Goal: Information Seeking & Learning: Learn about a topic

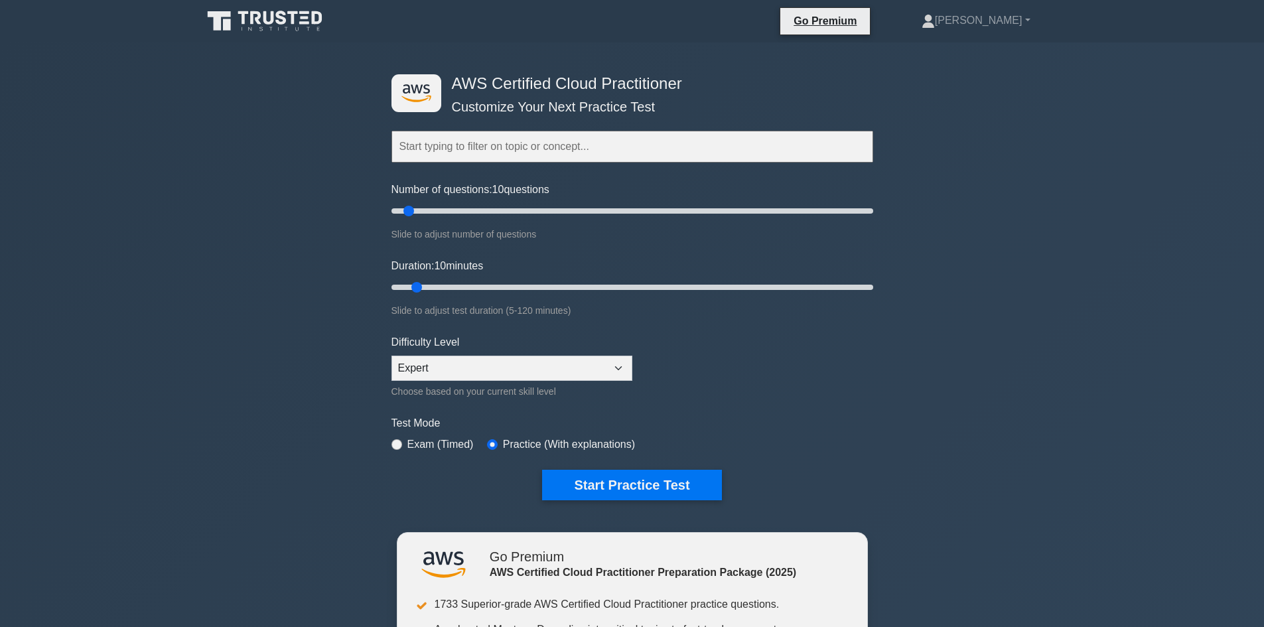
click at [438, 149] on input "text" at bounding box center [633, 147] width 482 height 32
drag, startPoint x: 408, startPoint y: 213, endPoint x: 538, endPoint y: 228, distance: 130.2
type input "65"
click at [538, 219] on input "Number of questions: 65 questions" at bounding box center [633, 211] width 482 height 16
drag, startPoint x: 415, startPoint y: 288, endPoint x: 921, endPoint y: 330, distance: 507.4
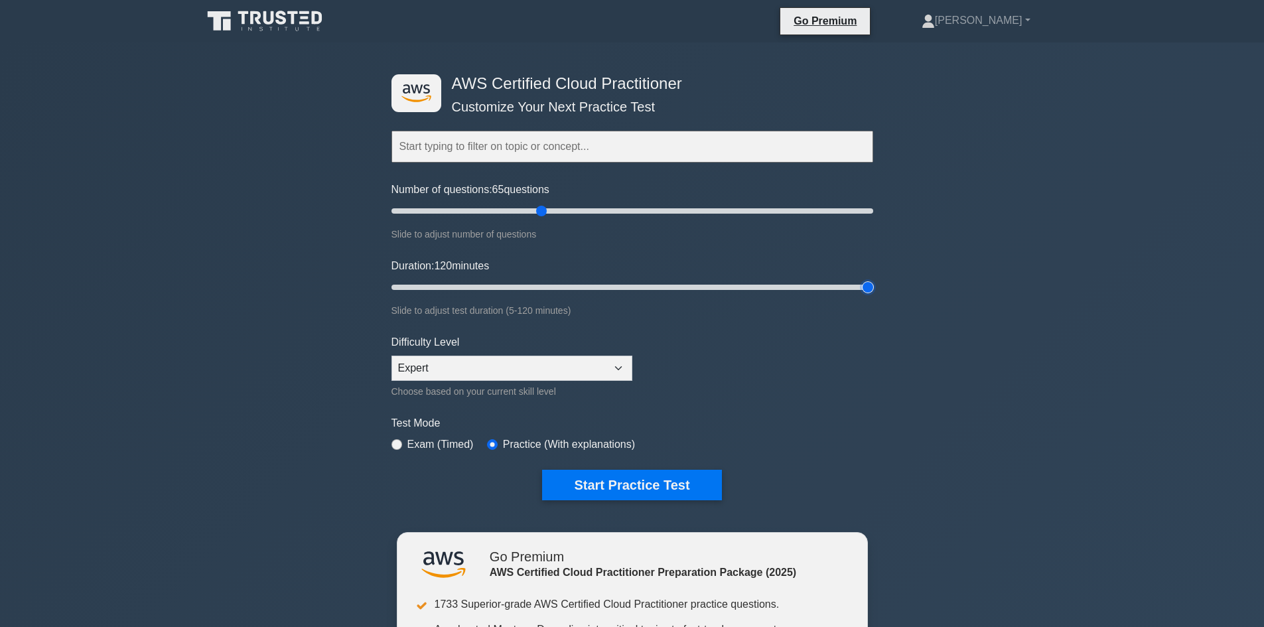
type input "120"
click at [873, 295] on input "Duration: 120 minutes" at bounding box center [633, 287] width 482 height 16
click at [652, 474] on button "Start Practice Test" at bounding box center [631, 485] width 179 height 31
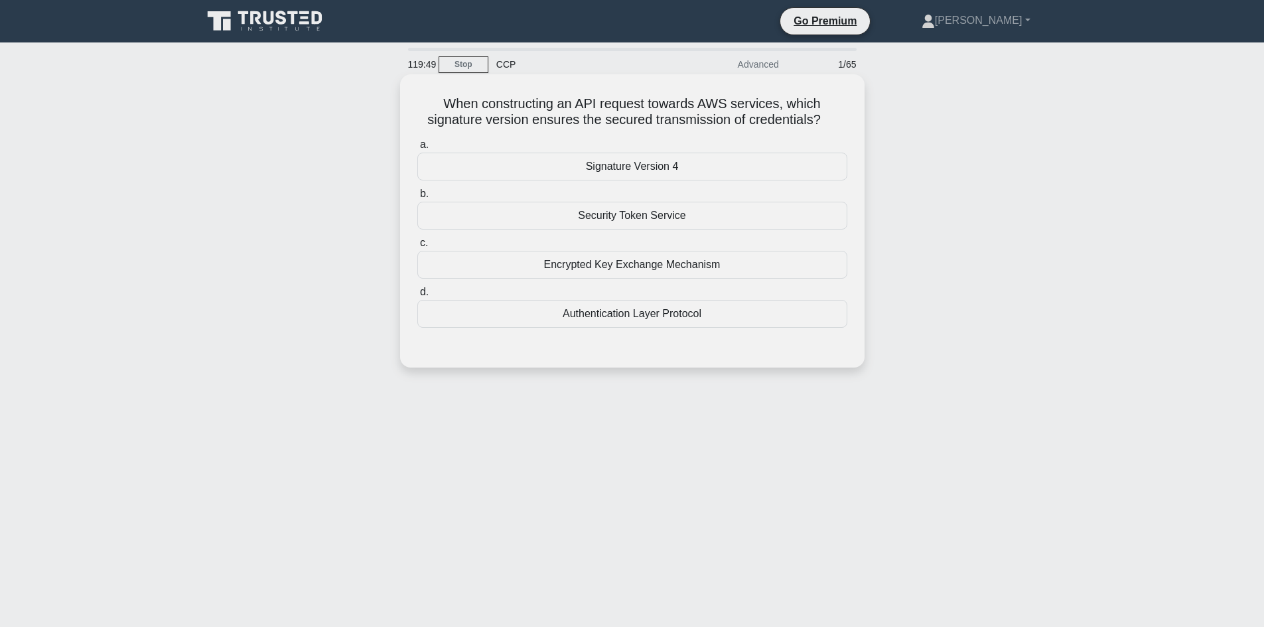
click at [619, 316] on div "Authentication Layer Protocol" at bounding box center [632, 314] width 430 height 28
click at [417, 297] on input "d. Authentication Layer Protocol" at bounding box center [417, 292] width 0 height 9
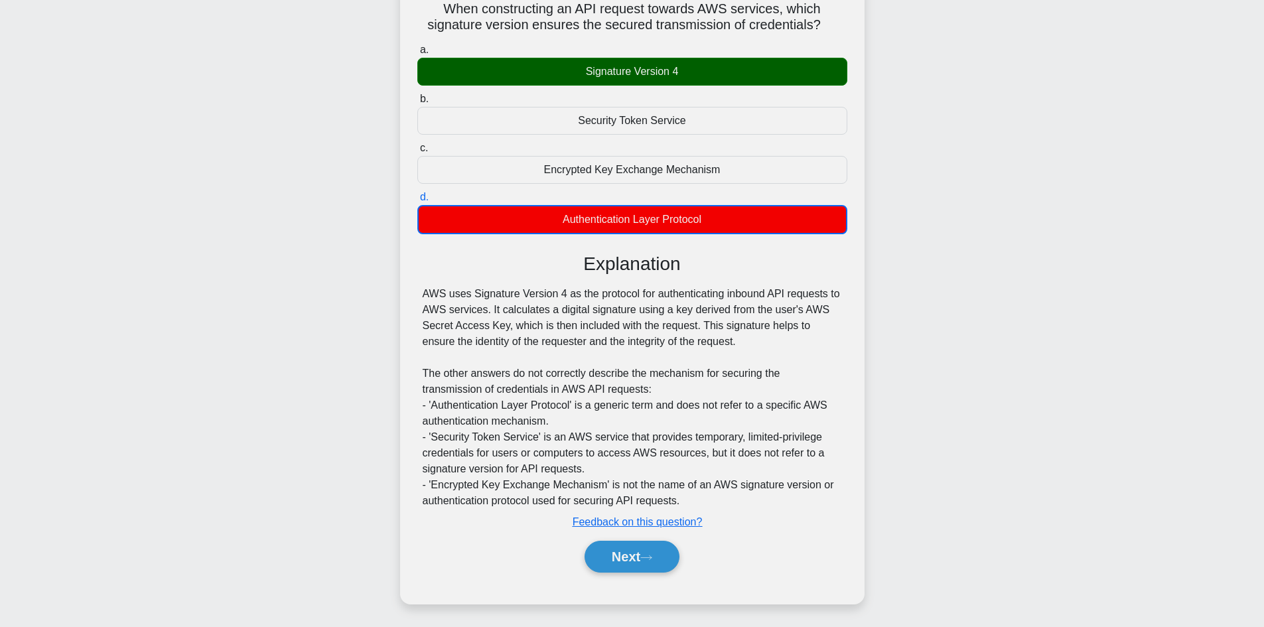
scroll to position [98, 0]
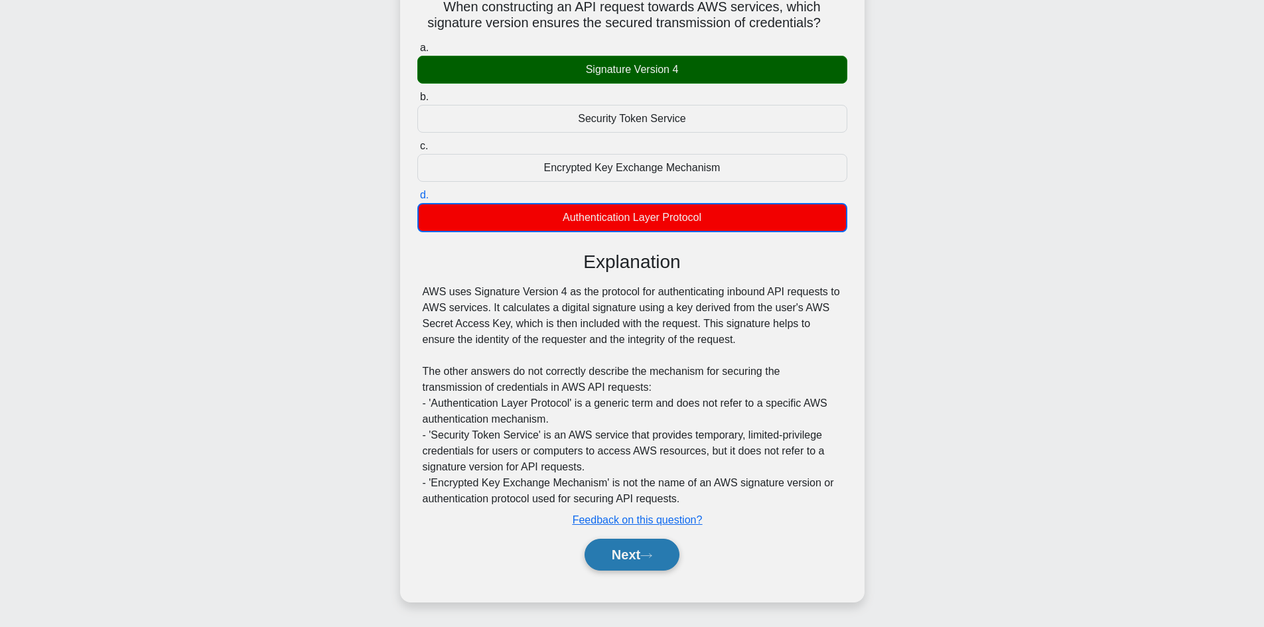
click at [628, 550] on button "Next" at bounding box center [632, 555] width 95 height 32
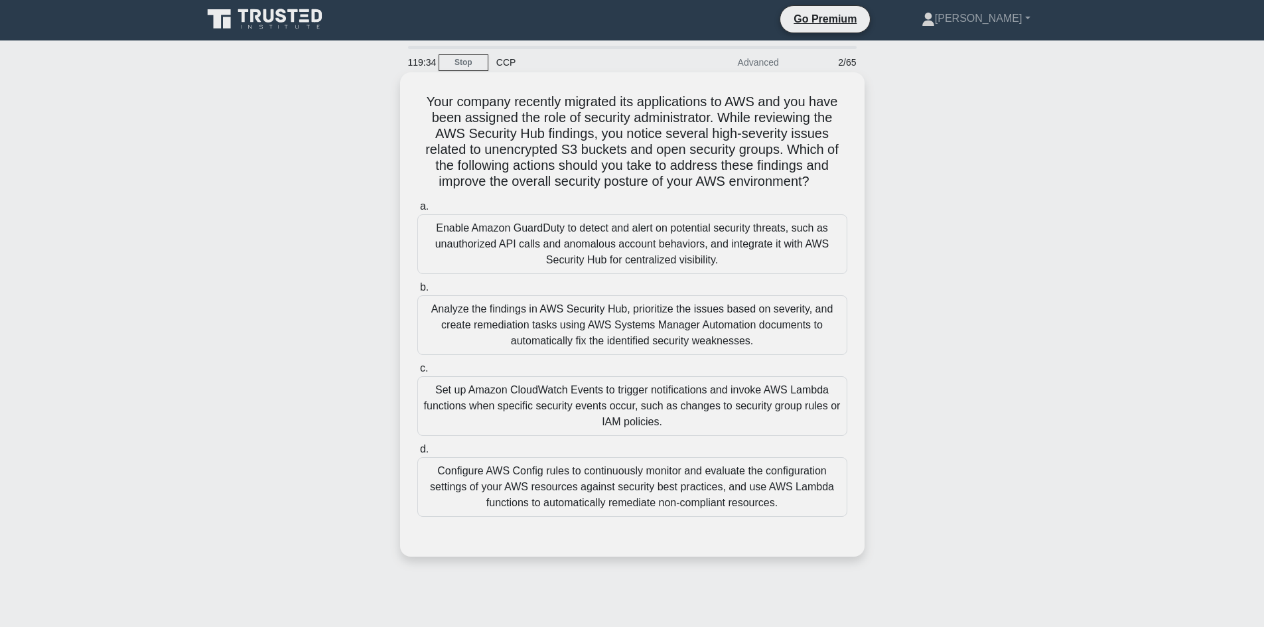
scroll to position [0, 0]
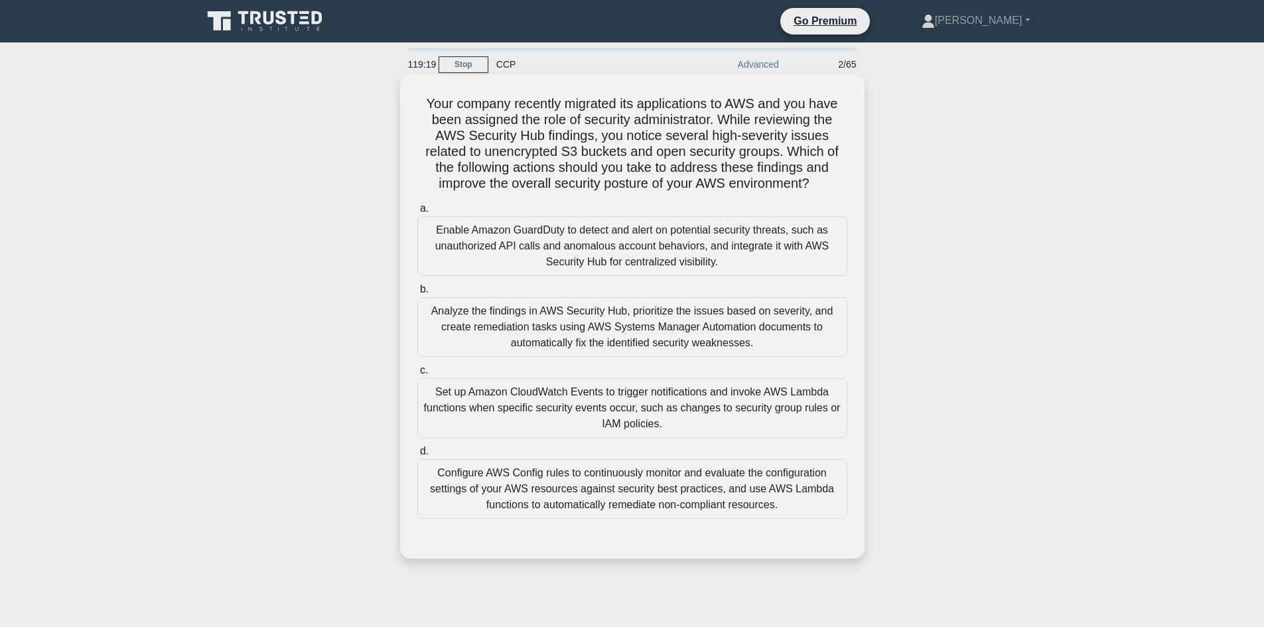
click at [594, 332] on div "Analyze the findings in AWS Security Hub, prioritize the issues based on severi…" at bounding box center [632, 327] width 430 height 60
click at [417, 294] on input "b. Analyze the findings in AWS Security Hub, prioritize the issues based on sev…" at bounding box center [417, 289] width 0 height 9
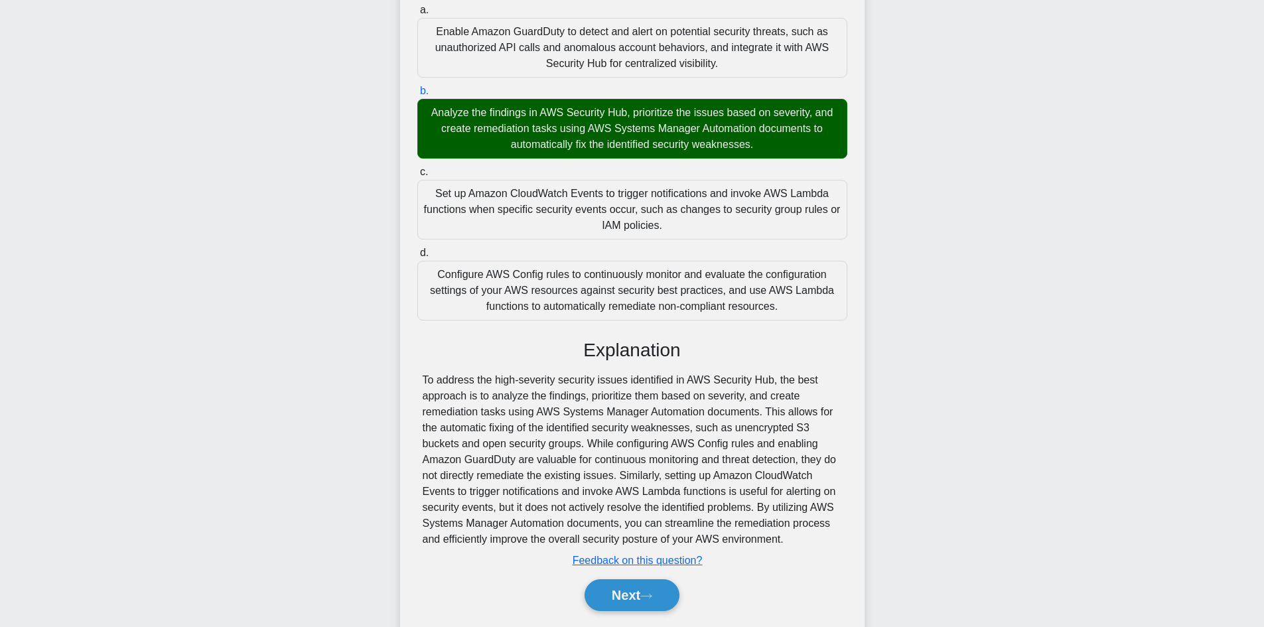
scroll to position [199, 0]
click at [635, 587] on button "Next" at bounding box center [632, 595] width 95 height 32
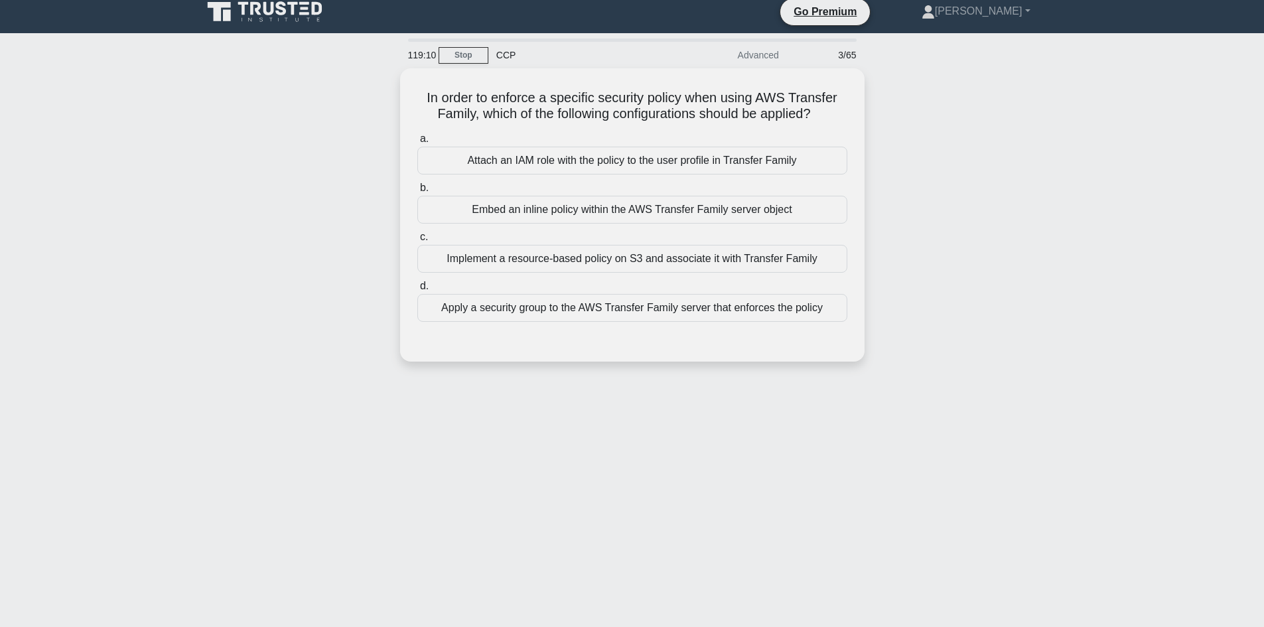
scroll to position [0, 0]
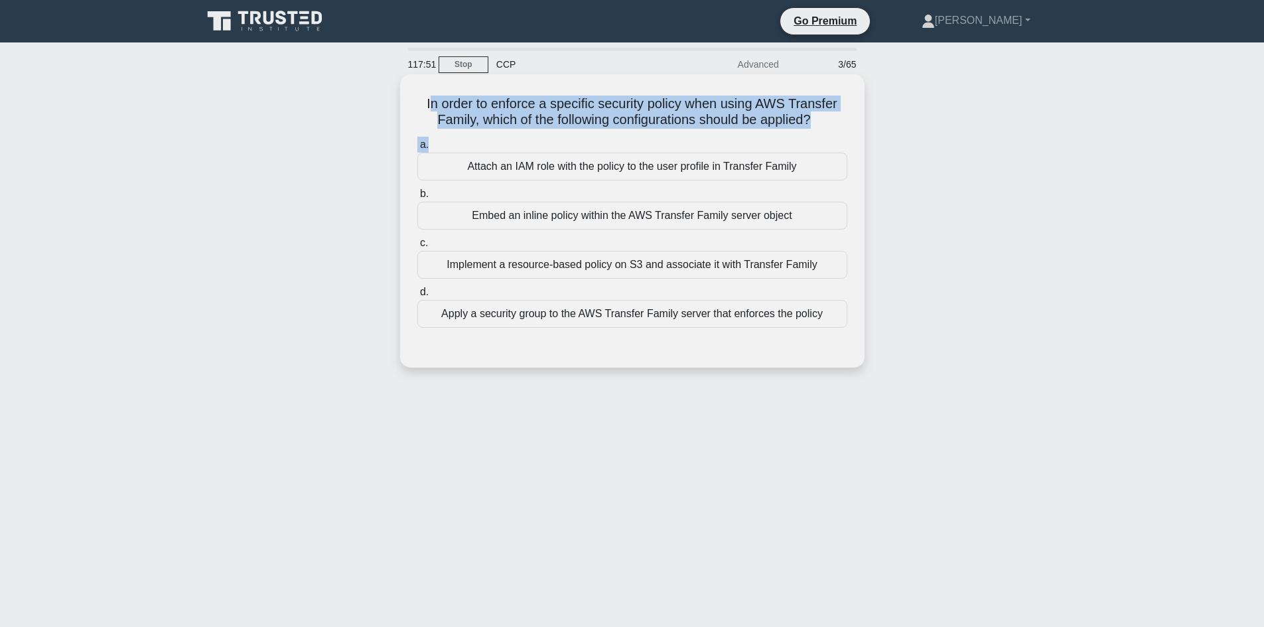
drag, startPoint x: 790, startPoint y: 136, endPoint x: 425, endPoint y: 109, distance: 365.3
click at [425, 109] on div "In order to enforce a specific security policy when using AWS Transfer Family, …" at bounding box center [632, 221] width 454 height 283
click at [482, 123] on h5 "In order to enforce a specific security policy when using AWS Transfer Family, …" at bounding box center [632, 112] width 433 height 33
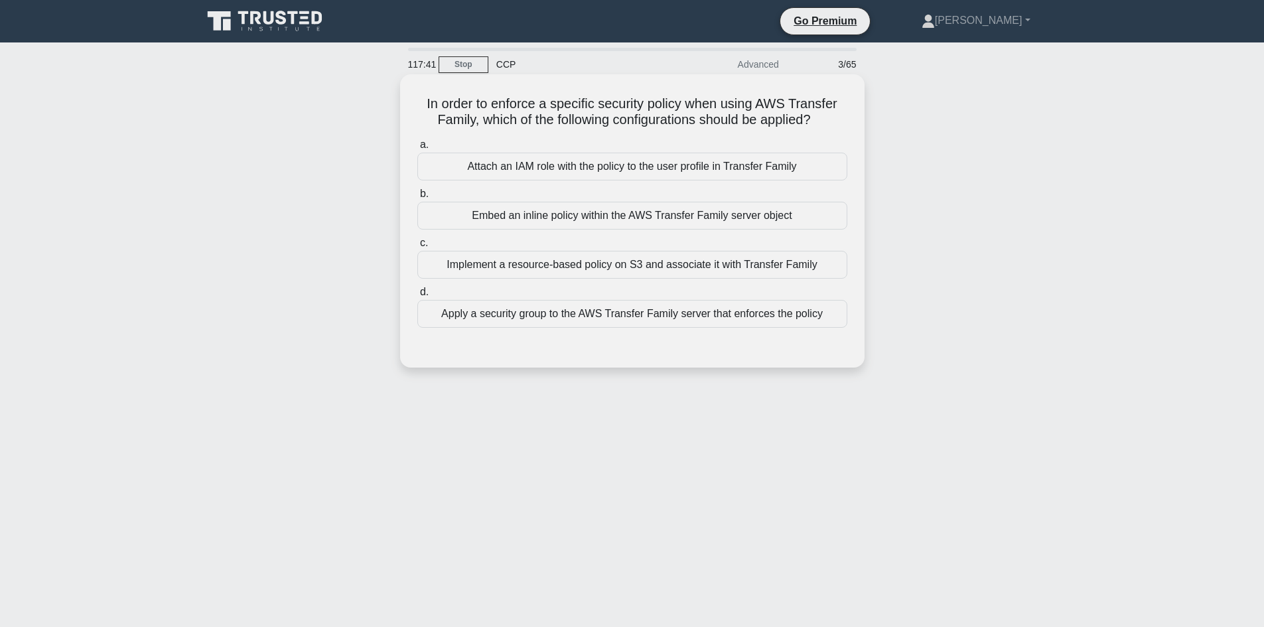
click at [594, 178] on div "Attach an IAM role with the policy to the user profile in Transfer Family" at bounding box center [632, 167] width 430 height 28
click at [417, 149] on input "a. Attach an IAM role with the policy to the user profile in Transfer Family" at bounding box center [417, 145] width 0 height 9
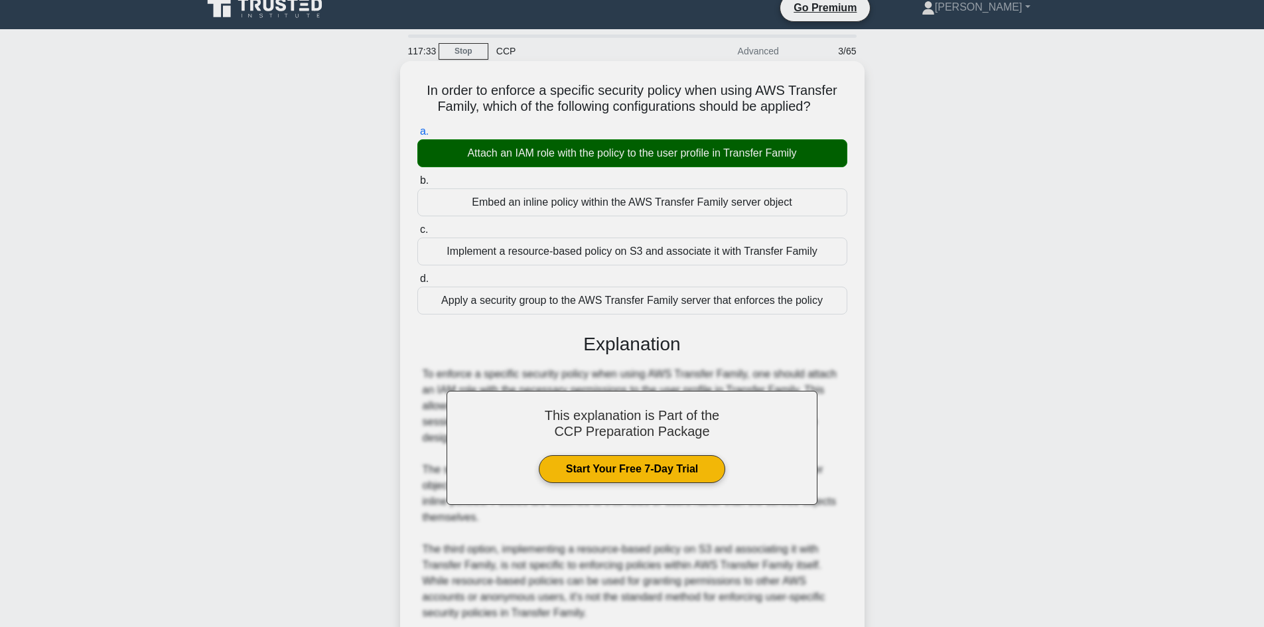
scroll to position [208, 0]
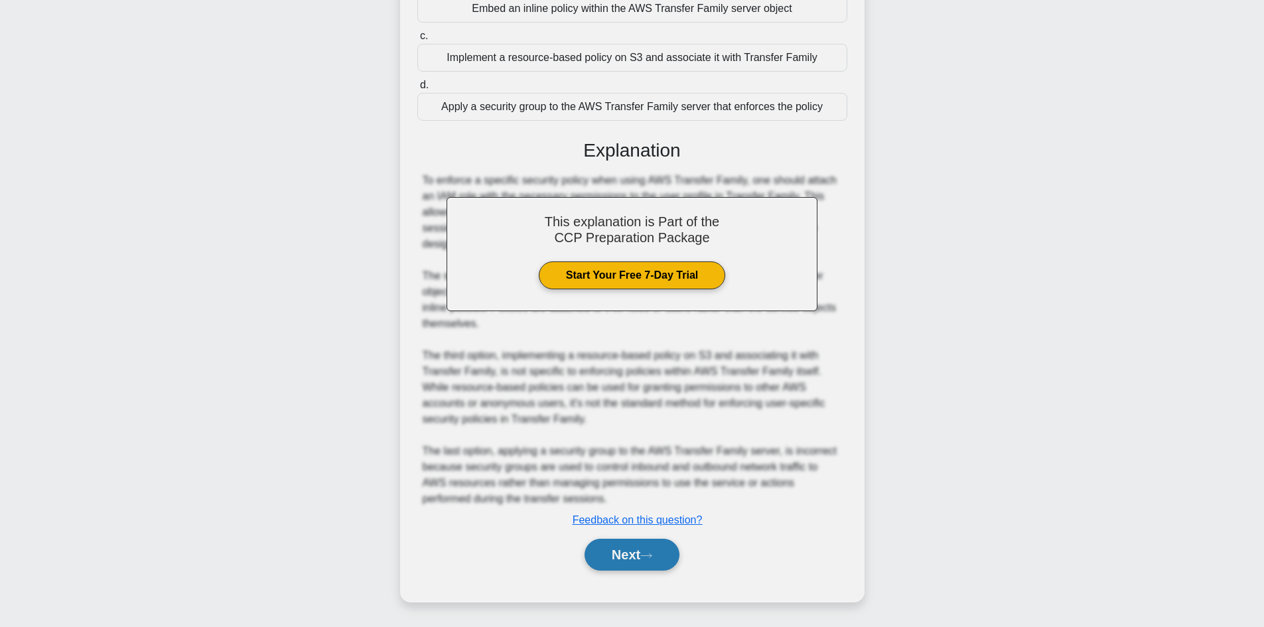
click at [620, 554] on button "Next" at bounding box center [632, 555] width 95 height 32
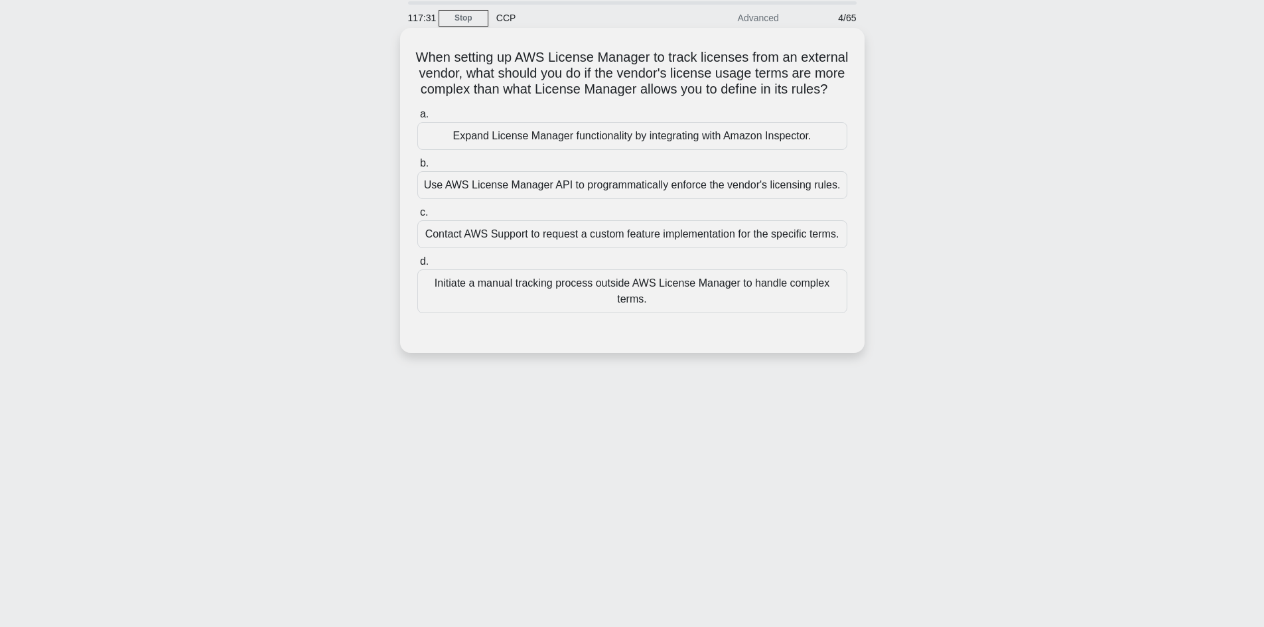
scroll to position [0, 0]
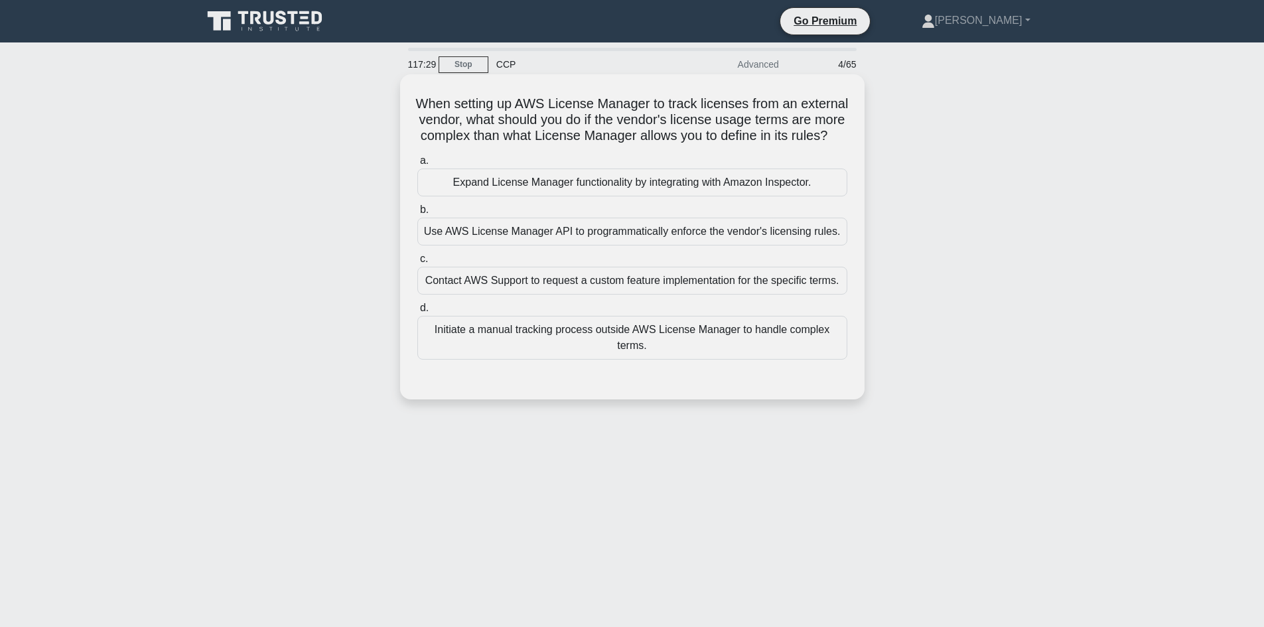
drag, startPoint x: 664, startPoint y: 153, endPoint x: 405, endPoint y: 104, distance: 263.5
click at [405, 104] on div "When setting up AWS License Manager to track licenses from an external vendor, …" at bounding box center [632, 237] width 454 height 315
click at [604, 145] on h5 "When setting up AWS License Manager to track licenses from an external vendor, …" at bounding box center [632, 120] width 433 height 49
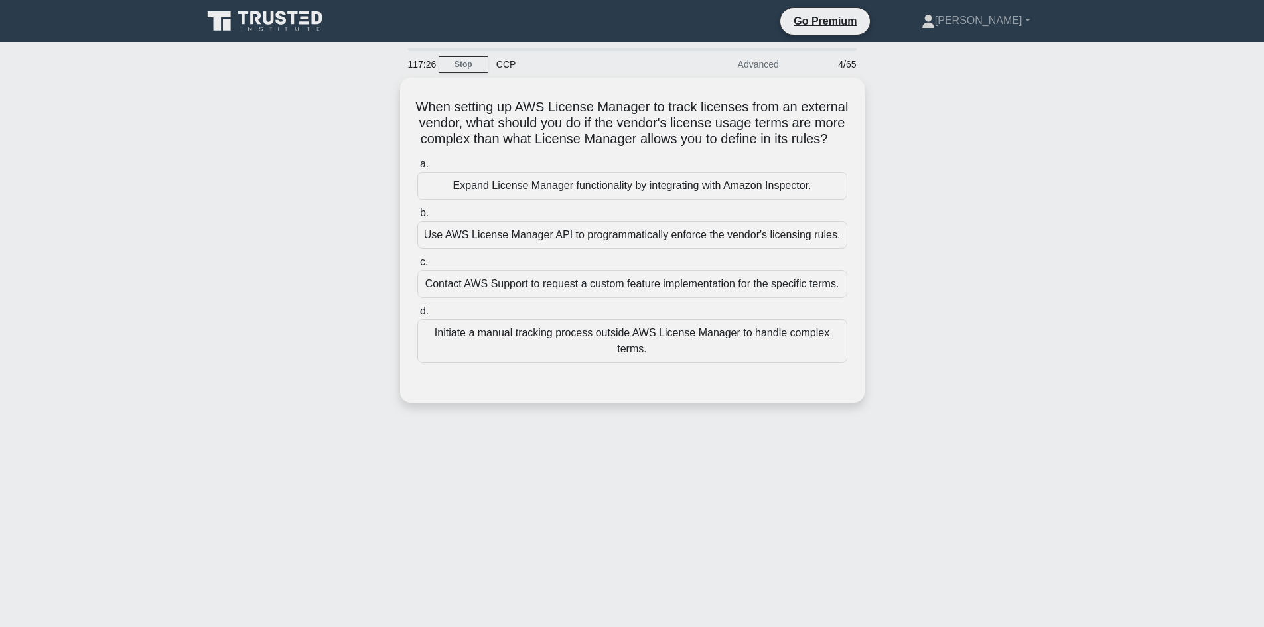
drag, startPoint x: 665, startPoint y: 159, endPoint x: 394, endPoint y: 110, distance: 275.8
click at [394, 110] on div "When setting up AWS License Manager to track licenses from an external vendor, …" at bounding box center [632, 248] width 876 height 341
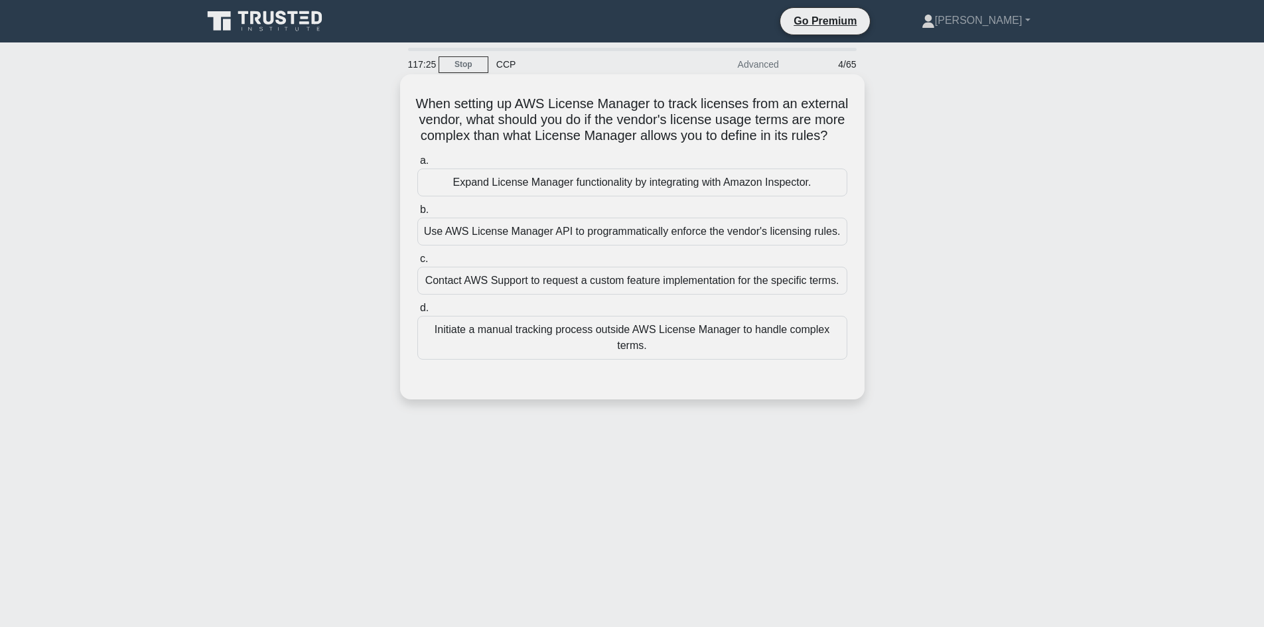
click at [572, 133] on h5 "When setting up AWS License Manager to track licenses from an external vendor, …" at bounding box center [632, 120] width 433 height 49
drag, startPoint x: 680, startPoint y: 162, endPoint x: 413, endPoint y: 86, distance: 276.6
click at [414, 87] on div "When setting up AWS License Manager to track licenses from an external vendor, …" at bounding box center [632, 237] width 454 height 315
click at [560, 111] on h5 "When setting up AWS License Manager to track licenses from an external vendor, …" at bounding box center [632, 120] width 433 height 49
drag, startPoint x: 661, startPoint y: 149, endPoint x: 404, endPoint y: 89, distance: 263.7
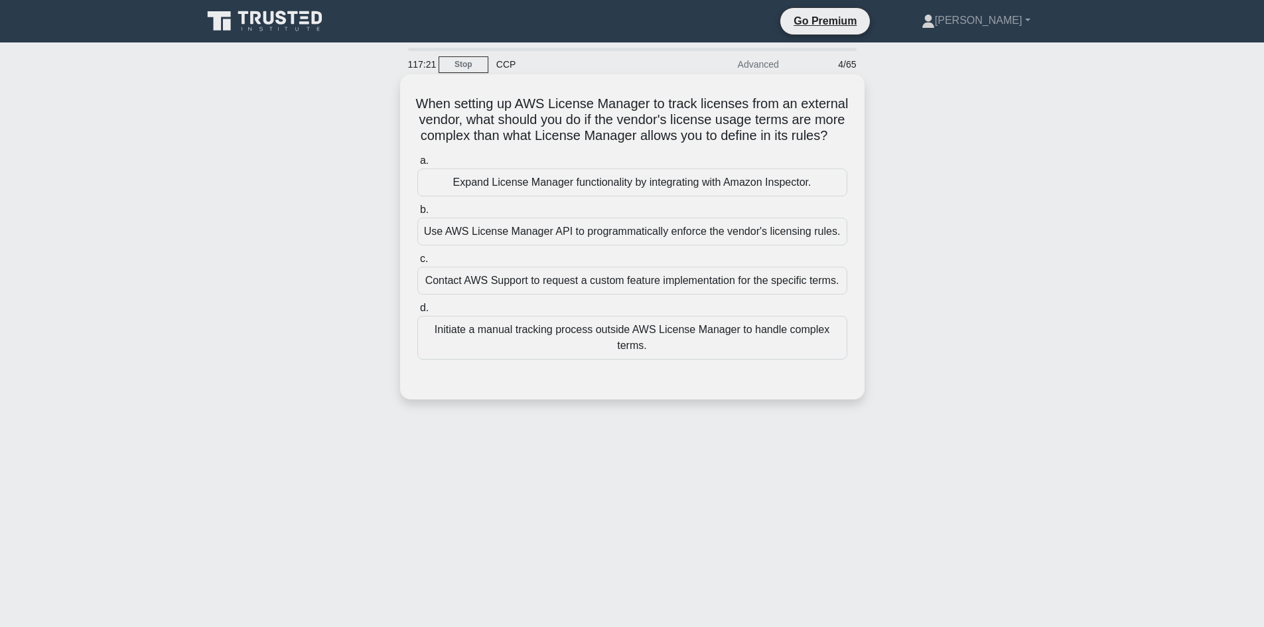
click at [409, 79] on div "When setting up AWS License Manager to track licenses from an external vendor, …" at bounding box center [632, 236] width 465 height 325
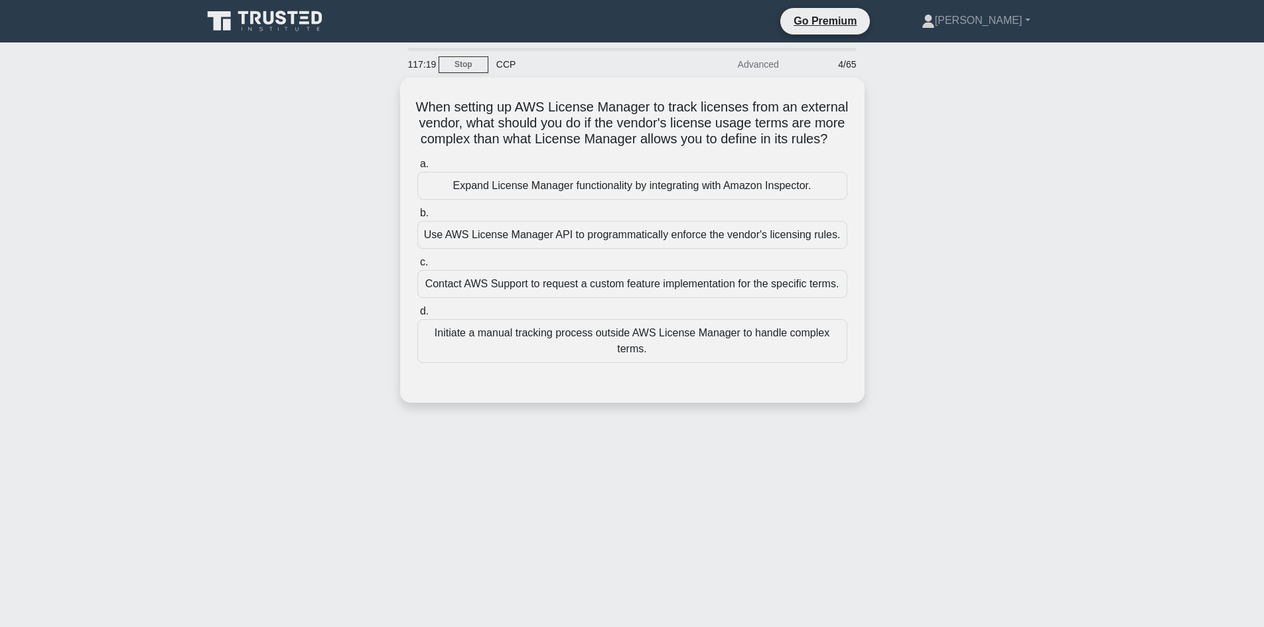
click at [275, 190] on div "When setting up AWS License Manager to track licenses from an external vendor, …" at bounding box center [632, 248] width 876 height 341
drag, startPoint x: 680, startPoint y: 151, endPoint x: 389, endPoint y: 100, distance: 295.6
click at [389, 100] on div "When setting up AWS License Manager to track licenses from an external vendor, …" at bounding box center [632, 248] width 876 height 341
click at [316, 203] on div "When setting up AWS License Manager to track licenses from an external vendor, …" at bounding box center [632, 248] width 876 height 341
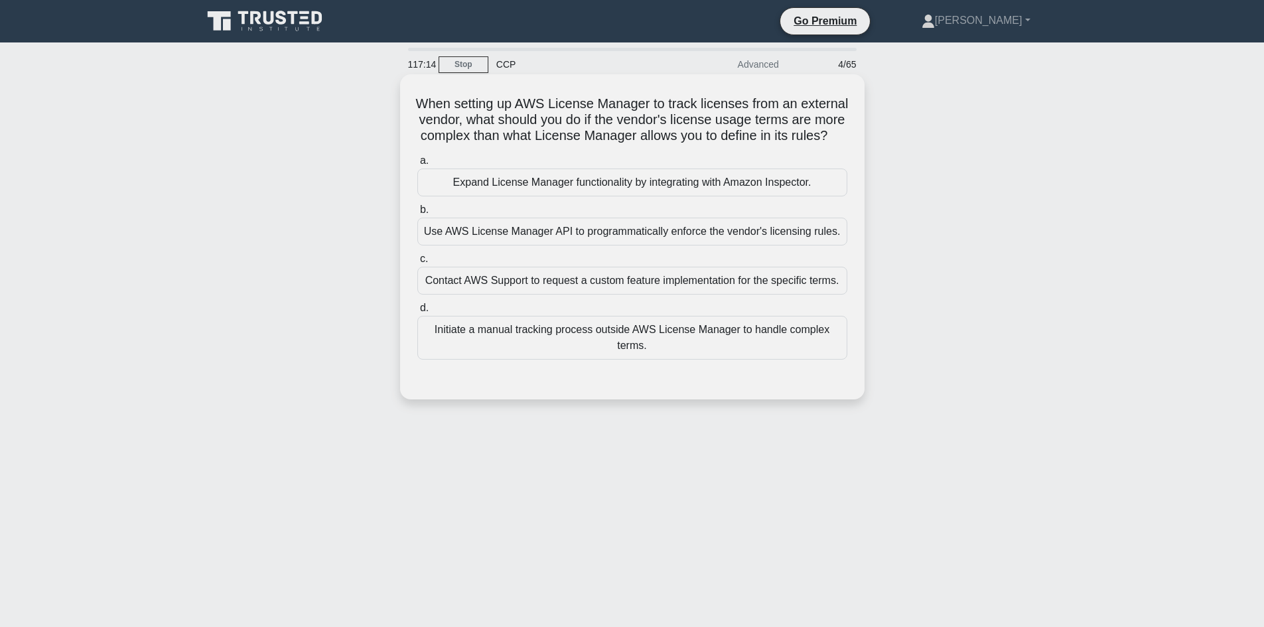
click at [541, 196] on div "Expand License Manager functionality by integrating with Amazon Inspector." at bounding box center [632, 183] width 430 height 28
click at [417, 165] on input "a. Expand License Manager functionality by integrating with Amazon Inspector." at bounding box center [417, 161] width 0 height 9
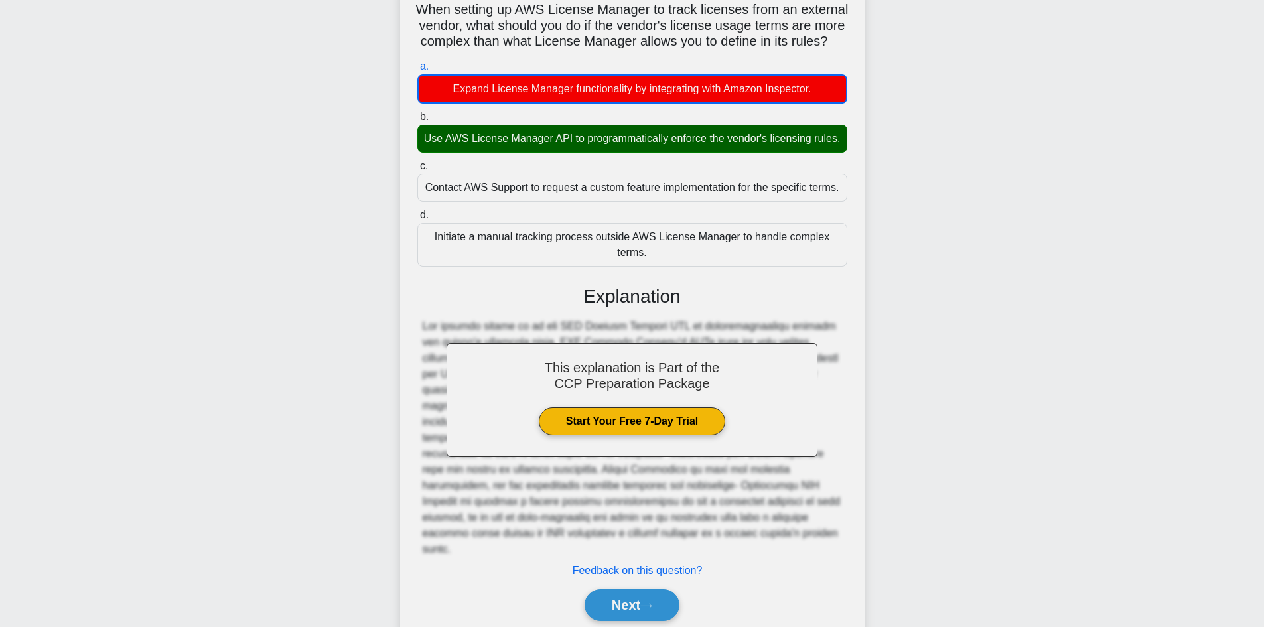
scroll to position [133, 0]
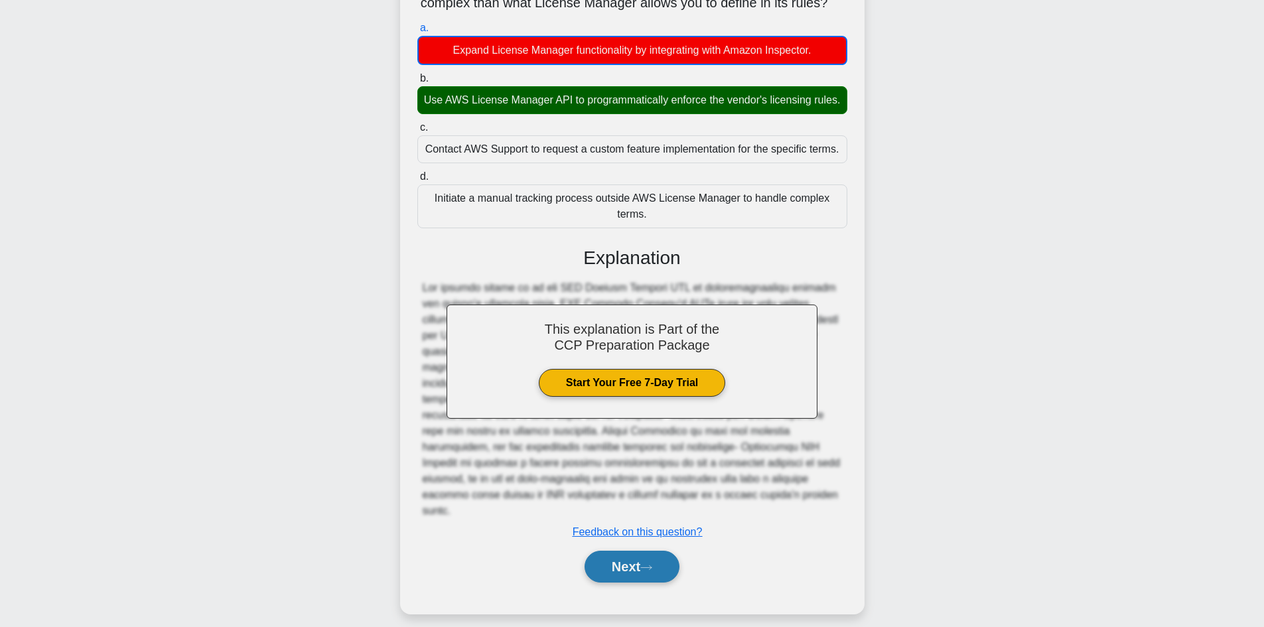
click at [656, 580] on button "Next" at bounding box center [632, 567] width 95 height 32
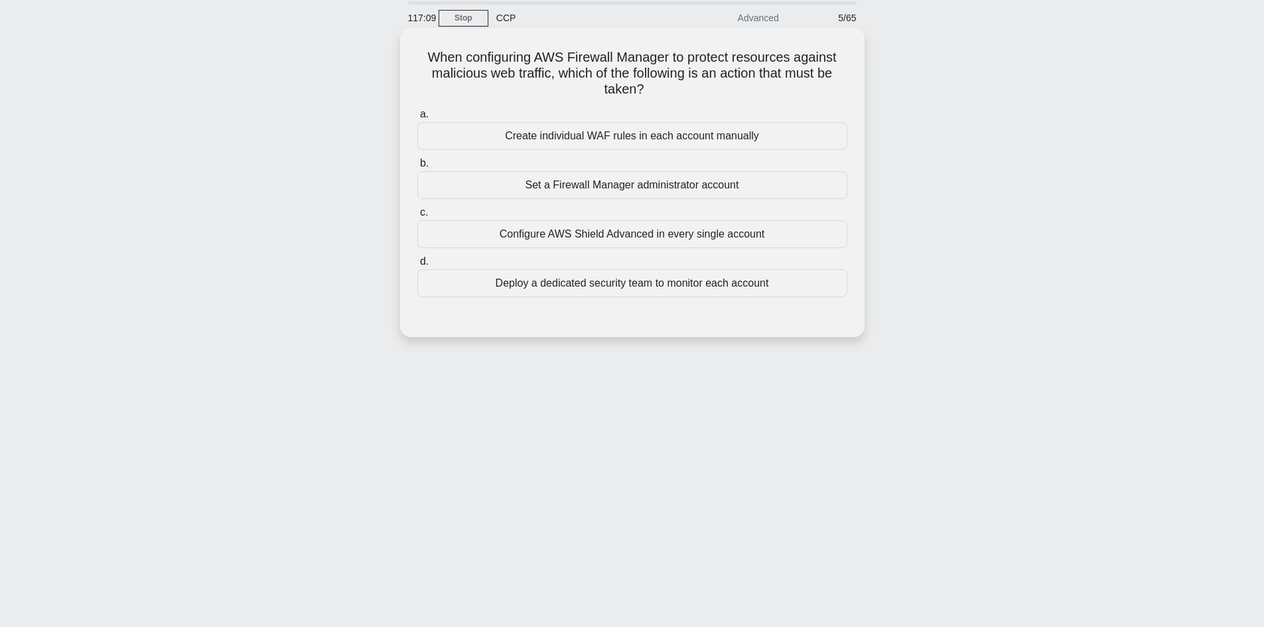
scroll to position [23, 0]
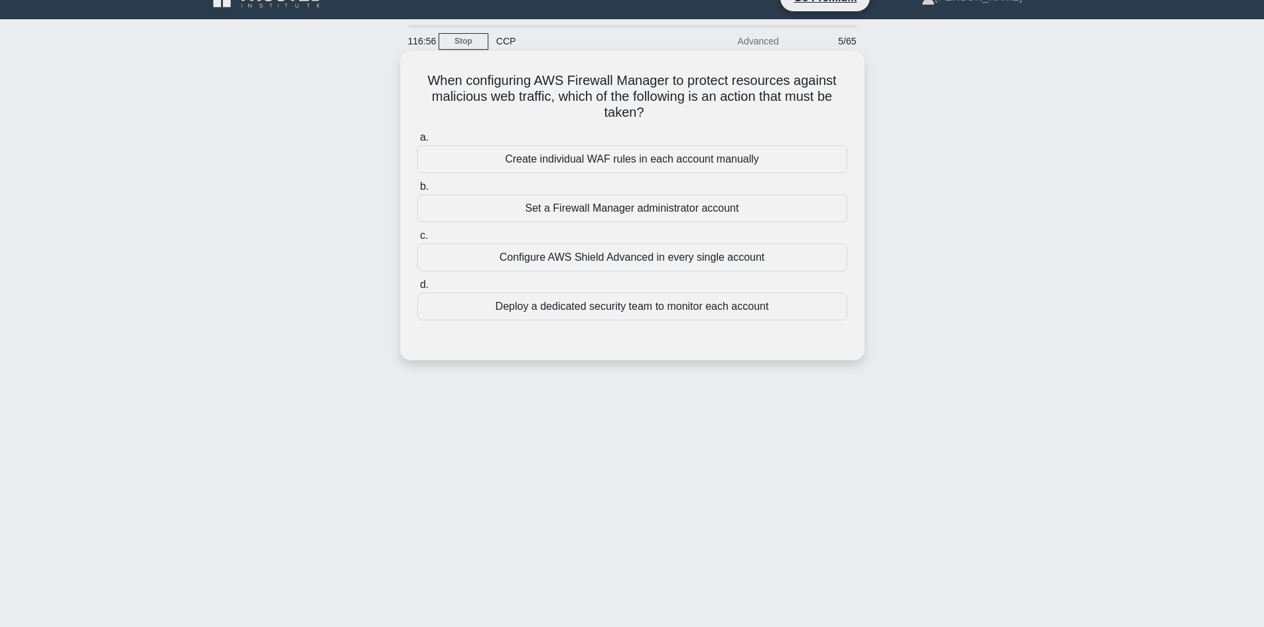
click at [631, 214] on div "Set a Firewall Manager administrator account" at bounding box center [632, 208] width 430 height 28
click at [417, 191] on input "b. Set a Firewall Manager administrator account" at bounding box center [417, 186] width 0 height 9
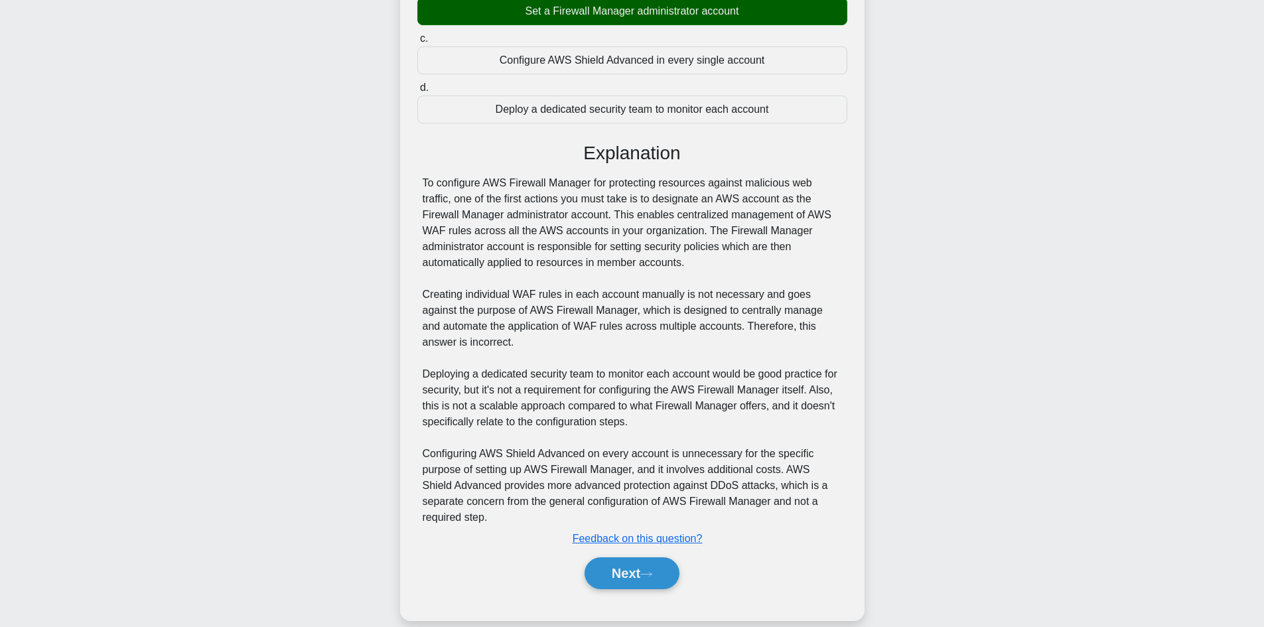
scroll to position [224, 0]
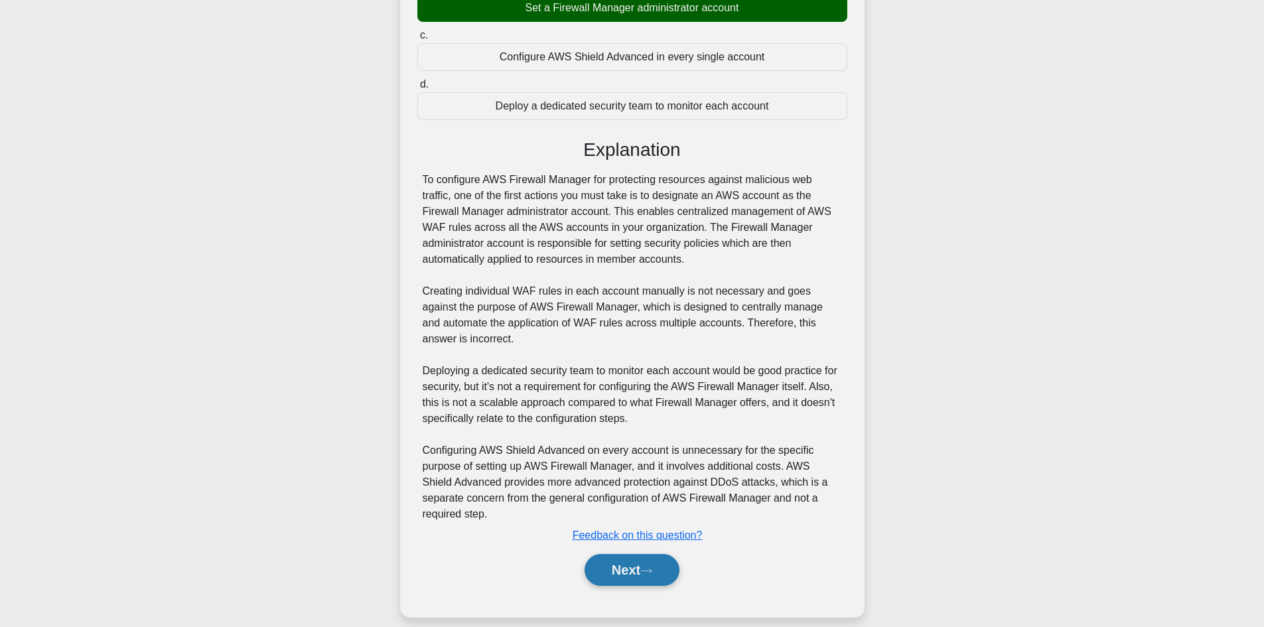
click at [646, 554] on button "Next" at bounding box center [632, 570] width 95 height 32
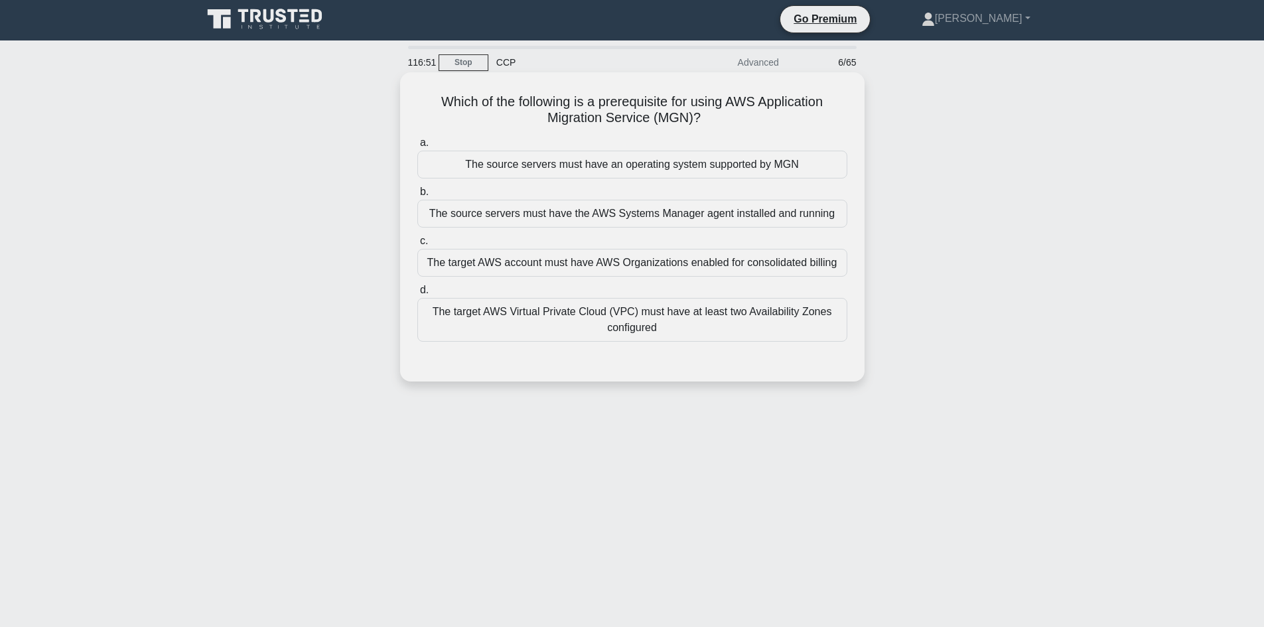
scroll to position [0, 0]
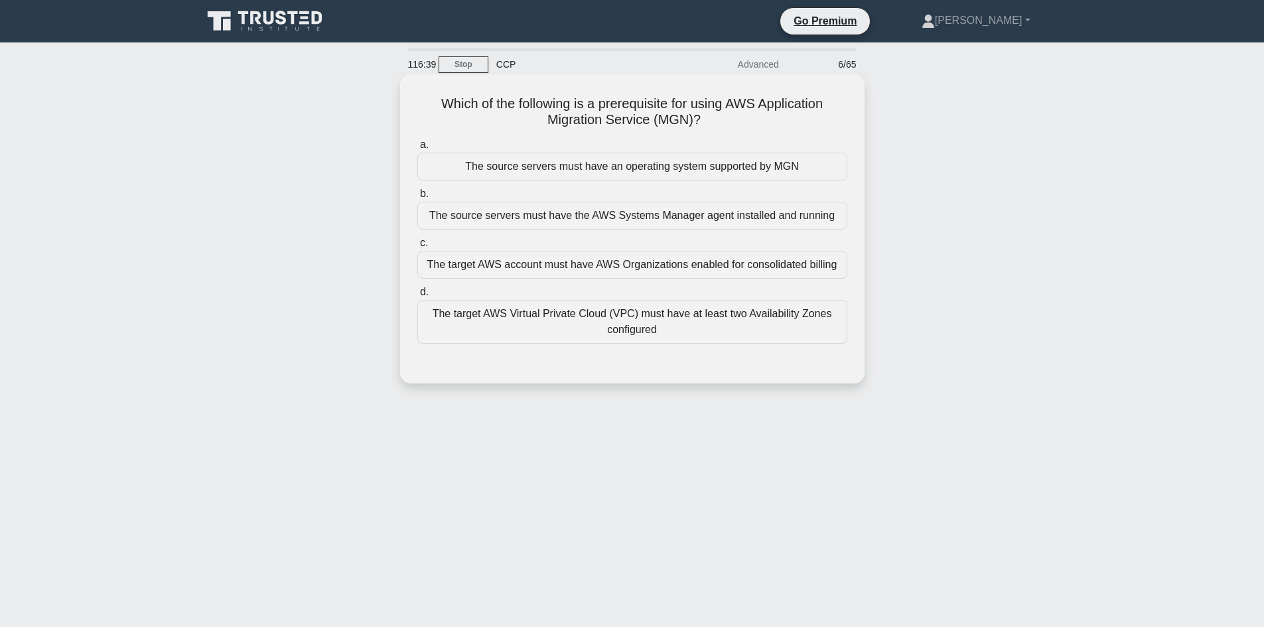
click at [640, 326] on div "The target AWS Virtual Private Cloud (VPC) must have at least two Availability …" at bounding box center [632, 322] width 430 height 44
click at [417, 297] on input "d. The target AWS Virtual Private Cloud (VPC) must have at least two Availabili…" at bounding box center [417, 292] width 0 height 9
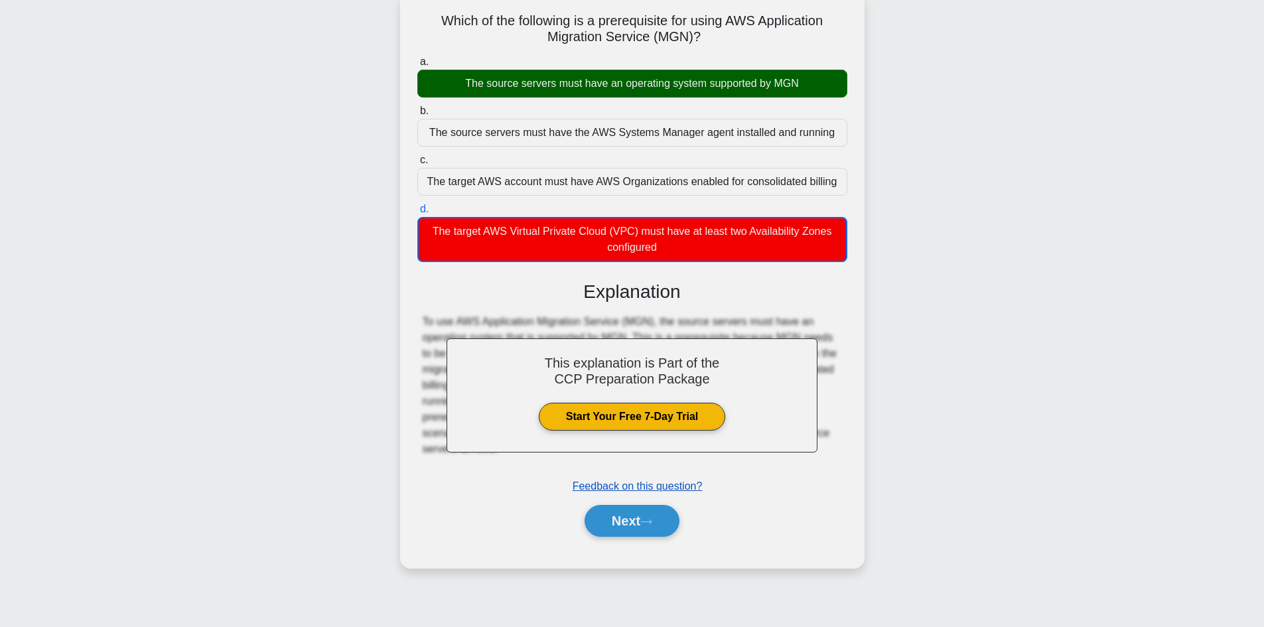
scroll to position [90, 0]
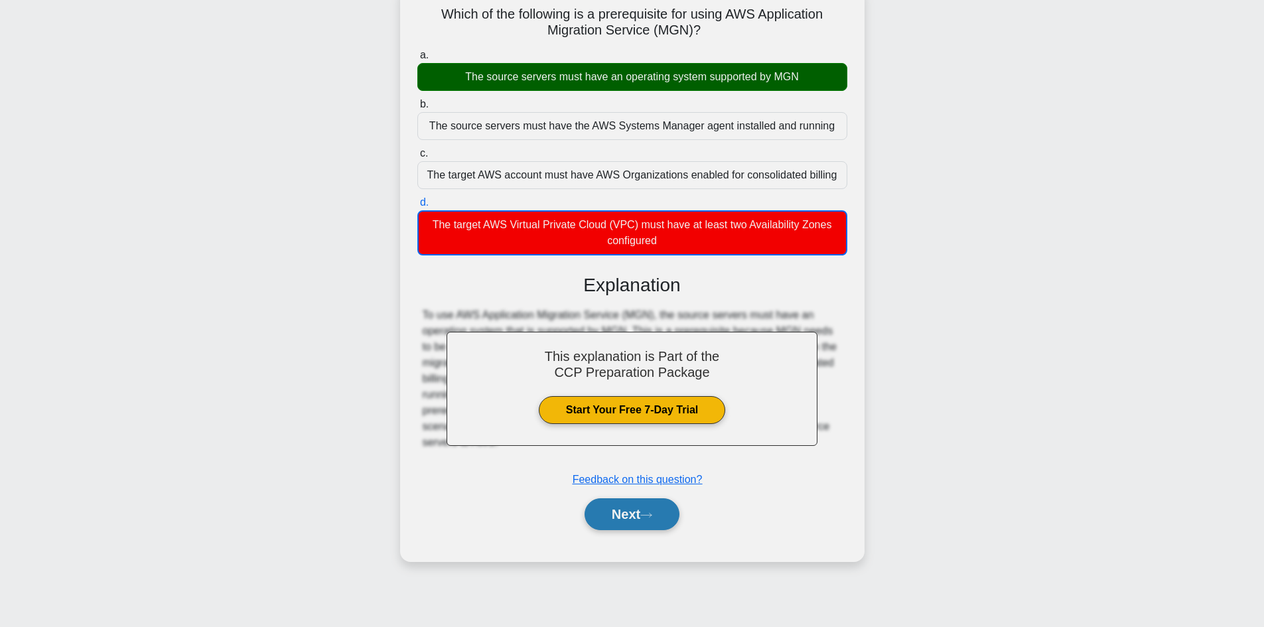
click at [640, 520] on button "Next" at bounding box center [632, 514] width 95 height 32
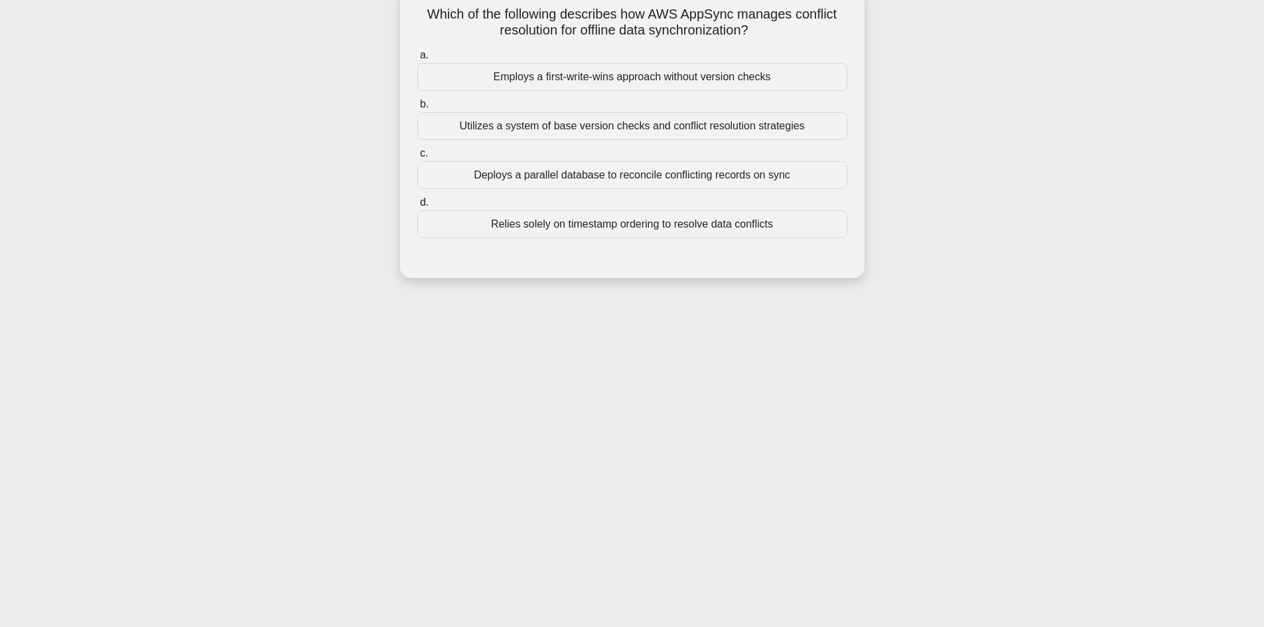
click at [638, 139] on div "Utilizes a system of base version checks and conflict resolution strategies" at bounding box center [632, 126] width 430 height 28
click at [417, 109] on input "b. Utilizes a system of base version checks and conflict resolution strategies" at bounding box center [417, 104] width 0 height 9
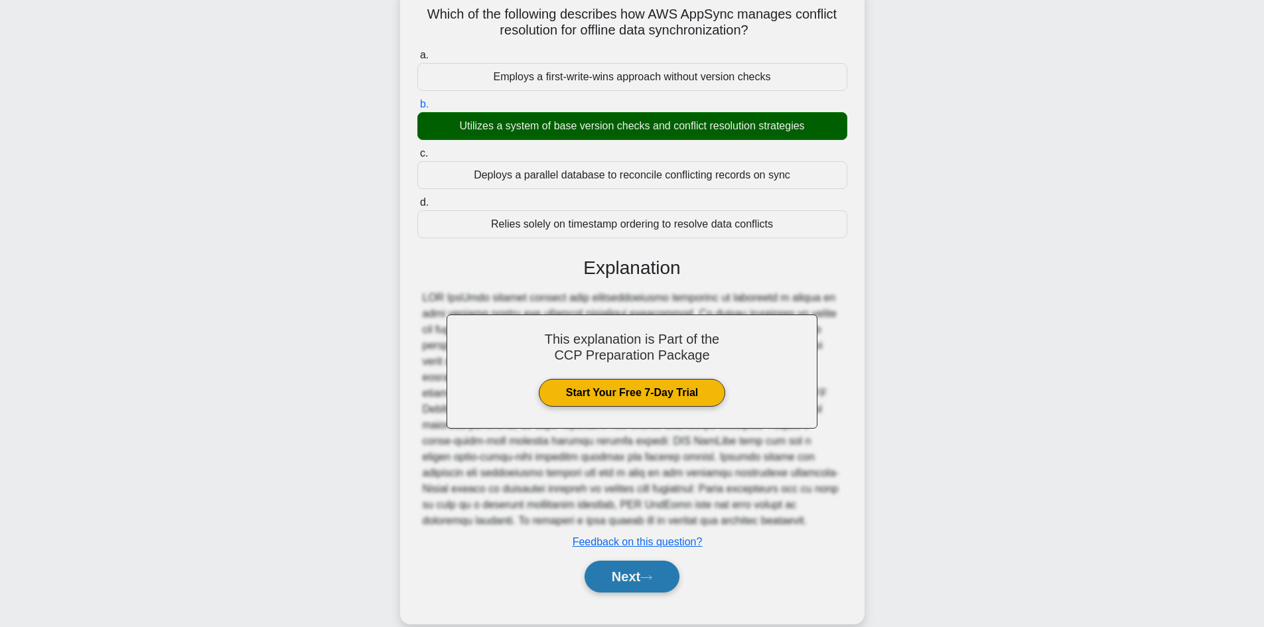
click at [642, 579] on button "Next" at bounding box center [632, 577] width 95 height 32
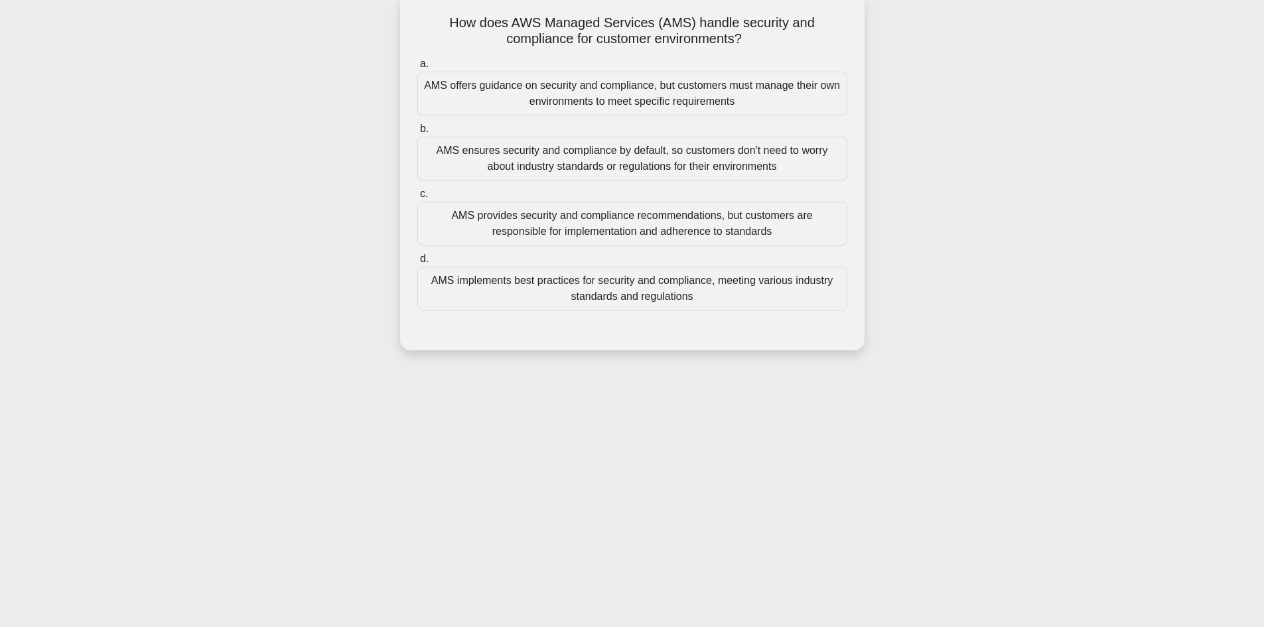
scroll to position [0, 0]
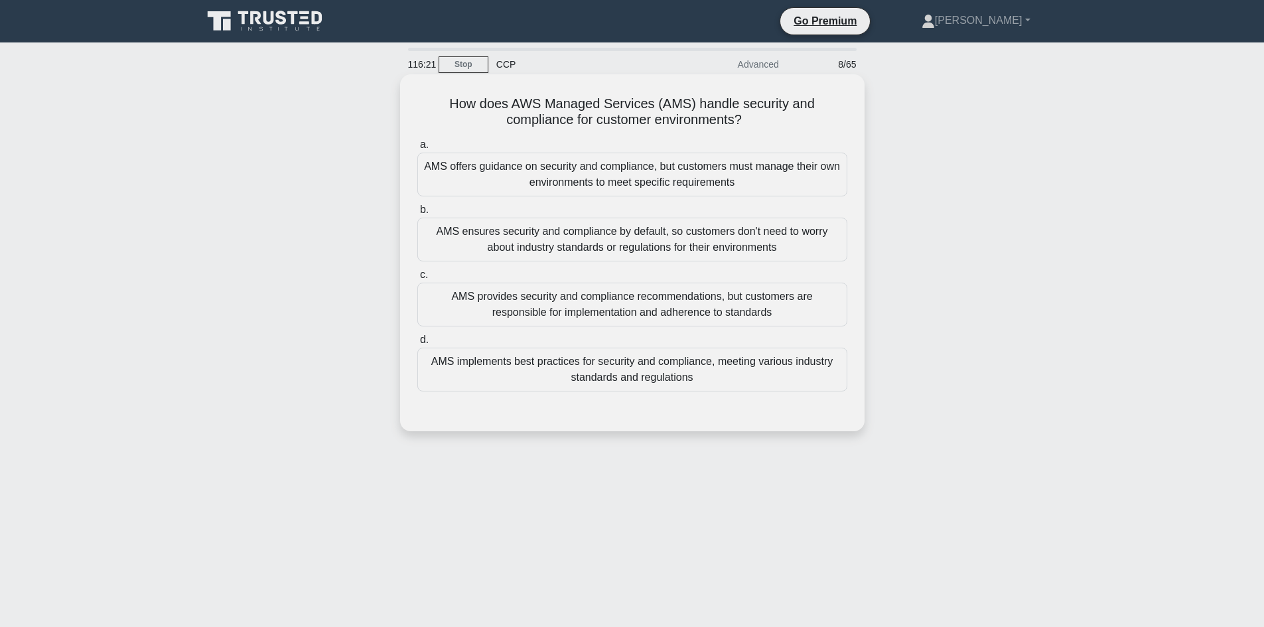
drag, startPoint x: 758, startPoint y: 127, endPoint x: 441, endPoint y: 98, distance: 318.5
click at [436, 94] on div "How does AWS Managed Services (AMS) handle security and compliance for customer…" at bounding box center [632, 253] width 454 height 346
click at [667, 123] on h5 "How does AWS Managed Services (AMS) handle security and compliance for customer…" at bounding box center [632, 112] width 433 height 33
click at [774, 104] on h5 "How does AWS Managed Services (AMS) handle security and compliance for customer…" at bounding box center [632, 112] width 433 height 33
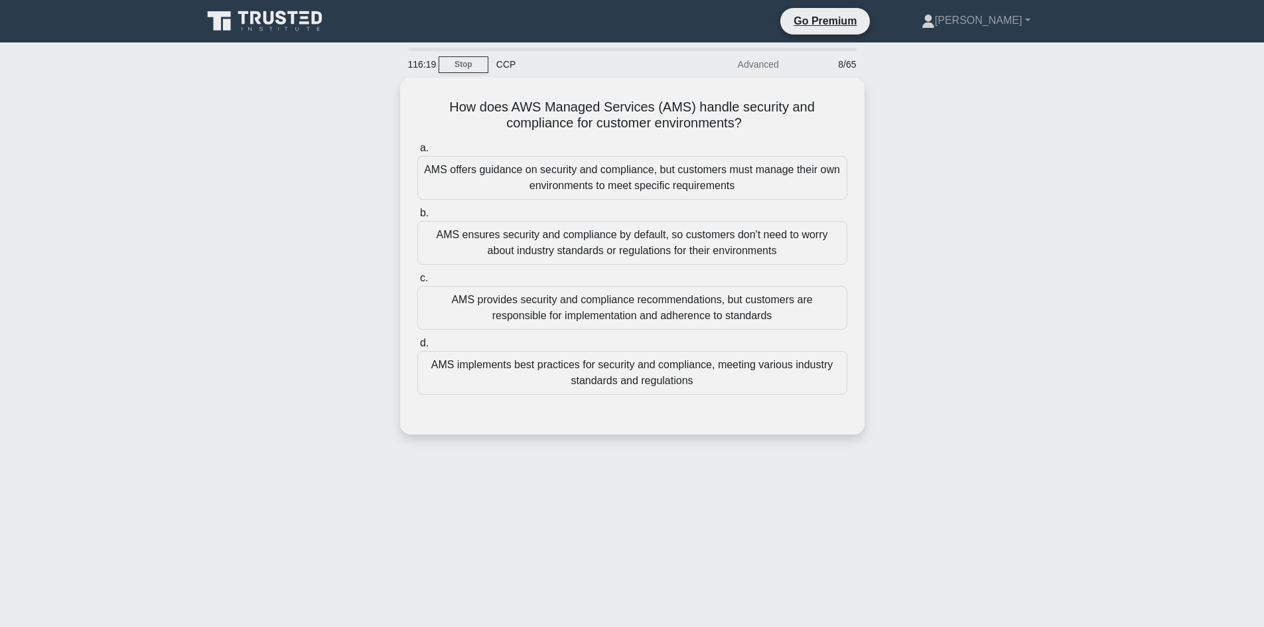
drag, startPoint x: 762, startPoint y: 124, endPoint x: 420, endPoint y: 71, distance: 346.5
click at [423, 70] on div "116:19 Stop CCP Advanced 8/65 How does AWS Managed Services (AMS) handle securi…" at bounding box center [632, 380] width 876 height 664
click at [420, 71] on div "116:19" at bounding box center [419, 64] width 38 height 27
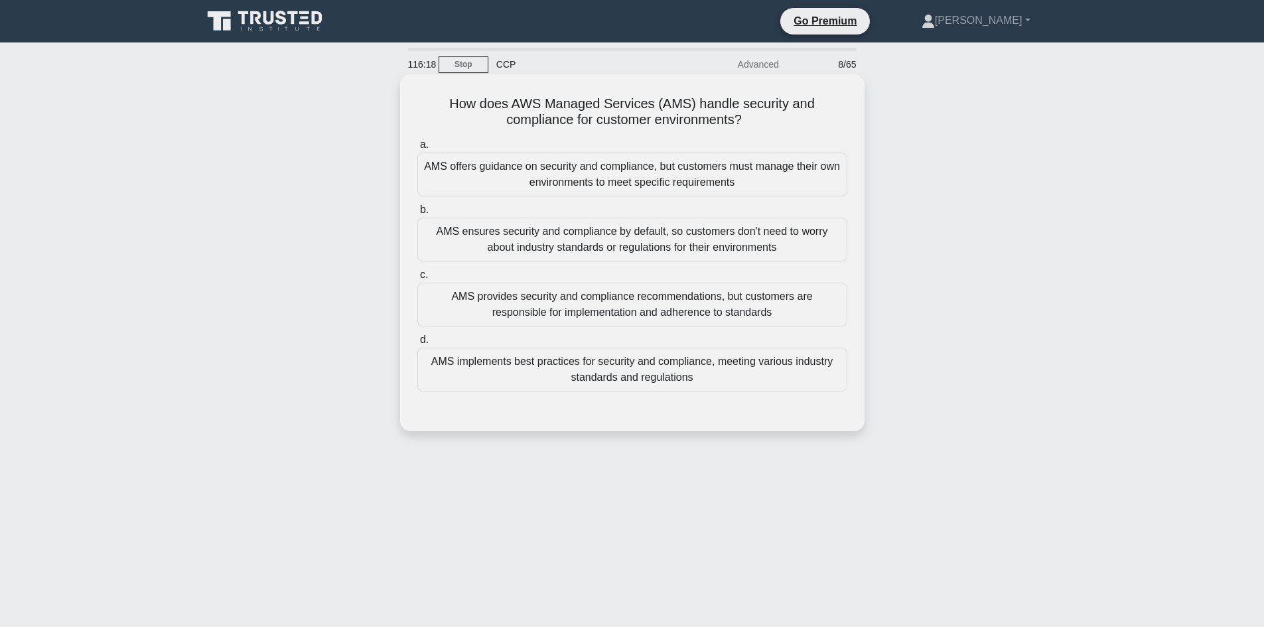
click at [578, 110] on h5 "How does AWS Managed Services (AMS) handle security and compliance for customer…" at bounding box center [632, 112] width 433 height 33
click at [607, 314] on div "AMS provides security and compliance recommendations, but customers are respons…" at bounding box center [632, 305] width 430 height 44
click at [417, 279] on input "c. AMS provides security and compliance recommendations, but customers are resp…" at bounding box center [417, 275] width 0 height 9
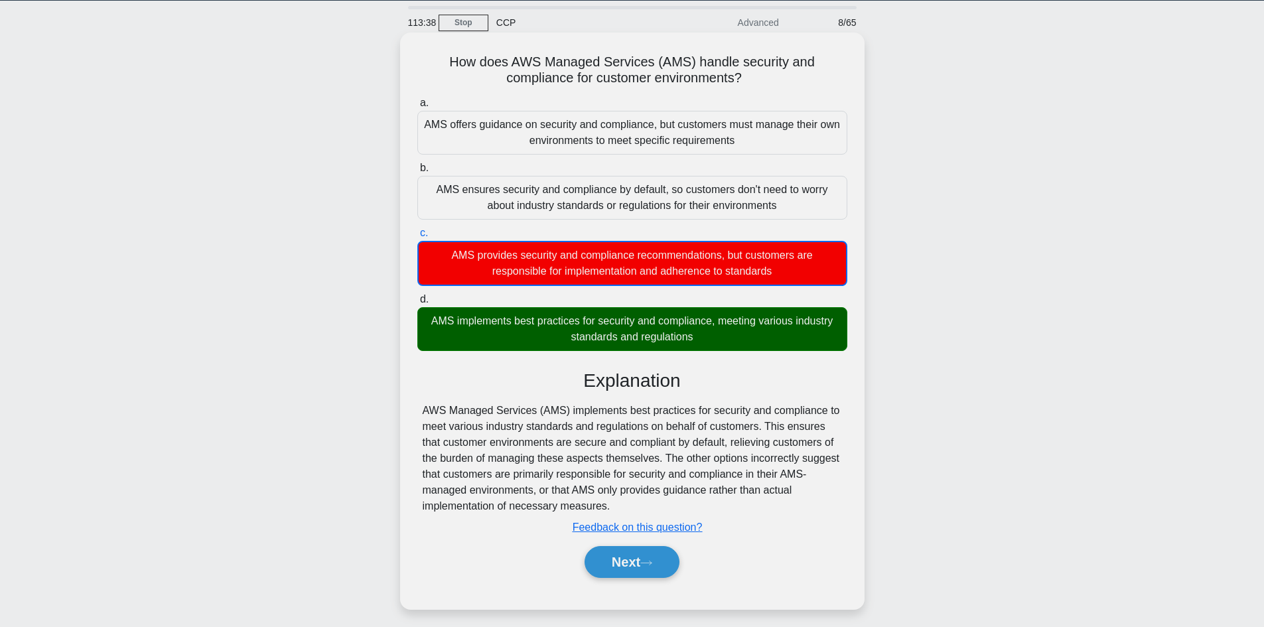
scroll to position [90, 0]
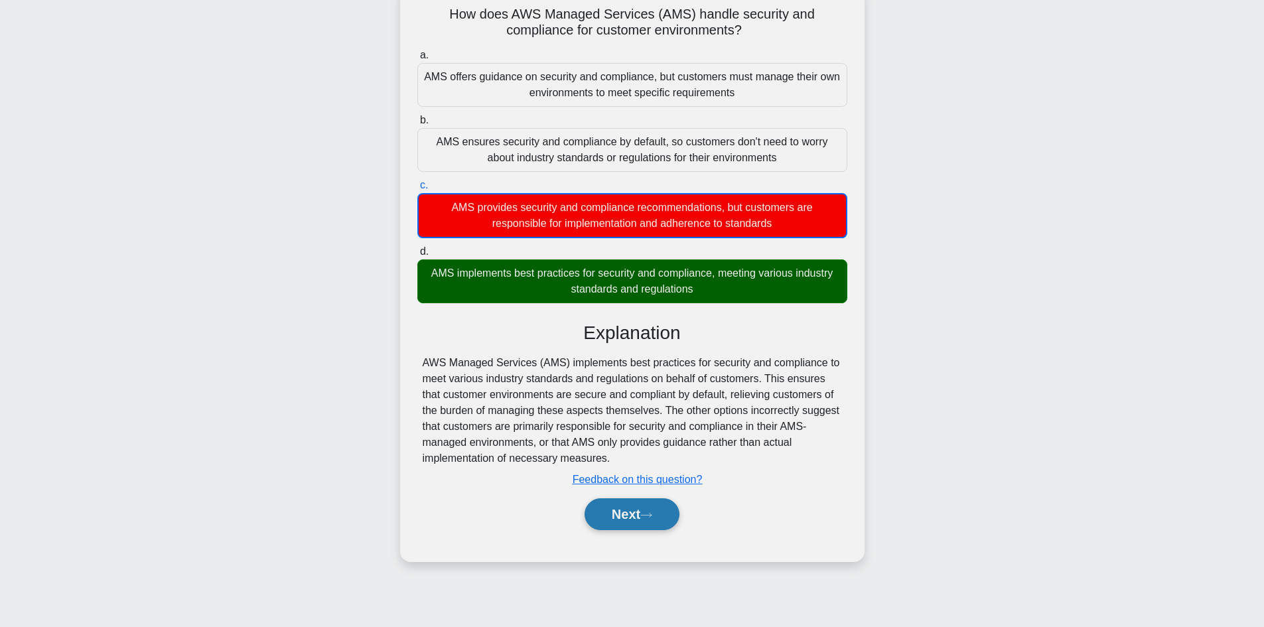
click at [628, 512] on button "Next" at bounding box center [632, 514] width 95 height 32
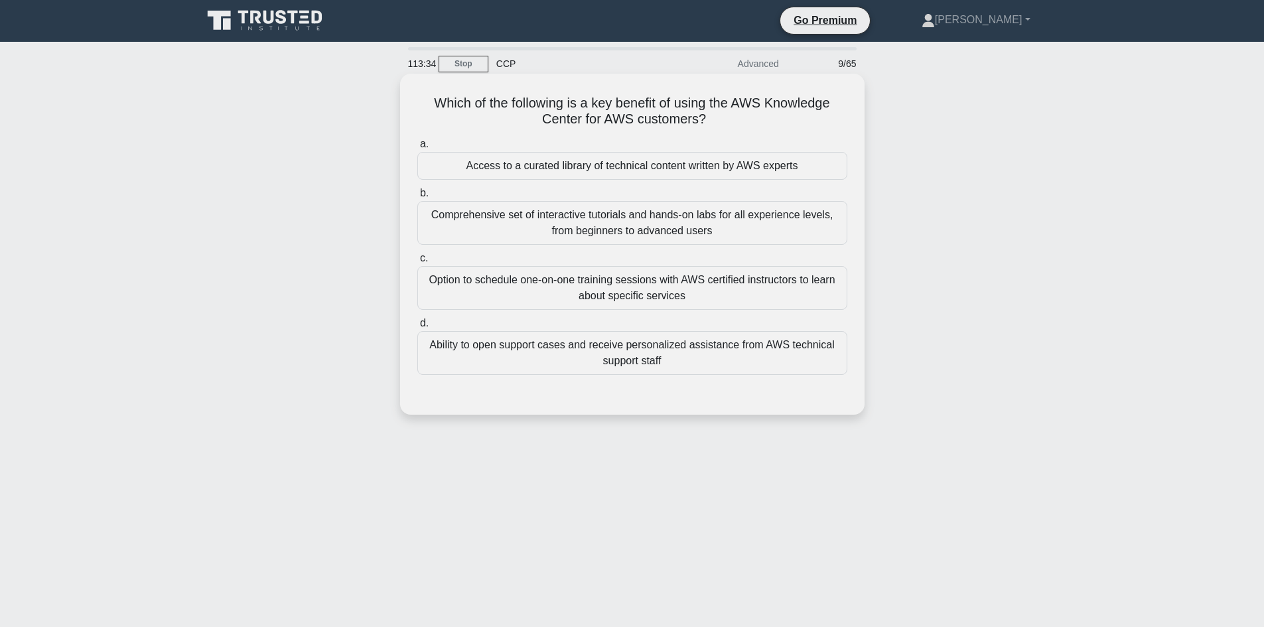
scroll to position [0, 0]
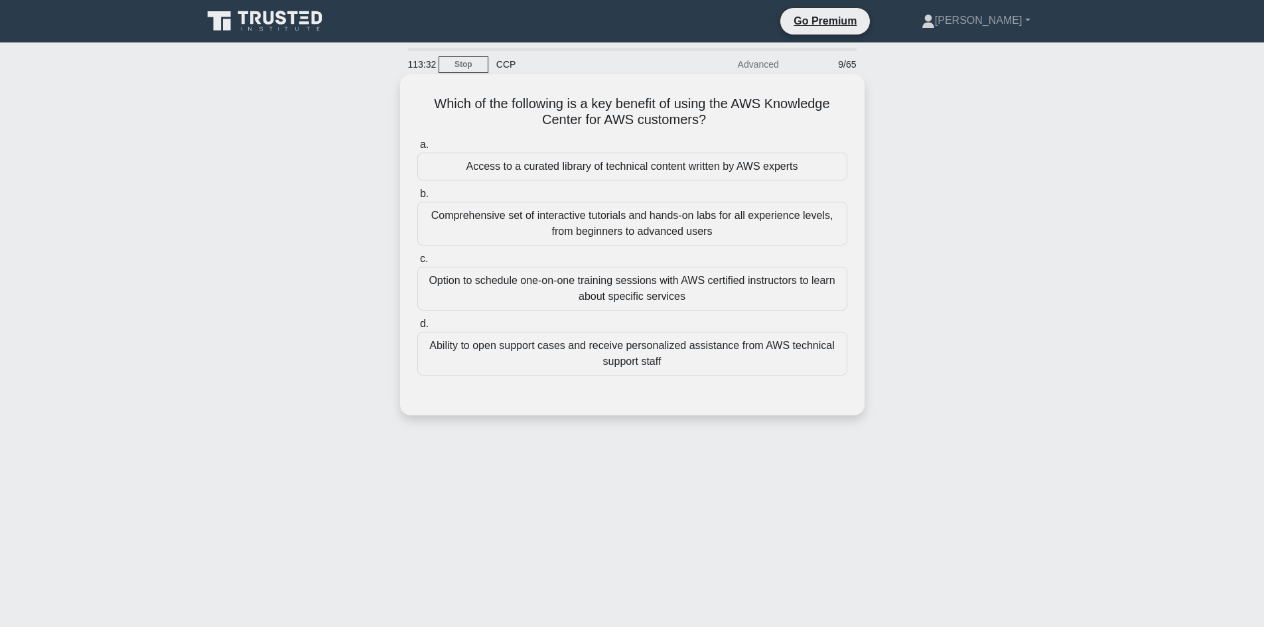
drag, startPoint x: 715, startPoint y: 131, endPoint x: 401, endPoint y: 81, distance: 317.8
click at [403, 81] on div "Which of the following is a key benefit of using the AWS Knowledge Center for A…" at bounding box center [632, 244] width 465 height 341
click at [427, 120] on h5 "Which of the following is a key benefit of using the AWS Knowledge Center for A…" at bounding box center [632, 112] width 433 height 33
click at [585, 168] on div "Access to a curated library of technical content written by AWS experts" at bounding box center [632, 167] width 430 height 28
click at [417, 149] on input "a. Access to a curated library of technical content written by AWS experts" at bounding box center [417, 145] width 0 height 9
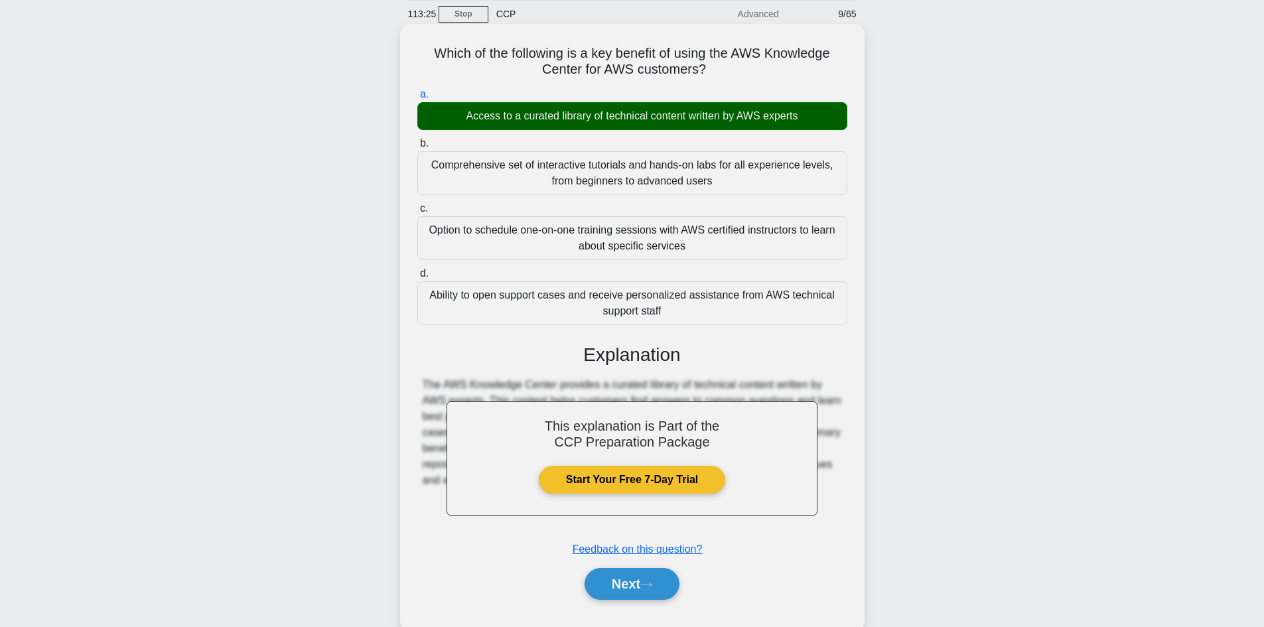
scroll to position [90, 0]
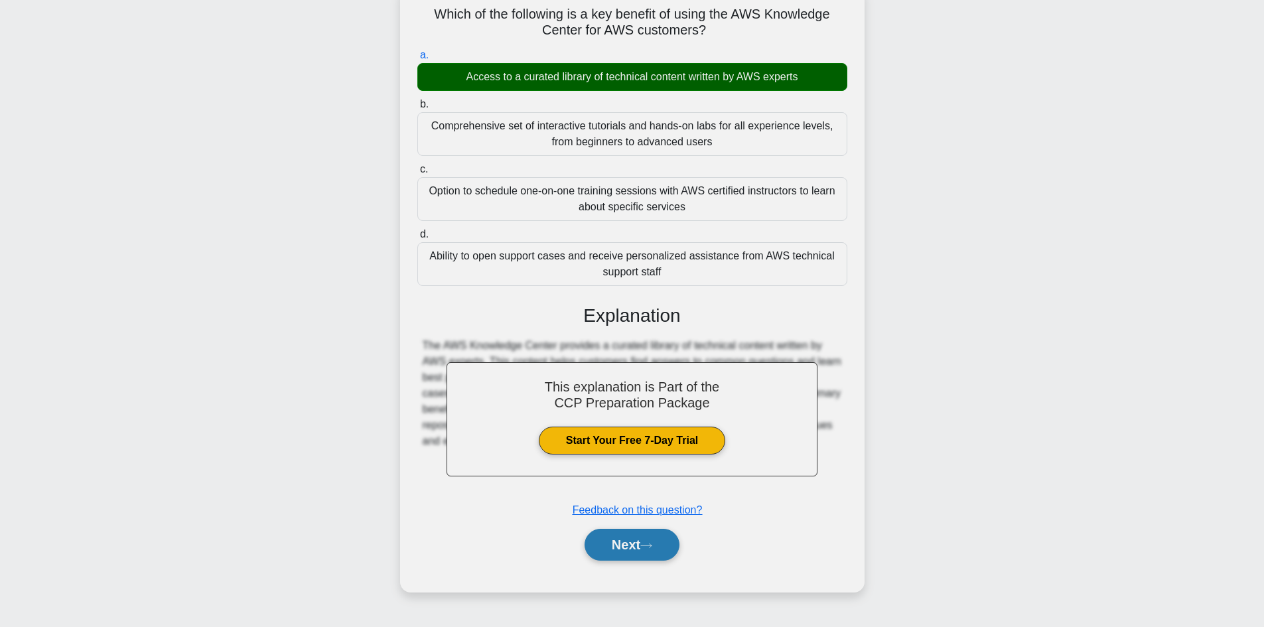
click at [652, 557] on button "Next" at bounding box center [632, 545] width 95 height 32
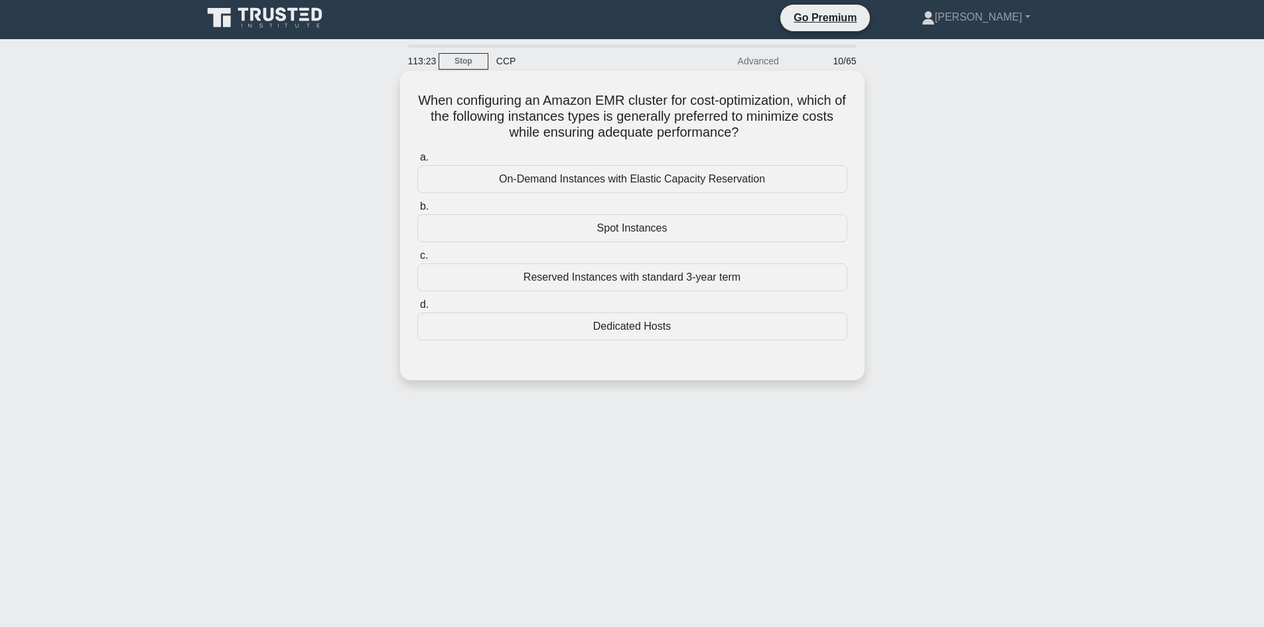
scroll to position [0, 0]
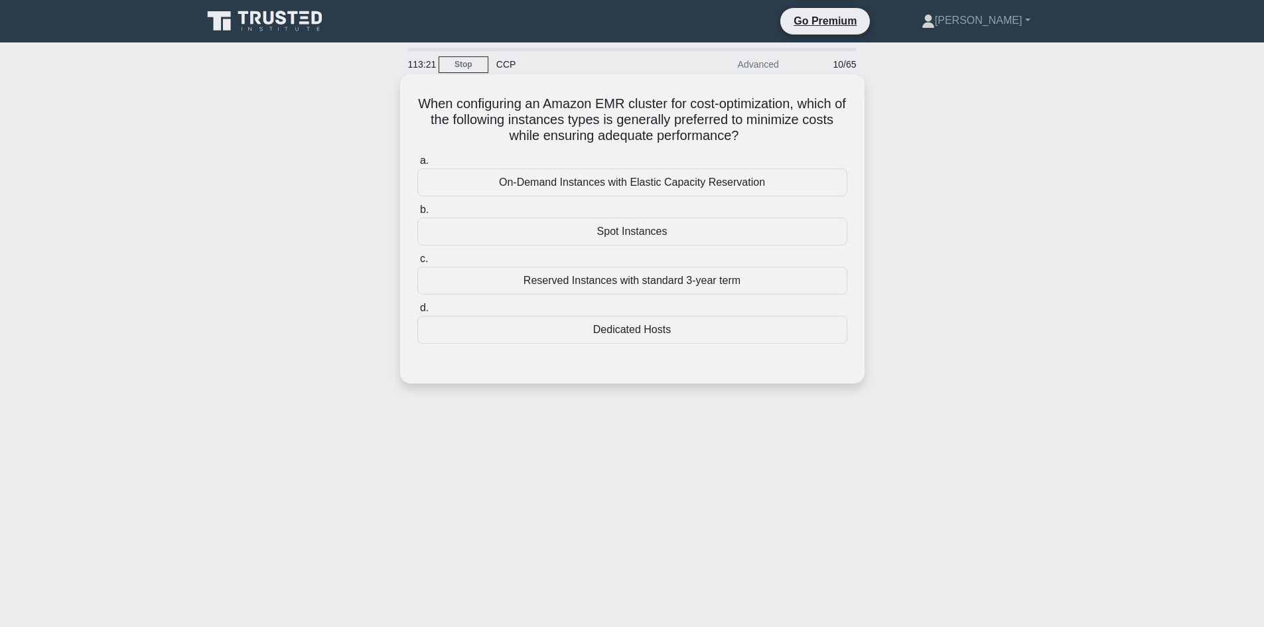
drag, startPoint x: 746, startPoint y: 137, endPoint x: 401, endPoint y: 86, distance: 348.8
click at [403, 86] on div "When configuring an Amazon EMR cluster for cost-optimization, which of the foll…" at bounding box center [632, 228] width 465 height 309
click at [502, 113] on h5 "When configuring an Amazon EMR cluster for cost-optimization, which of the foll…" at bounding box center [632, 120] width 433 height 49
drag, startPoint x: 745, startPoint y: 139, endPoint x: 399, endPoint y: 88, distance: 349.6
click at [400, 88] on div "When configuring an Amazon EMR cluster for cost-optimization, which of the foll…" at bounding box center [632, 228] width 465 height 309
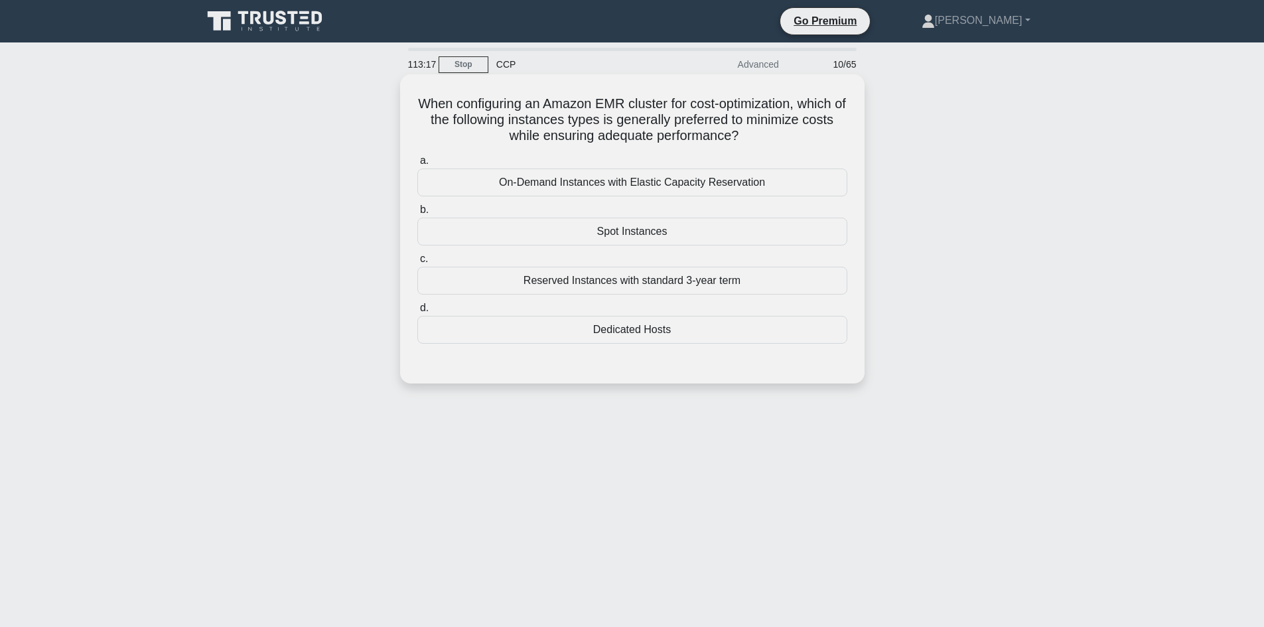
click at [755, 130] on icon ".spinner_0XTQ{transform-origin:center;animation:spinner_y6GP .75s linear infini…" at bounding box center [747, 137] width 16 height 16
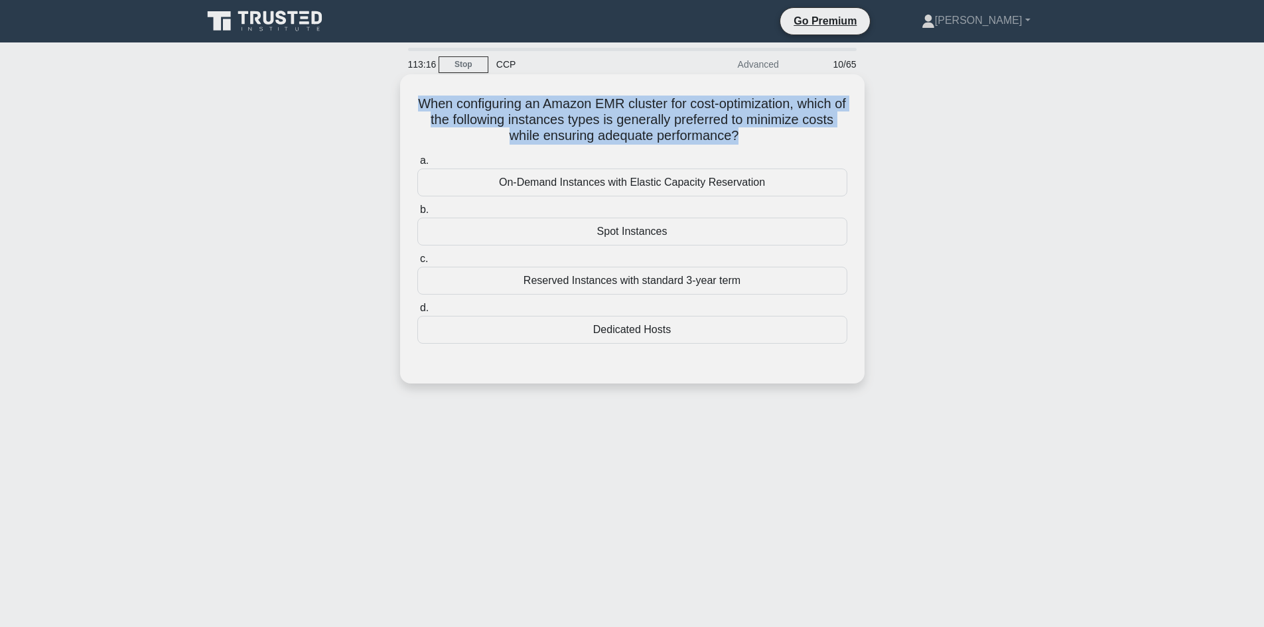
drag, startPoint x: 757, startPoint y: 130, endPoint x: 403, endPoint y: 80, distance: 357.9
click at [403, 80] on div "When configuring an Amazon EMR cluster for cost-optimization, which of the foll…" at bounding box center [632, 228] width 465 height 309
click at [505, 104] on h5 "When configuring an Amazon EMR cluster for cost-optimization, which of the foll…" at bounding box center [632, 120] width 433 height 49
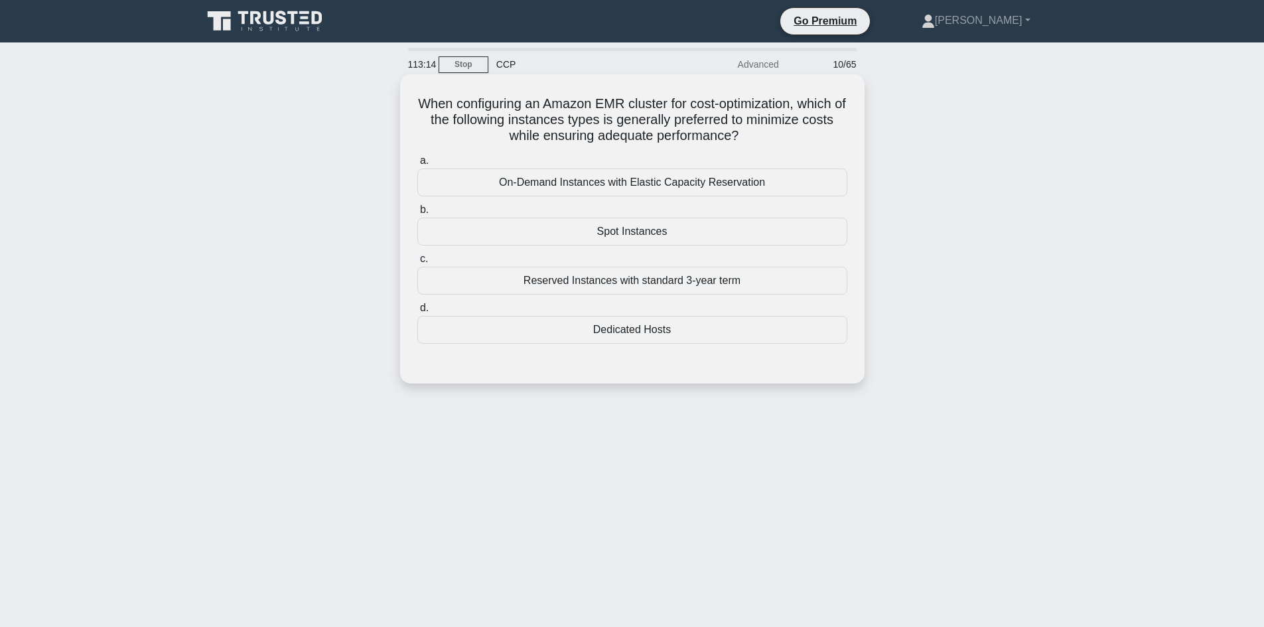
drag, startPoint x: 744, startPoint y: 140, endPoint x: 403, endPoint y: 99, distance: 342.9
click at [403, 99] on div "When configuring an Amazon EMR cluster for cost-optimization, which of the foll…" at bounding box center [632, 228] width 465 height 309
click at [609, 128] on h5 "When configuring an Amazon EMR cluster for cost-optimization, which of the foll…" at bounding box center [632, 120] width 433 height 49
drag, startPoint x: 745, startPoint y: 139, endPoint x: 409, endPoint y: 99, distance: 338.2
click at [409, 99] on div "When configuring an Amazon EMR cluster for cost-optimization, which of the foll…" at bounding box center [632, 229] width 454 height 299
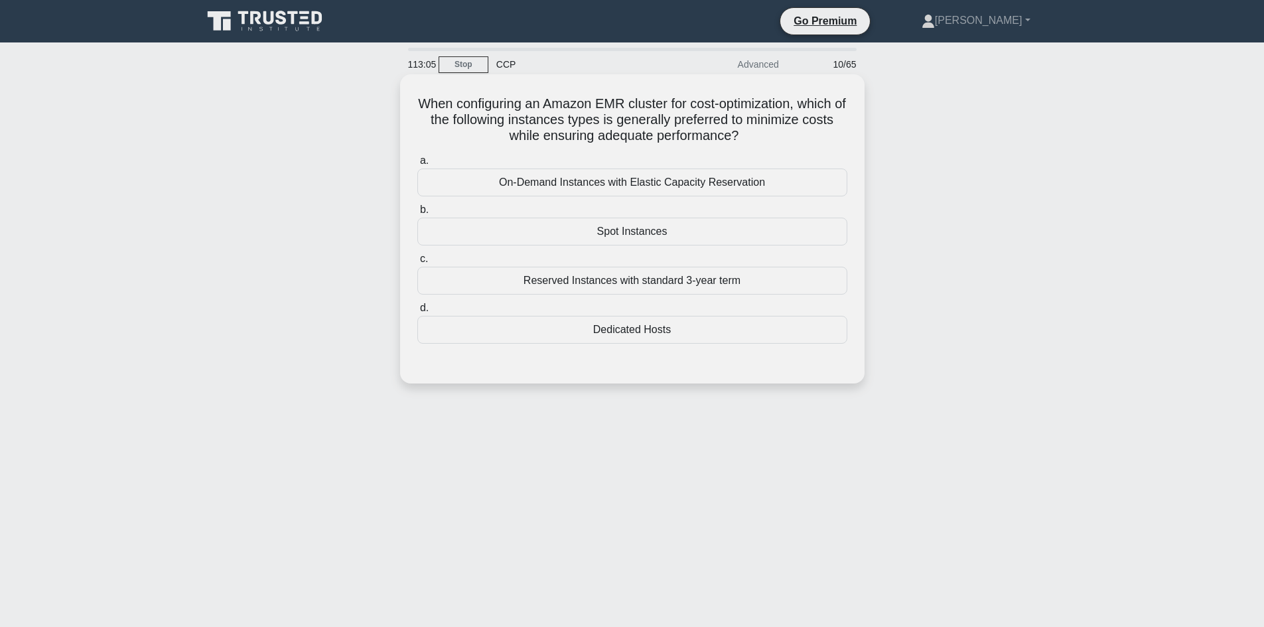
click at [650, 119] on h5 "When configuring an Amazon EMR cluster for cost-optimization, which of the foll…" at bounding box center [632, 120] width 433 height 49
click at [644, 182] on div "On-Demand Instances with Elastic Capacity Reservation" at bounding box center [632, 183] width 430 height 28
click at [417, 165] on input "a. On-Demand Instances with Elastic Capacity Reservation" at bounding box center [417, 161] width 0 height 9
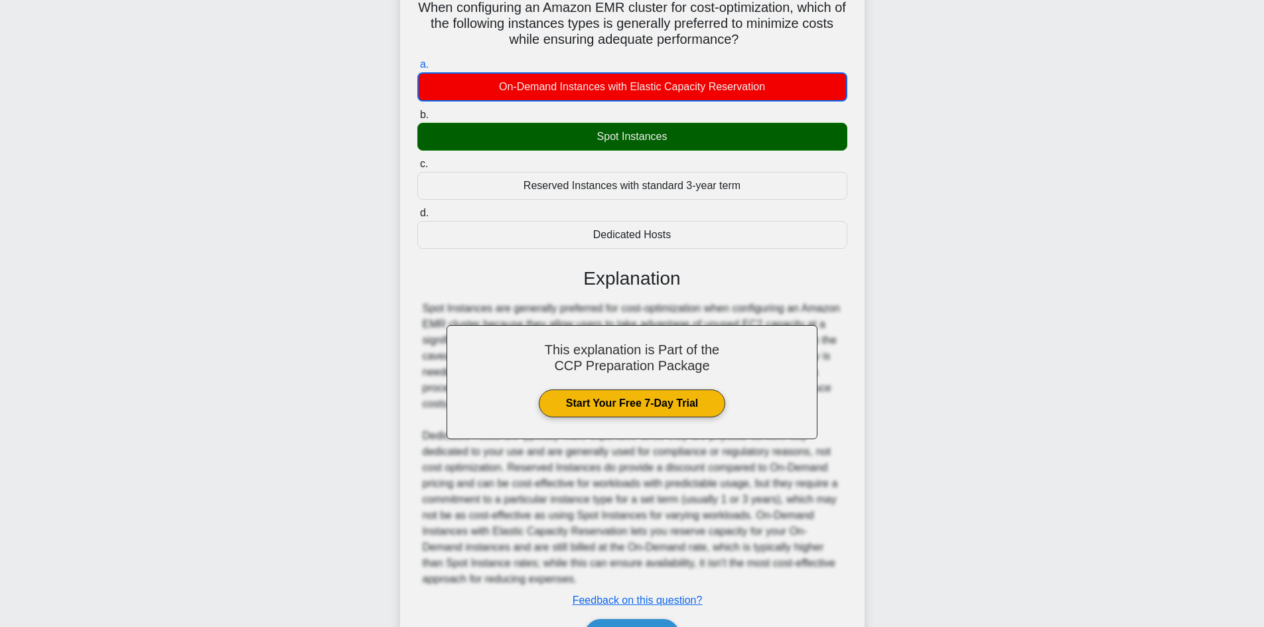
scroll to position [177, 0]
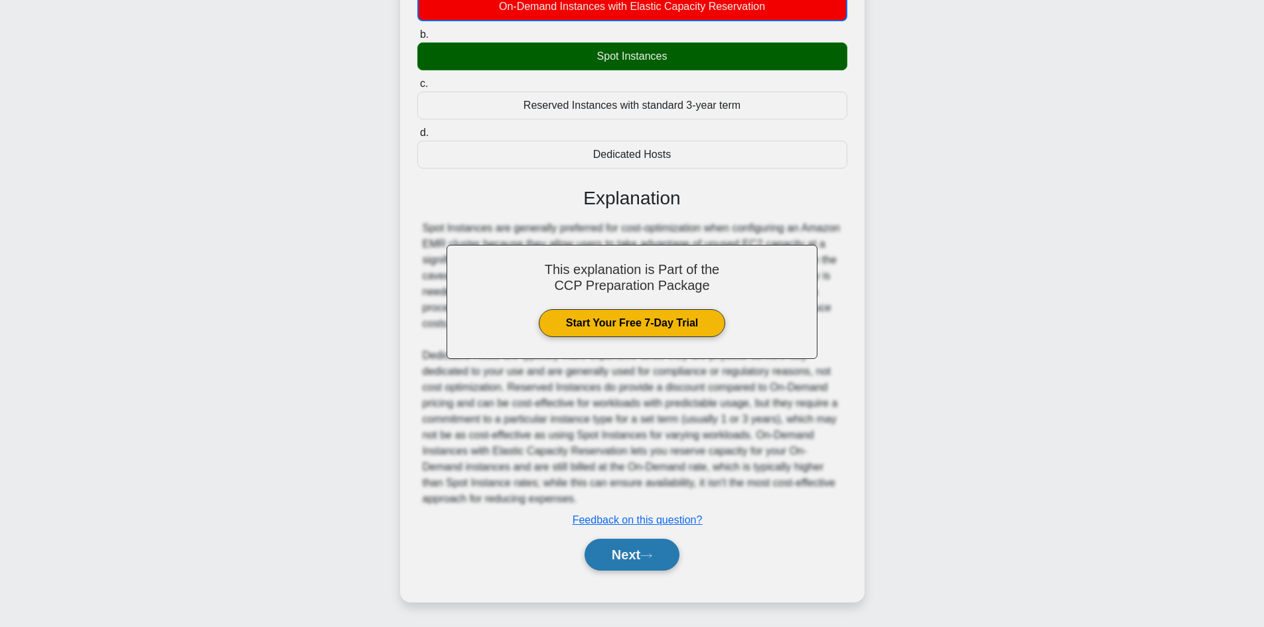
click at [645, 549] on button "Next" at bounding box center [632, 555] width 95 height 32
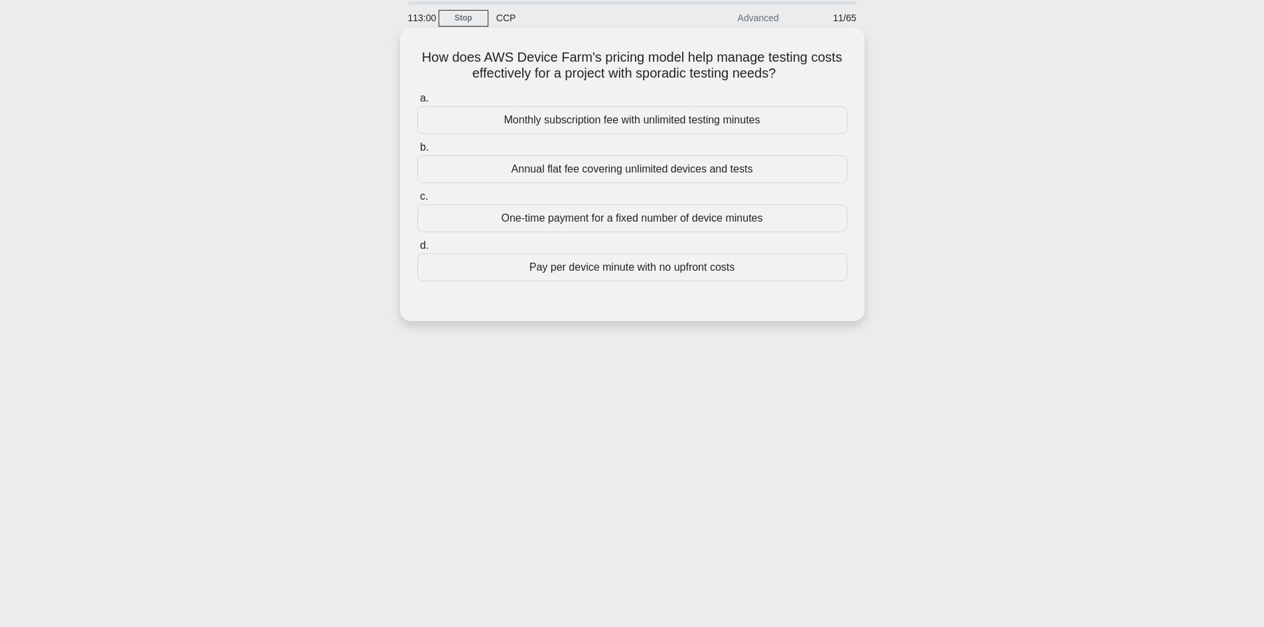
scroll to position [23, 0]
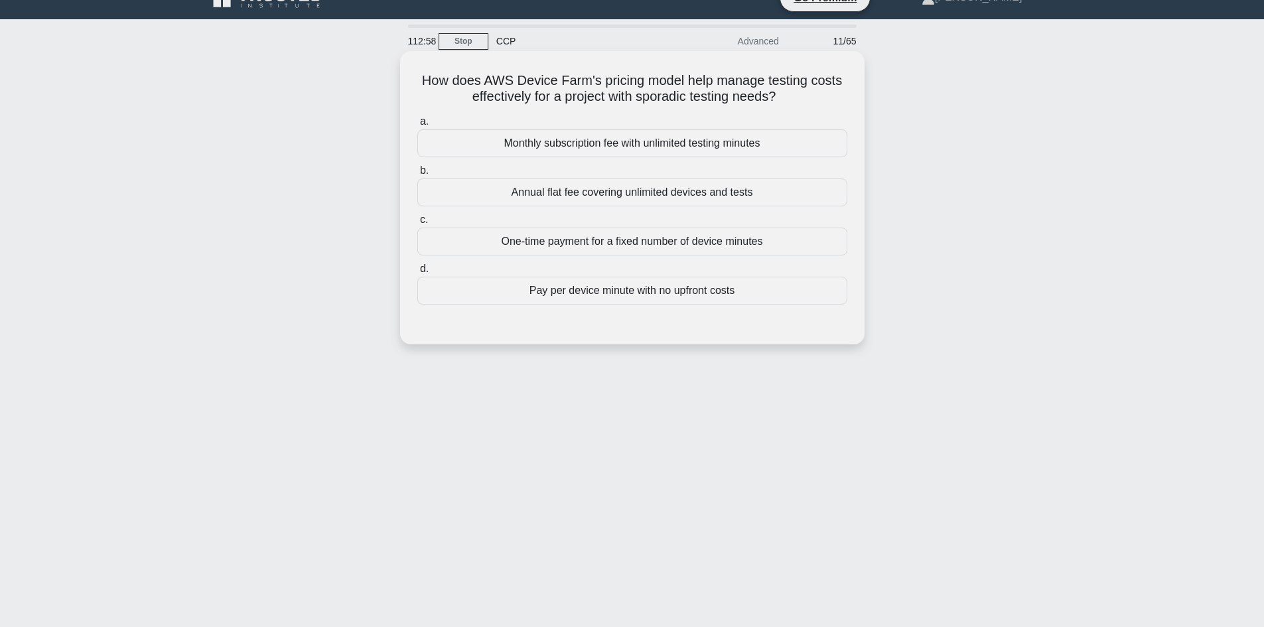
drag, startPoint x: 782, startPoint y: 103, endPoint x: 399, endPoint y: 74, distance: 383.3
click at [400, 74] on div "How does AWS Device Farm's pricing model help manage testing costs effectively …" at bounding box center [632, 197] width 465 height 293
click at [520, 87] on h5 "How does AWS Device Farm's pricing model help manage testing costs effectively …" at bounding box center [632, 88] width 433 height 33
click at [626, 297] on div "Pay per device minute with no upfront costs" at bounding box center [632, 291] width 430 height 28
click at [417, 273] on input "d. Pay per device minute with no upfront costs" at bounding box center [417, 269] width 0 height 9
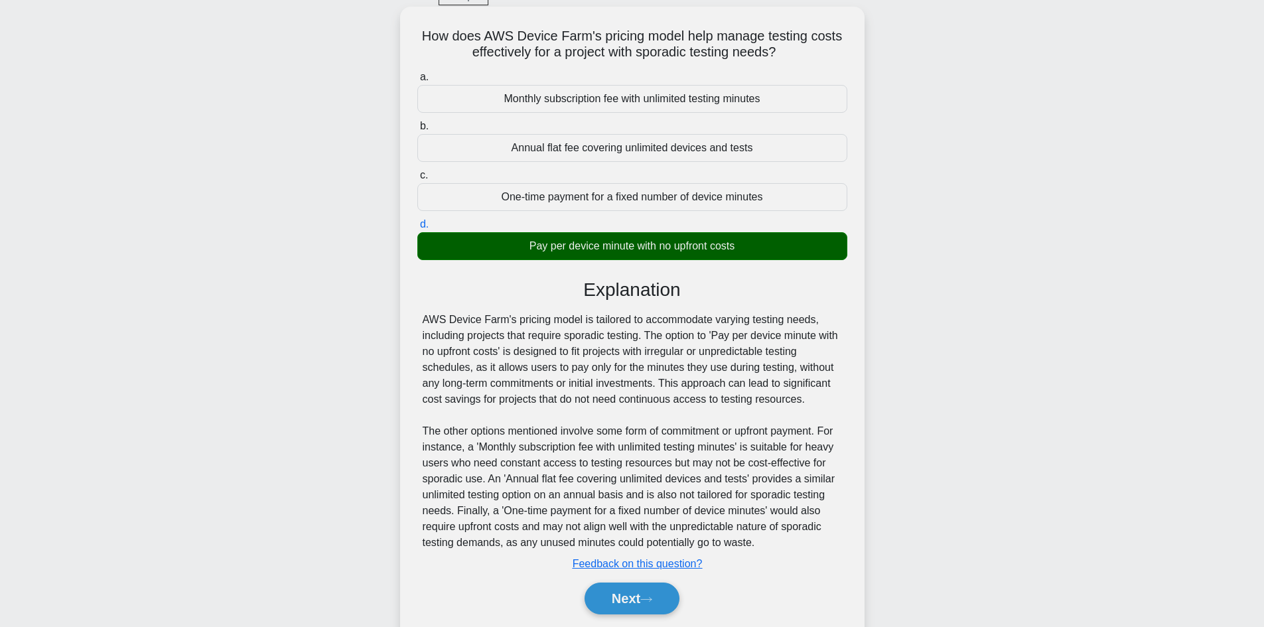
scroll to position [112, 0]
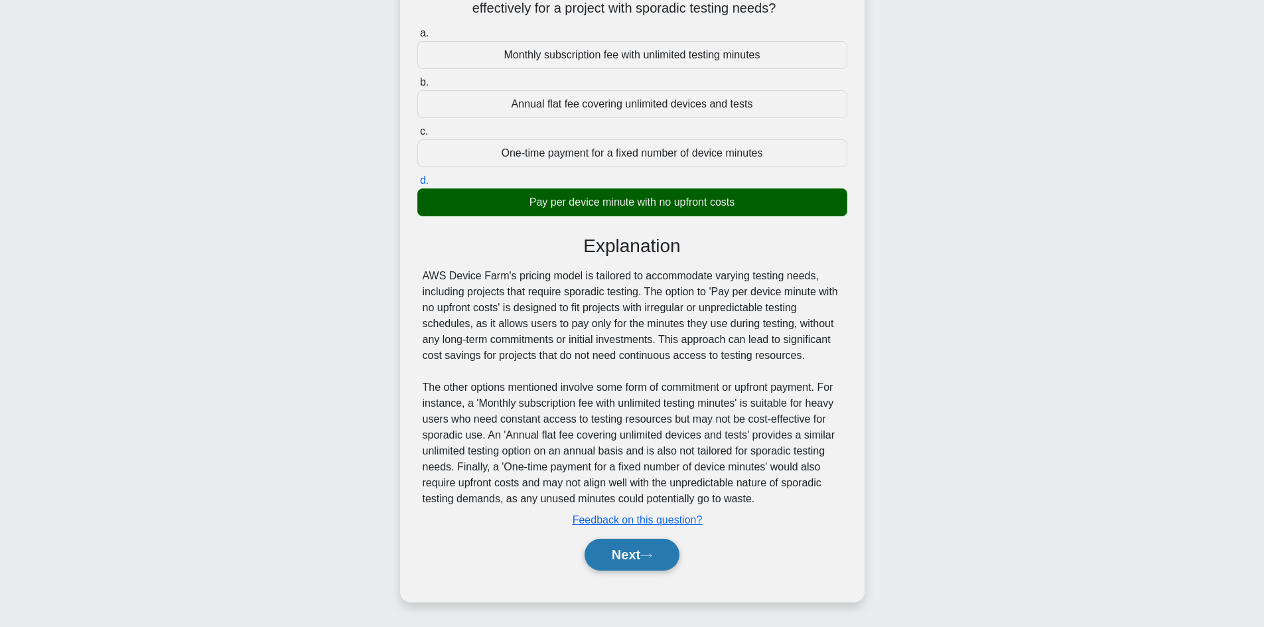
click at [624, 562] on button "Next" at bounding box center [632, 555] width 95 height 32
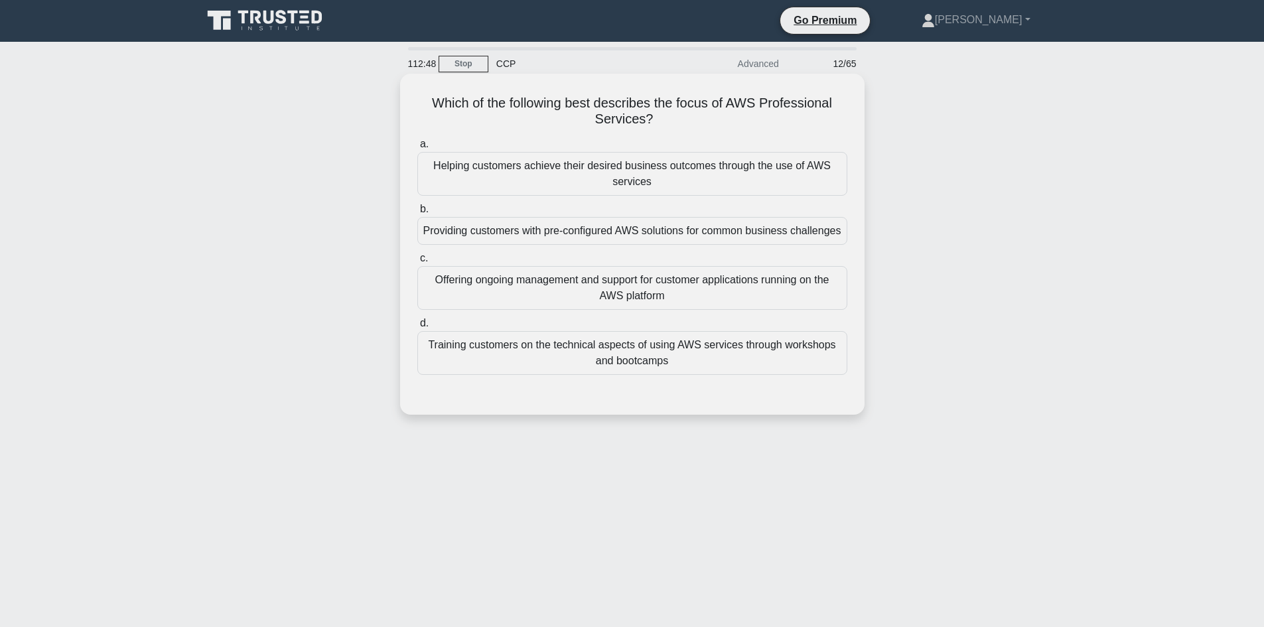
scroll to position [0, 0]
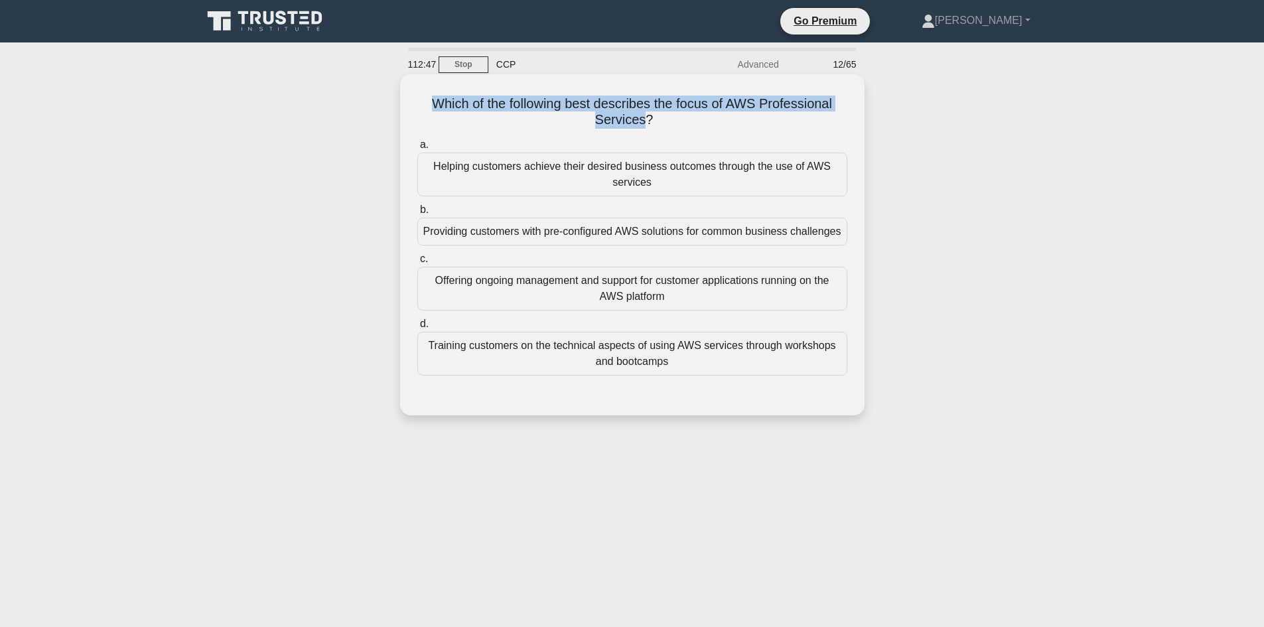
drag, startPoint x: 606, startPoint y: 118, endPoint x: 426, endPoint y: 92, distance: 181.7
click at [426, 92] on div "Which of the following best describes the focus of AWS Professional Services? .…" at bounding box center [632, 245] width 454 height 330
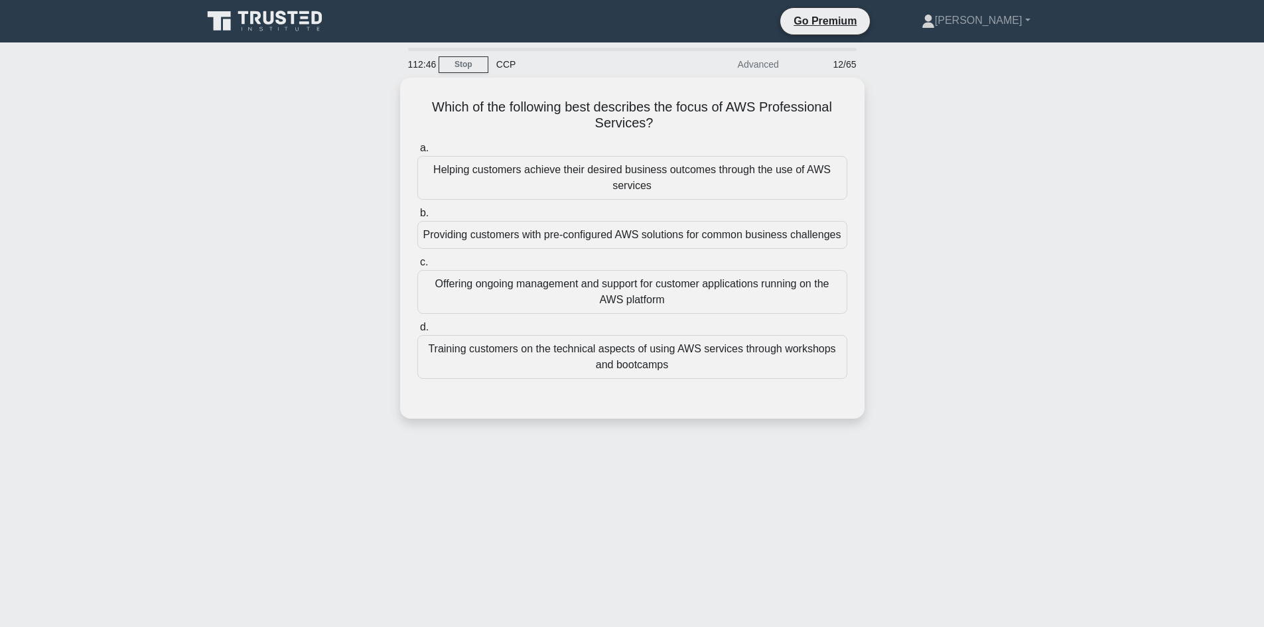
click at [334, 151] on div "Which of the following best describes the focus of AWS Professional Services? .…" at bounding box center [632, 256] width 876 height 357
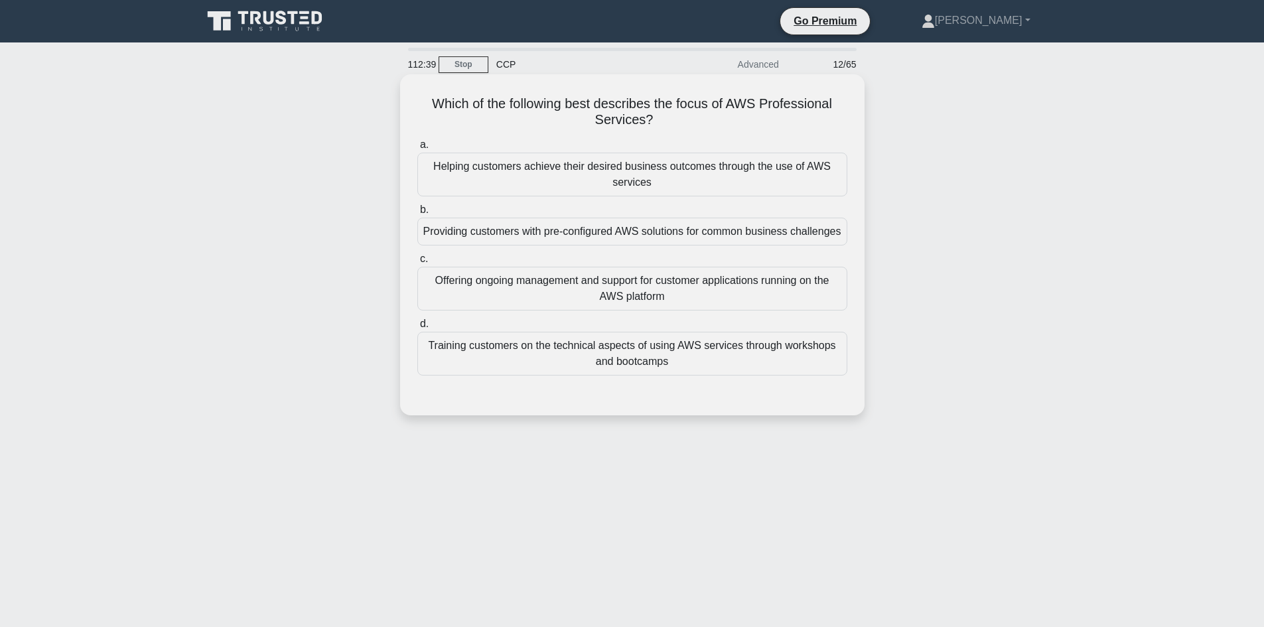
click at [623, 185] on div "Helping customers achieve their desired business outcomes through the use of AW…" at bounding box center [632, 175] width 430 height 44
click at [417, 149] on input "a. Helping customers achieve their desired business outcomes through the use of…" at bounding box center [417, 145] width 0 height 9
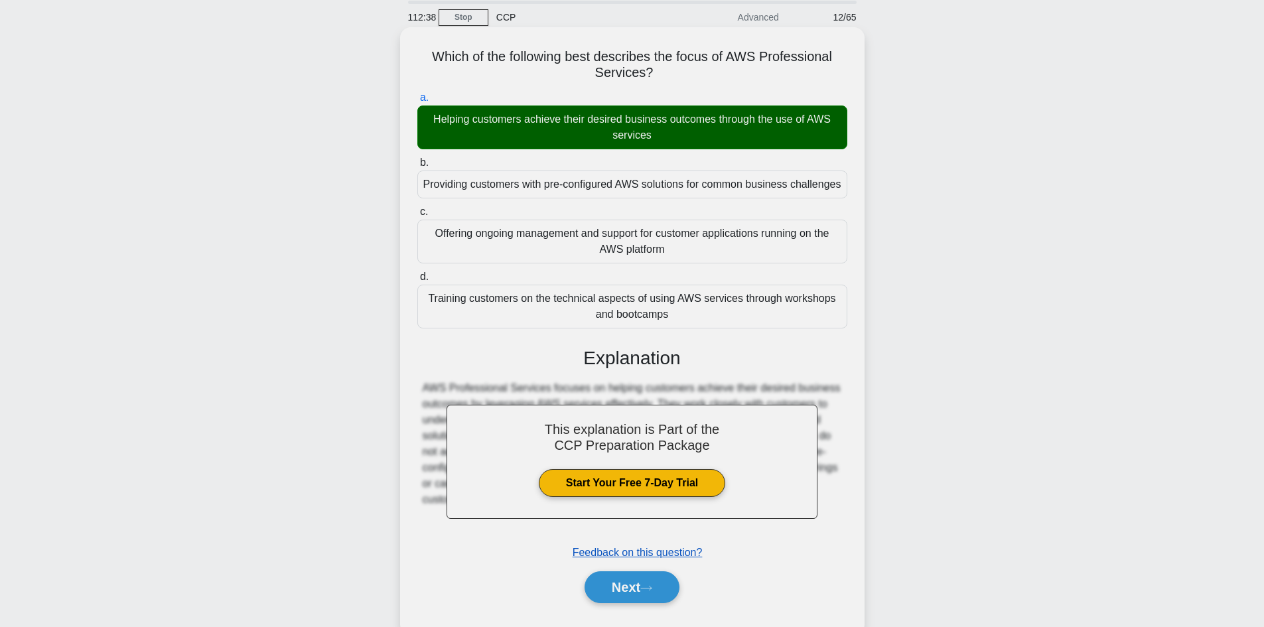
scroll to position [90, 0]
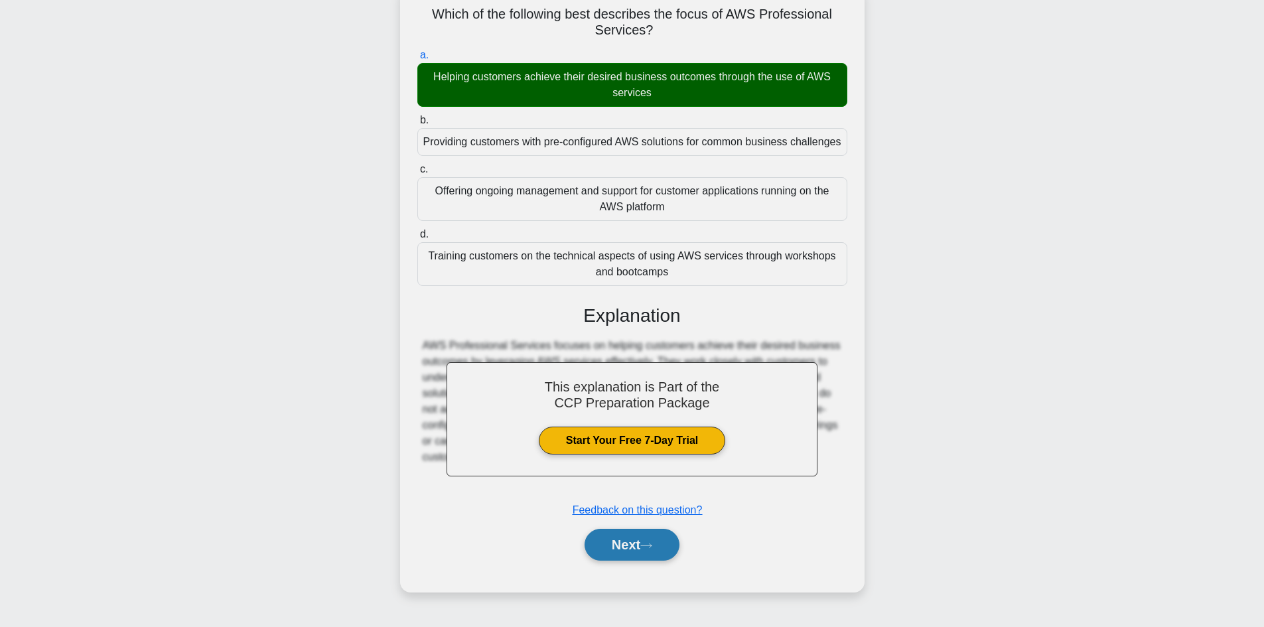
click at [627, 549] on button "Next" at bounding box center [632, 545] width 95 height 32
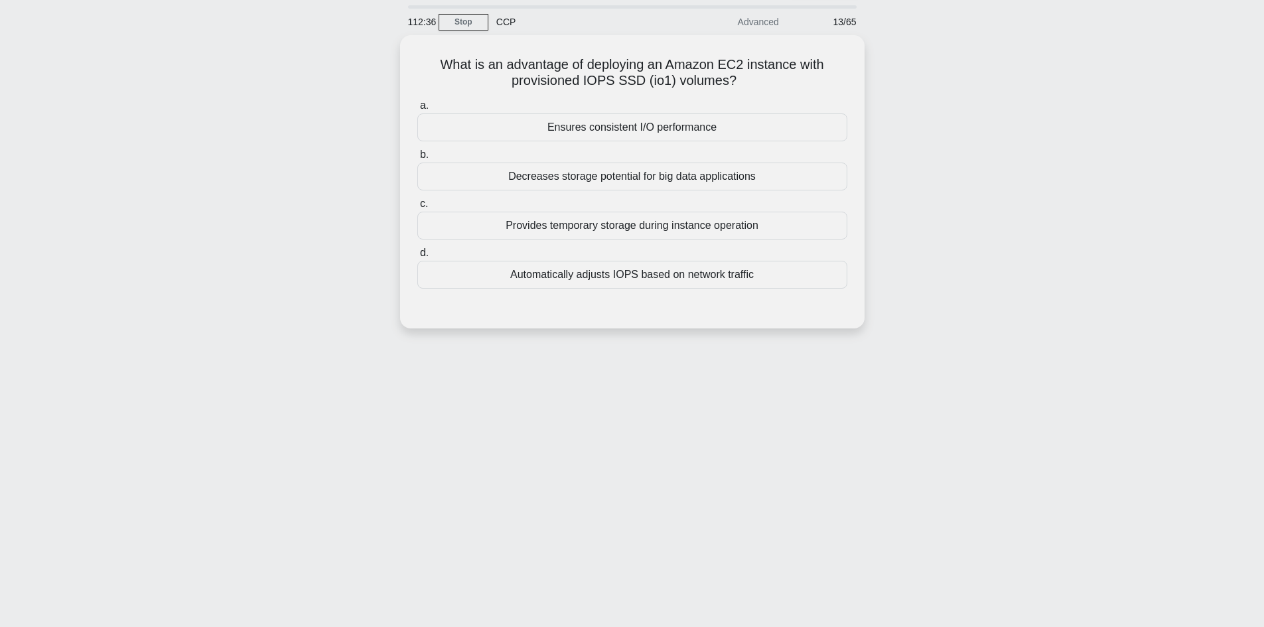
scroll to position [0, 0]
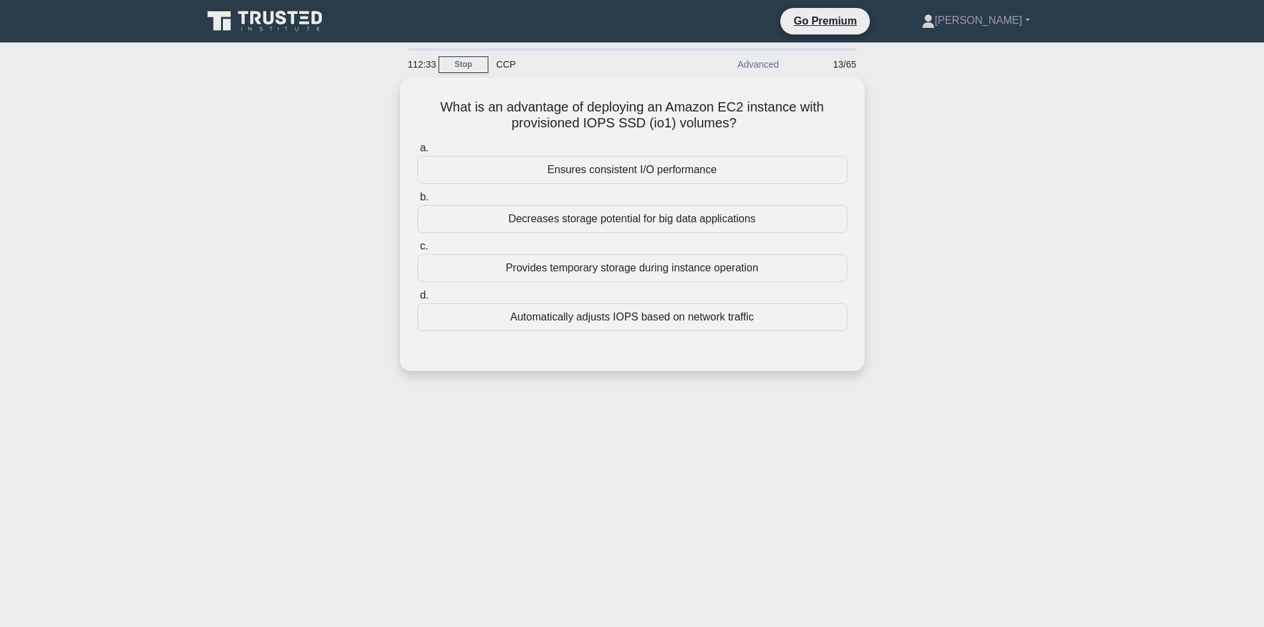
click at [273, 16] on icon at bounding box center [268, 17] width 11 height 13
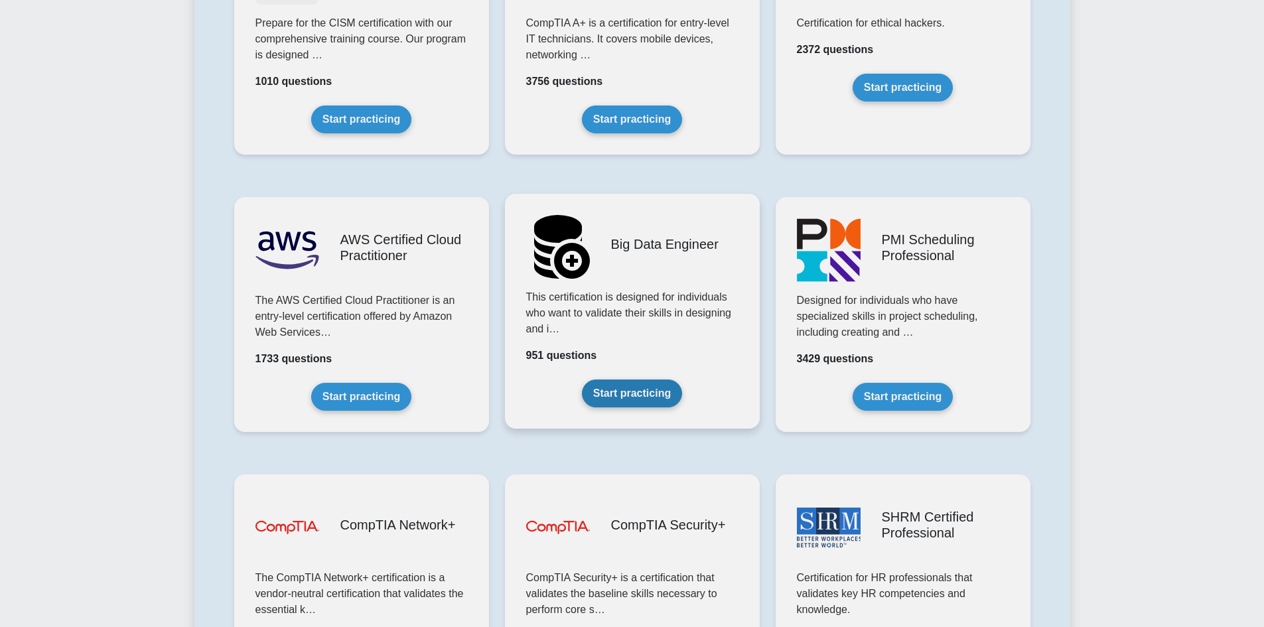
scroll to position [1924, 0]
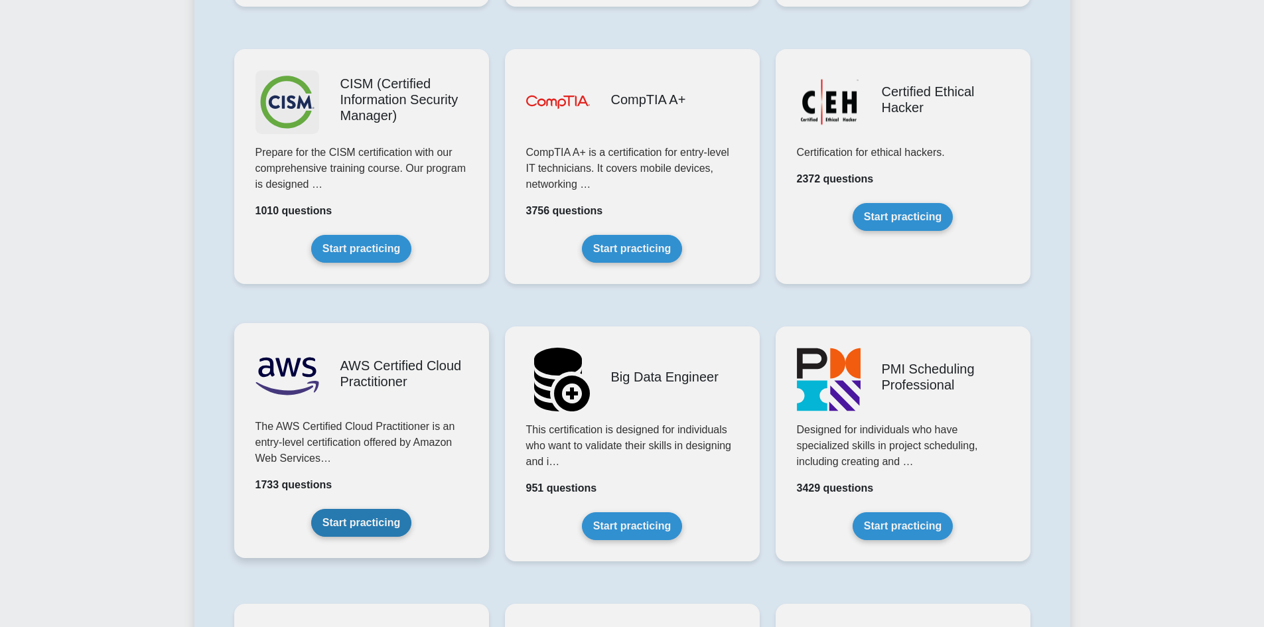
click at [368, 524] on link "Start practicing" at bounding box center [361, 523] width 100 height 28
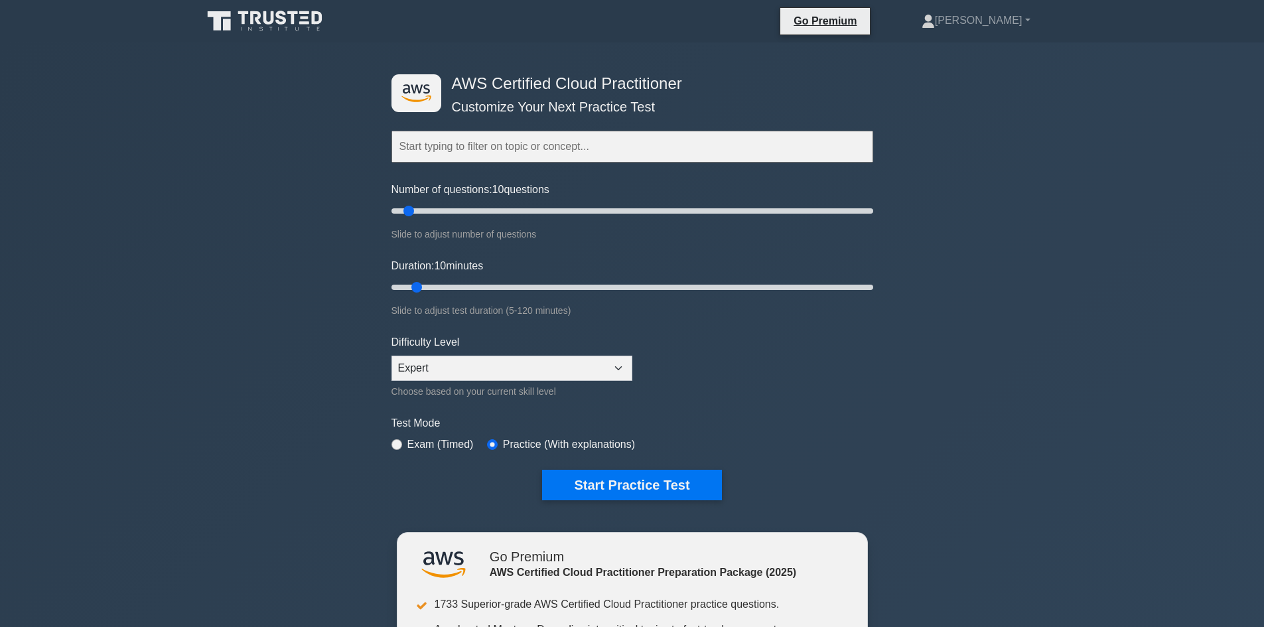
click at [530, 160] on input "text" at bounding box center [633, 147] width 482 height 32
drag, startPoint x: 403, startPoint y: 211, endPoint x: 547, endPoint y: 211, distance: 144.0
type input "65"
click at [547, 211] on input "Number of questions: 65 questions" at bounding box center [633, 211] width 482 height 16
drag, startPoint x: 414, startPoint y: 287, endPoint x: 1005, endPoint y: 273, distance: 591.4
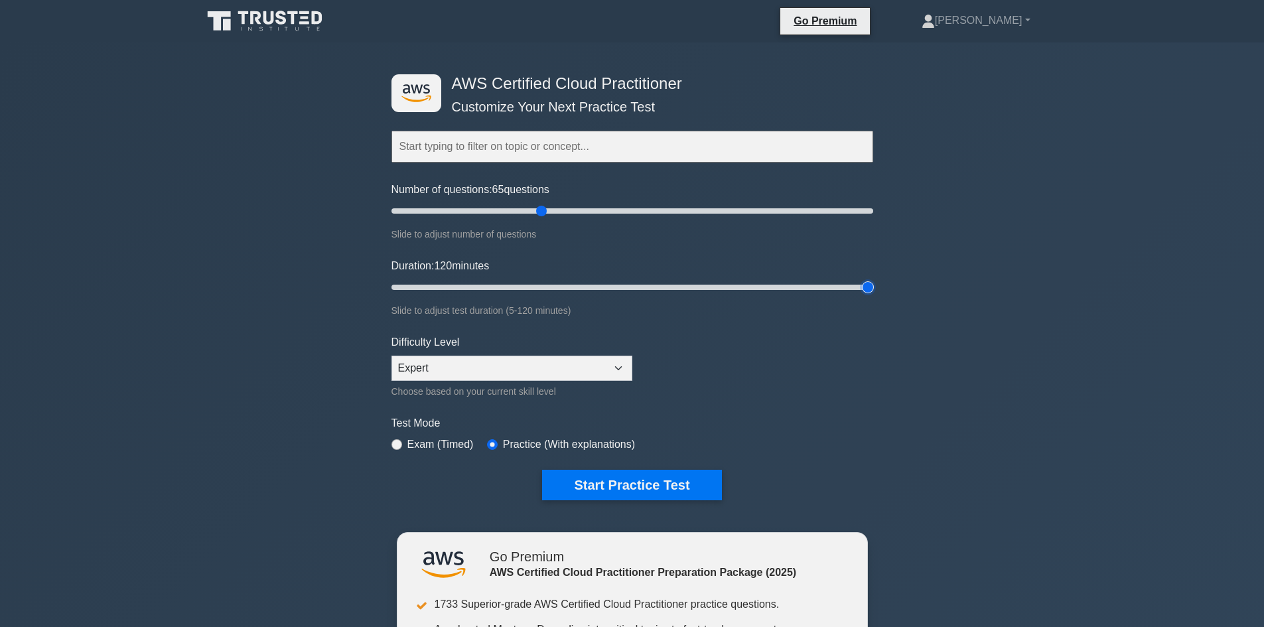
type input "120"
click at [873, 279] on input "Duration: 120 minutes" at bounding box center [633, 287] width 482 height 16
click at [668, 485] on button "Start Practice Test" at bounding box center [631, 485] width 179 height 31
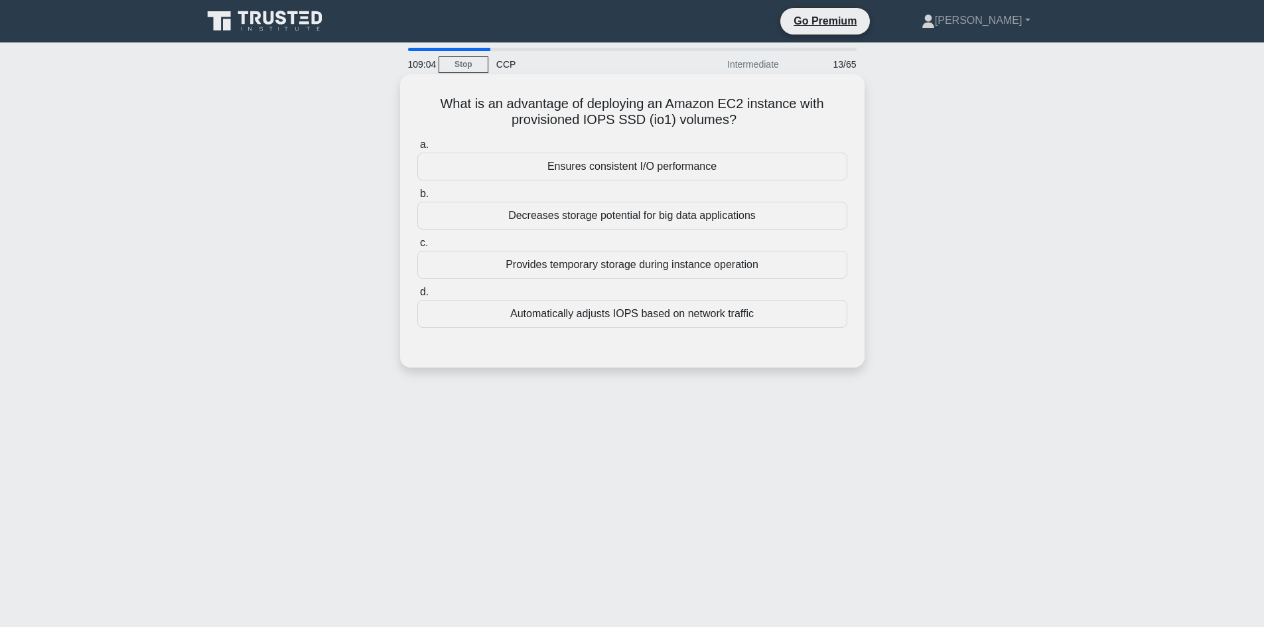
click at [626, 167] on div "Ensures consistent I/O performance" at bounding box center [632, 167] width 430 height 28
click at [417, 149] on input "a. Ensures consistent I/O performance" at bounding box center [417, 145] width 0 height 9
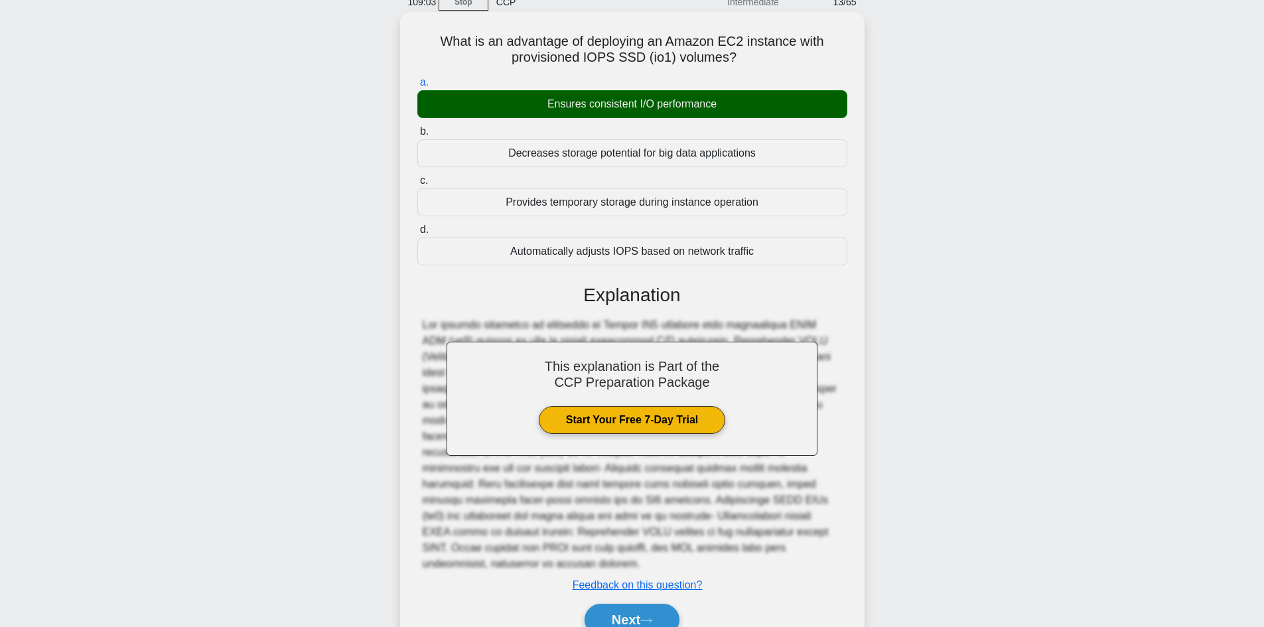
scroll to position [112, 0]
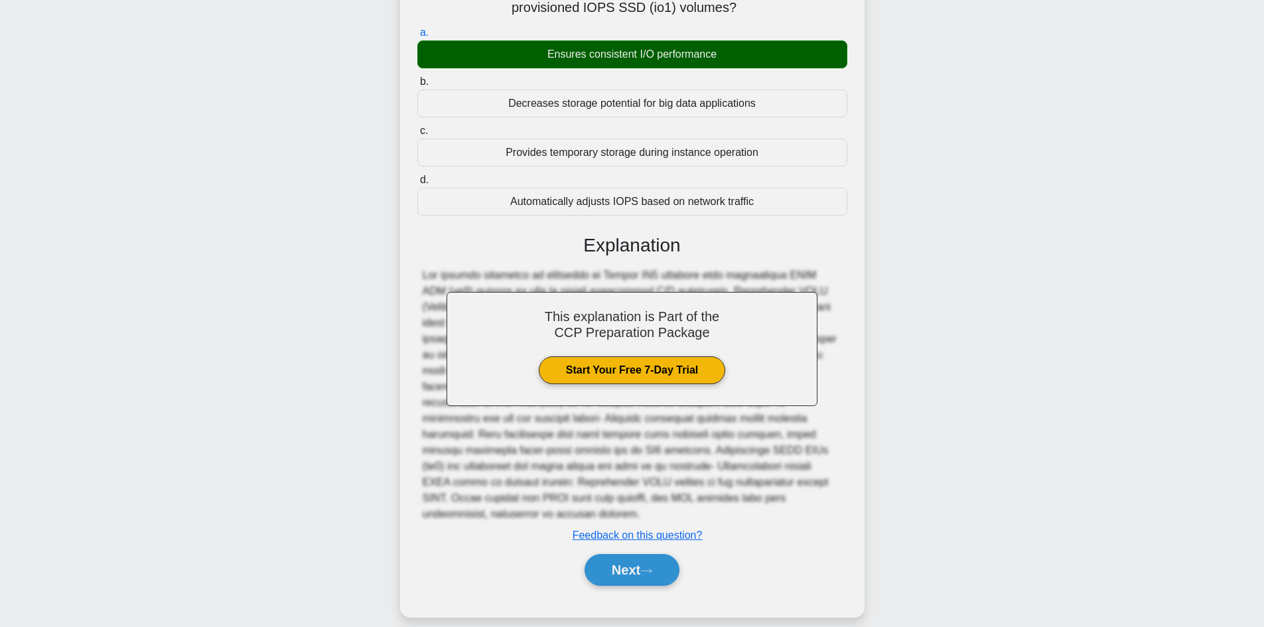
click at [642, 549] on div "Next" at bounding box center [632, 570] width 430 height 42
click at [644, 559] on button "Next" at bounding box center [632, 570] width 95 height 32
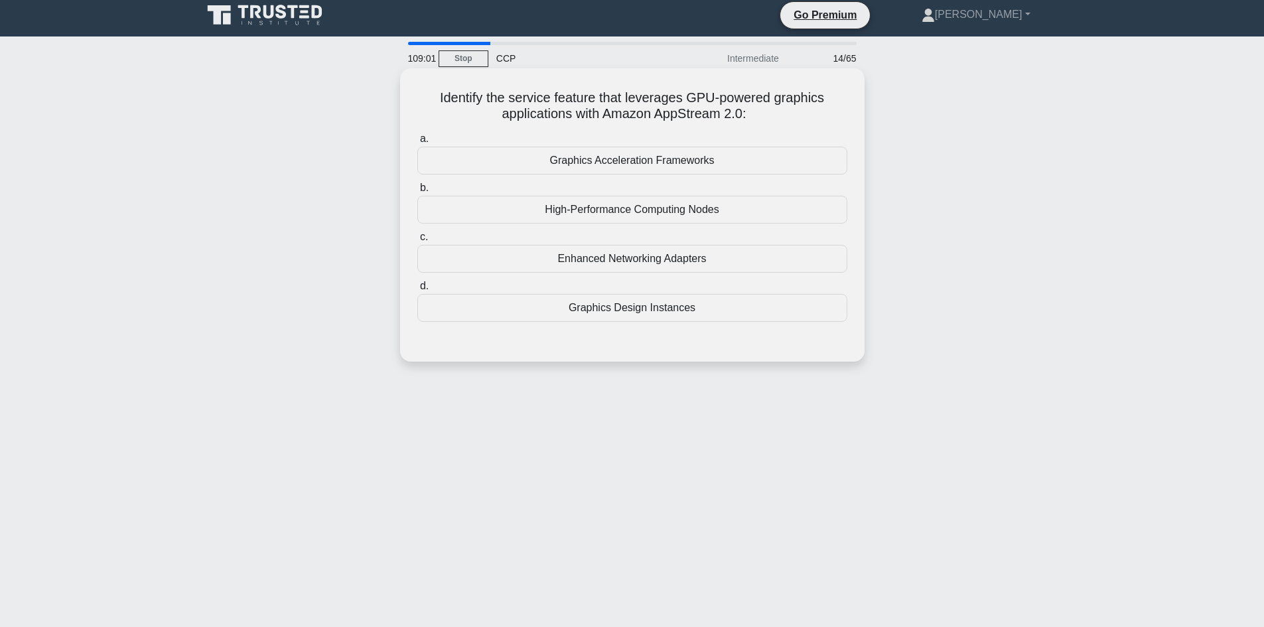
scroll to position [0, 0]
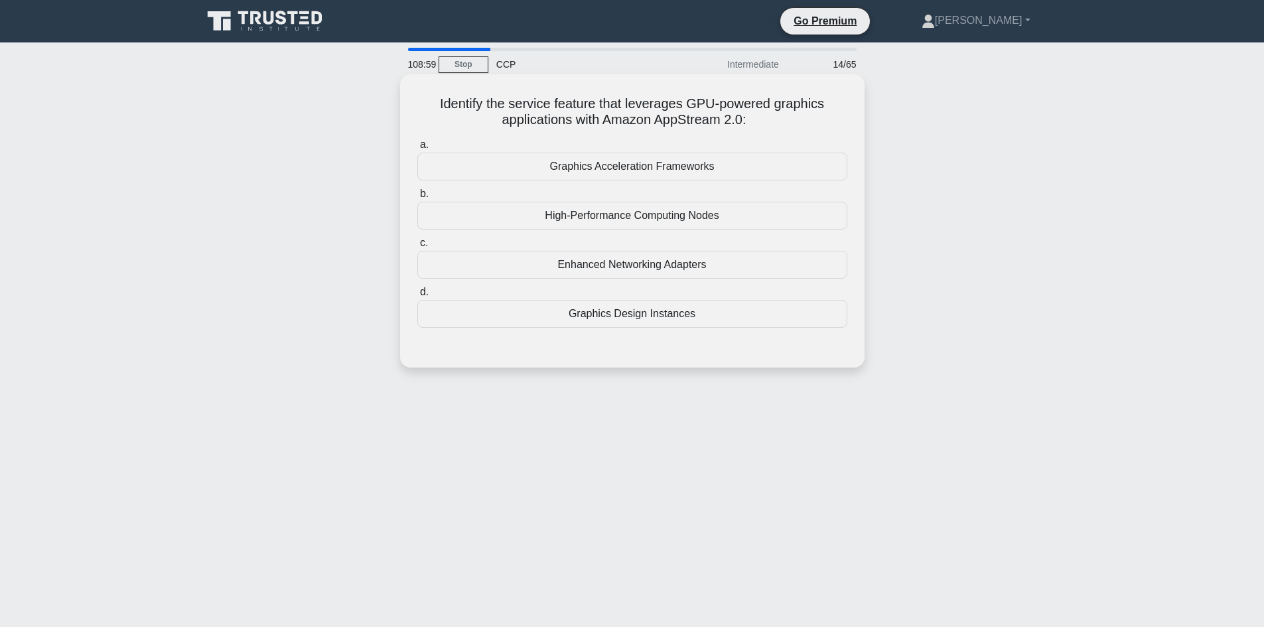
drag, startPoint x: 767, startPoint y: 126, endPoint x: 423, endPoint y: 92, distance: 346.1
click at [423, 92] on div "Identify the service feature that leverages GPU-powered graphics applications w…" at bounding box center [632, 221] width 454 height 283
click at [591, 102] on h5 "Identify the service feature that leverages GPU-powered graphics applications w…" at bounding box center [632, 112] width 433 height 33
click at [648, 172] on div "Graphics Acceleration Frameworks" at bounding box center [632, 167] width 430 height 28
click at [417, 149] on input "a. Graphics Acceleration Frameworks" at bounding box center [417, 145] width 0 height 9
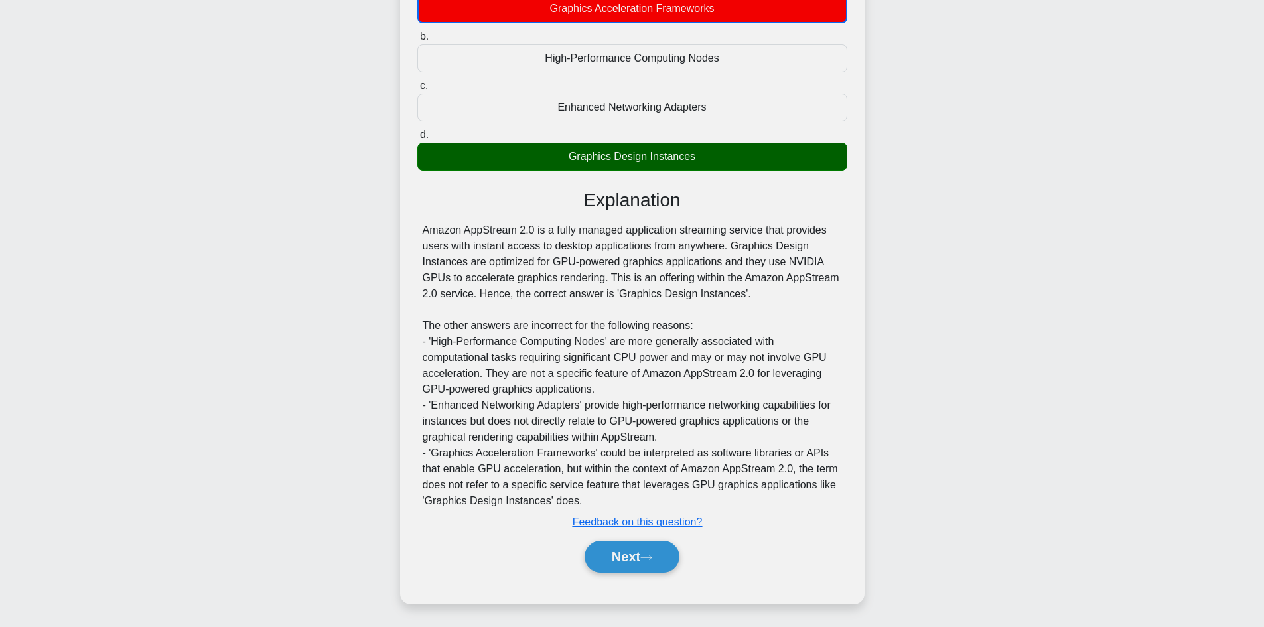
scroll to position [161, 0]
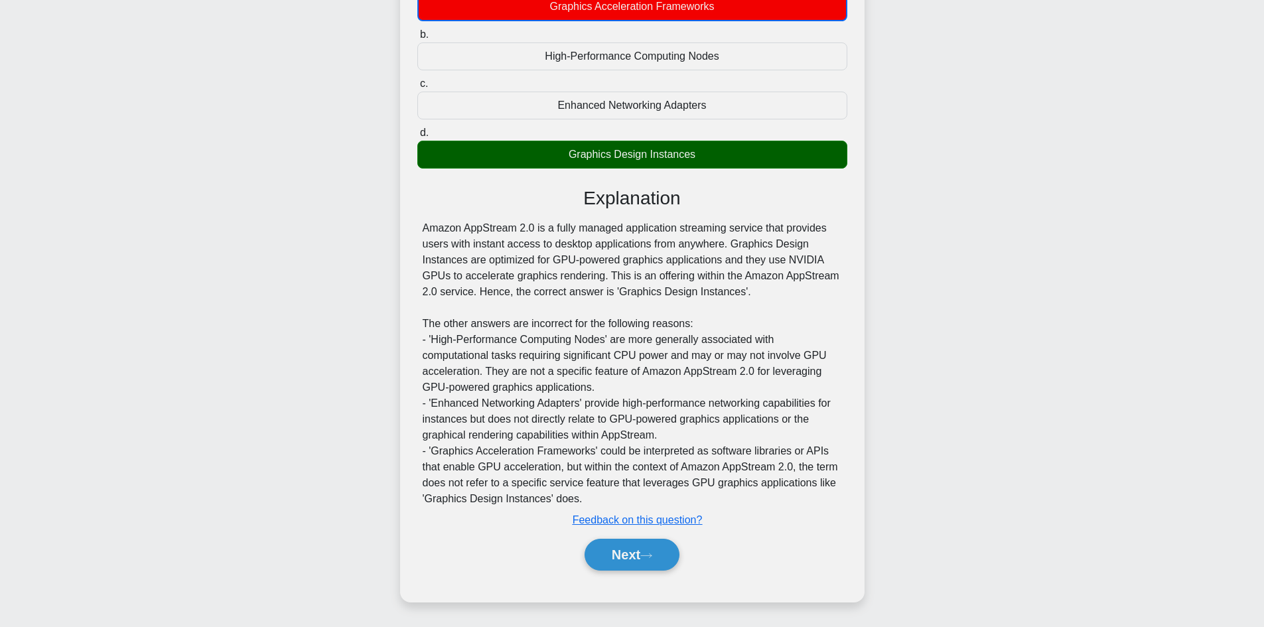
drag, startPoint x: 624, startPoint y: 545, endPoint x: 549, endPoint y: 319, distance: 238.8
click at [549, 319] on div "Amazon AppStream 2.0 is a fully managed application streaming service that prov…" at bounding box center [632, 363] width 419 height 287
click at [635, 560] on button "Next" at bounding box center [632, 555] width 95 height 32
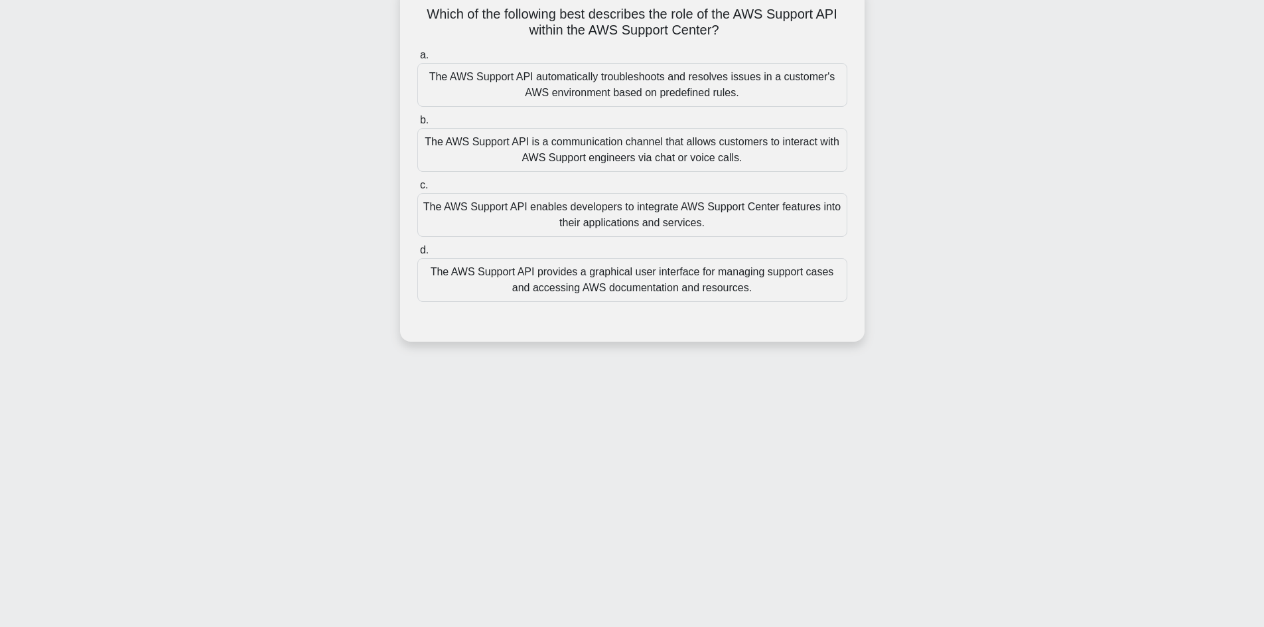
scroll to position [0, 0]
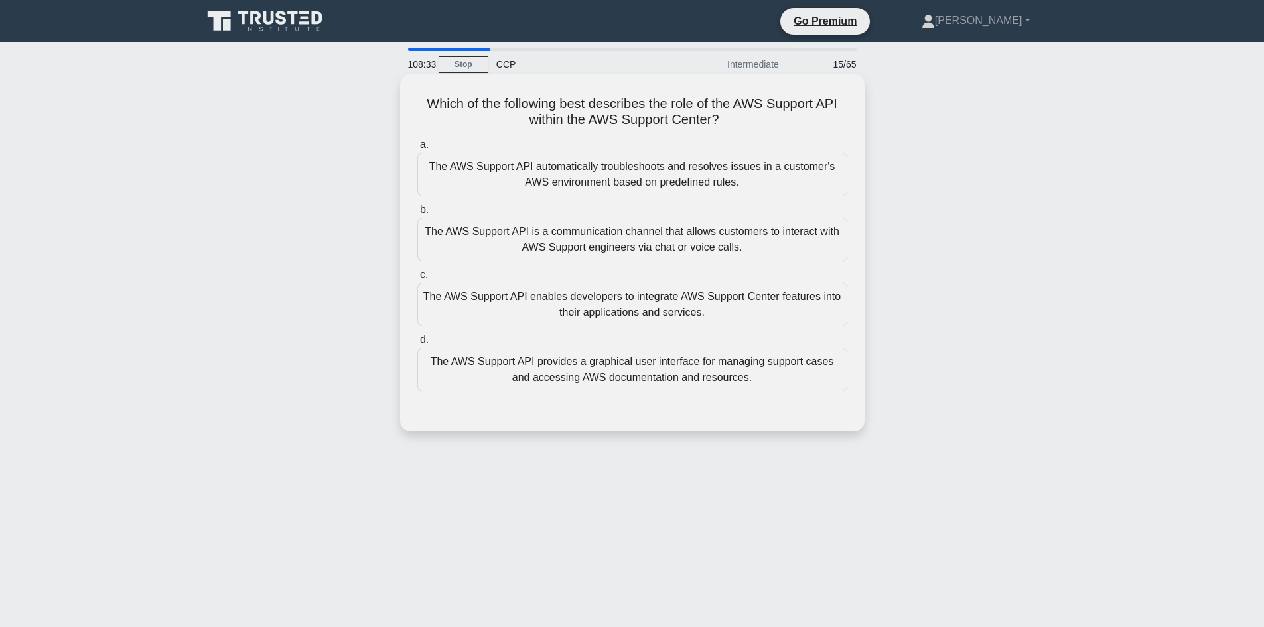
click at [649, 315] on div "The AWS Support API enables developers to integrate AWS Support Center features…" at bounding box center [632, 305] width 430 height 44
click at [417, 279] on input "c. The AWS Support API enables developers to integrate AWS Support Center featu…" at bounding box center [417, 275] width 0 height 9
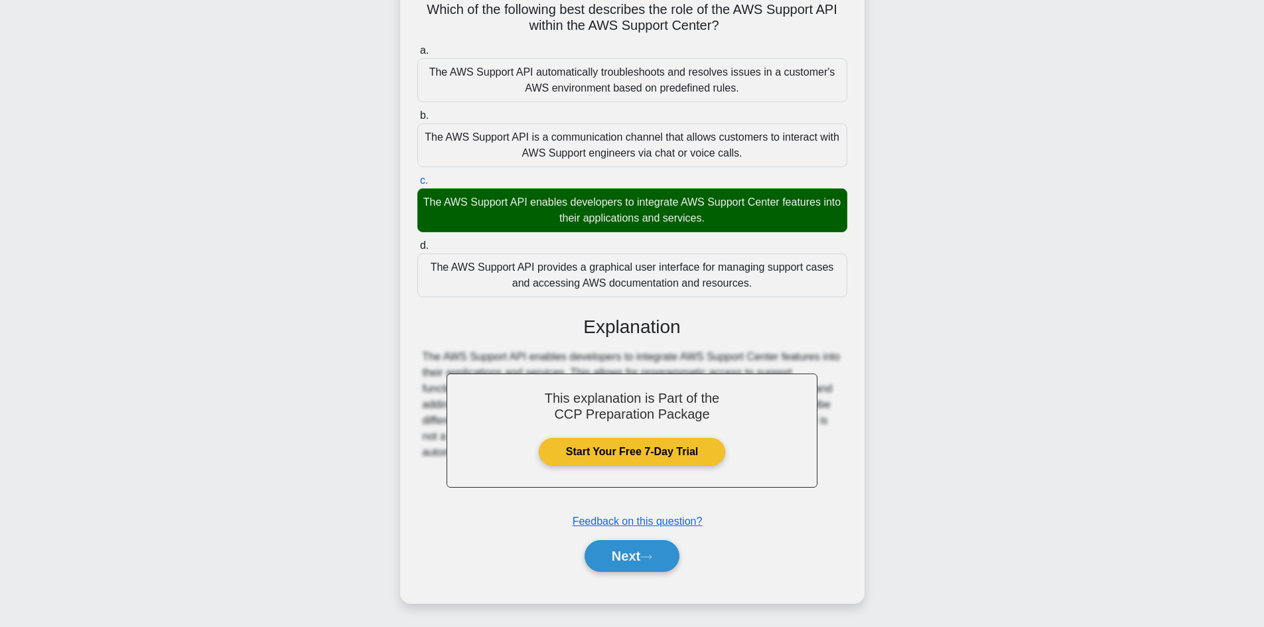
scroll to position [96, 0]
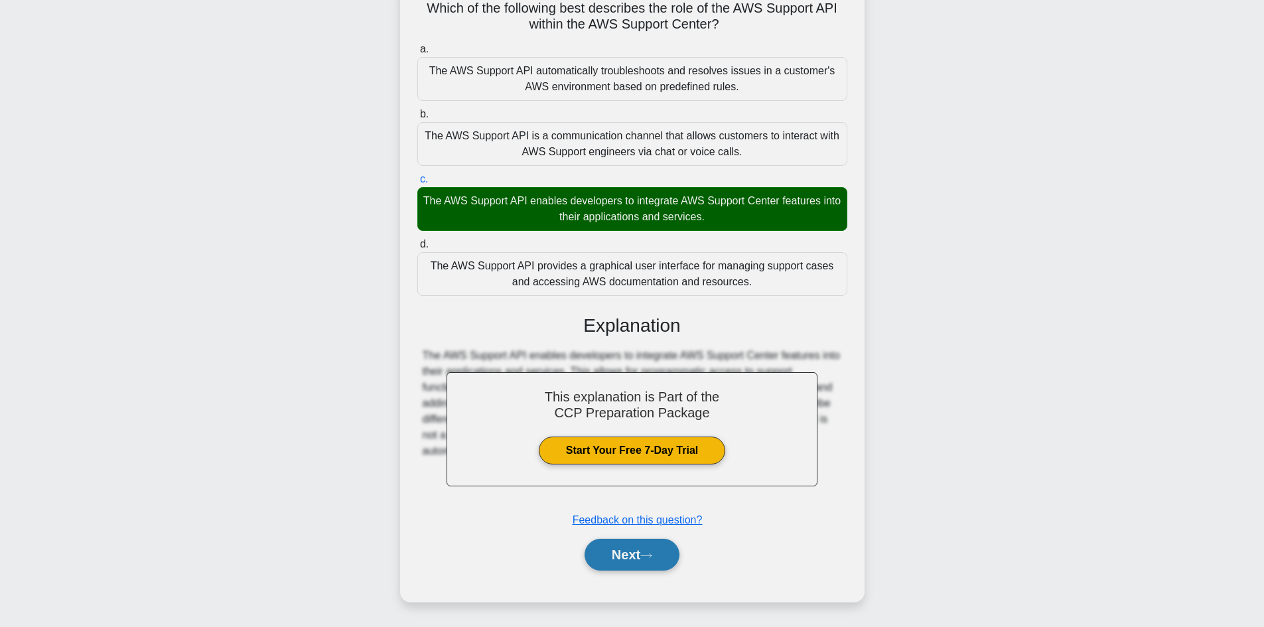
click at [646, 551] on button "Next" at bounding box center [632, 555] width 95 height 32
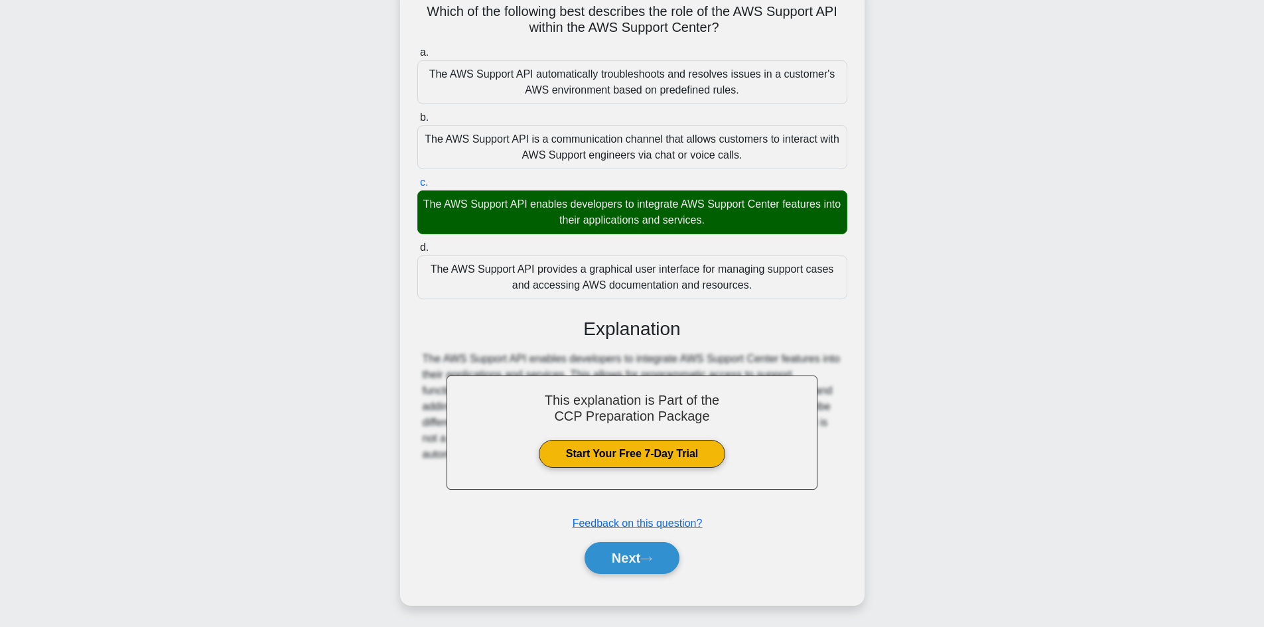
scroll to position [90, 0]
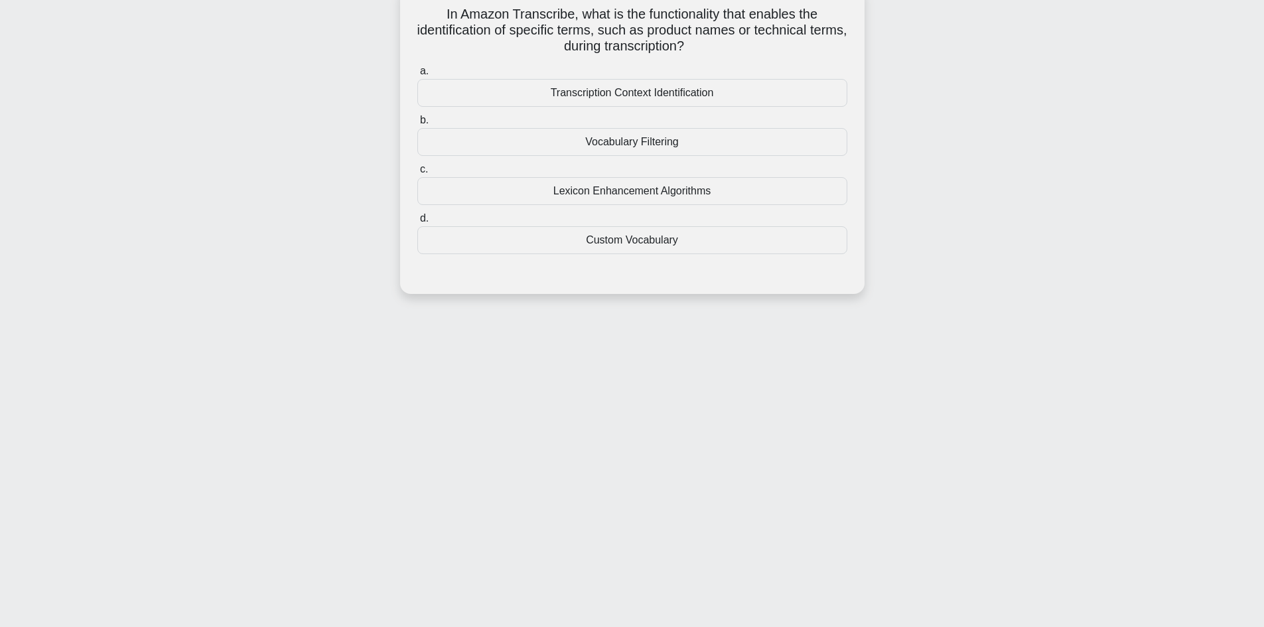
click at [663, 236] on div "Custom Vocabulary" at bounding box center [632, 240] width 430 height 28
click at [417, 223] on input "d. Custom Vocabulary" at bounding box center [417, 218] width 0 height 9
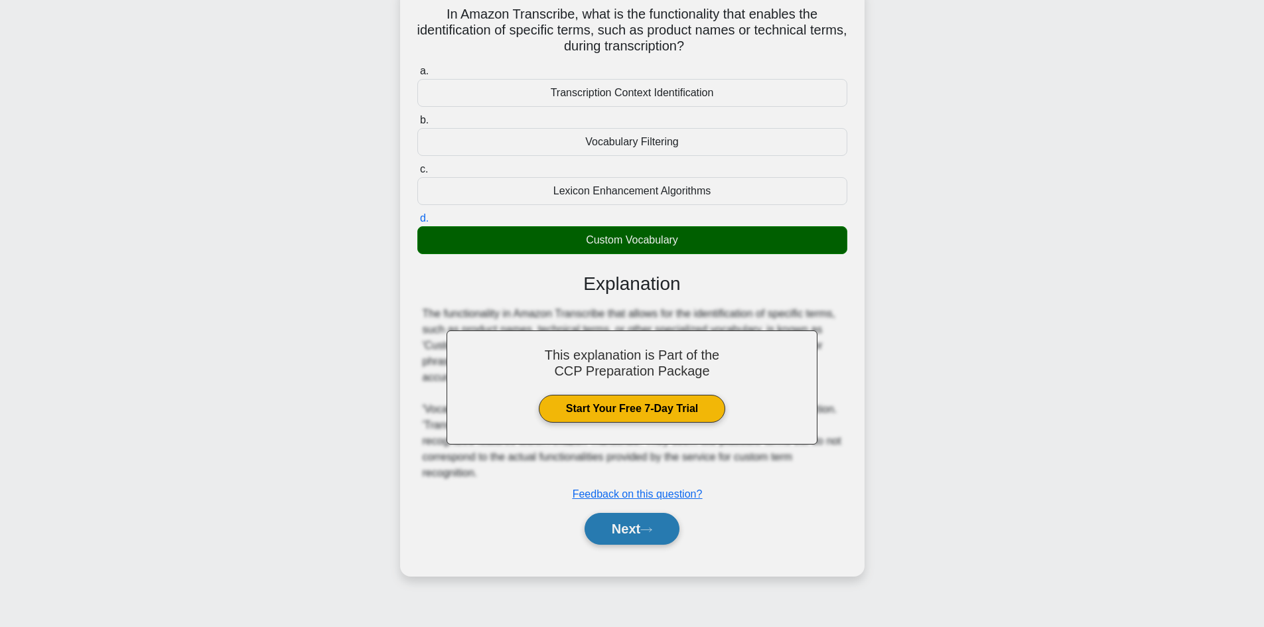
click at [650, 519] on button "Next" at bounding box center [632, 529] width 95 height 32
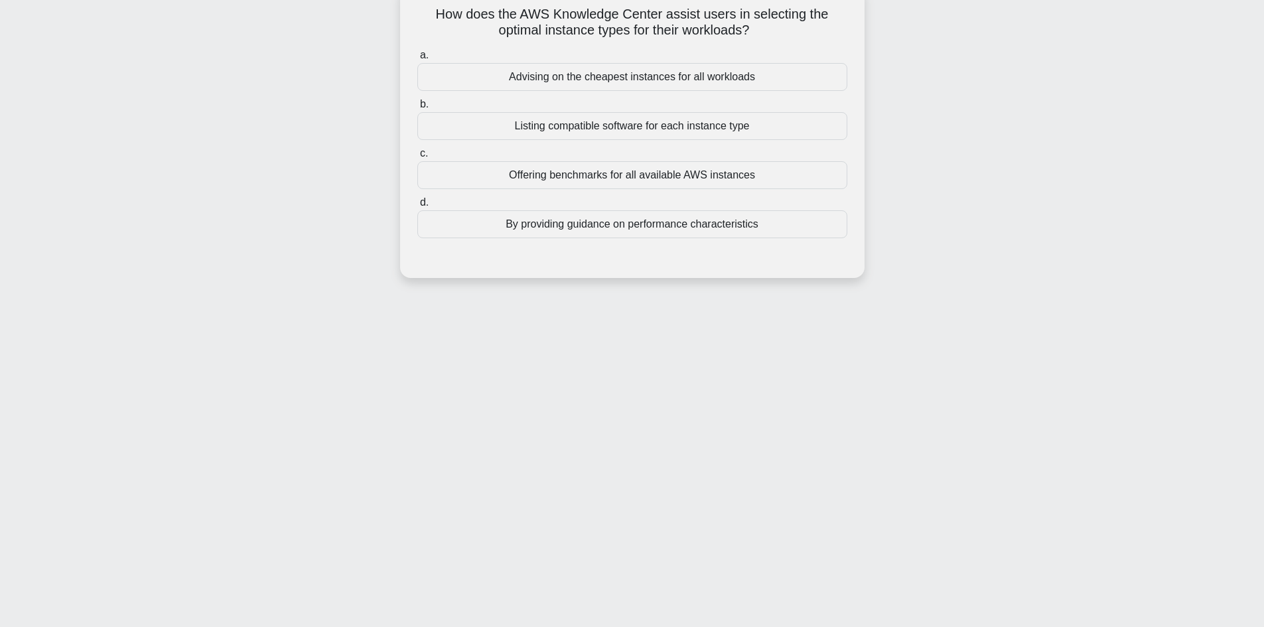
click at [639, 231] on div "By providing guidance on performance characteristics" at bounding box center [632, 224] width 430 height 28
click at [417, 207] on input "d. By providing guidance on performance characteristics" at bounding box center [417, 202] width 0 height 9
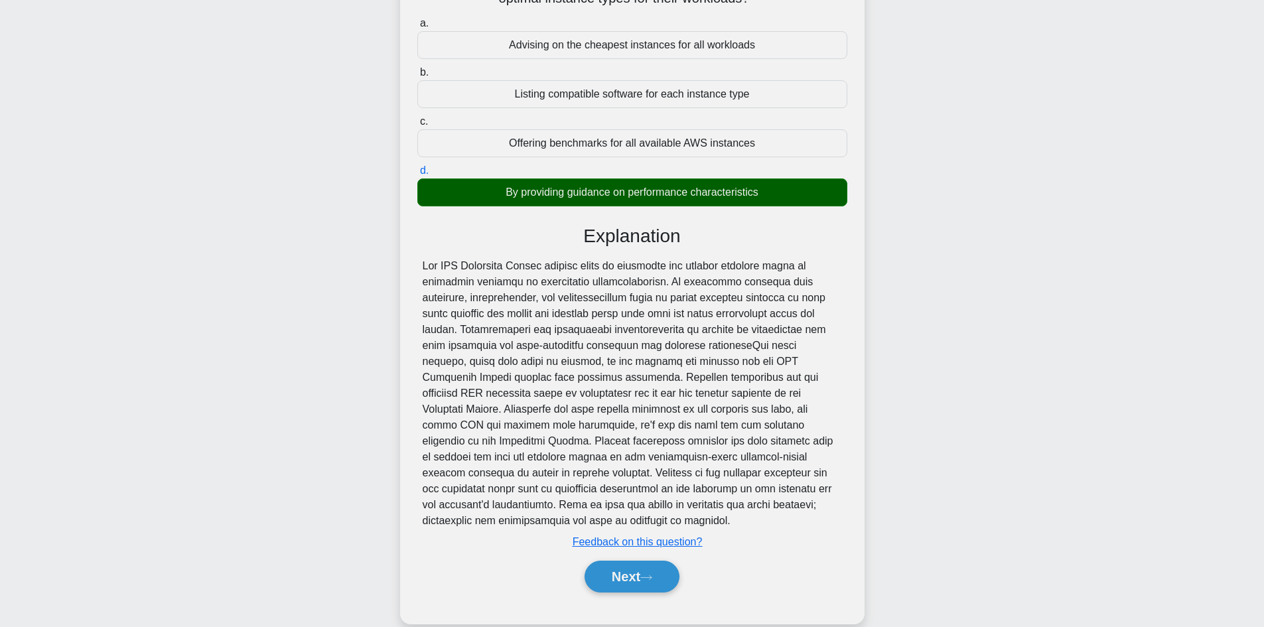
scroll to position [144, 0]
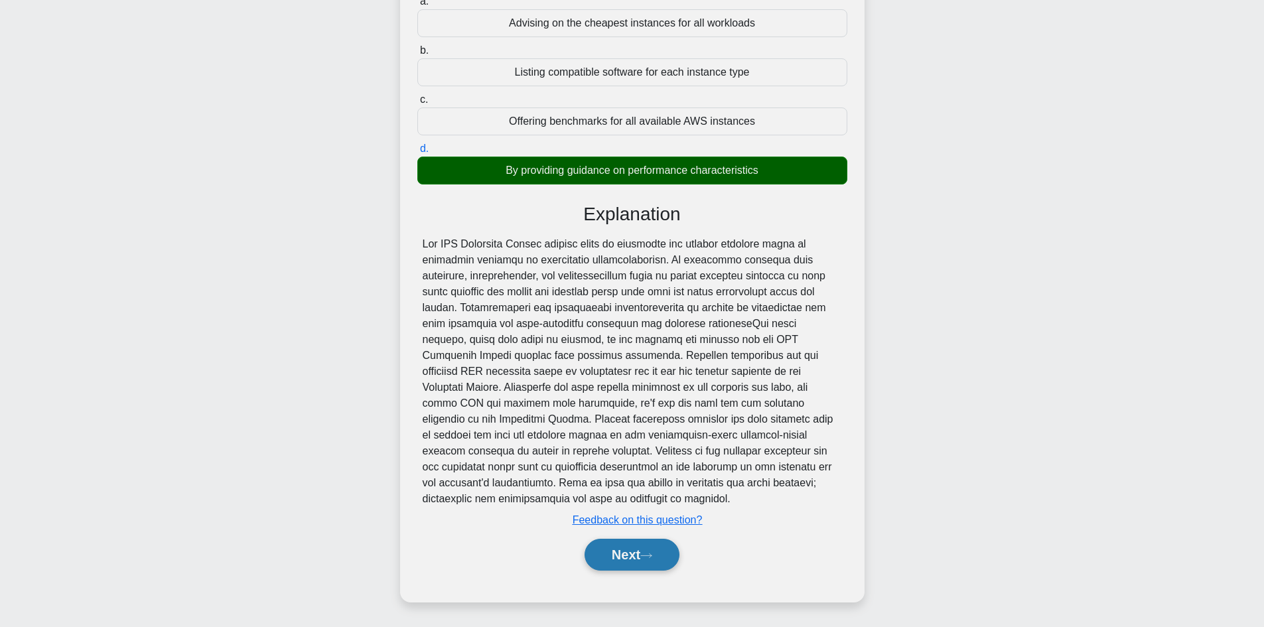
click at [610, 567] on button "Next" at bounding box center [632, 555] width 95 height 32
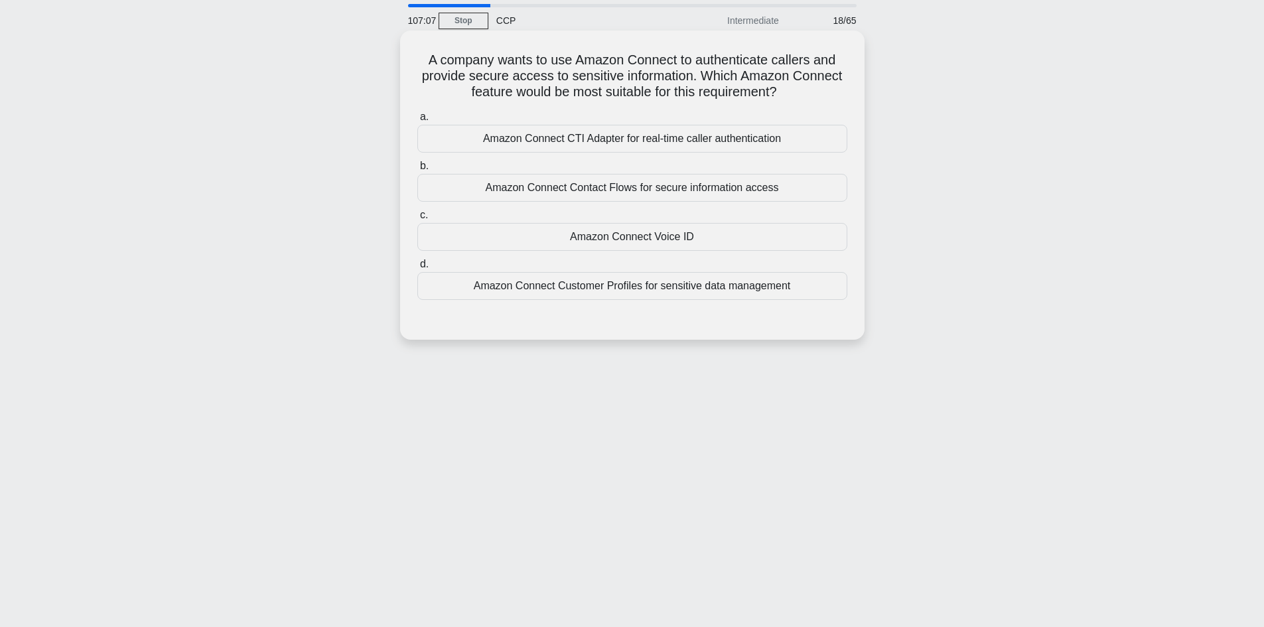
scroll to position [0, 0]
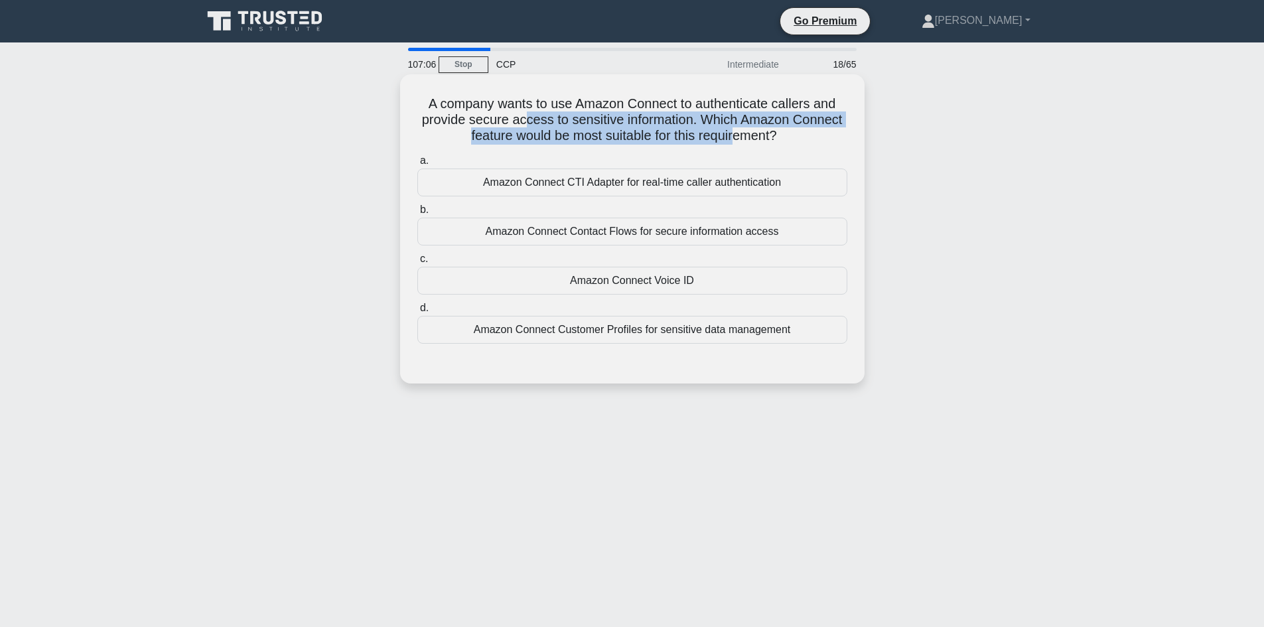
drag, startPoint x: 547, startPoint y: 113, endPoint x: 782, endPoint y: 138, distance: 236.2
click at [743, 136] on h5 "A company wants to use Amazon Connect to authenticate callers and provide secur…" at bounding box center [632, 120] width 433 height 49
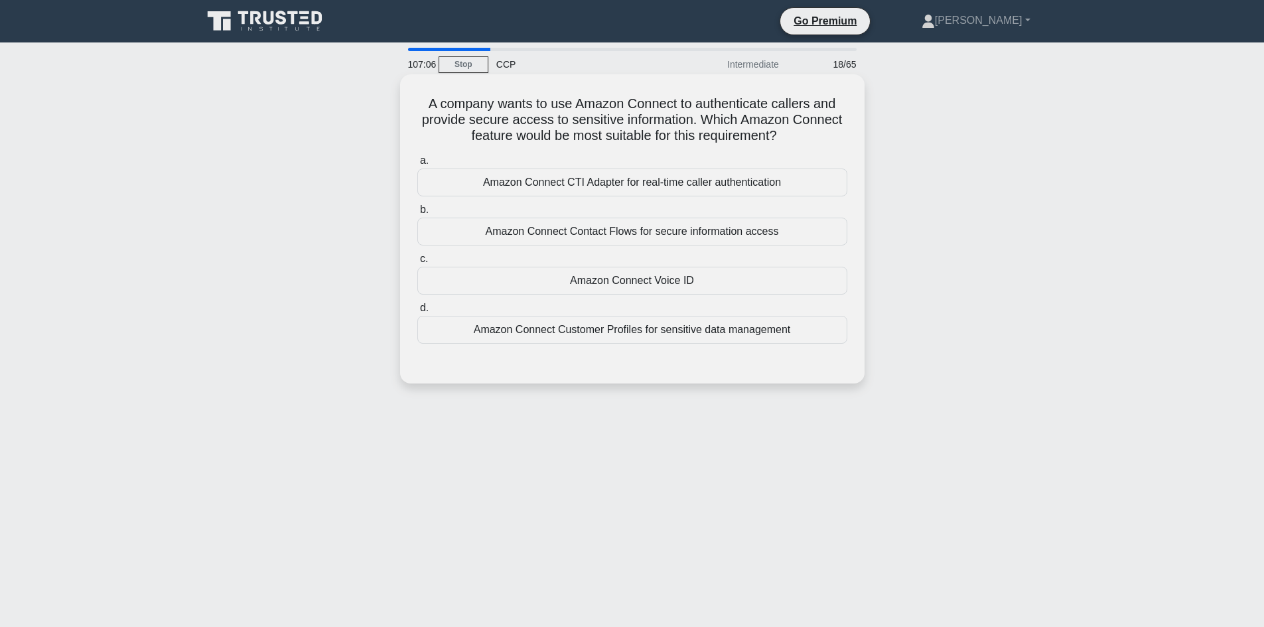
click at [802, 140] on h5 "A company wants to use Amazon Connect to authenticate callers and provide secur…" at bounding box center [632, 120] width 433 height 49
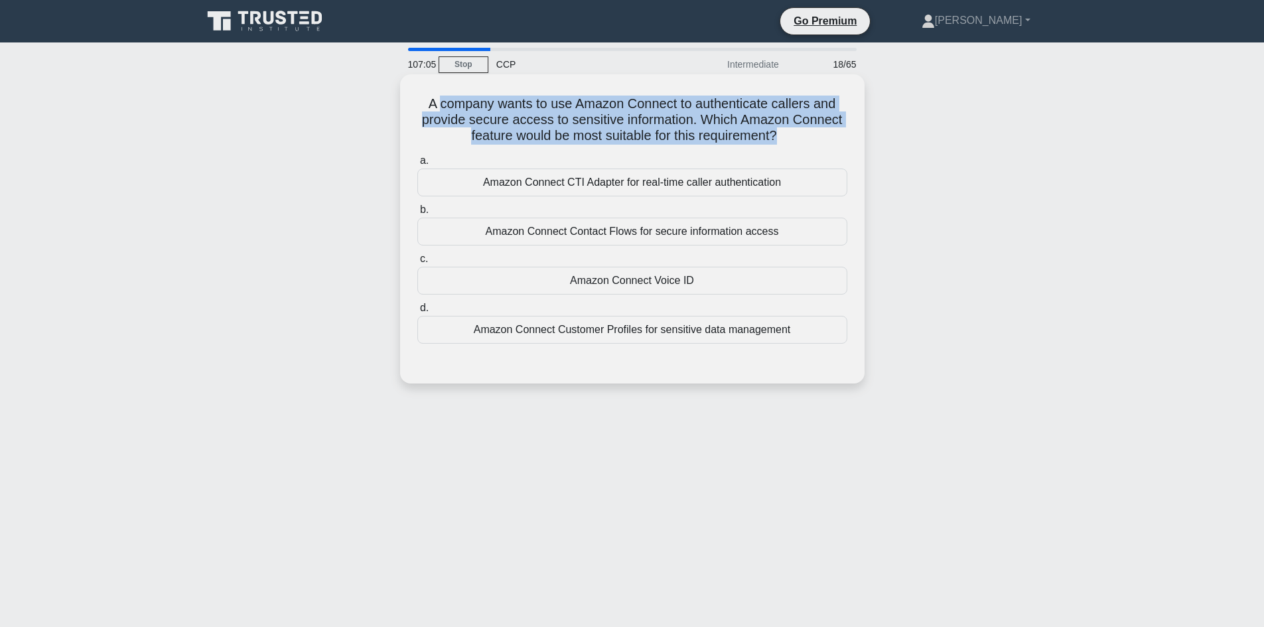
drag, startPoint x: 802, startPoint y: 140, endPoint x: 459, endPoint y: 75, distance: 349.2
click at [460, 75] on div "A company wants to use Amazon Connect to authenticate callers and provide secur…" at bounding box center [632, 228] width 465 height 309
click at [447, 102] on h5 "A company wants to use Amazon Connect to authenticate callers and provide secur…" at bounding box center [632, 120] width 433 height 49
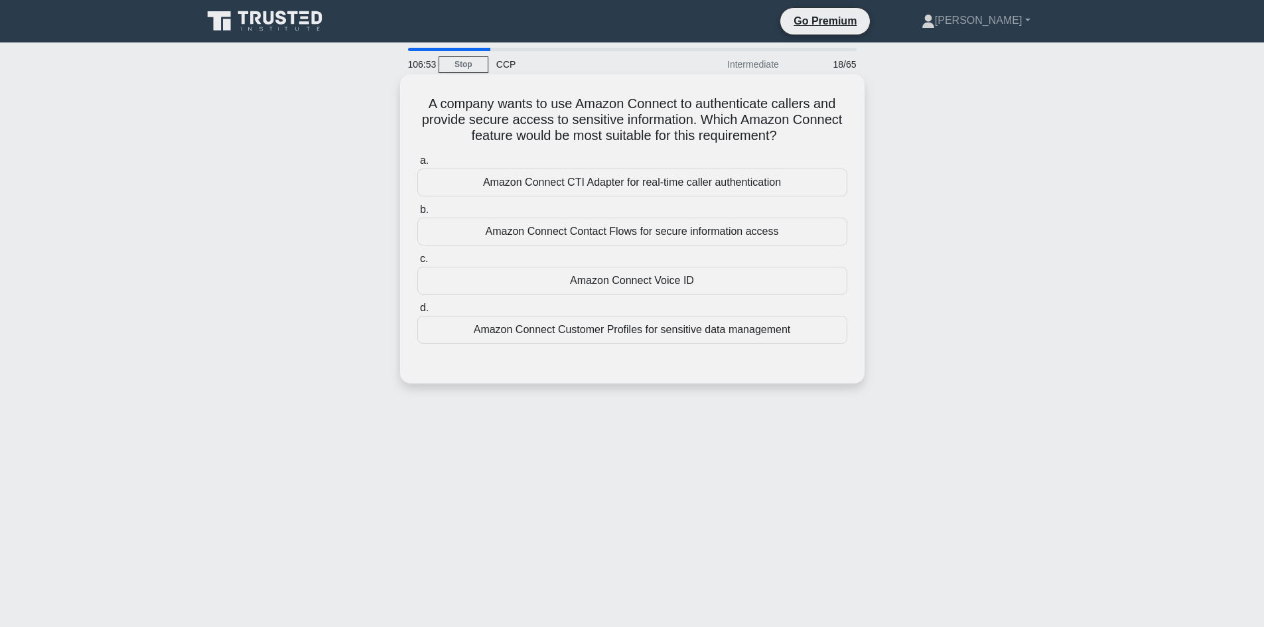
drag, startPoint x: 792, startPoint y: 139, endPoint x: 436, endPoint y: 80, distance: 361.1
click at [436, 80] on div "A company wants to use Amazon Connect to authenticate callers and provide secur…" at bounding box center [632, 229] width 454 height 299
click at [910, 127] on div "A company wants to use Amazon Connect to authenticate callers and provide secur…" at bounding box center [632, 240] width 876 height 325
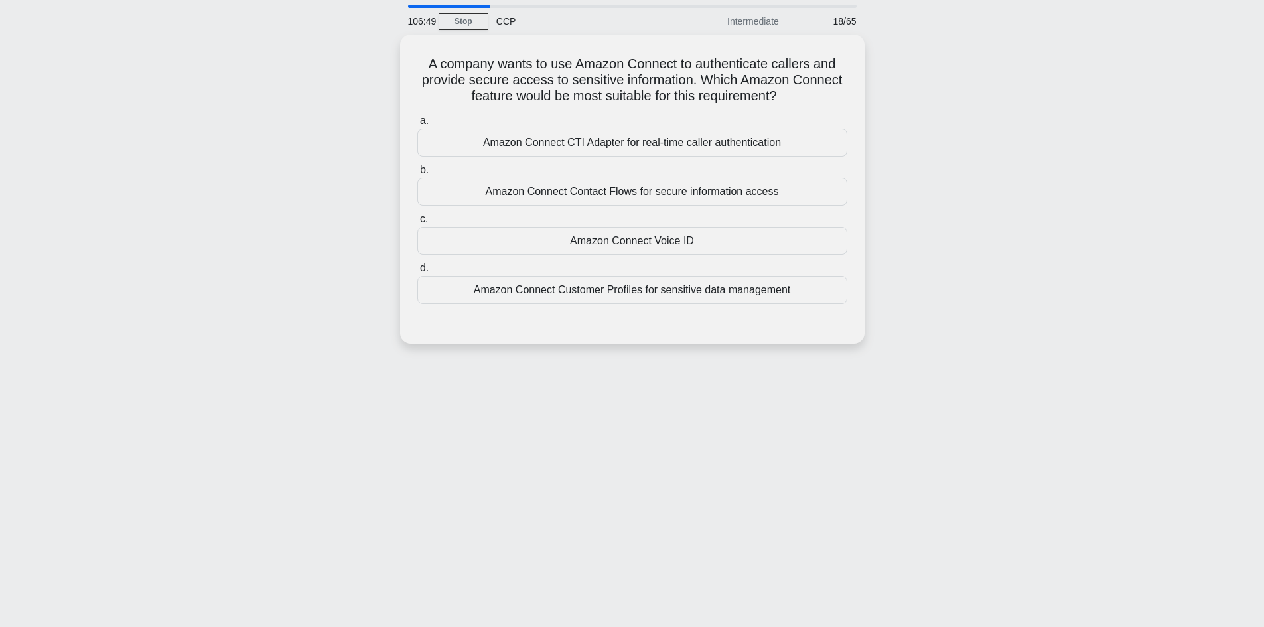
scroll to position [66, 0]
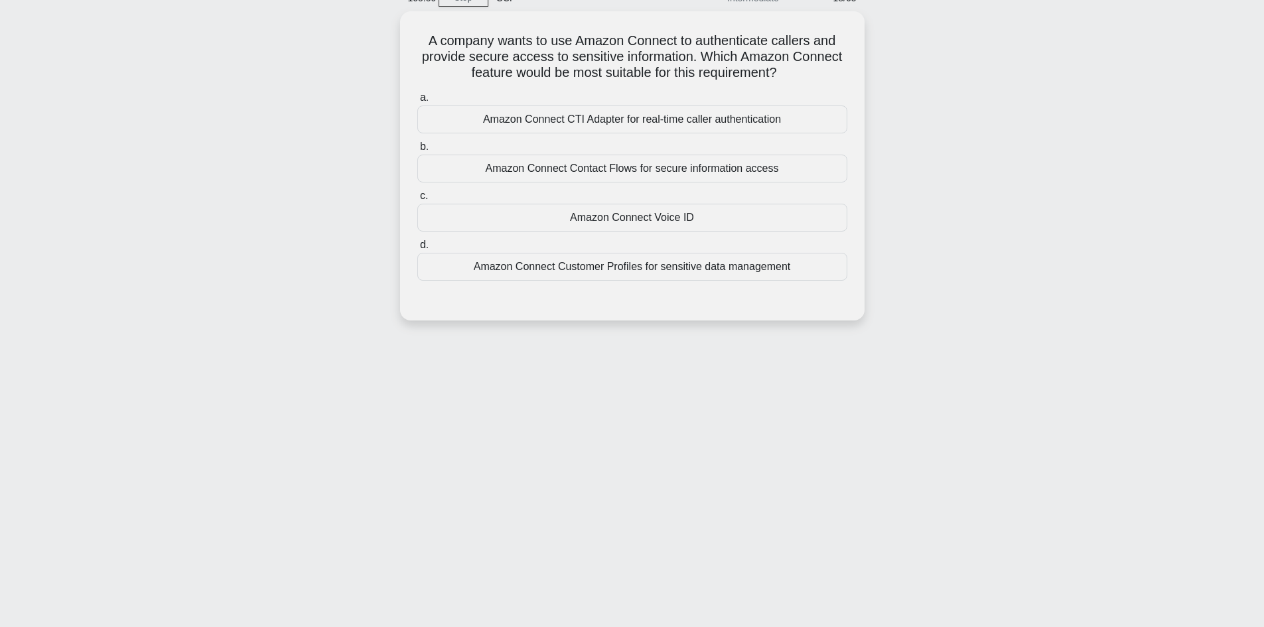
drag, startPoint x: 820, startPoint y: 72, endPoint x: 378, endPoint y: 29, distance: 444.1
click at [378, 29] on div "A company wants to use Amazon Connect to authenticate callers and provide secur…" at bounding box center [632, 173] width 876 height 325
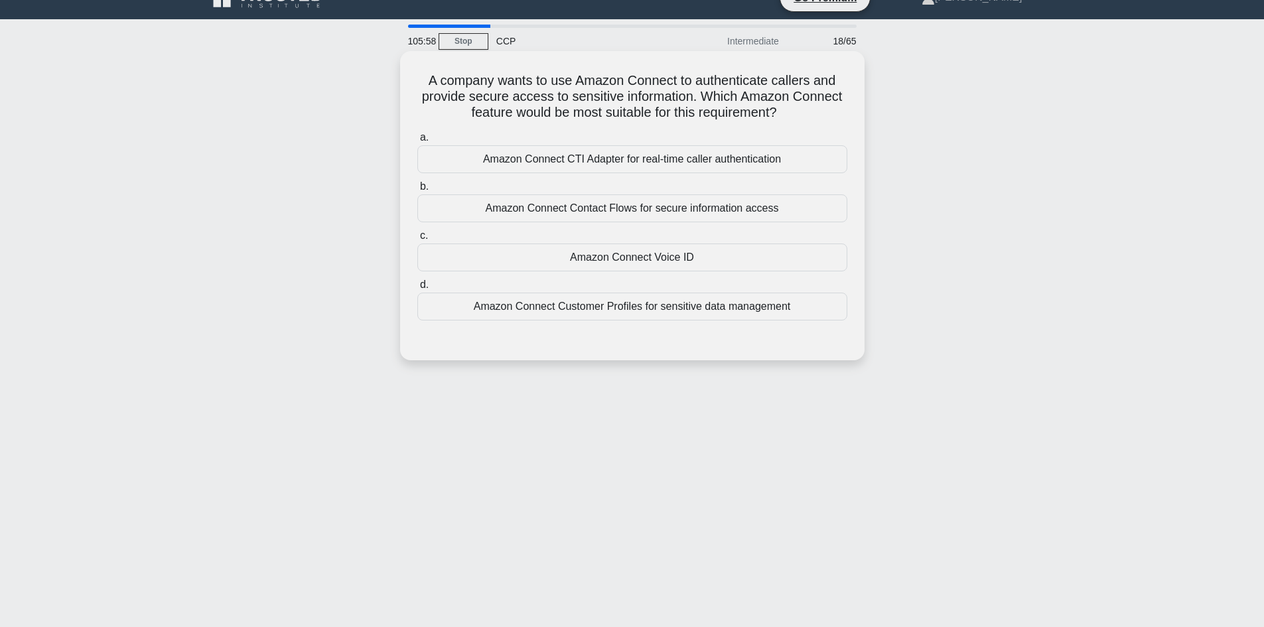
scroll to position [0, 0]
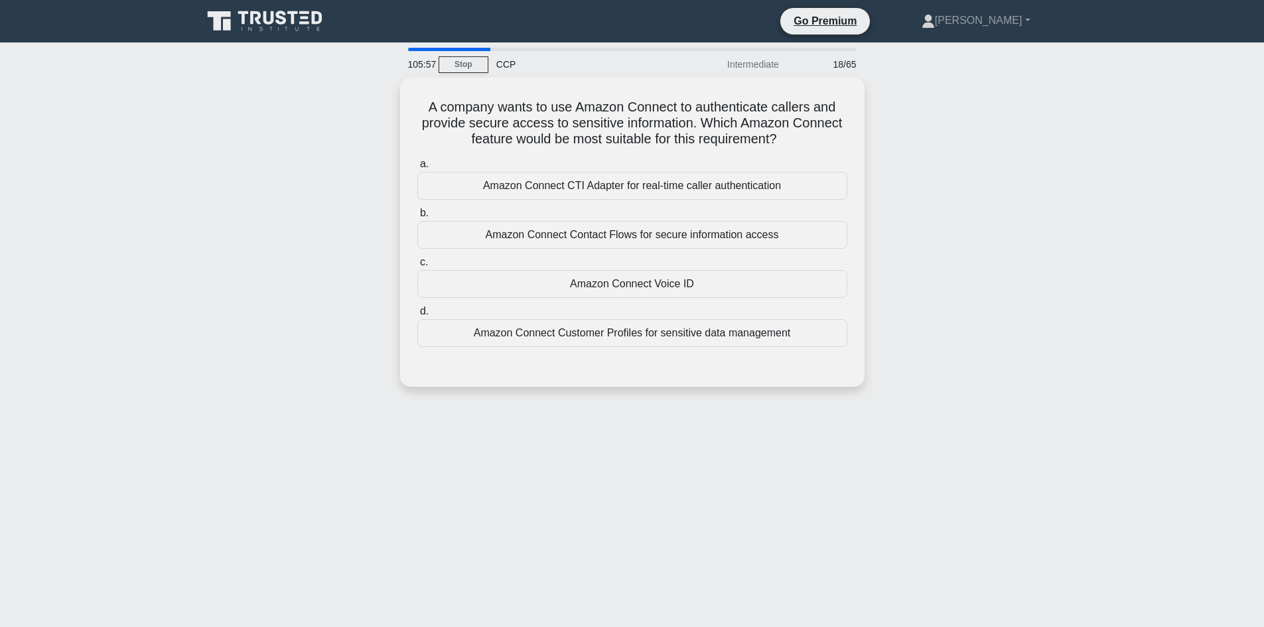
click at [872, 115] on div "A company wants to use Amazon Connect to authenticate callers and provide secur…" at bounding box center [632, 240] width 876 height 325
click at [818, 143] on h5 "A company wants to use Amazon Connect to authenticate callers and provide secur…" at bounding box center [632, 120] width 433 height 49
drag, startPoint x: 812, startPoint y: 138, endPoint x: 388, endPoint y: 104, distance: 424.7
click at [390, 105] on div "A company wants to use Amazon Connect to authenticate callers and provide secur…" at bounding box center [632, 240] width 876 height 325
click at [253, 179] on div "A company wants to use Amazon Connect to authenticate callers and provide secur…" at bounding box center [632, 240] width 876 height 325
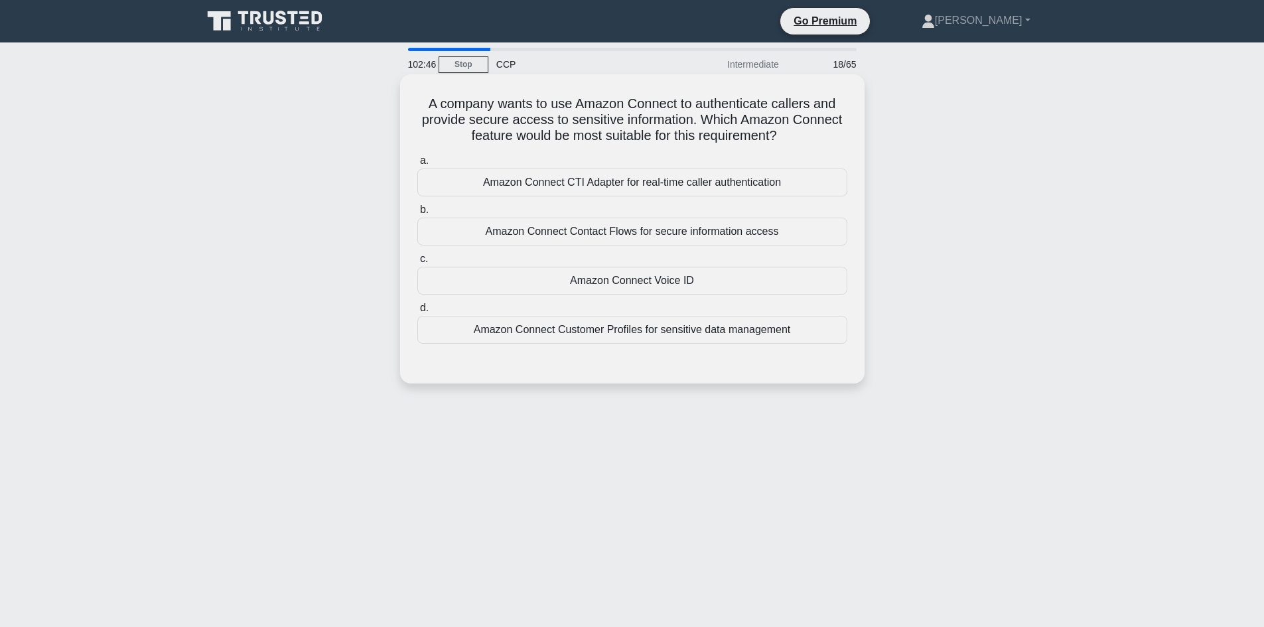
click at [673, 194] on div "Amazon Connect CTI Adapter for real-time caller authentication" at bounding box center [632, 183] width 430 height 28
click at [417, 165] on input "a. Amazon Connect CTI Adapter for real-time caller authentication" at bounding box center [417, 161] width 0 height 9
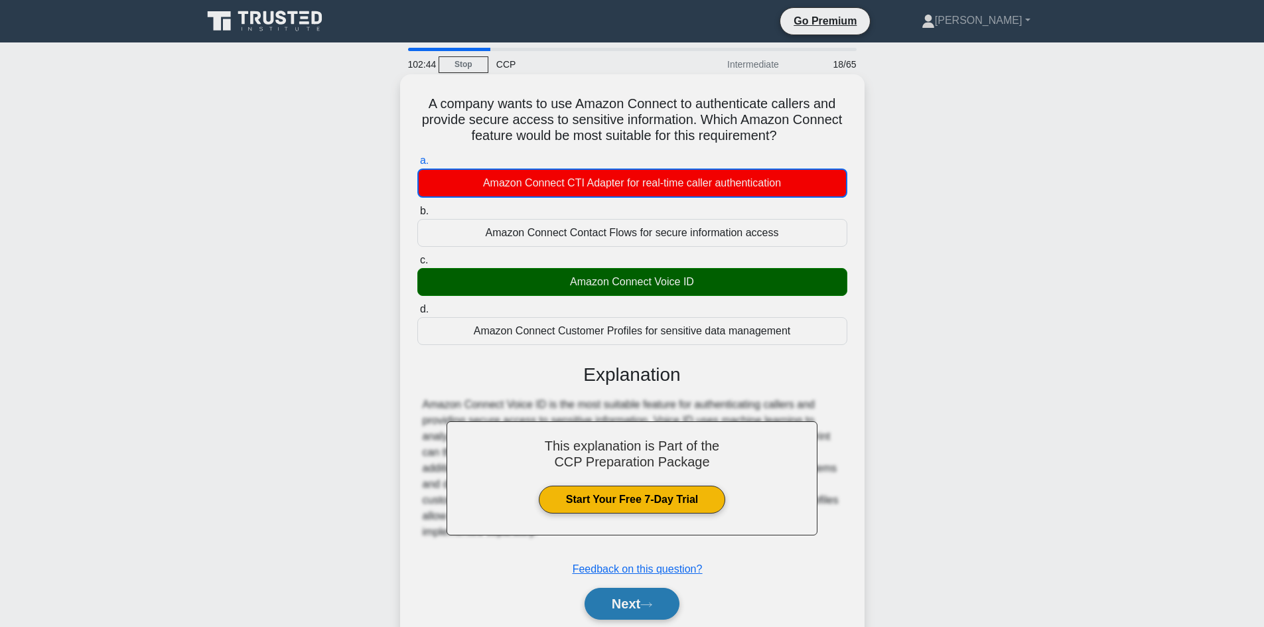
click at [646, 606] on icon at bounding box center [646, 604] width 12 height 7
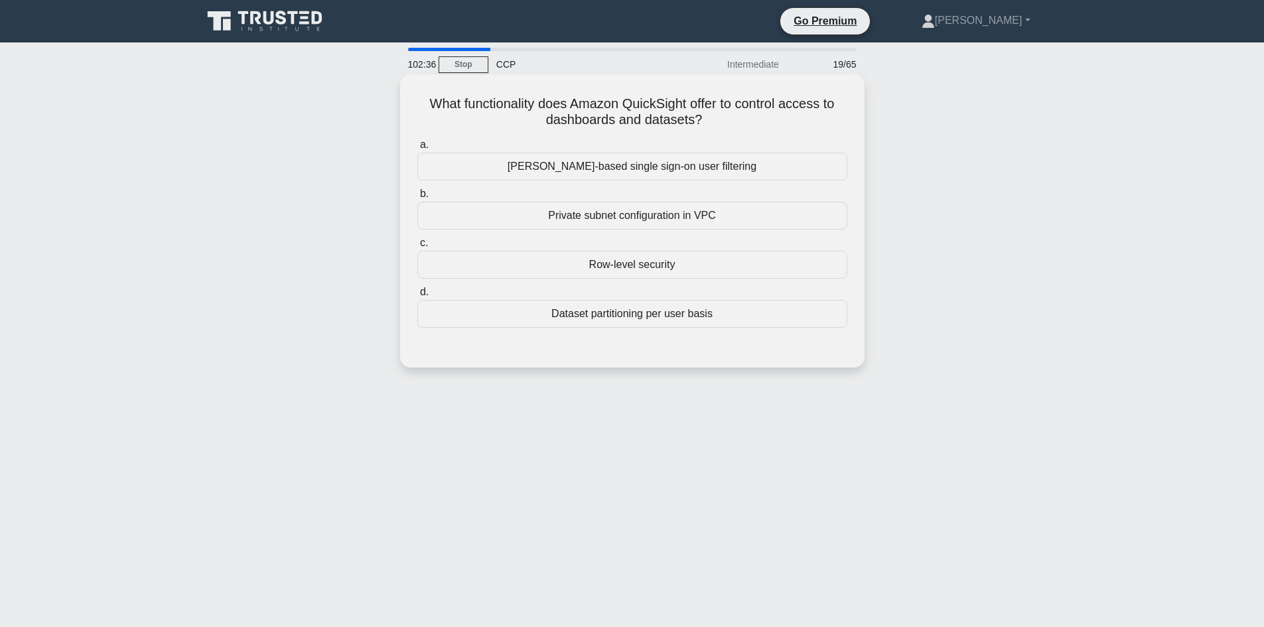
click at [668, 177] on div "SAML-based single sign-on user filtering" at bounding box center [632, 167] width 430 height 28
click at [417, 149] on input "a. SAML-based single sign-on user filtering" at bounding box center [417, 145] width 0 height 9
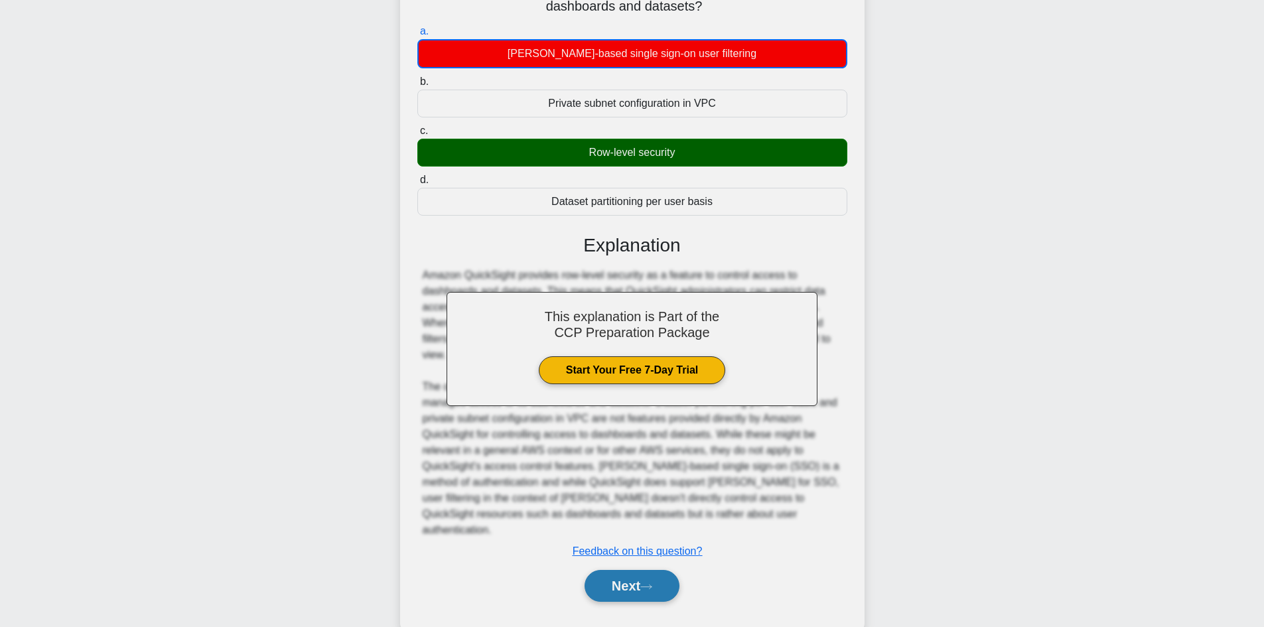
click at [649, 583] on icon at bounding box center [646, 586] width 12 height 7
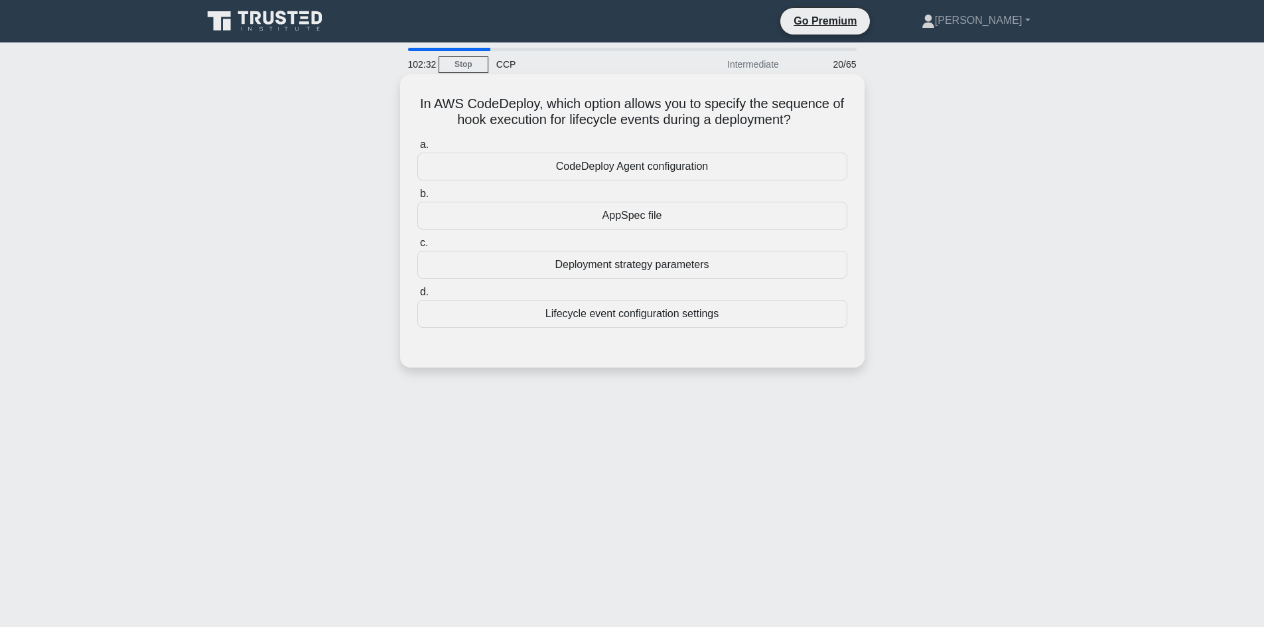
drag, startPoint x: 808, startPoint y: 121, endPoint x: 413, endPoint y: 100, distance: 395.4
click at [413, 100] on div "In AWS CodeDeploy, which option allows you to specify the sequence of hook exec…" at bounding box center [632, 221] width 454 height 283
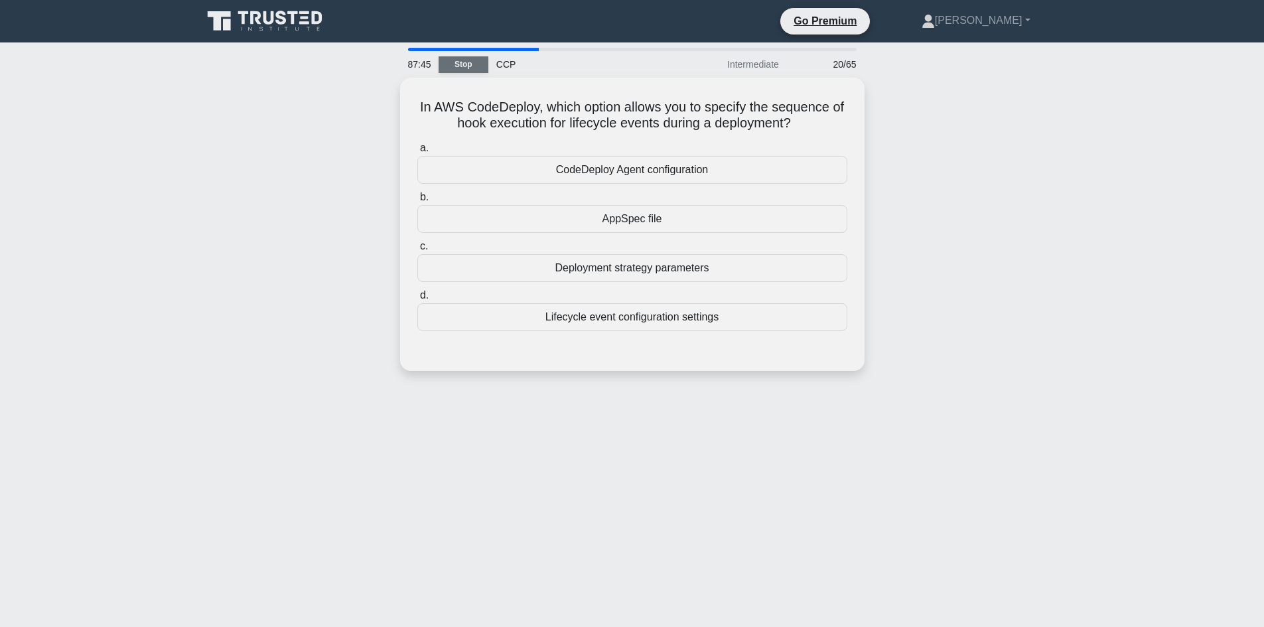
click at [477, 67] on link "Stop" at bounding box center [464, 64] width 50 height 17
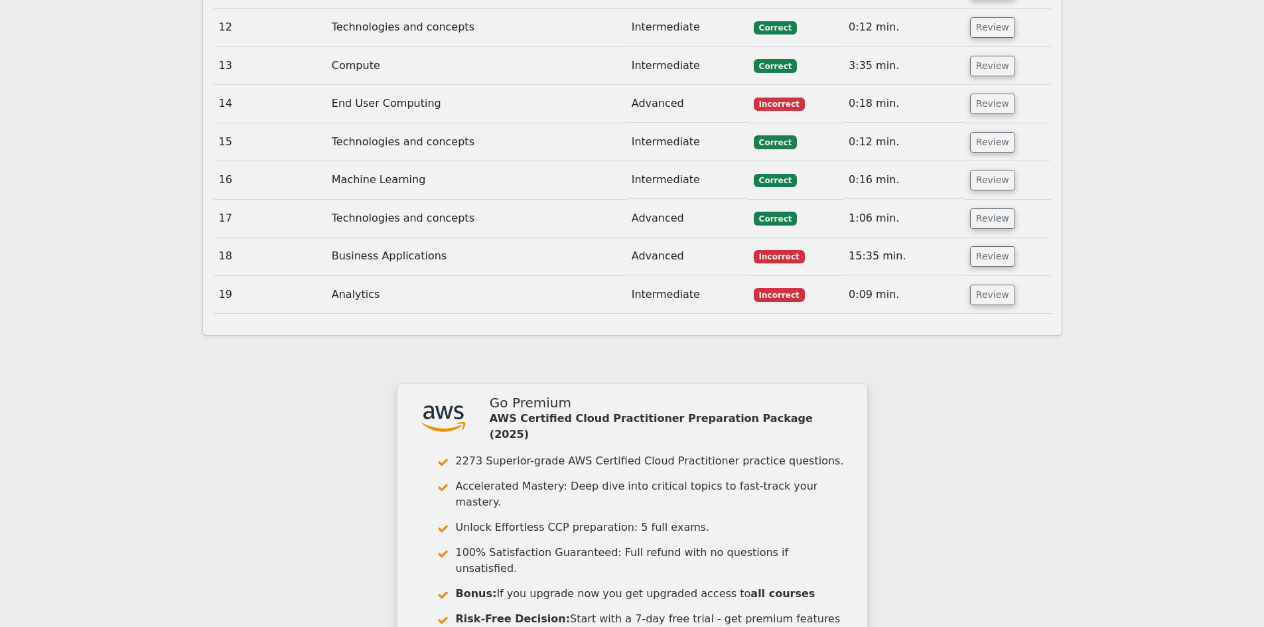
scroll to position [2532, 0]
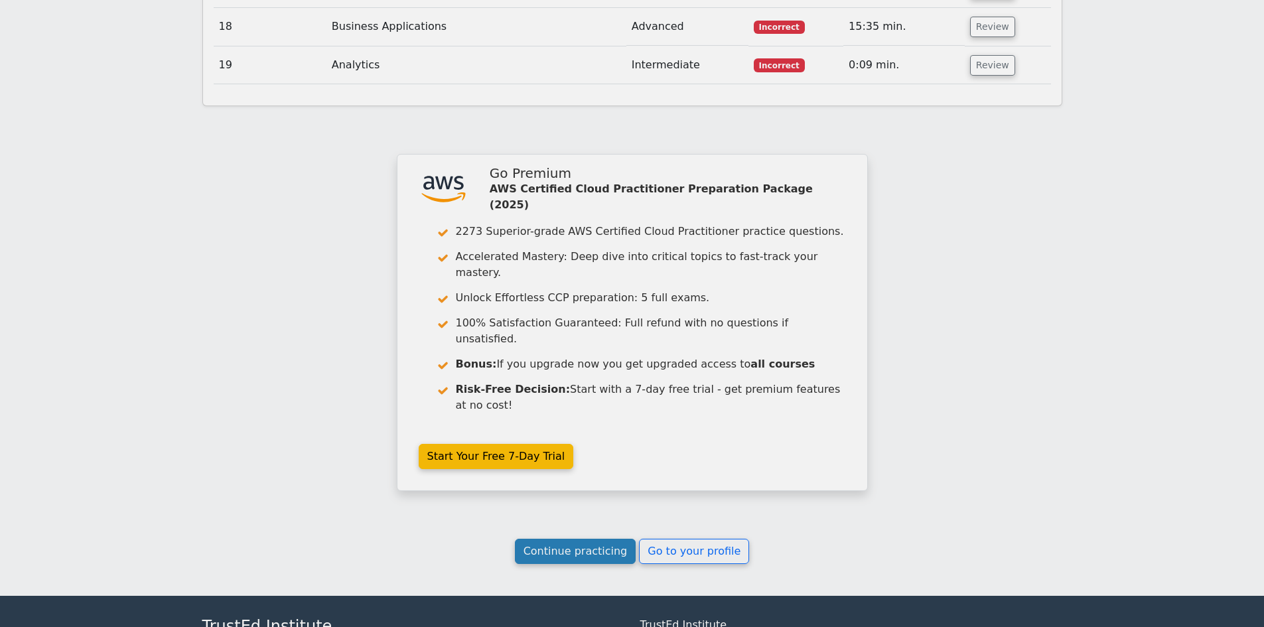
click at [591, 539] on link "Continue practicing" at bounding box center [575, 551] width 121 height 25
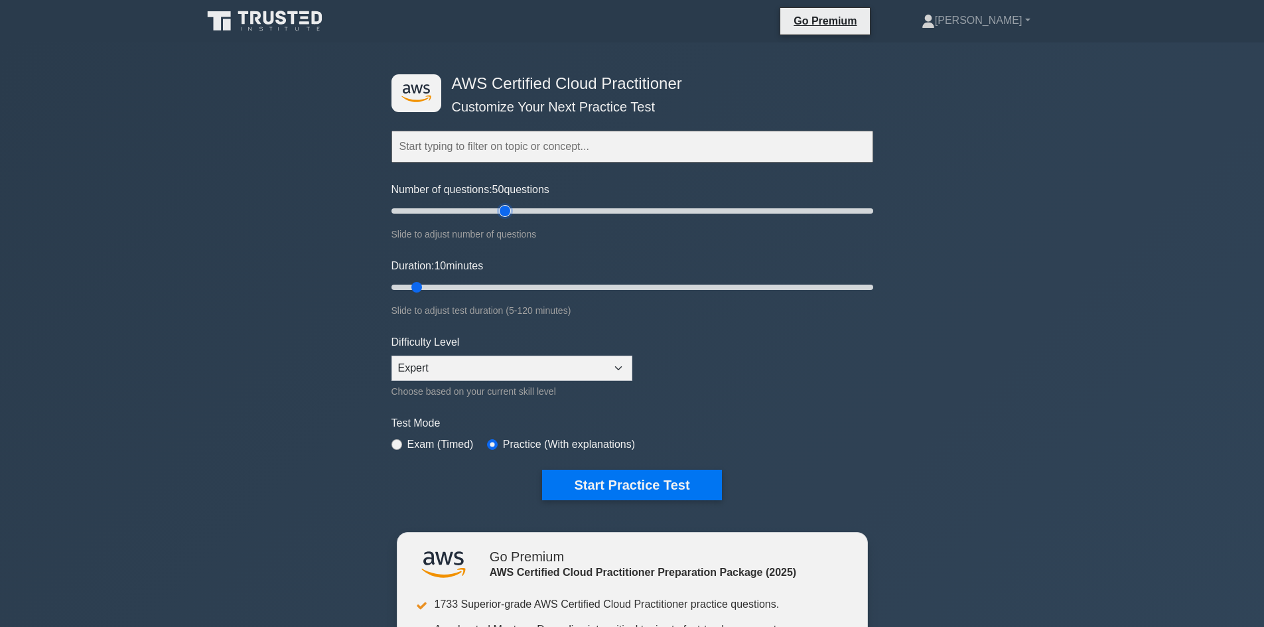
drag, startPoint x: 411, startPoint y: 208, endPoint x: 502, endPoint y: 218, distance: 92.1
type input "50"
click at [502, 218] on input "Number of questions: 50 questions" at bounding box center [633, 211] width 482 height 16
drag, startPoint x: 461, startPoint y: 286, endPoint x: 884, endPoint y: 277, distance: 423.5
type input "120"
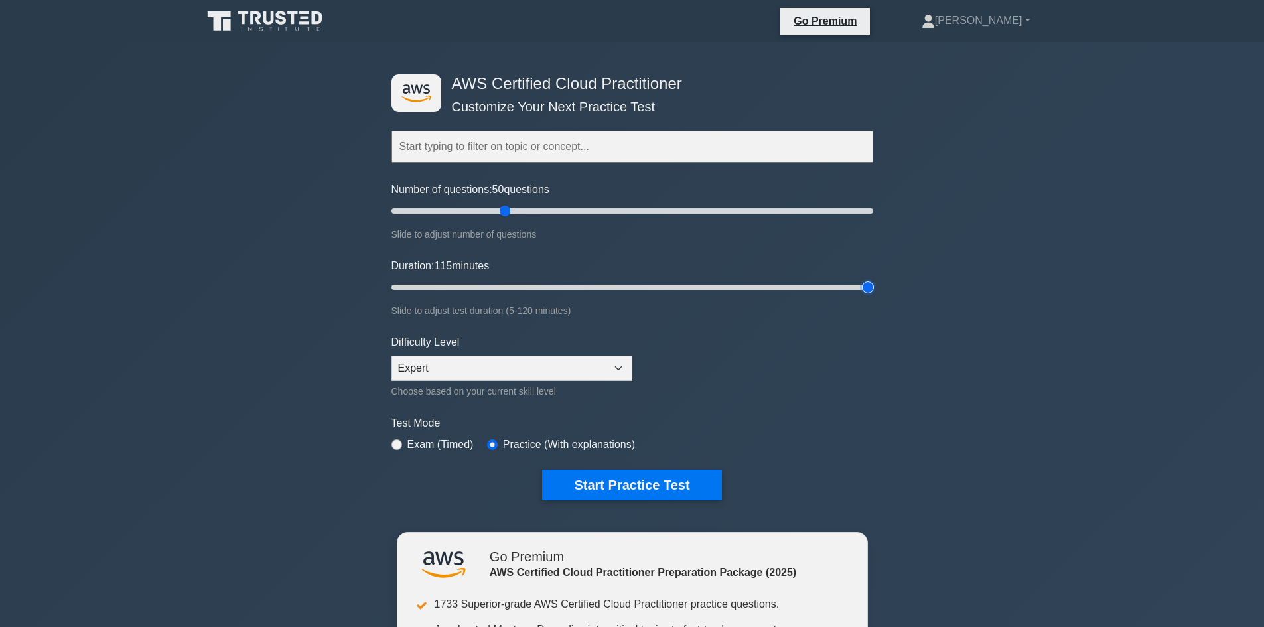
click at [873, 279] on input "Duration: 115 minutes" at bounding box center [633, 287] width 482 height 16
click at [628, 490] on button "Start Practice Test" at bounding box center [631, 485] width 179 height 31
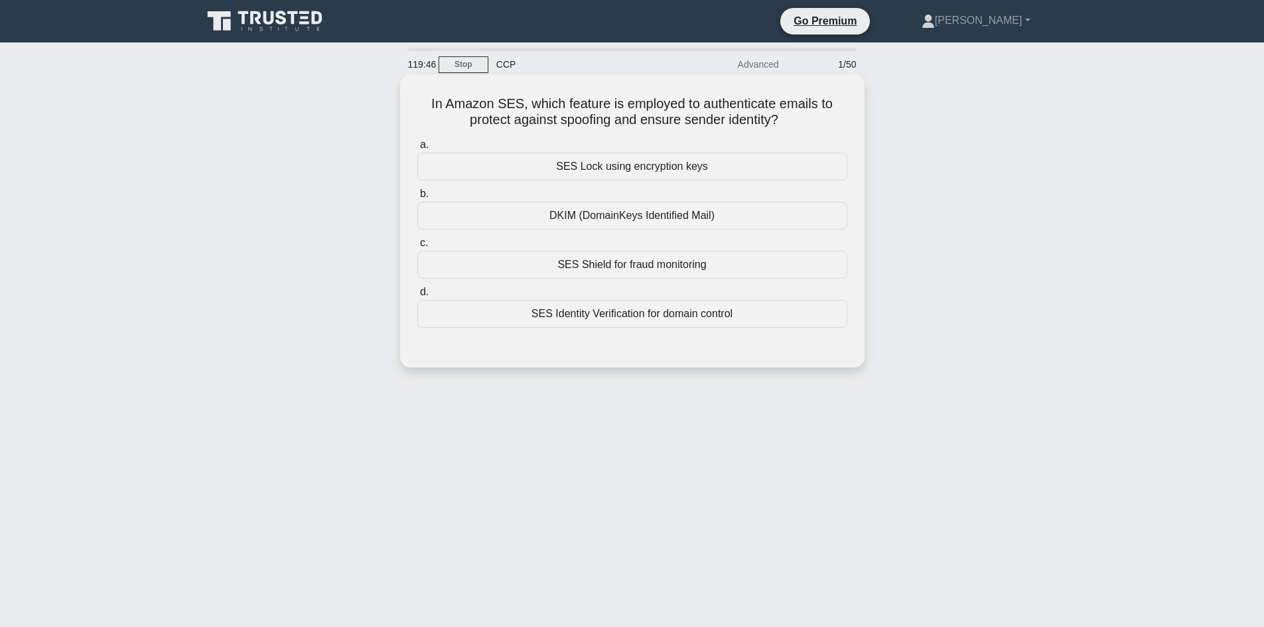
click at [648, 214] on div "DKIM (DomainKeys Identified Mail)" at bounding box center [632, 216] width 430 height 28
click at [417, 198] on input "b. DKIM (DomainKeys Identified Mail)" at bounding box center [417, 194] width 0 height 9
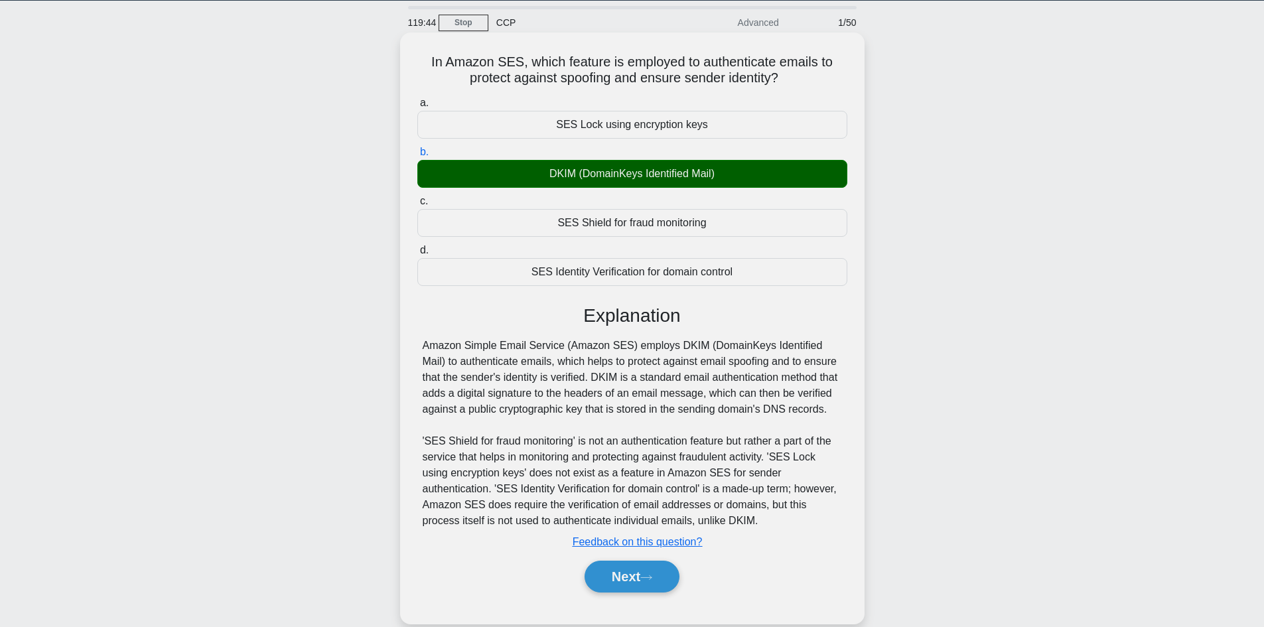
scroll to position [90, 0]
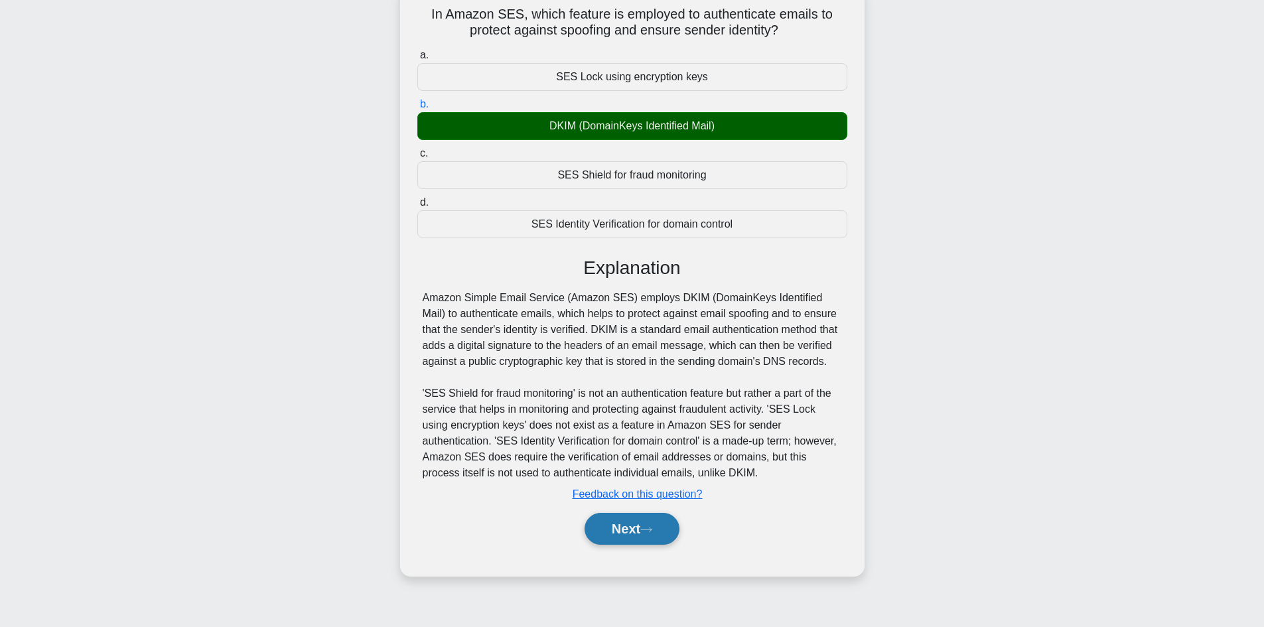
click at [641, 534] on button "Next" at bounding box center [632, 529] width 95 height 32
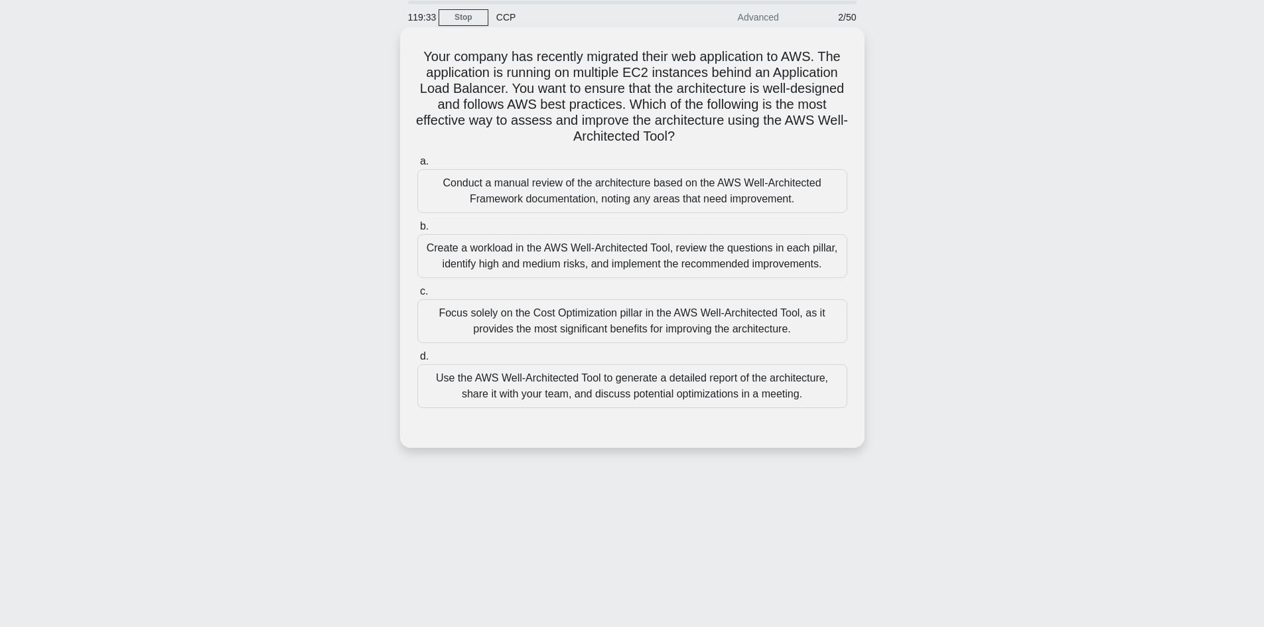
scroll to position [0, 0]
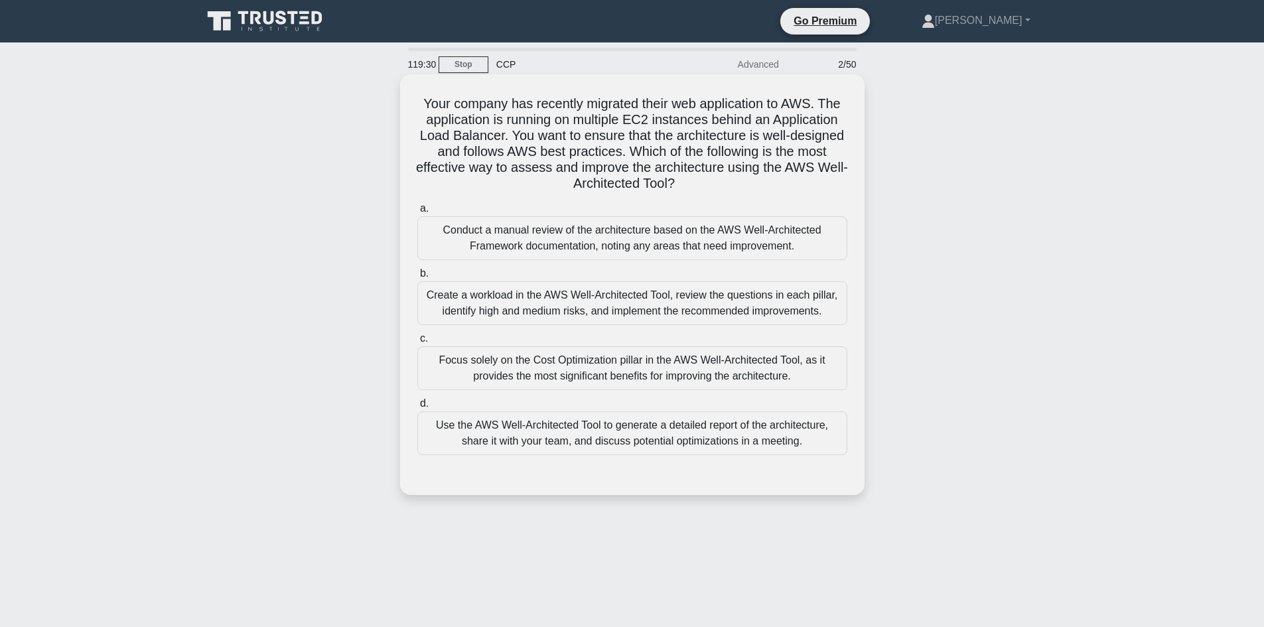
drag, startPoint x: 720, startPoint y: 190, endPoint x: 401, endPoint y: 87, distance: 335.6
click at [401, 88] on div "Your company has recently migrated their web application to AWS. The applicatio…" at bounding box center [632, 284] width 465 height 421
click at [691, 190] on icon ".spinner_0XTQ{transform-origin:center;animation:spinner_y6GP .75s linear infini…" at bounding box center [683, 185] width 16 height 16
drag, startPoint x: 692, startPoint y: 188, endPoint x: 405, endPoint y: 96, distance: 301.8
click at [405, 96] on div "Your company has recently migrated their web application to AWS. The applicatio…" at bounding box center [632, 285] width 454 height 410
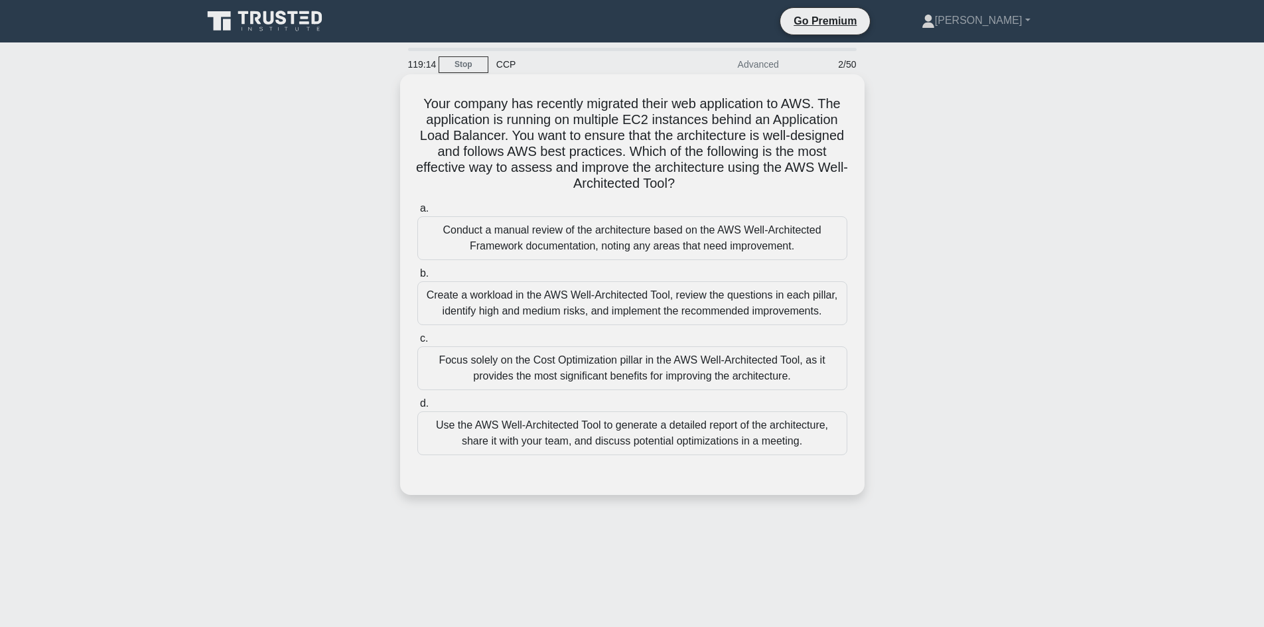
click at [670, 145] on h5 "Your company has recently migrated their web application to AWS. The applicatio…" at bounding box center [632, 144] width 433 height 97
click at [614, 317] on div "Create a workload in the AWS Well-Architected Tool, review the questions in eac…" at bounding box center [632, 303] width 430 height 44
click at [417, 278] on input "b. Create a workload in the AWS Well-Architected Tool, review the questions in …" at bounding box center [417, 273] width 0 height 9
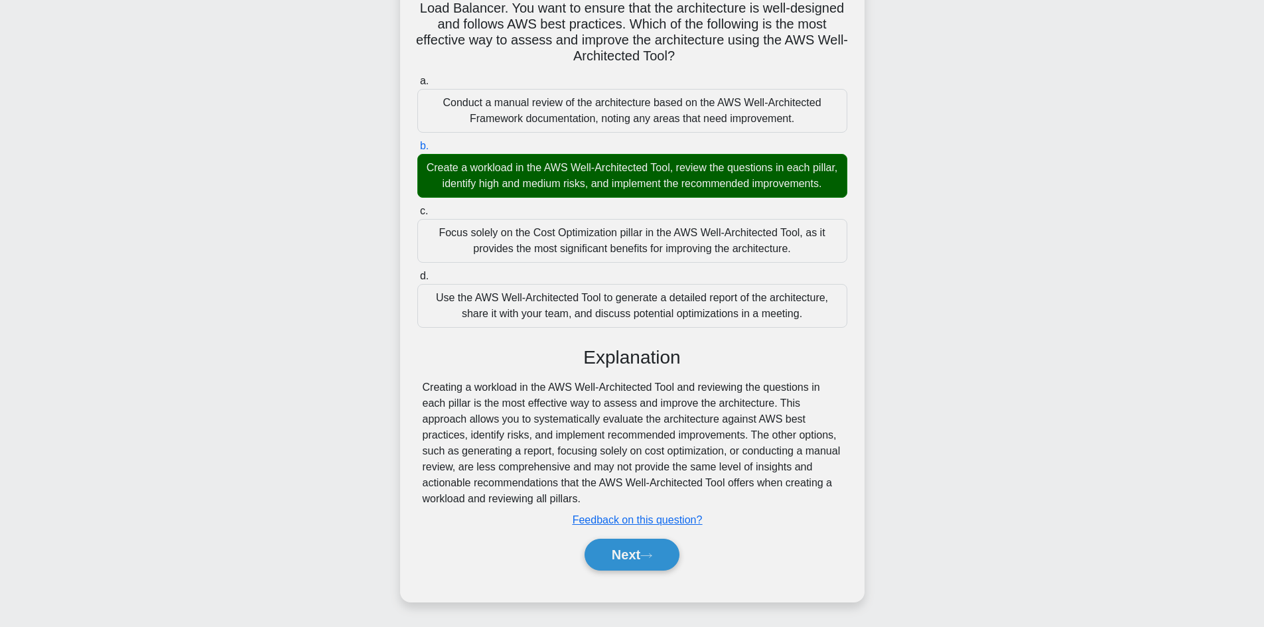
scroll to position [133, 0]
click at [642, 571] on button "Next" at bounding box center [632, 555] width 95 height 32
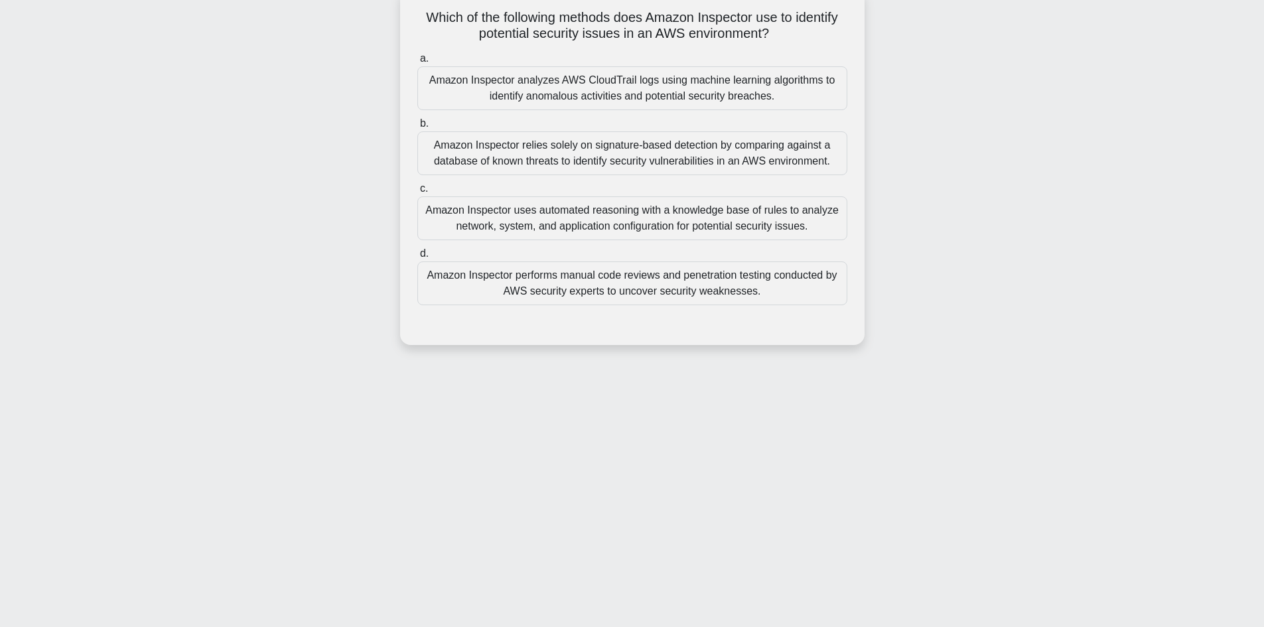
scroll to position [90, 0]
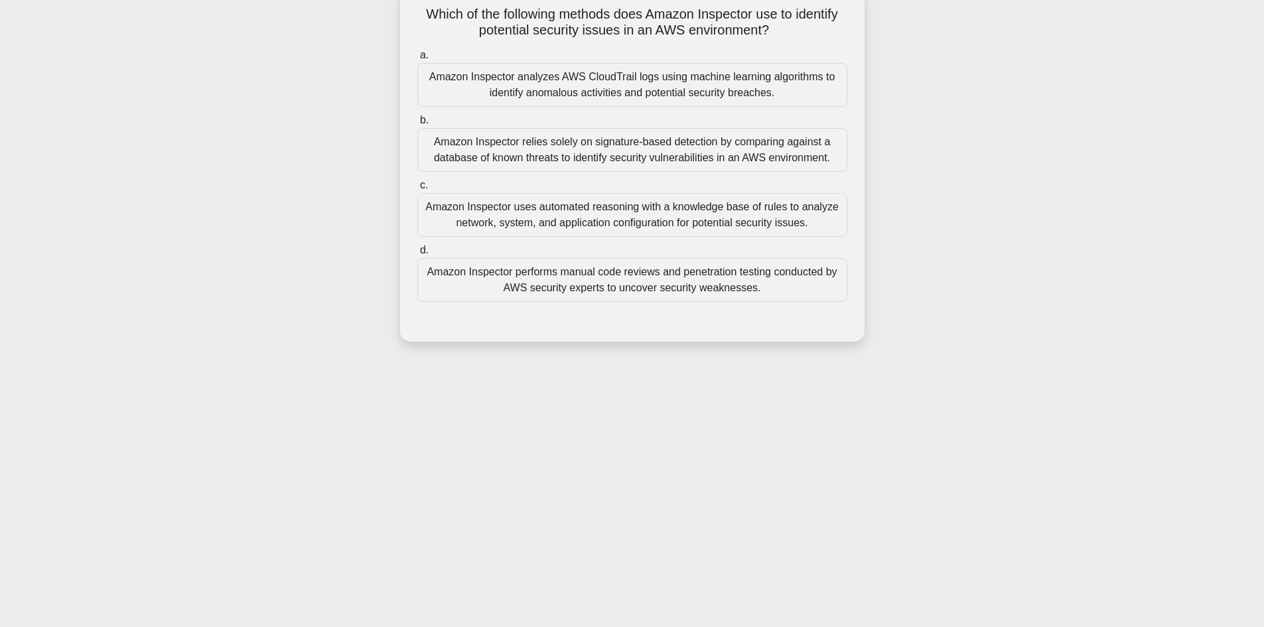
click at [618, 92] on div "Amazon Inspector analyzes AWS CloudTrail logs using machine learning algorithms…" at bounding box center [632, 85] width 430 height 44
click at [417, 60] on input "a. Amazon Inspector analyzes AWS CloudTrail logs using machine learning algorit…" at bounding box center [417, 55] width 0 height 9
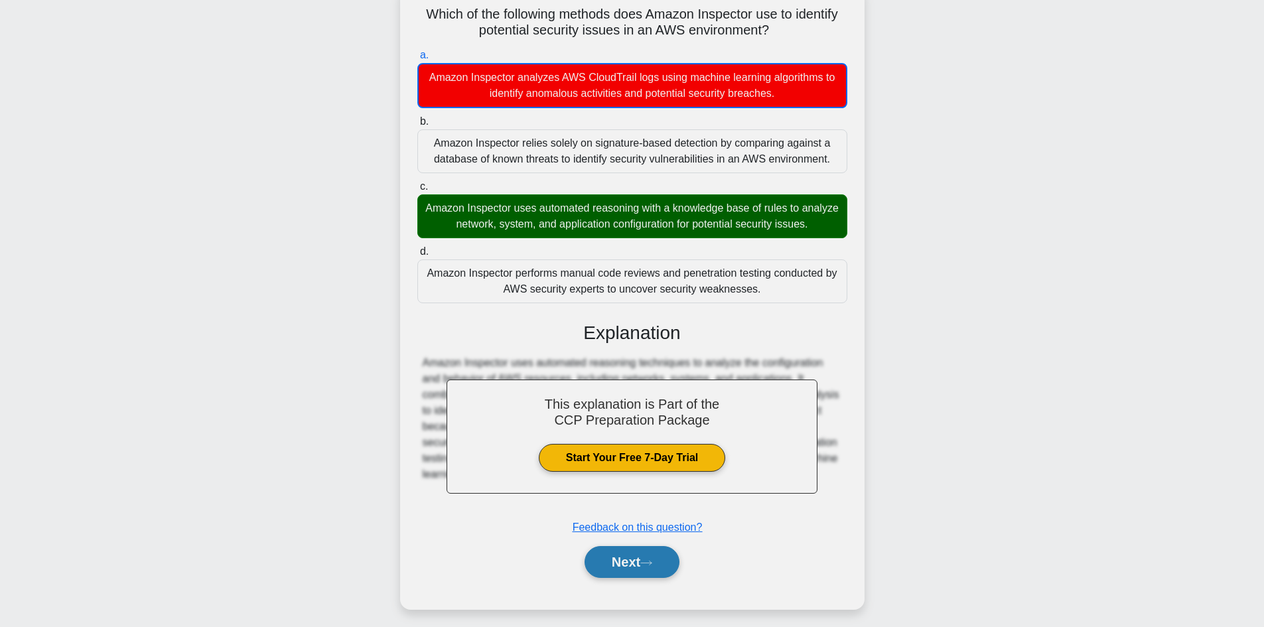
click at [639, 563] on button "Next" at bounding box center [632, 562] width 95 height 32
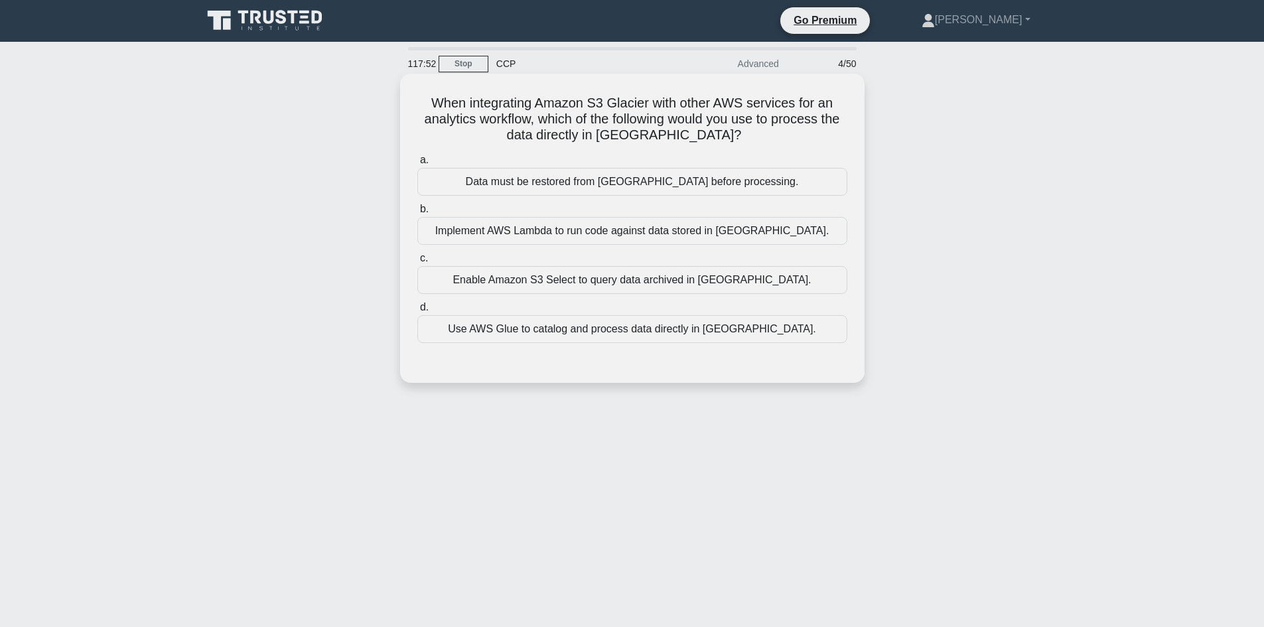
scroll to position [0, 0]
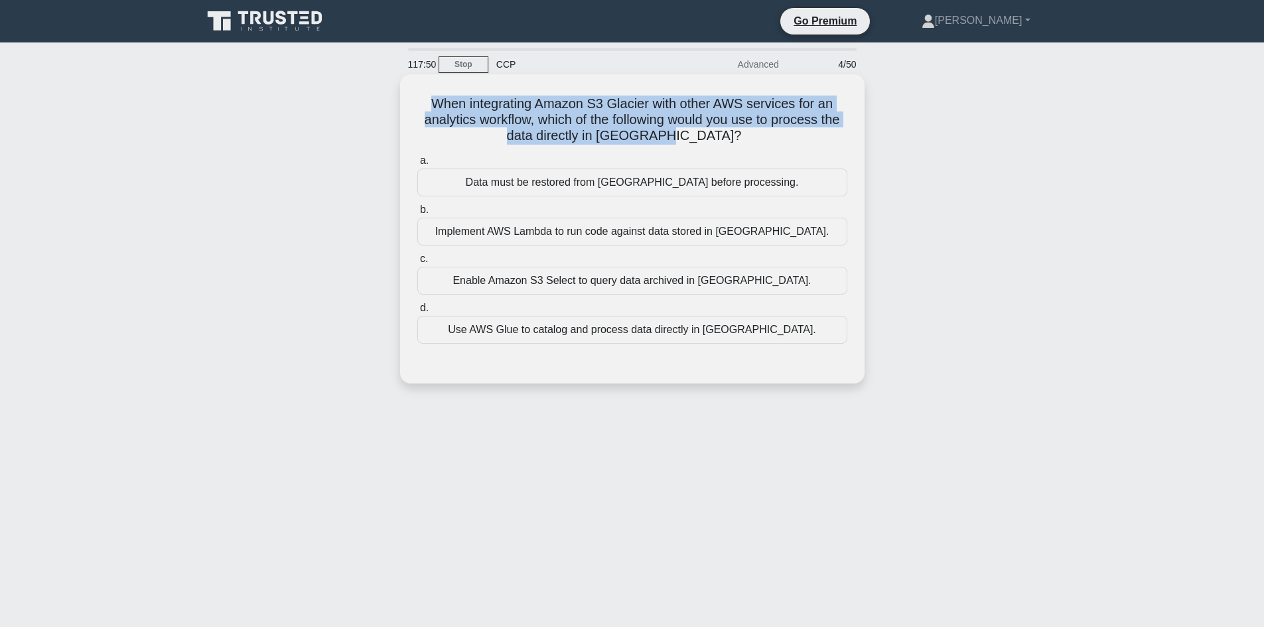
drag, startPoint x: 415, startPoint y: 102, endPoint x: 705, endPoint y: 130, distance: 291.4
click at [732, 131] on h5 "When integrating Amazon S3 Glacier with other AWS services for an analytics wor…" at bounding box center [632, 120] width 433 height 49
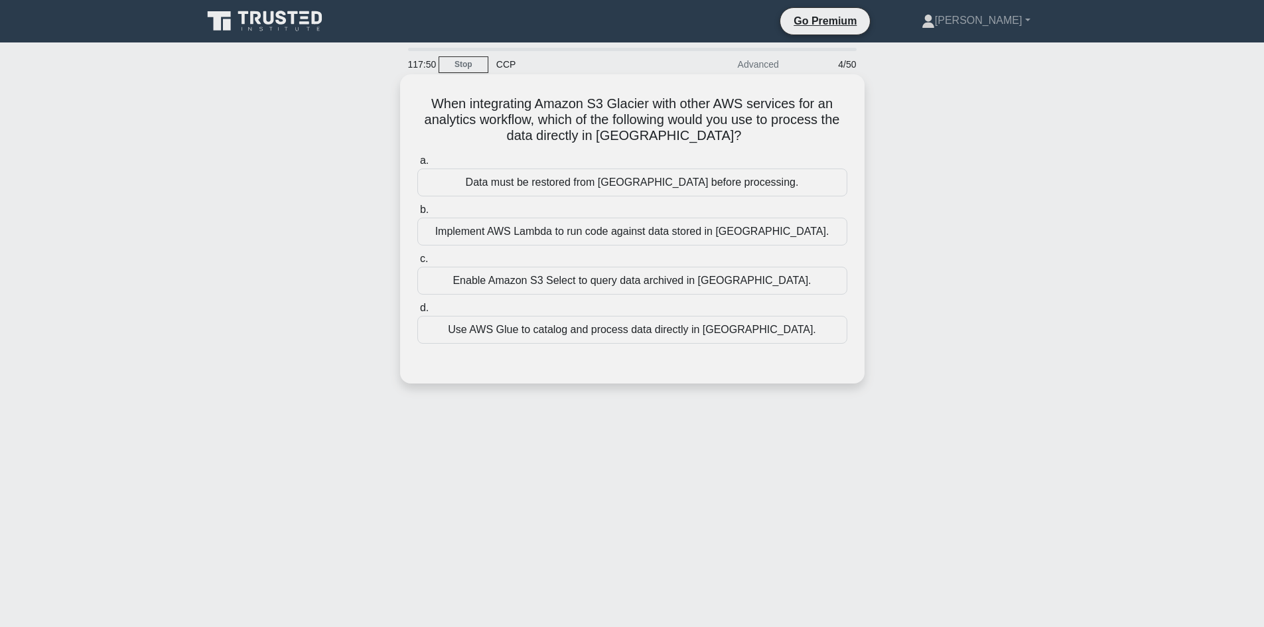
click at [741, 129] on icon ".spinner_0XTQ{transform-origin:center;animation:spinner_y6GP .75s linear infini…" at bounding box center [749, 137] width 16 height 16
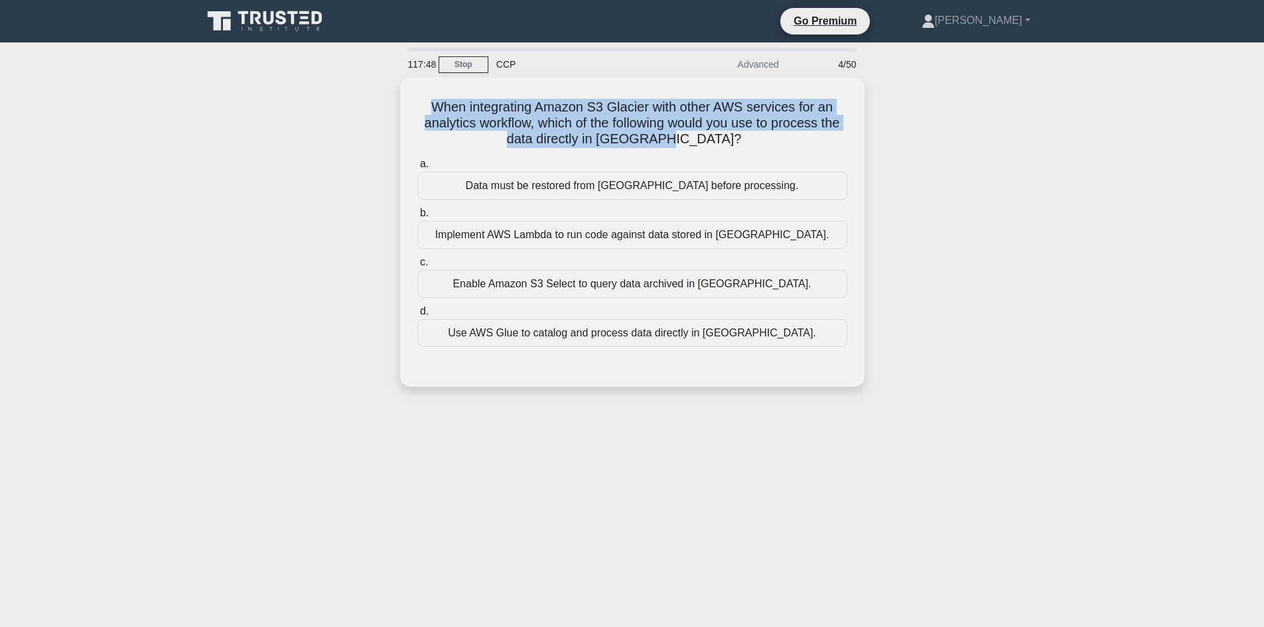
drag, startPoint x: 707, startPoint y: 133, endPoint x: 384, endPoint y: 90, distance: 326.7
click at [384, 90] on div "When integrating Amazon S3 Glacier with other AWS services for an analytics wor…" at bounding box center [632, 240] width 876 height 325
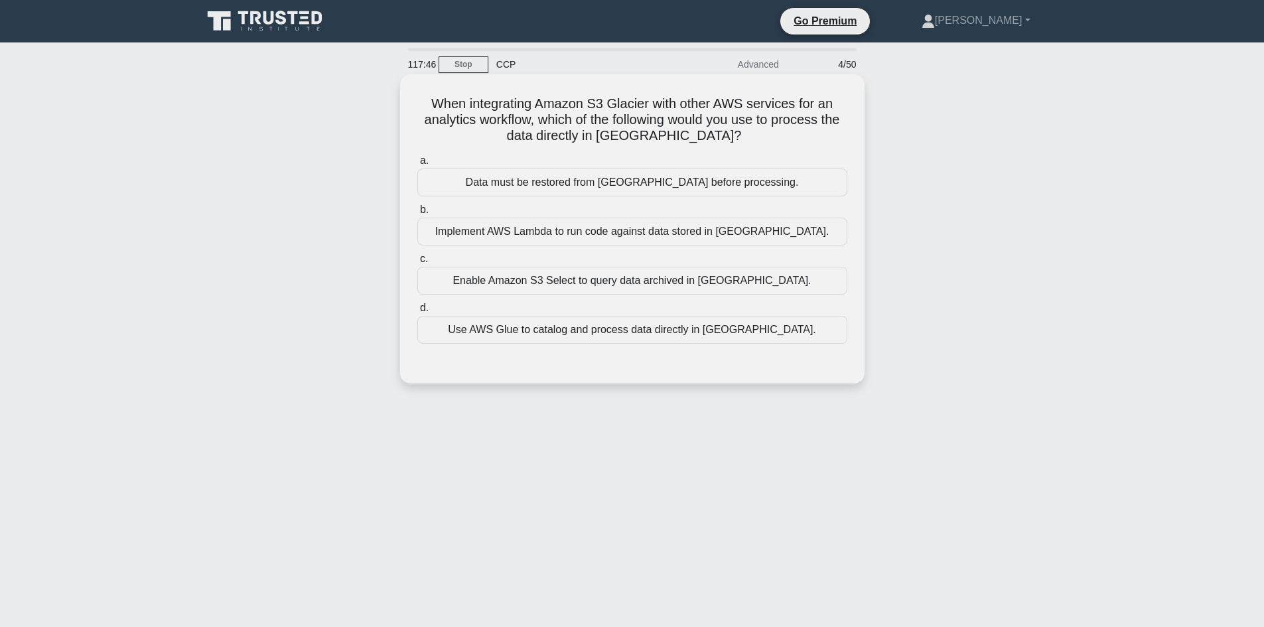
click at [713, 133] on h5 "When integrating Amazon S3 Glacier with other AWS services for an analytics wor…" at bounding box center [632, 120] width 433 height 49
click at [648, 284] on div "Enable Amazon S3 Select to query data archived in Glacier." at bounding box center [632, 281] width 430 height 28
click at [417, 263] on input "c. Enable Amazon S3 Select to query data archived in Glacier." at bounding box center [417, 259] width 0 height 9
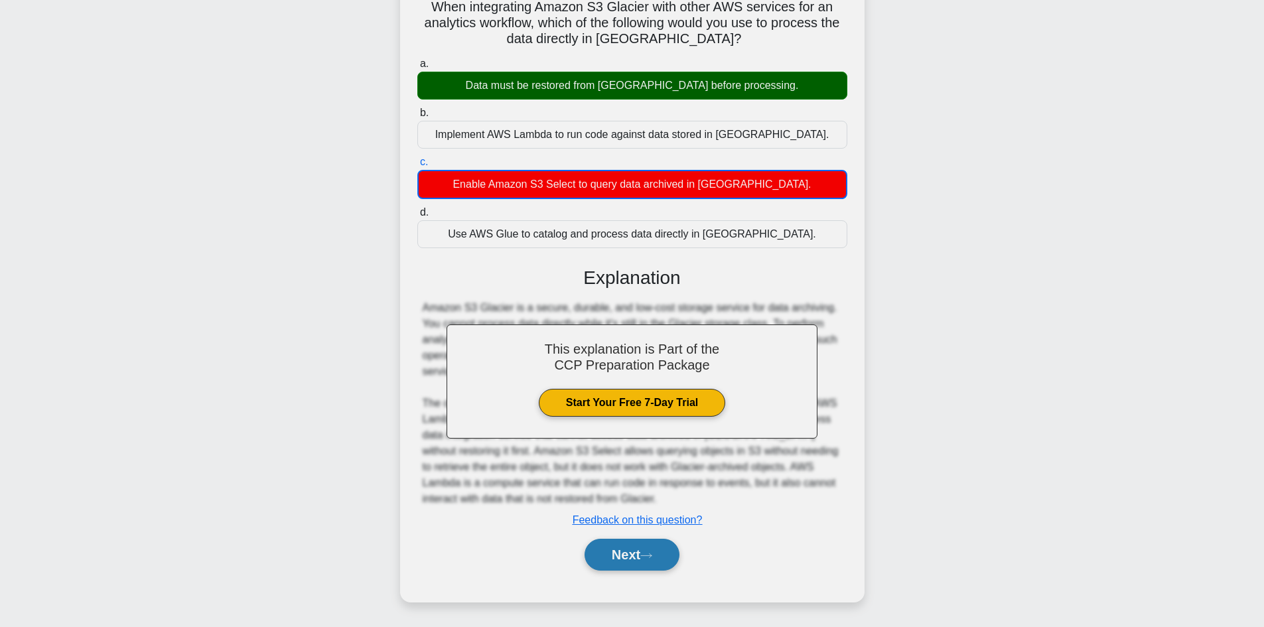
click at [642, 553] on button "Next" at bounding box center [632, 555] width 95 height 32
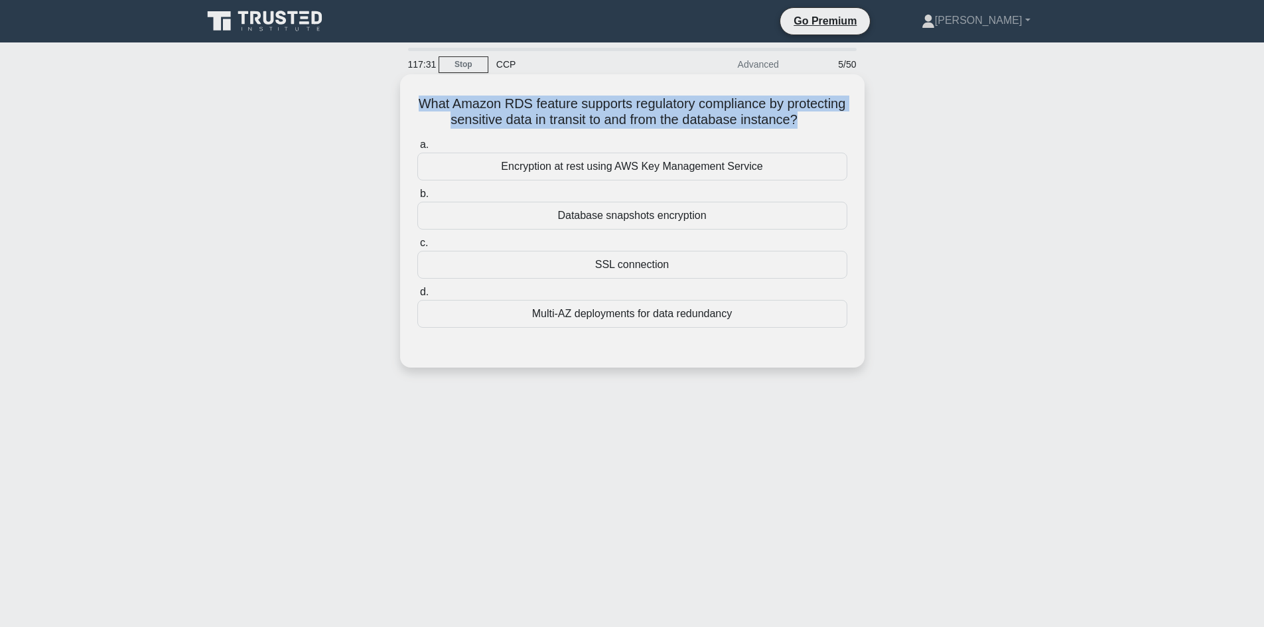
drag, startPoint x: 857, startPoint y: 120, endPoint x: 436, endPoint y: 87, distance: 422.7
click at [436, 87] on div "What Amazon RDS feature supports regulatory compliance by protecting sensitive …" at bounding box center [632, 221] width 454 height 283
click at [742, 106] on h5 "What Amazon RDS feature supports regulatory compliance by protecting sensitive …" at bounding box center [632, 112] width 433 height 33
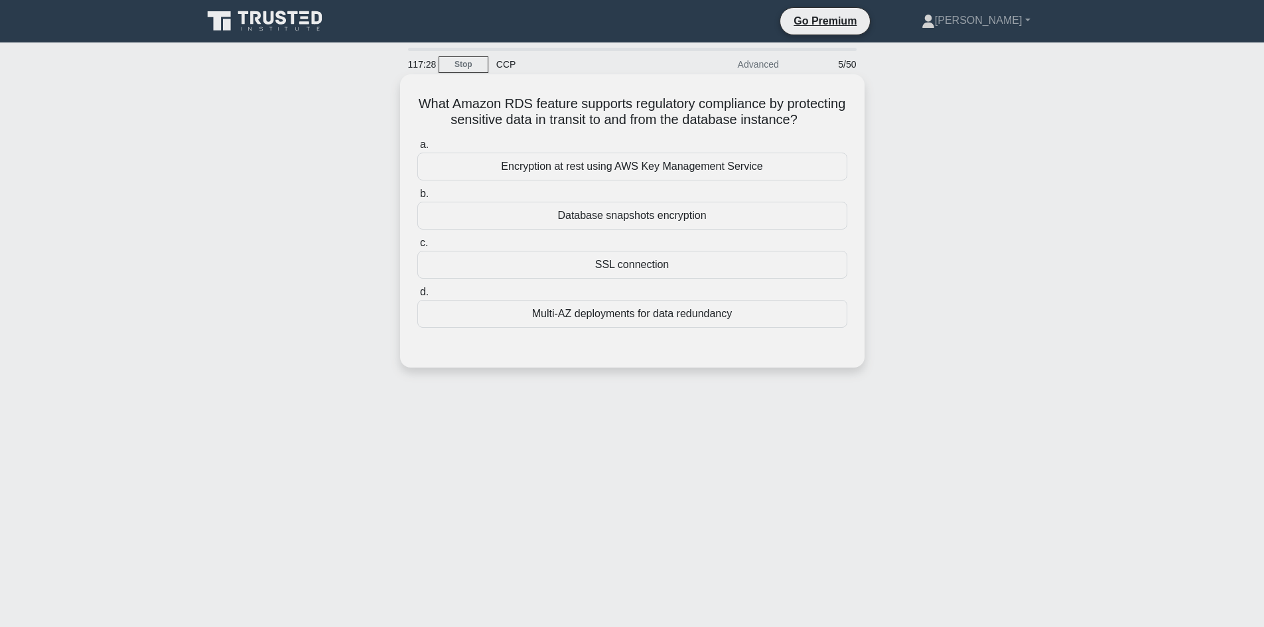
click at [654, 180] on div "Encryption at rest using AWS Key Management Service" at bounding box center [632, 167] width 430 height 28
click at [417, 149] on input "a. Encryption at rest using AWS Key Management Service" at bounding box center [417, 145] width 0 height 9
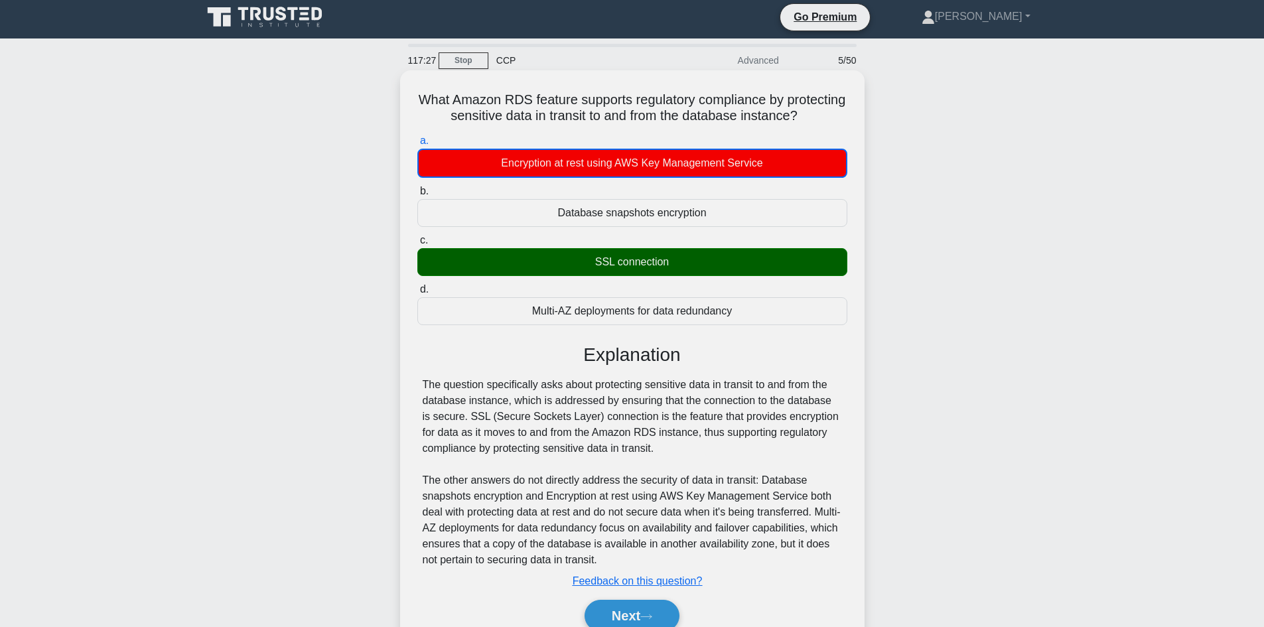
scroll to position [90, 0]
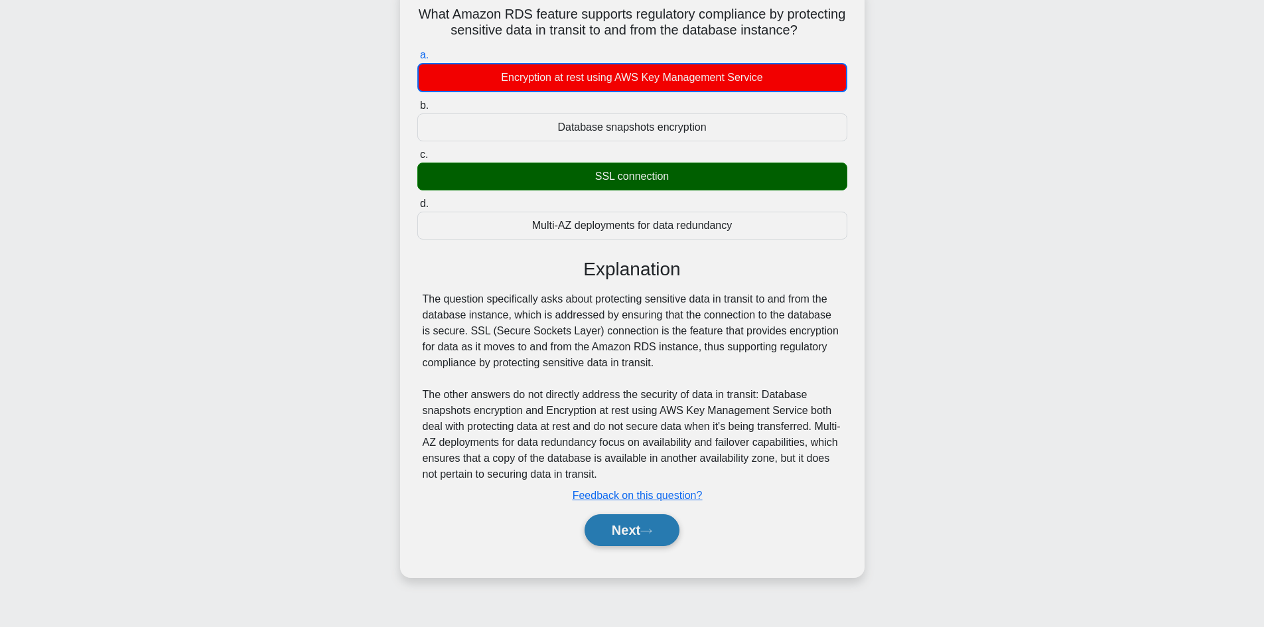
click at [646, 535] on icon at bounding box center [646, 531] width 12 height 7
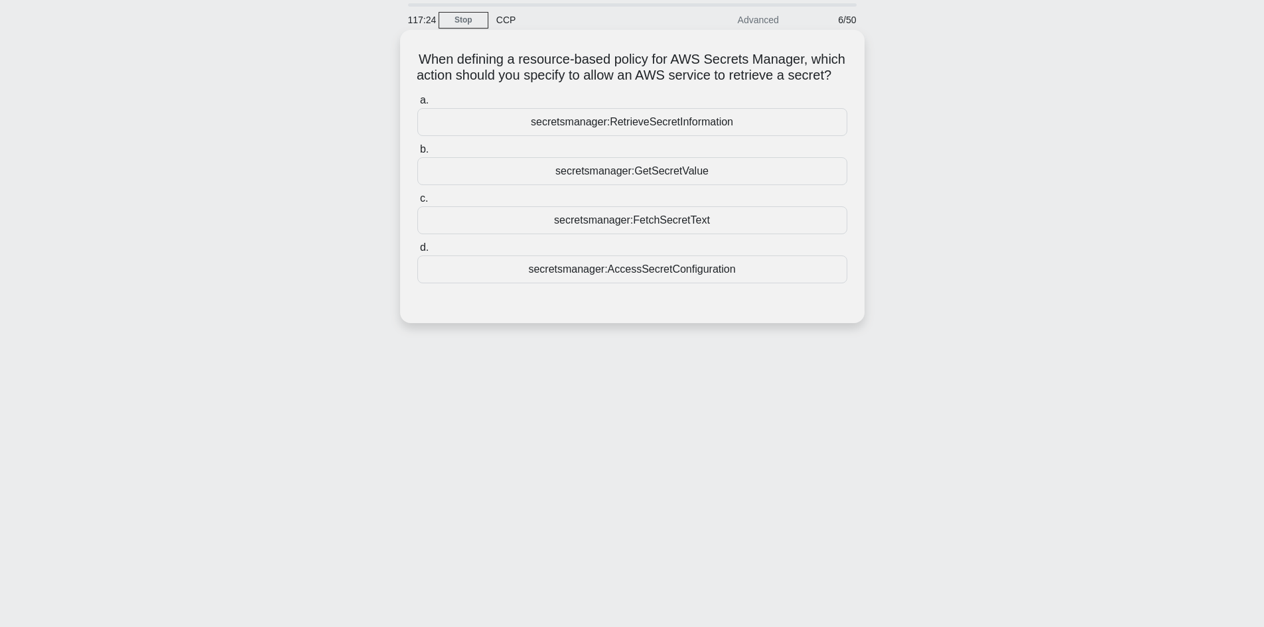
scroll to position [0, 0]
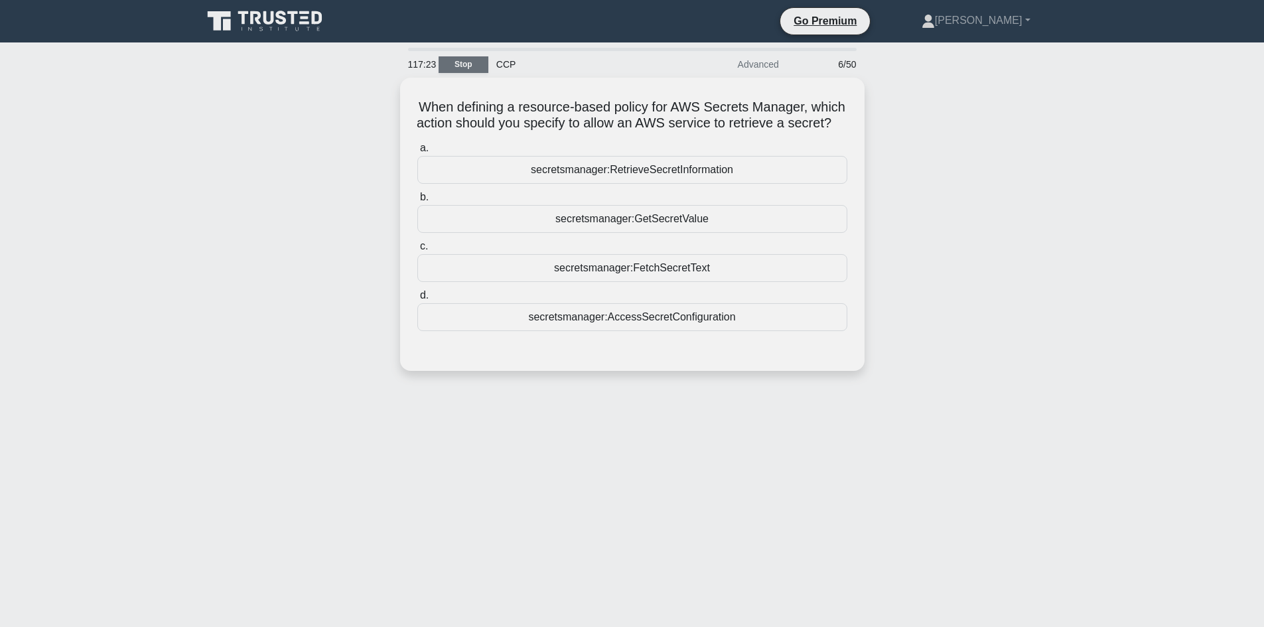
click at [470, 65] on link "Stop" at bounding box center [464, 64] width 50 height 17
click at [470, 66] on link "Stop" at bounding box center [464, 64] width 50 height 17
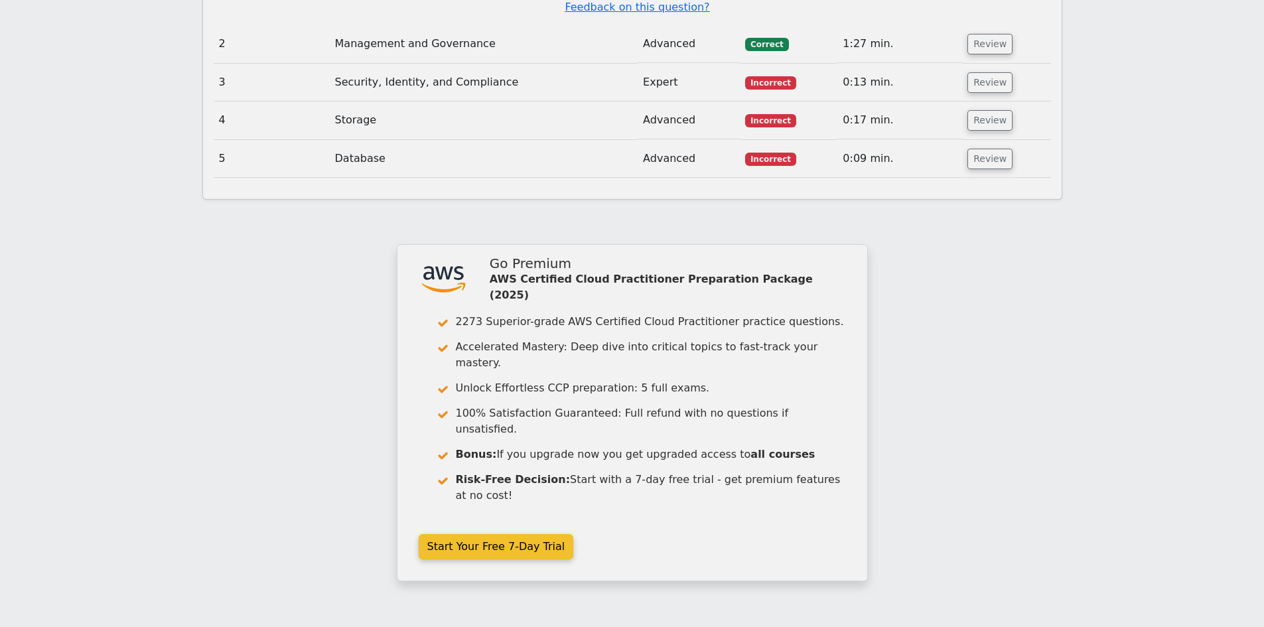
scroll to position [1768, 0]
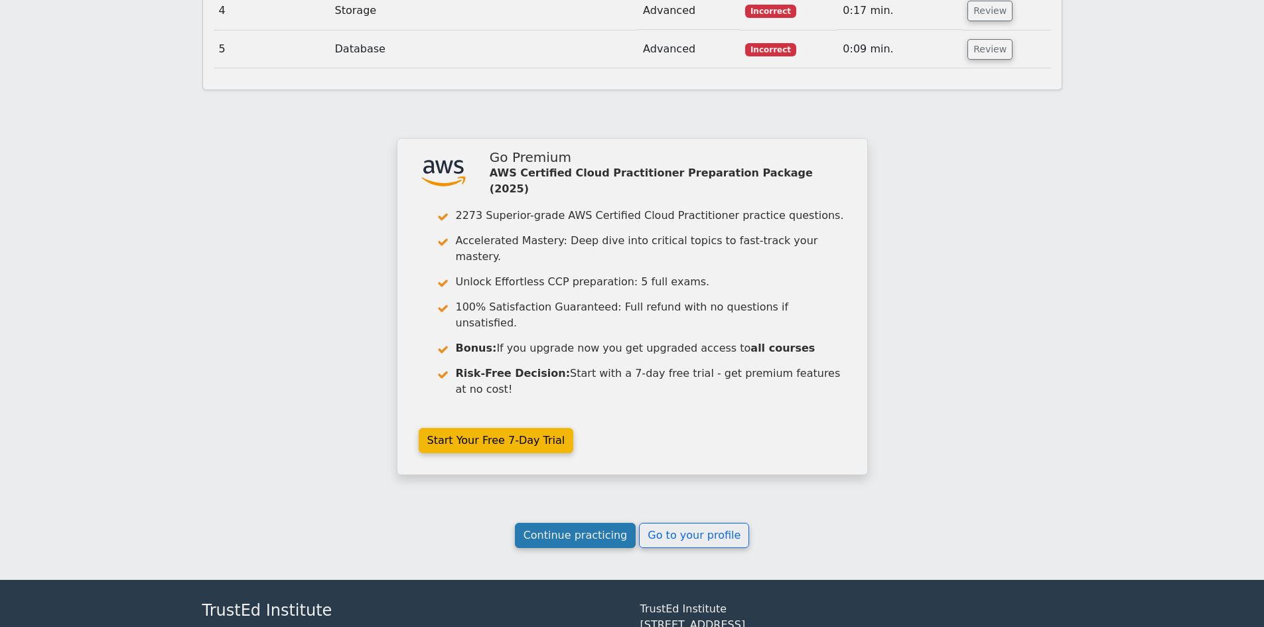
click at [591, 523] on link "Continue practicing" at bounding box center [575, 535] width 121 height 25
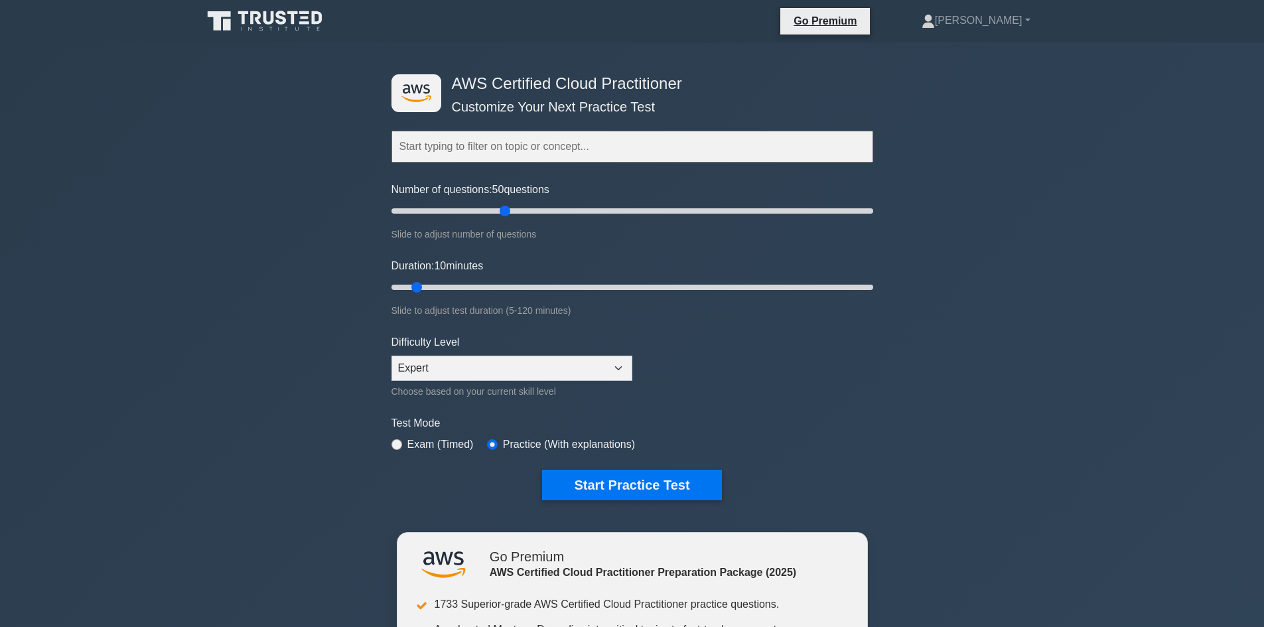
drag, startPoint x: 409, startPoint y: 210, endPoint x: 506, endPoint y: 206, distance: 96.3
type input "50"
click at [506, 206] on input "Number of questions: 50 questions" at bounding box center [633, 211] width 482 height 16
drag, startPoint x: 420, startPoint y: 289, endPoint x: 981, endPoint y: 269, distance: 561.7
type input "120"
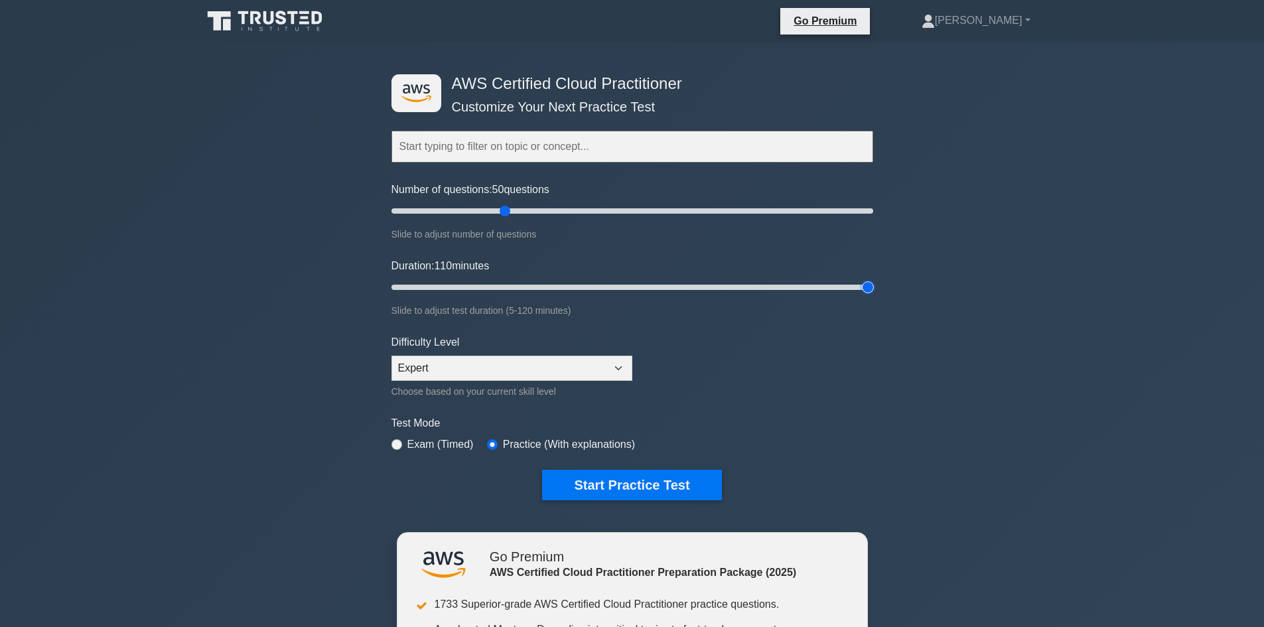
click at [873, 279] on input "Duration: 110 minutes" at bounding box center [633, 287] width 482 height 16
click at [691, 474] on button "Start Practice Test" at bounding box center [631, 485] width 179 height 31
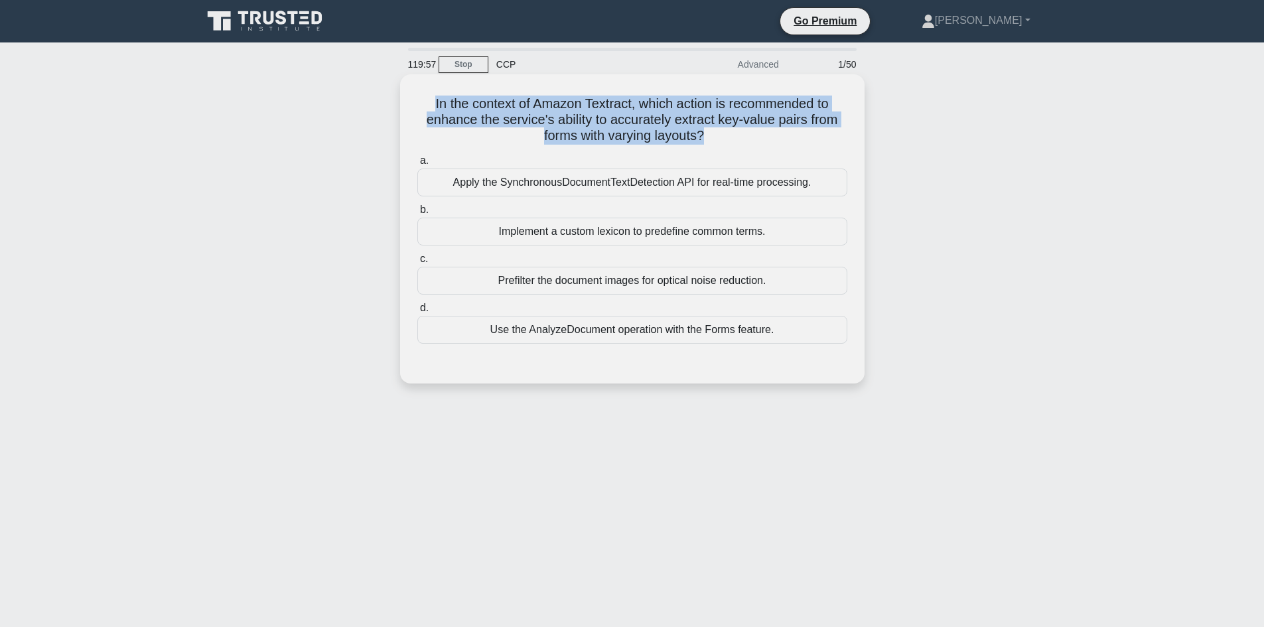
drag, startPoint x: 703, startPoint y: 147, endPoint x: 409, endPoint y: 106, distance: 296.8
click at [409, 106] on div "In the context of Amazon Textract, which action is recommended to enhance the s…" at bounding box center [632, 229] width 454 height 299
click at [727, 115] on h5 "In the context of Amazon Textract, which action is recommended to enhance the s…" at bounding box center [632, 120] width 433 height 49
drag, startPoint x: 707, startPoint y: 137, endPoint x: 424, endPoint y: 102, distance: 284.9
click at [424, 102] on h5 "In the context of Amazon Textract, which action is recommended to enhance the s…" at bounding box center [632, 120] width 433 height 49
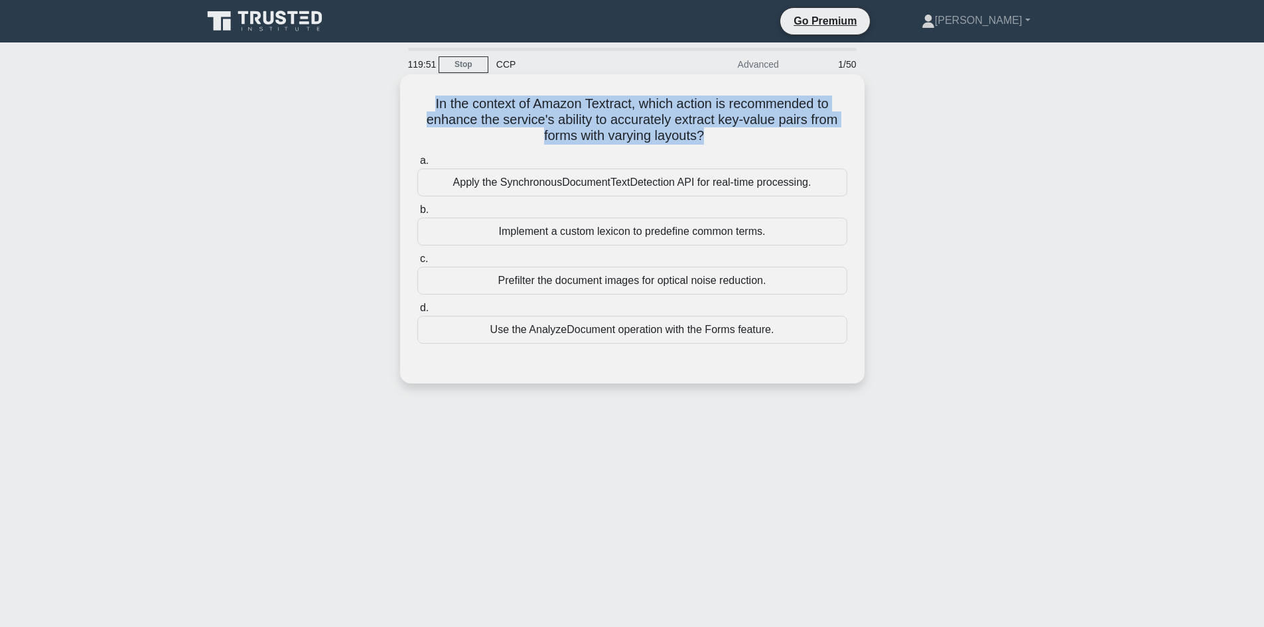
click at [705, 139] on h5 "In the context of Amazon Textract, which action is recommended to enhance the s…" at bounding box center [632, 120] width 433 height 49
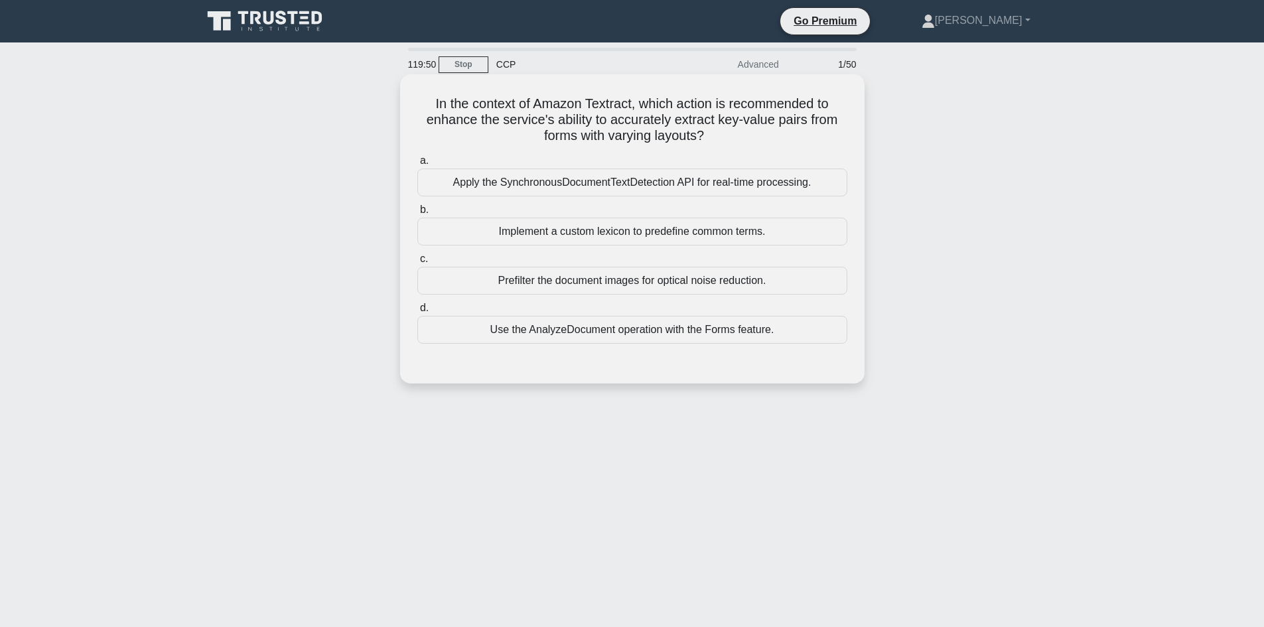
drag, startPoint x: 705, startPoint y: 139, endPoint x: 423, endPoint y: 98, distance: 285.1
click at [423, 98] on h5 "In the context of Amazon Textract, which action is recommended to enhance the s…" at bounding box center [632, 120] width 433 height 49
drag, startPoint x: 616, startPoint y: 123, endPoint x: 624, endPoint y: 123, distance: 8.6
click at [616, 123] on h5 "In the context of Amazon Textract, which action is recommended to enhance the s…" at bounding box center [632, 120] width 433 height 49
click at [703, 137] on h5 "In the context of Amazon Textract, which action is recommended to enhance the s…" at bounding box center [632, 120] width 433 height 49
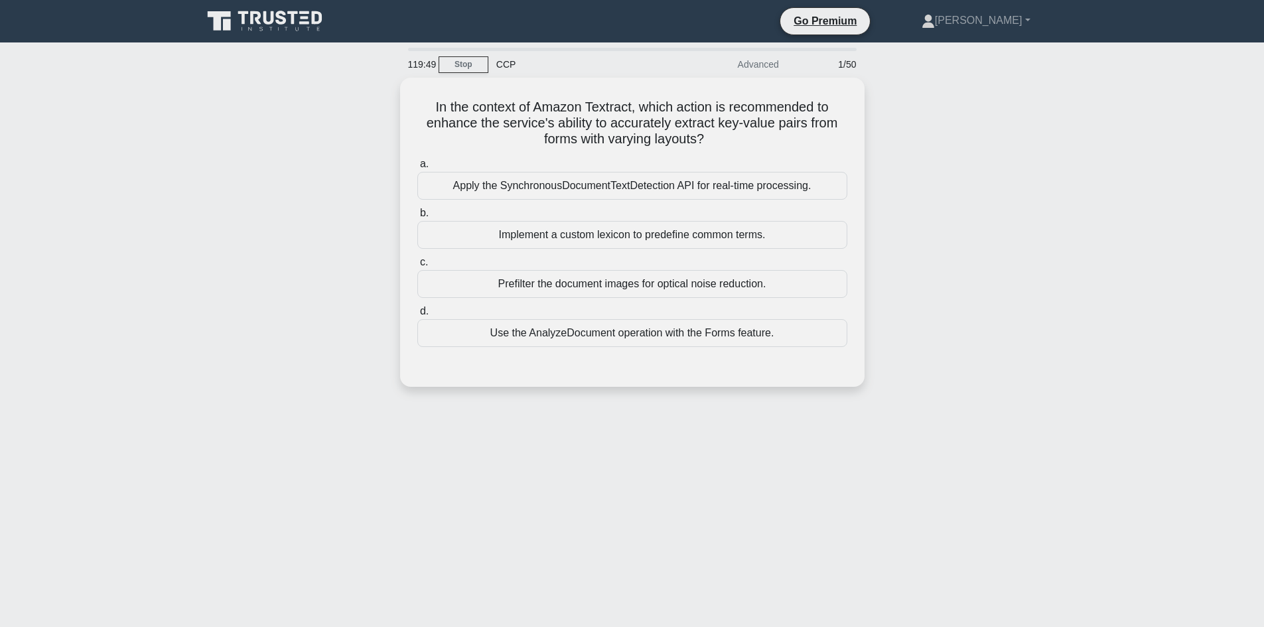
drag, startPoint x: 719, startPoint y: 140, endPoint x: 374, endPoint y: 88, distance: 349.0
click at [374, 88] on div "In the context of Amazon Textract, which action is recommended to enhance the s…" at bounding box center [632, 240] width 876 height 325
click at [694, 126] on h5 "In the context of Amazon Textract, which action is recommended to enhance the s…" at bounding box center [632, 120] width 433 height 49
drag, startPoint x: 713, startPoint y: 137, endPoint x: 415, endPoint y: 92, distance: 301.3
click at [415, 92] on div "In the context of Amazon Textract, which action is recommended to enhance the s…" at bounding box center [632, 229] width 454 height 299
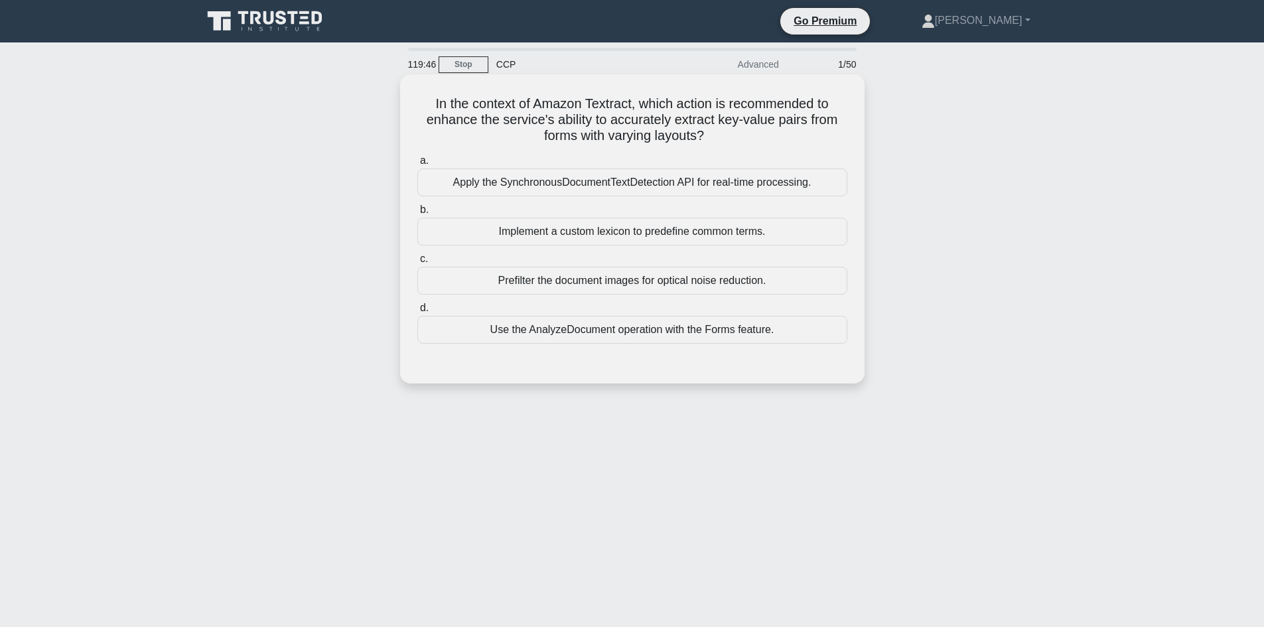
click at [583, 122] on h5 "In the context of Amazon Textract, which action is recommended to enhance the s…" at bounding box center [632, 120] width 433 height 49
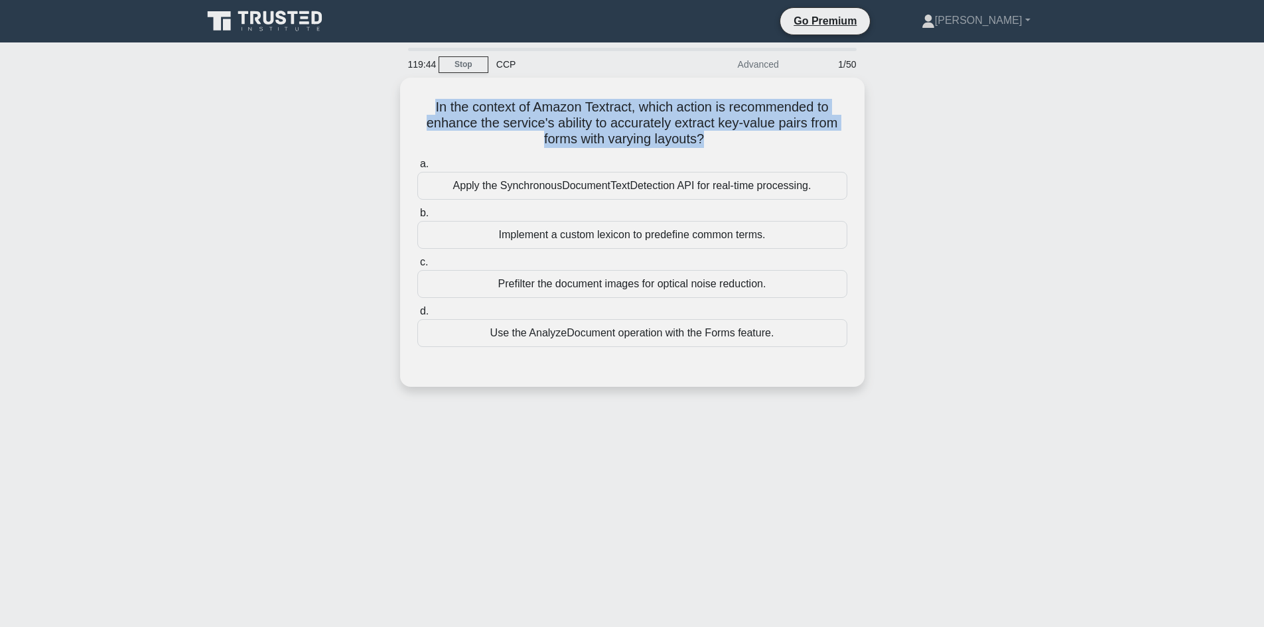
drag, startPoint x: 703, startPoint y: 138, endPoint x: 395, endPoint y: 105, distance: 309.7
click at [395, 106] on div "In the context of Amazon Textract, which action is recommended to enhance the s…" at bounding box center [632, 240] width 876 height 325
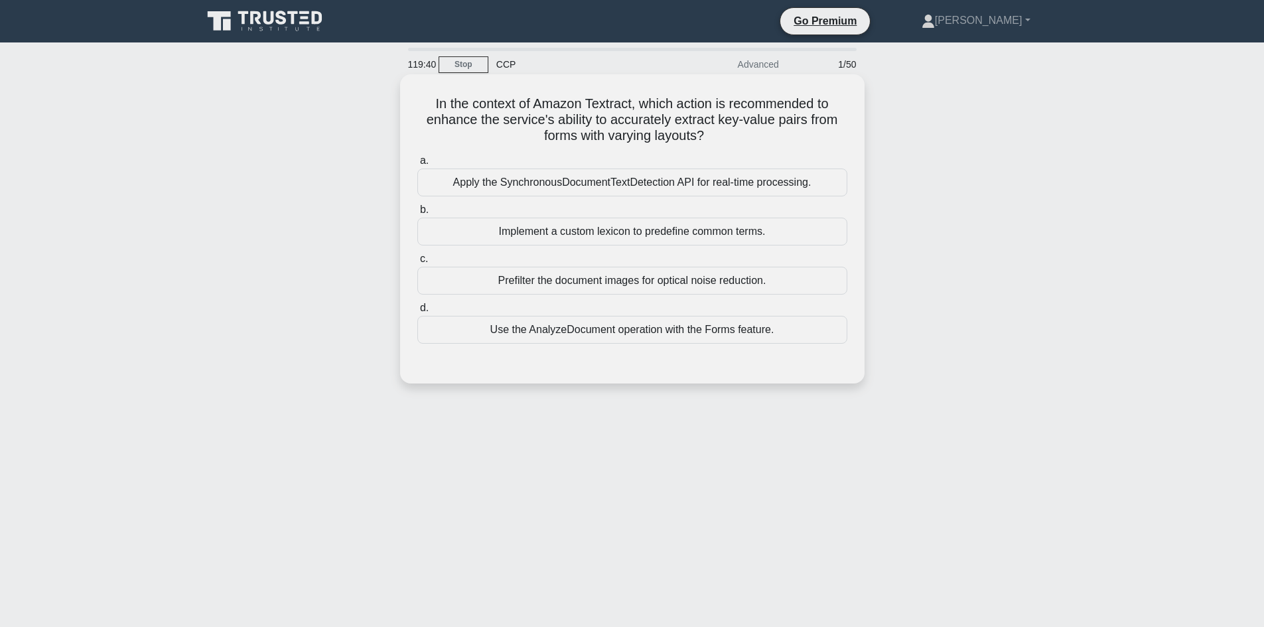
click at [733, 130] on h5 "In the context of Amazon Textract, which action is recommended to enhance the s…" at bounding box center [632, 120] width 433 height 49
click at [646, 321] on div "Use the AnalyzeDocument operation with the Forms feature." at bounding box center [632, 330] width 430 height 28
click at [417, 313] on input "d. Use the AnalyzeDocument operation with the Forms feature." at bounding box center [417, 308] width 0 height 9
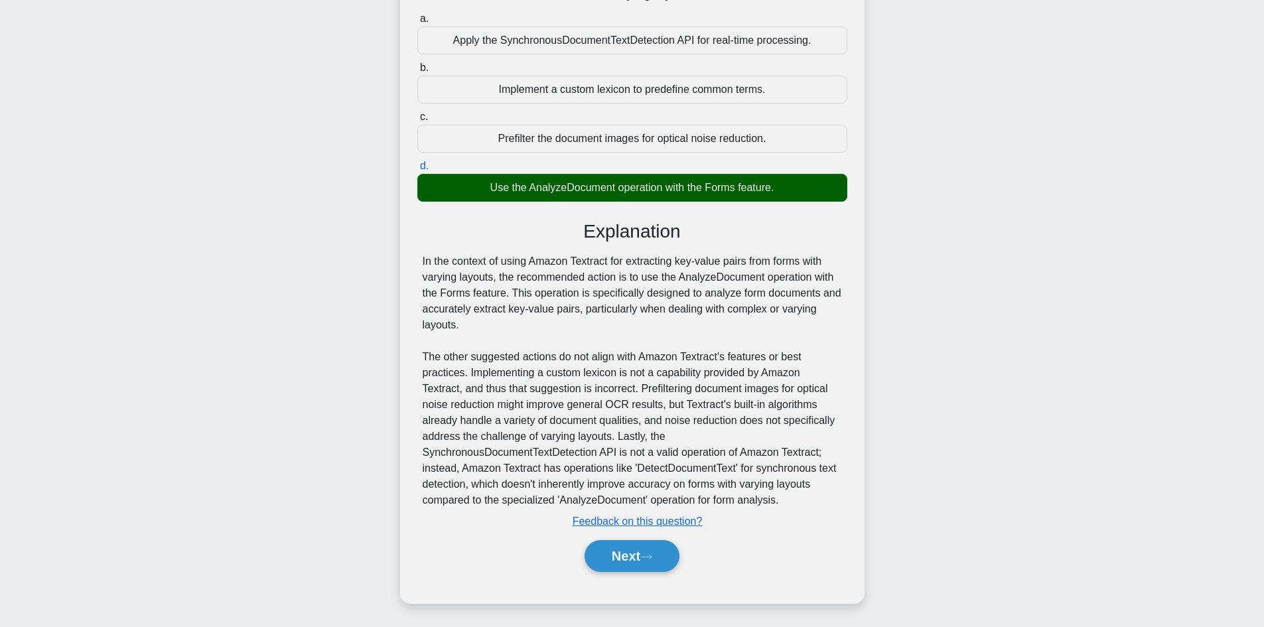
scroll to position [144, 0]
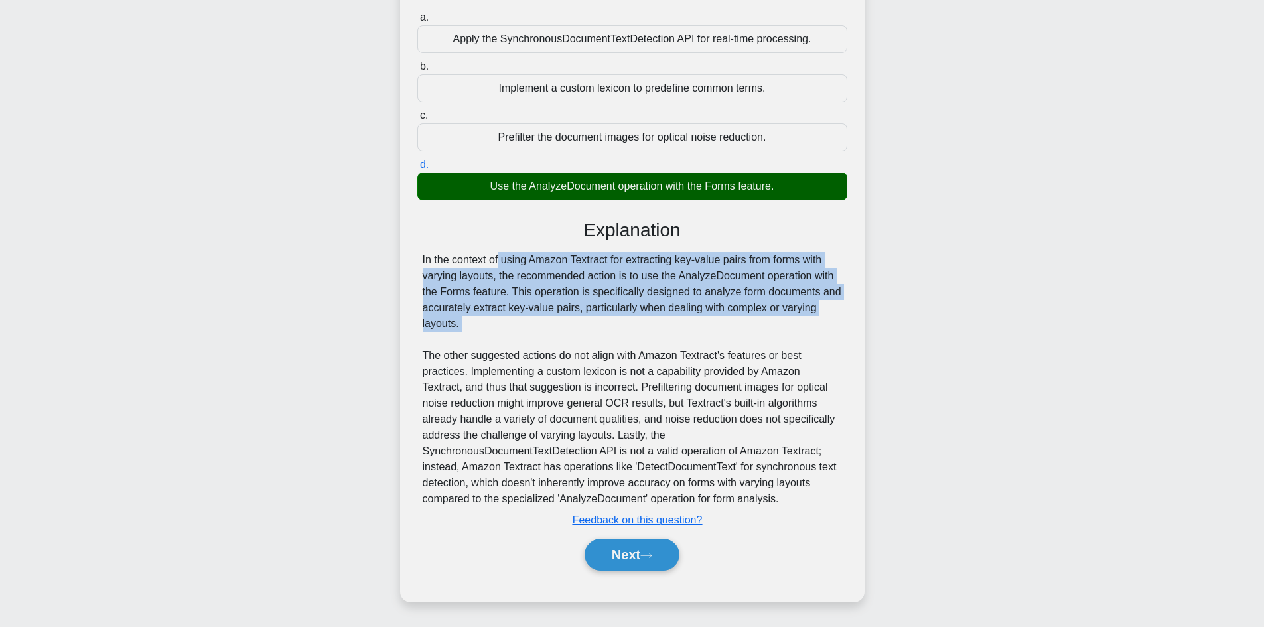
drag, startPoint x: 425, startPoint y: 252, endPoint x: 485, endPoint y: 328, distance: 96.9
click at [512, 328] on div "In the context of using Amazon Textract for extracting key-value pairs from for…" at bounding box center [632, 379] width 419 height 255
click at [484, 328] on div "In the context of using Amazon Textract for extracting key-value pairs from for…" at bounding box center [632, 379] width 419 height 255
drag, startPoint x: 494, startPoint y: 326, endPoint x: 411, endPoint y: 238, distance: 120.2
click at [411, 238] on div "In the context of Amazon Textract, which action is recommended to enhance the s…" at bounding box center [632, 266] width 454 height 660
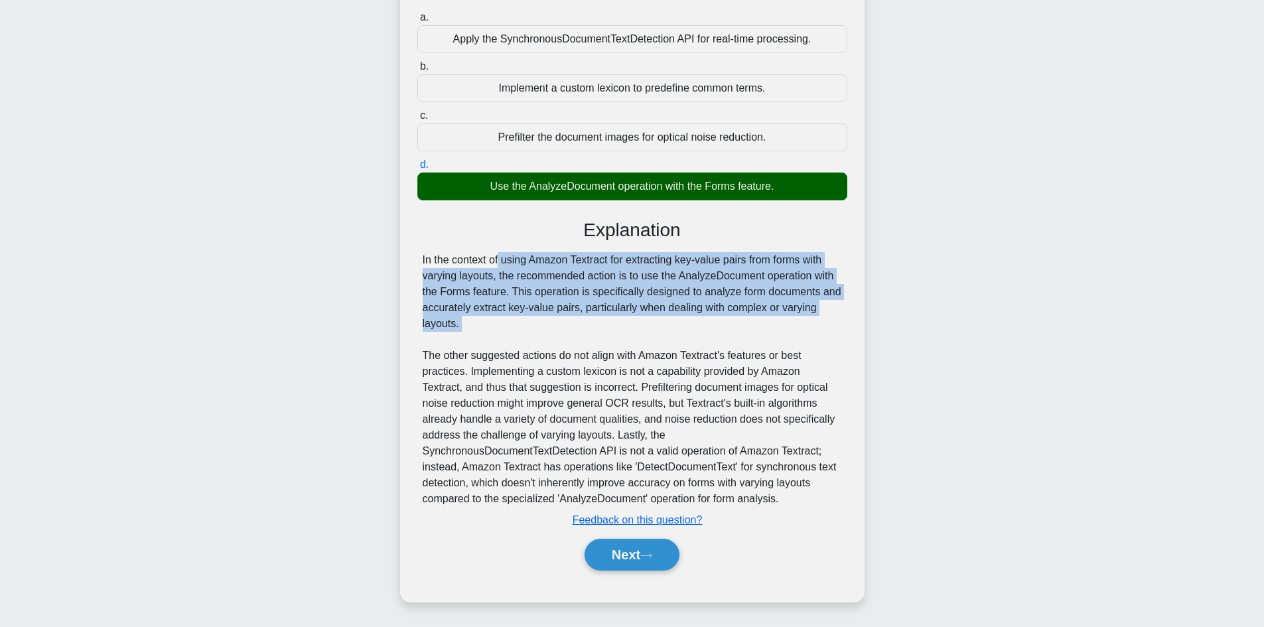
click at [501, 313] on div "In the context of using Amazon Textract for extracting key-value pairs from for…" at bounding box center [632, 379] width 419 height 255
drag, startPoint x: 497, startPoint y: 323, endPoint x: 415, endPoint y: 255, distance: 105.6
click at [416, 257] on div "a. Apply the SynchronousDocumentTextDetection API for real-time processing. b. …" at bounding box center [632, 297] width 433 height 580
click at [504, 314] on div "In the context of using Amazon Textract for extracting key-value pairs from for…" at bounding box center [632, 379] width 419 height 255
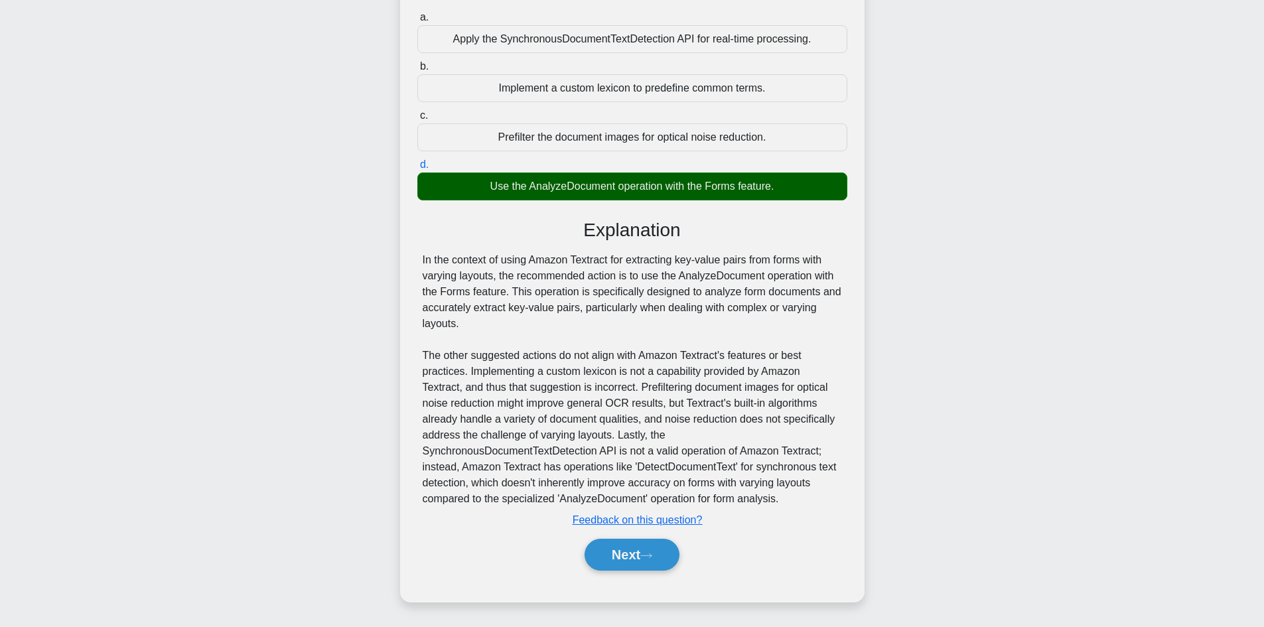
click at [602, 354] on div "In the context of using Amazon Textract for extracting key-value pairs from for…" at bounding box center [632, 379] width 419 height 255
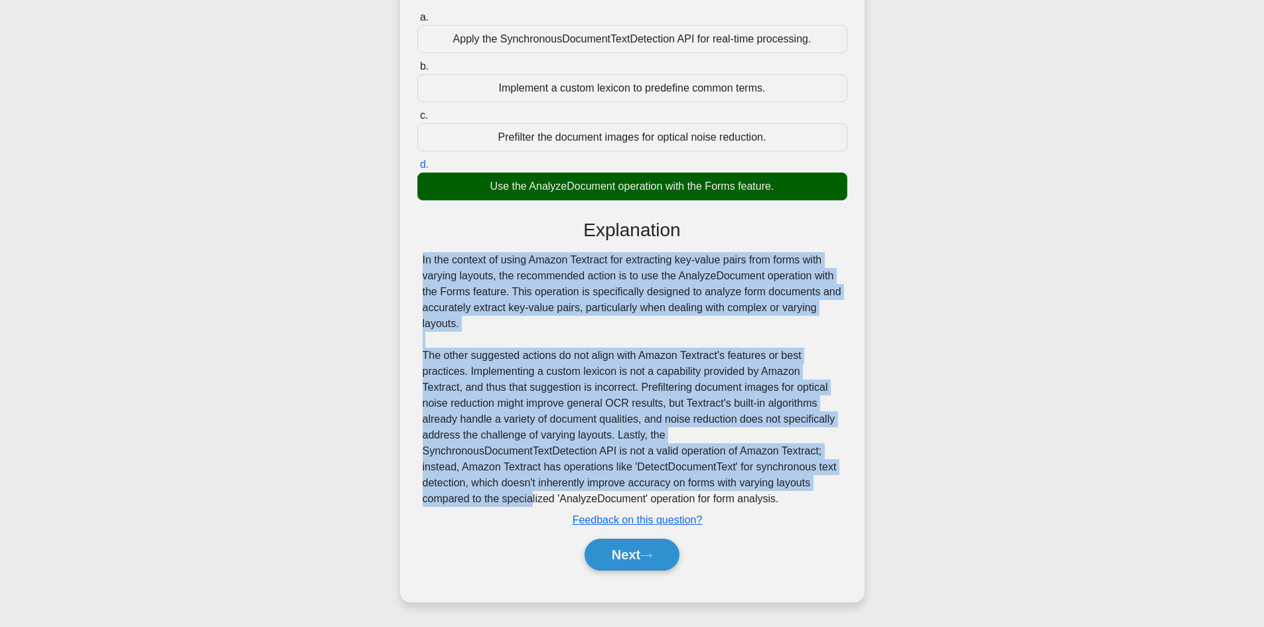
drag, startPoint x: 463, startPoint y: 317, endPoint x: 756, endPoint y: 488, distance: 339.3
click at [758, 489] on div "In the context of using Amazon Textract for extracting key-value pairs from for…" at bounding box center [632, 379] width 419 height 255
click at [617, 328] on div "In the context of using Amazon Textract for extracting key-value pairs from for…" at bounding box center [632, 379] width 419 height 255
drag, startPoint x: 479, startPoint y: 321, endPoint x: 654, endPoint y: 496, distance: 246.8
click at [654, 496] on div "In the context of using Amazon Textract for extracting key-value pairs from for…" at bounding box center [632, 379] width 419 height 255
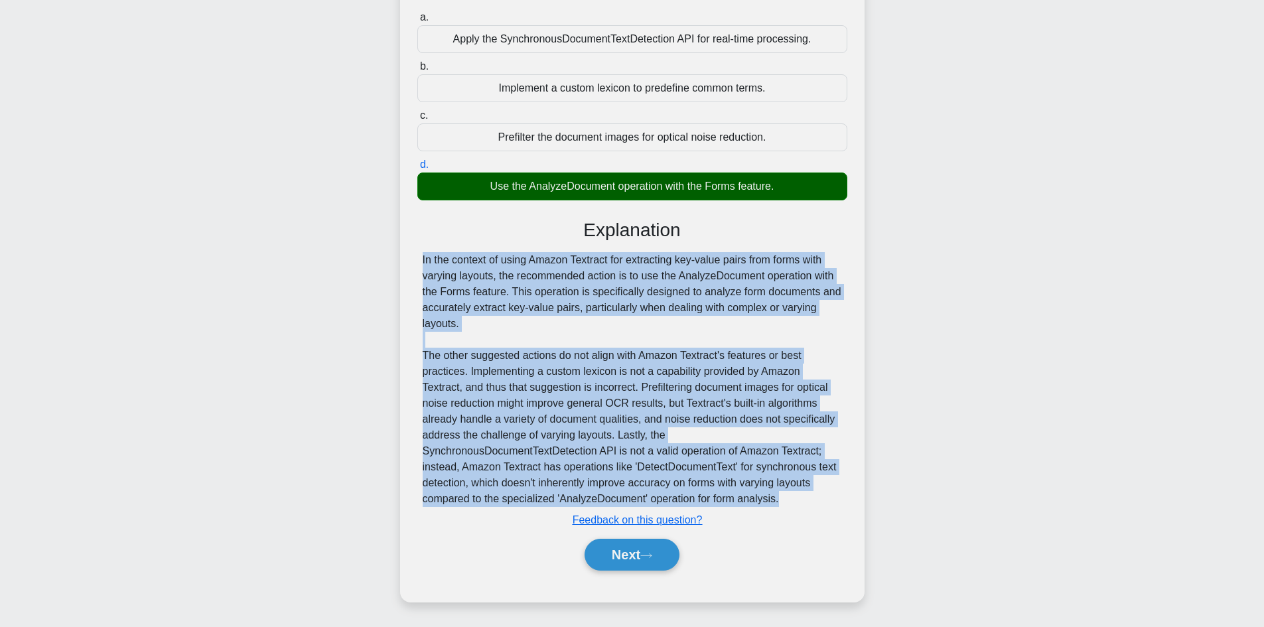
click at [731, 325] on div "In the context of using Amazon Textract for extracting key-value pairs from for…" at bounding box center [632, 379] width 419 height 255
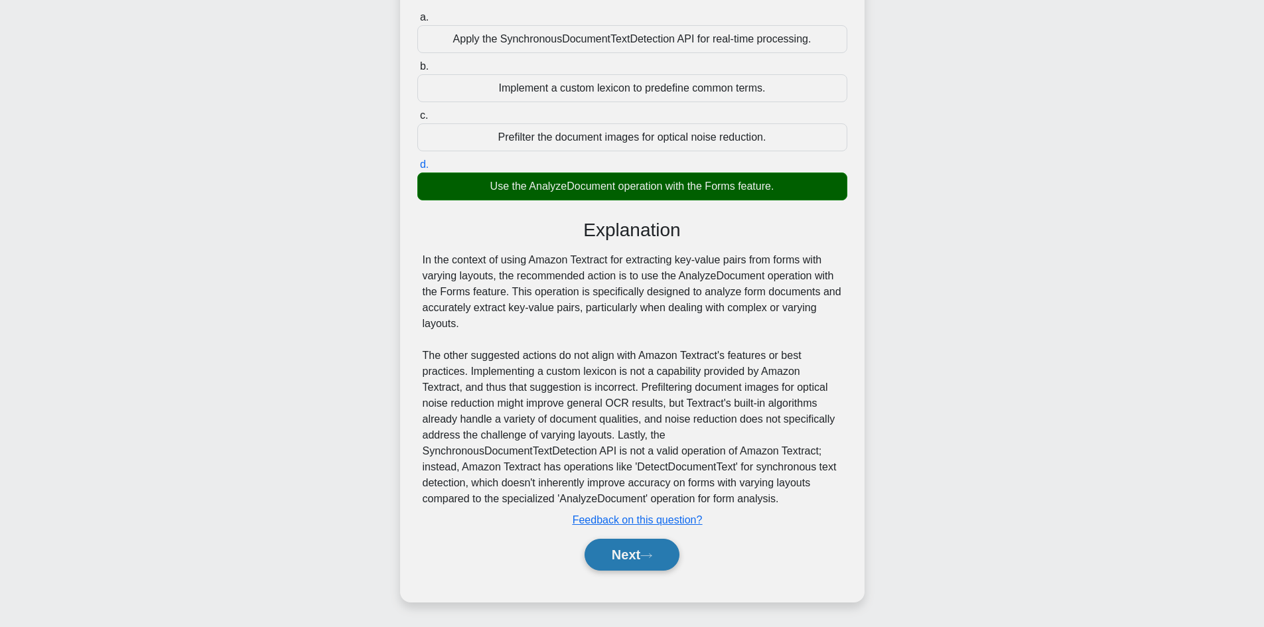
click at [626, 551] on button "Next" at bounding box center [632, 555] width 95 height 32
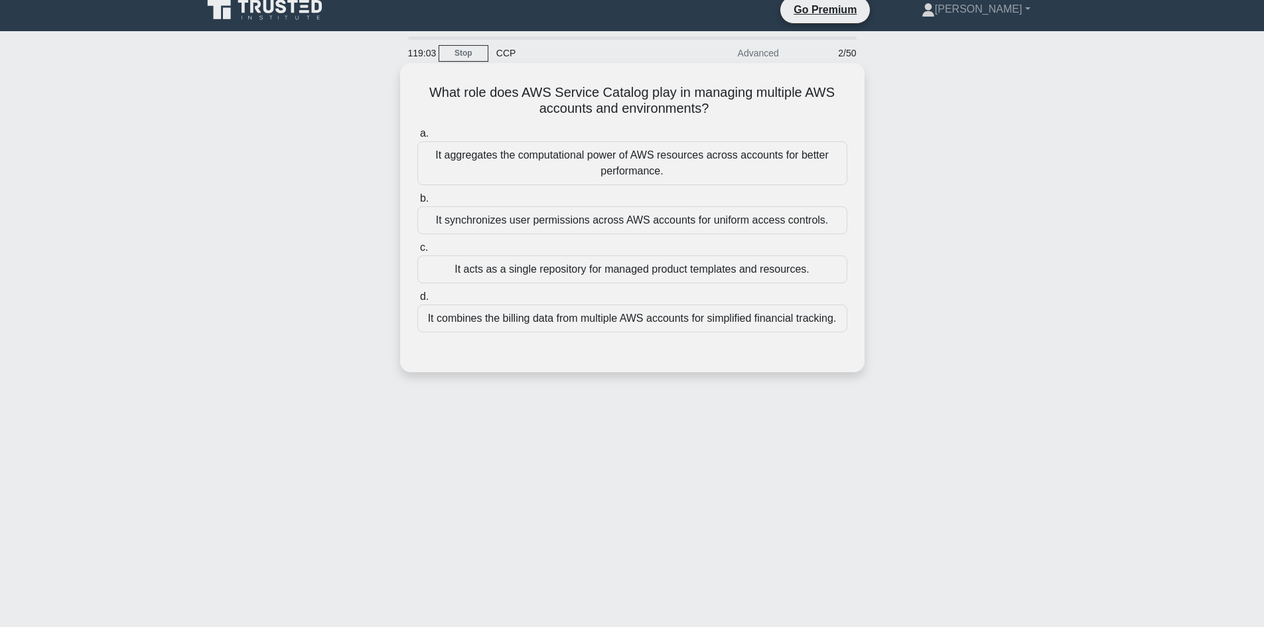
scroll to position [0, 0]
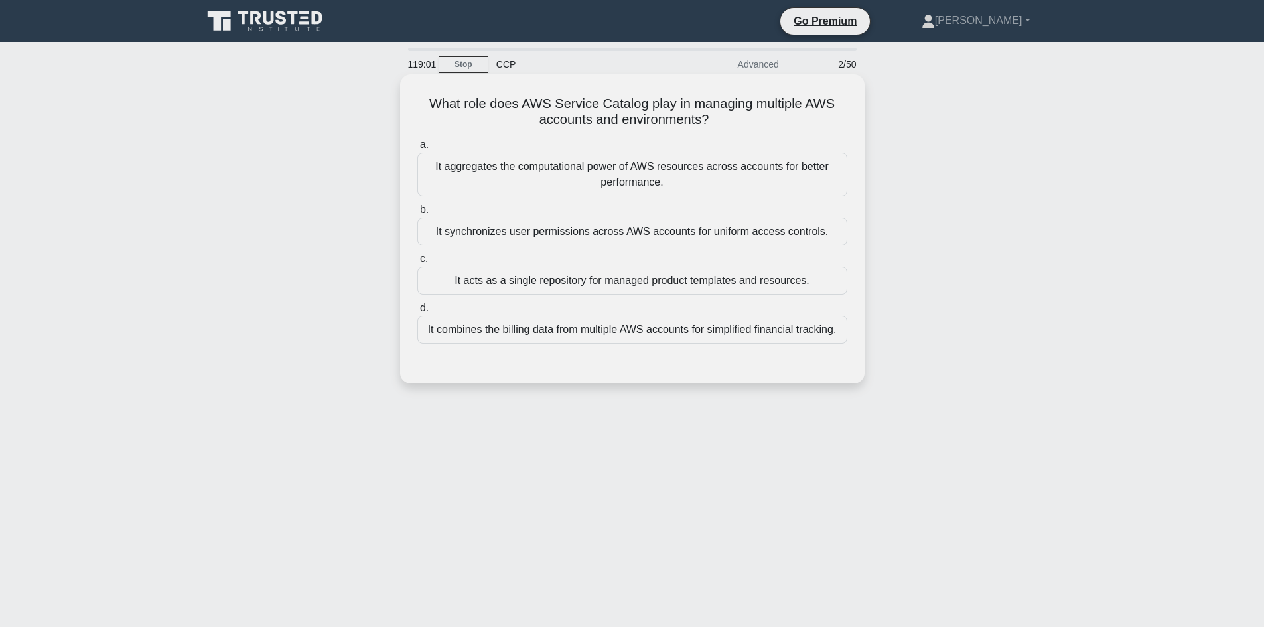
drag, startPoint x: 741, startPoint y: 127, endPoint x: 413, endPoint y: 88, distance: 330.1
click at [416, 88] on div "What role does AWS Service Catalog play in managing multiple AWS accounts and e…" at bounding box center [632, 229] width 454 height 299
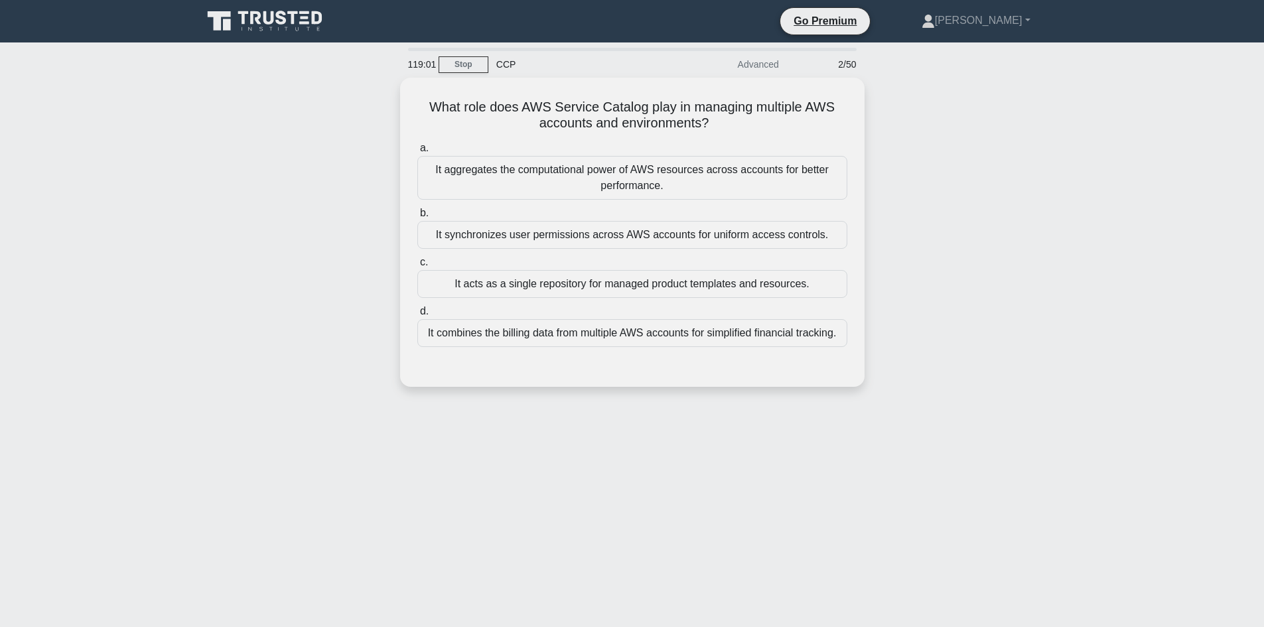
click at [309, 271] on div "What role does AWS Service Catalog play in managing multiple AWS accounts and e…" at bounding box center [632, 240] width 876 height 325
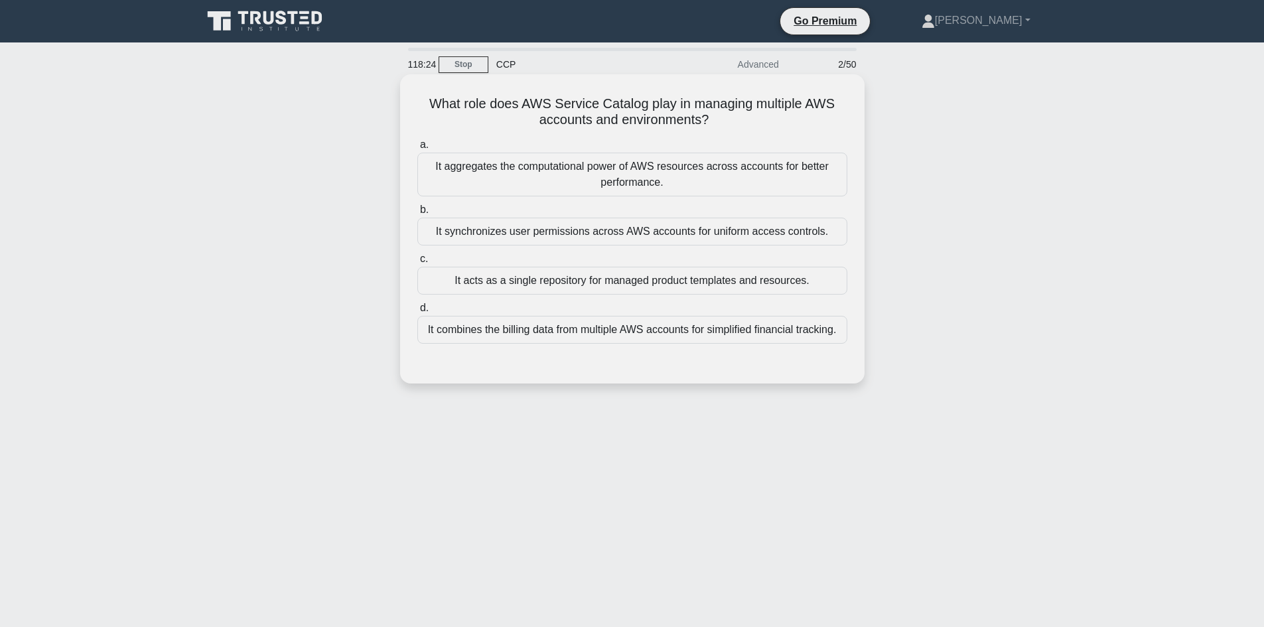
click at [621, 288] on div "It acts as a single repository for managed product templates and resources." at bounding box center [632, 281] width 430 height 28
click at [417, 263] on input "c. It acts as a single repository for managed product templates and resources." at bounding box center [417, 259] width 0 height 9
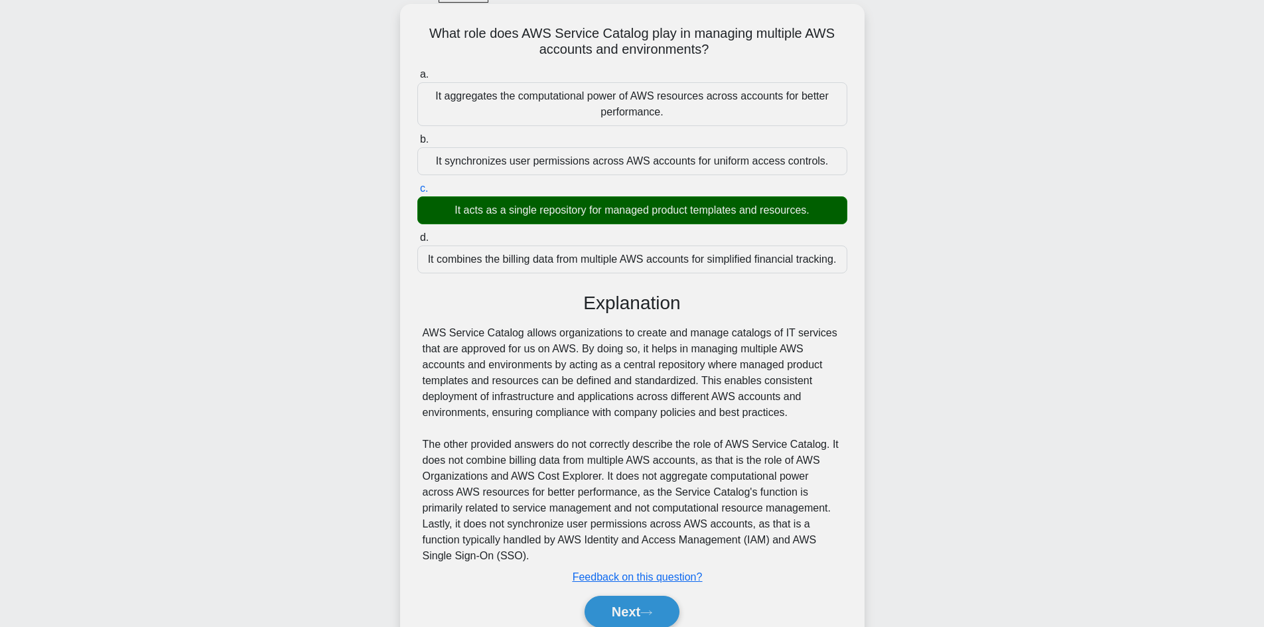
scroll to position [112, 0]
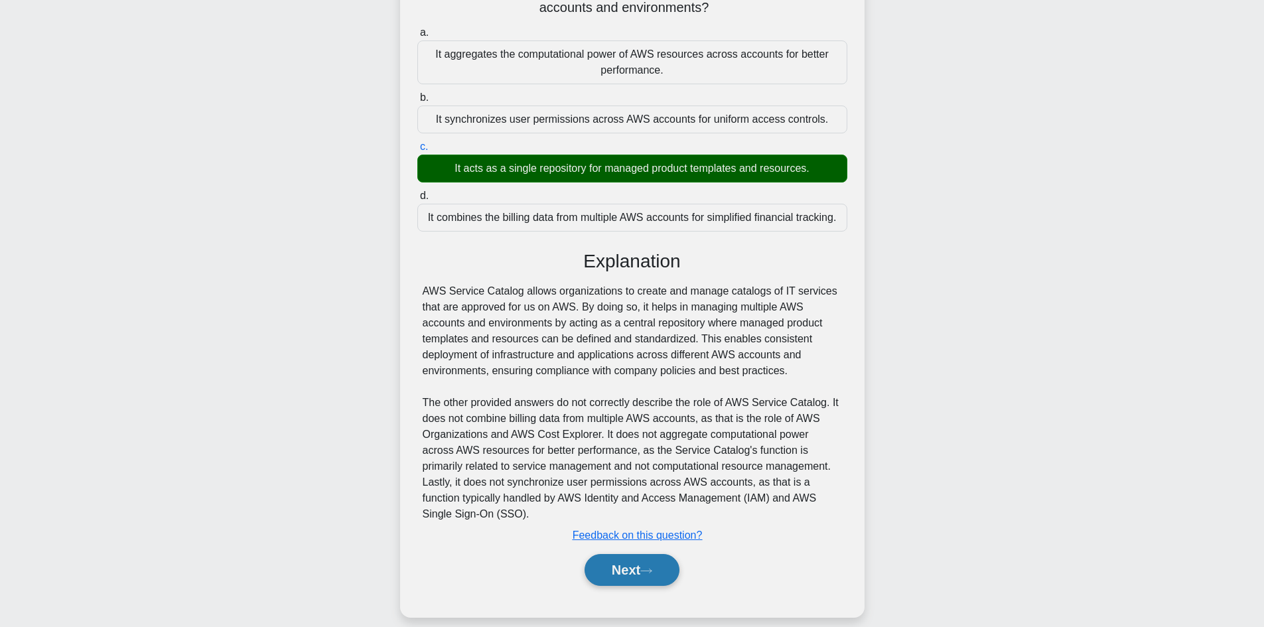
click at [624, 554] on button "Next" at bounding box center [632, 570] width 95 height 32
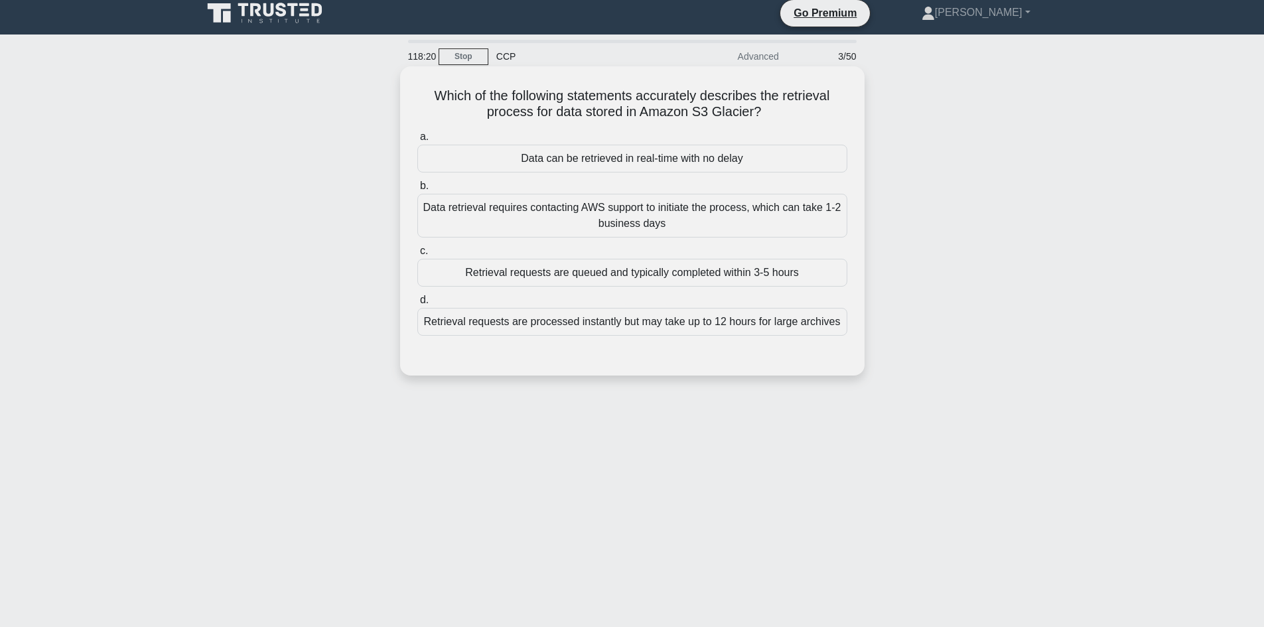
scroll to position [0, 0]
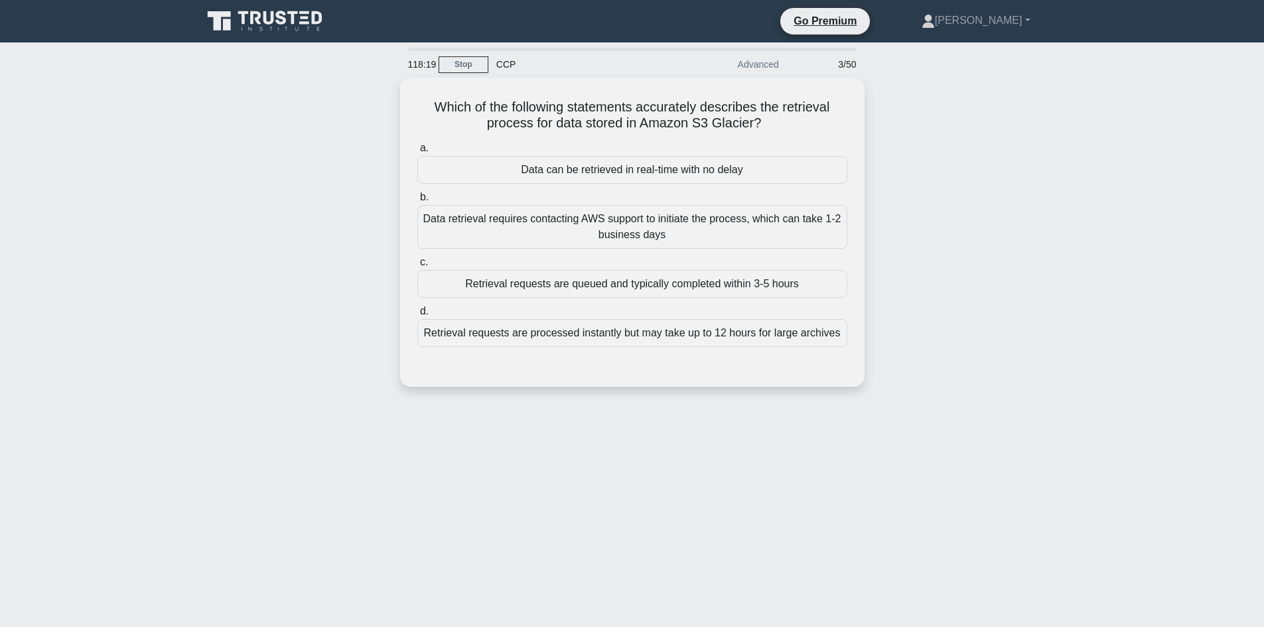
drag, startPoint x: 774, startPoint y: 123, endPoint x: 376, endPoint y: 101, distance: 399.5
click at [382, 102] on div "Which of the following statements accurately describes the retrieval process fo…" at bounding box center [632, 240] width 876 height 325
click at [295, 214] on div "Which of the following statements accurately describes the retrieval process fo…" at bounding box center [632, 240] width 876 height 325
click at [602, 281] on div "Retrieval requests are queued and typically completed within 3-5 hours" at bounding box center [632, 281] width 430 height 28
click at [417, 263] on input "c. Retrieval requests are queued and typically completed within 3-5 hours" at bounding box center [417, 259] width 0 height 9
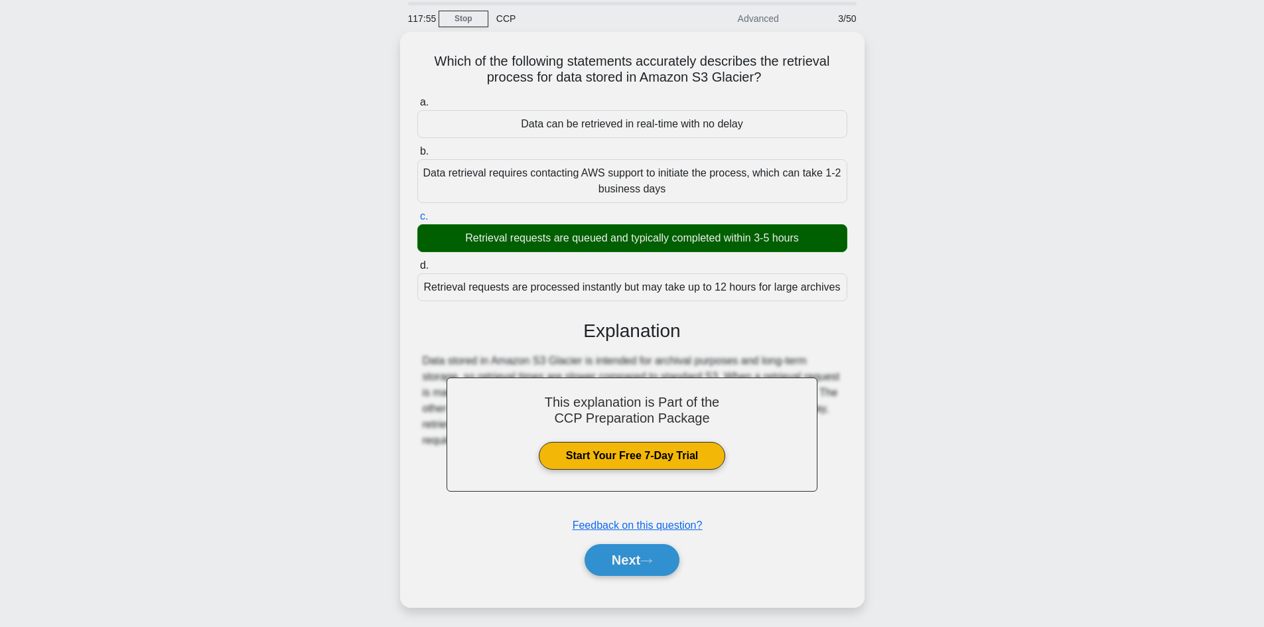
scroll to position [90, 0]
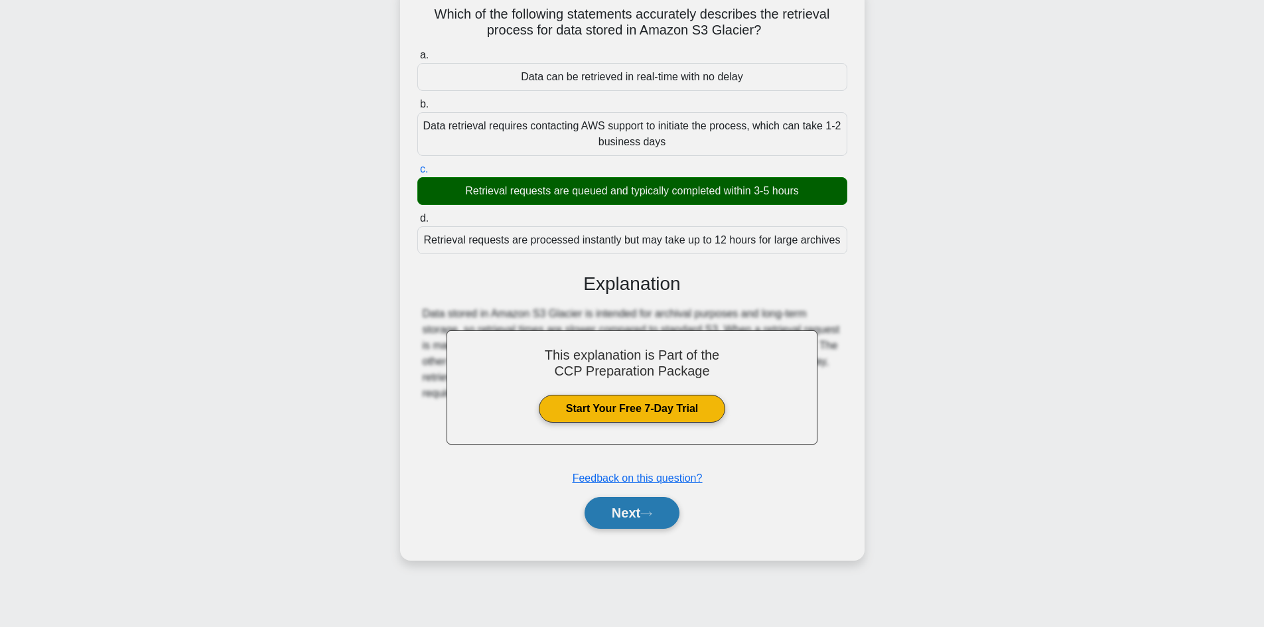
click at [642, 511] on button "Next" at bounding box center [632, 513] width 95 height 32
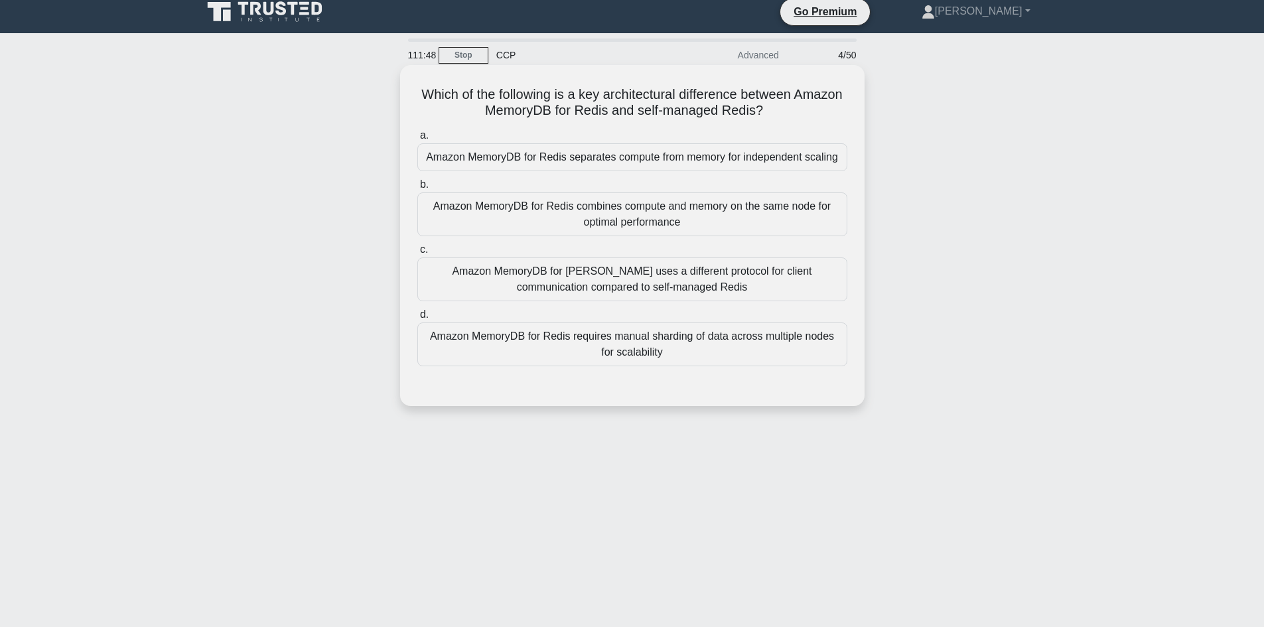
scroll to position [0, 0]
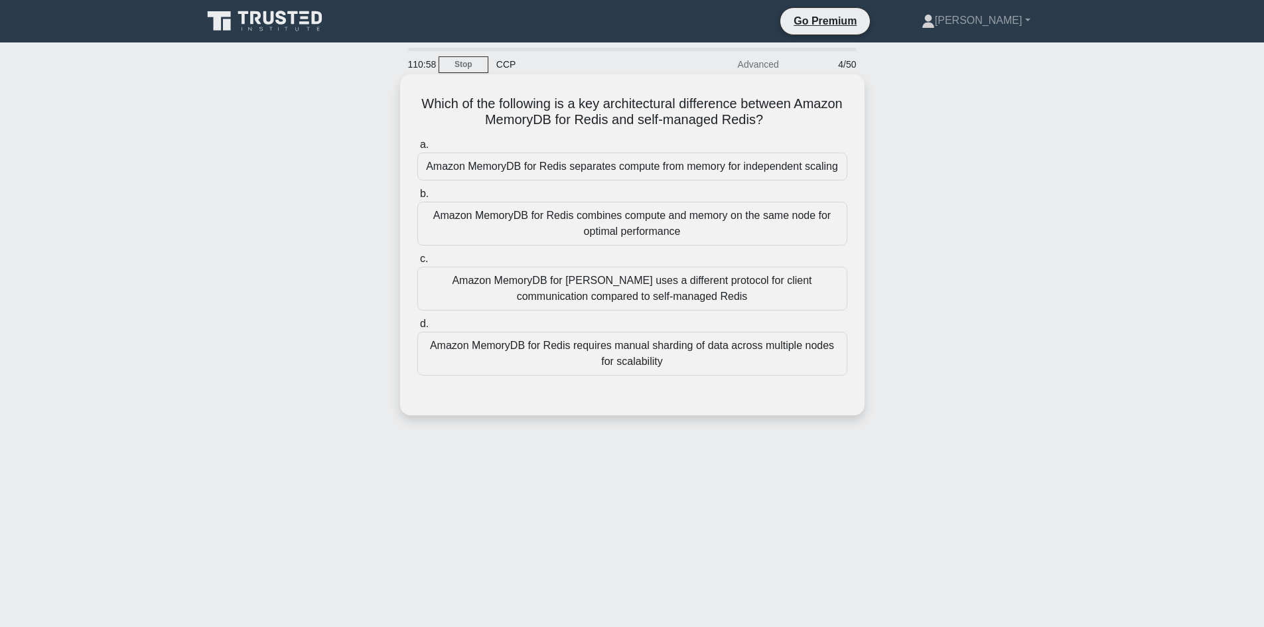
click at [619, 176] on div "Amazon MemoryDB for Redis separates compute from memory for independent scaling" at bounding box center [632, 167] width 430 height 28
click at [417, 149] on input "a. Amazon MemoryDB for Redis separates compute from memory for independent scal…" at bounding box center [417, 145] width 0 height 9
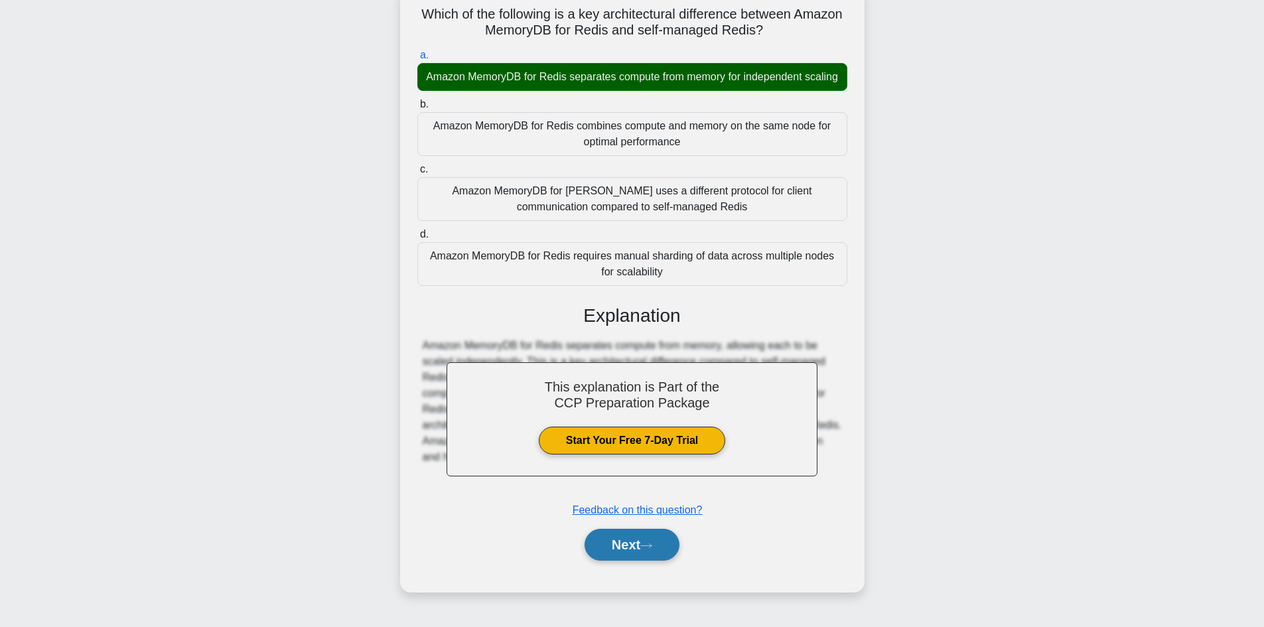
click at [621, 559] on button "Next" at bounding box center [632, 545] width 95 height 32
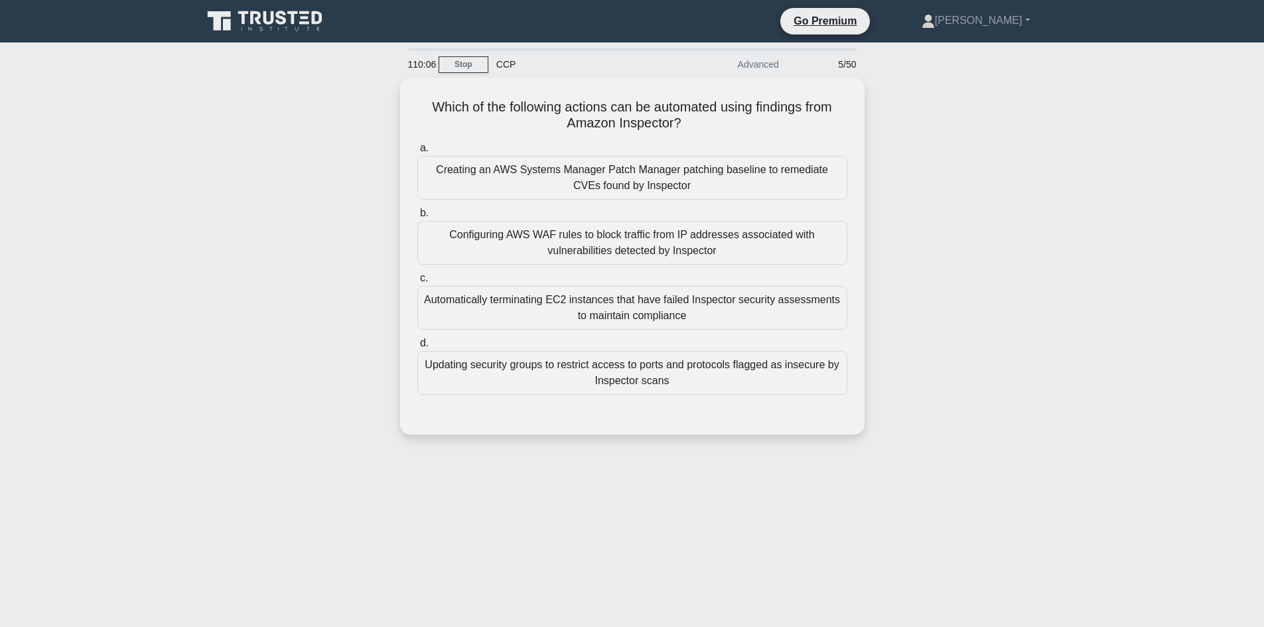
drag, startPoint x: 717, startPoint y: 128, endPoint x: 369, endPoint y: 93, distance: 349.5
click at [369, 93] on div "Which of the following actions can be automated using findings from Amazon Insp…" at bounding box center [632, 264] width 876 height 373
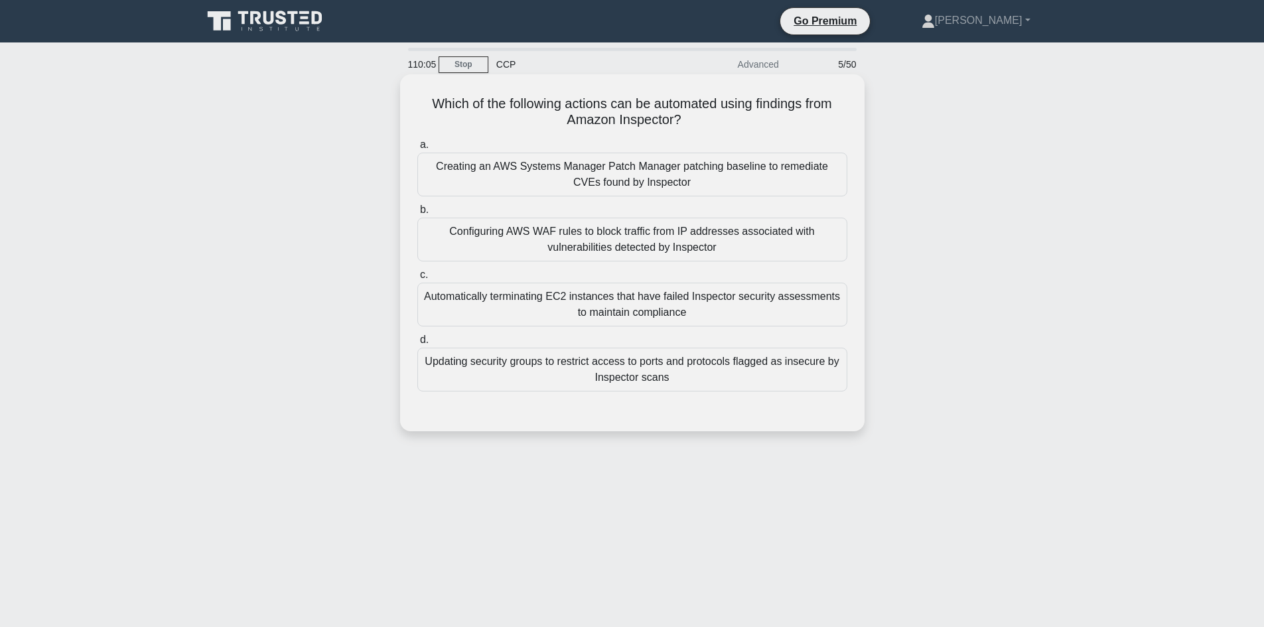
click at [663, 132] on div "Which of the following actions can be automated using findings from Amazon Insp…" at bounding box center [632, 253] width 454 height 346
click at [633, 242] on div "Configuring AWS WAF rules to block traffic from IP addresses associated with vu…" at bounding box center [632, 240] width 430 height 44
click at [417, 214] on input "b. Configuring AWS WAF rules to block traffic from IP addresses associated with…" at bounding box center [417, 210] width 0 height 9
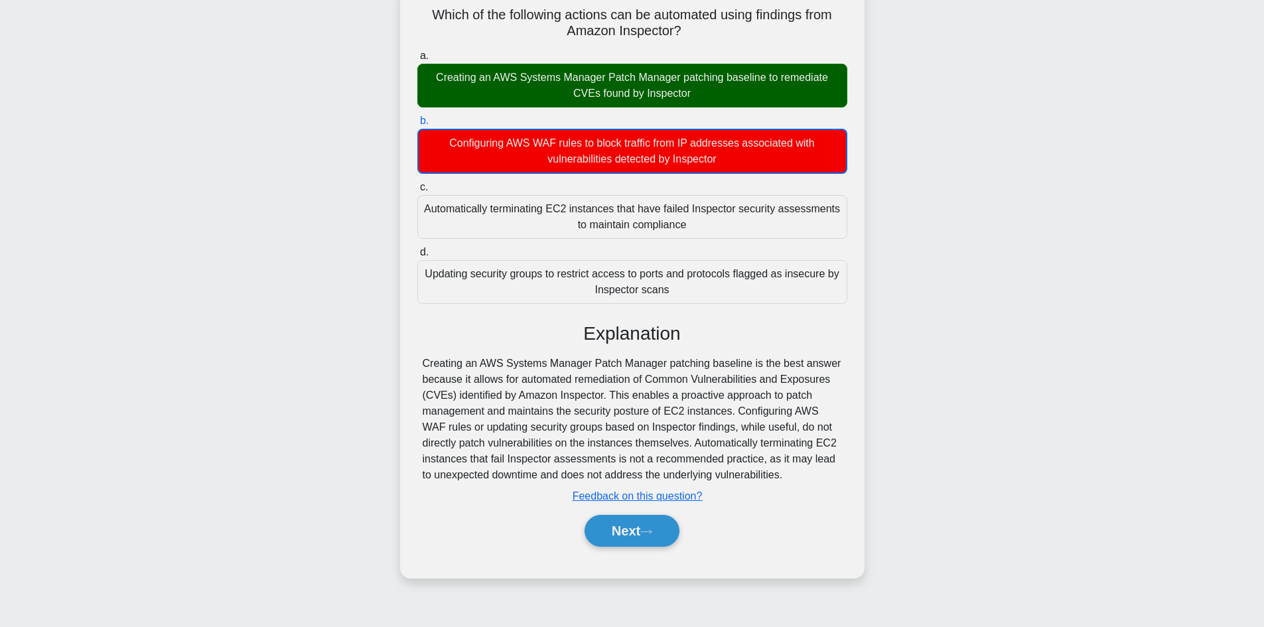
scroll to position [90, 0]
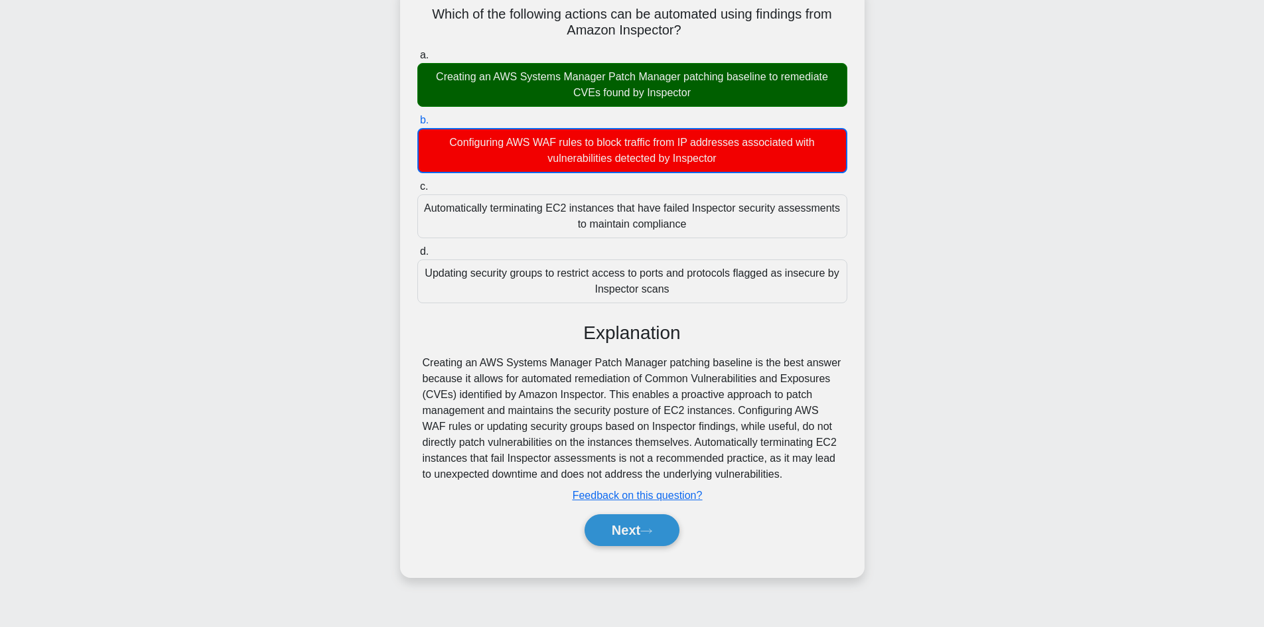
drag, startPoint x: 613, startPoint y: 520, endPoint x: 756, endPoint y: 370, distance: 207.0
click at [756, 370] on div "Explanation Creating an AWS Systems Manager Patch Manager patching baseline is …" at bounding box center [632, 437] width 430 height 230
click at [624, 532] on button "Next" at bounding box center [632, 530] width 95 height 32
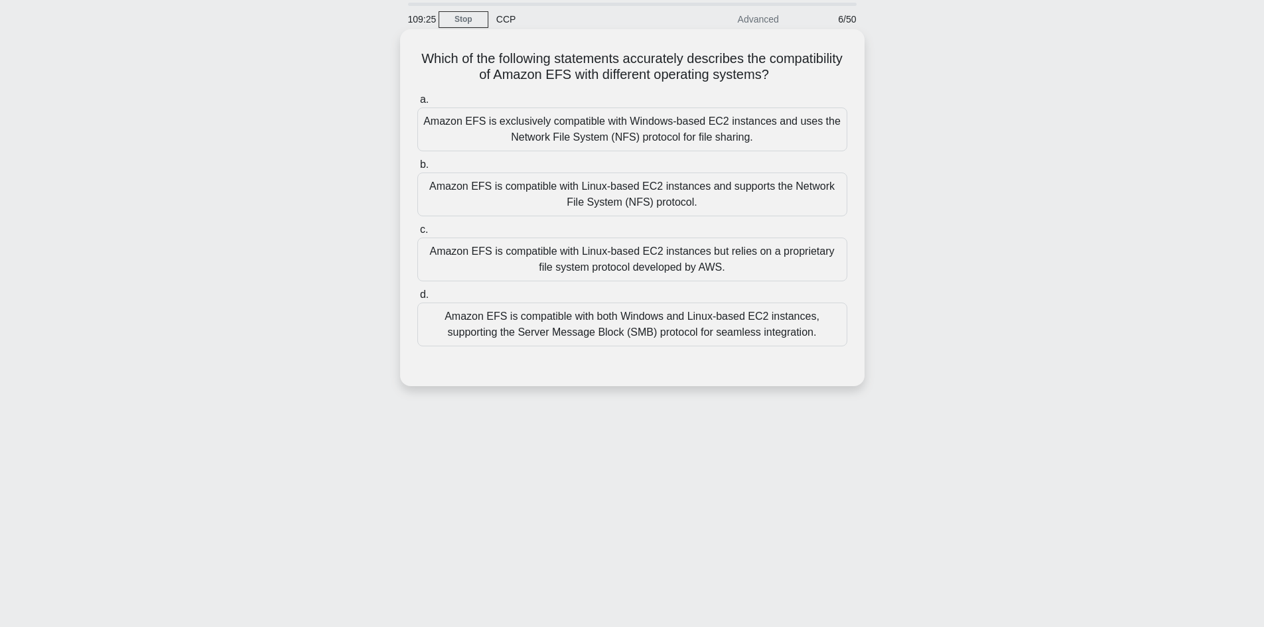
scroll to position [0, 0]
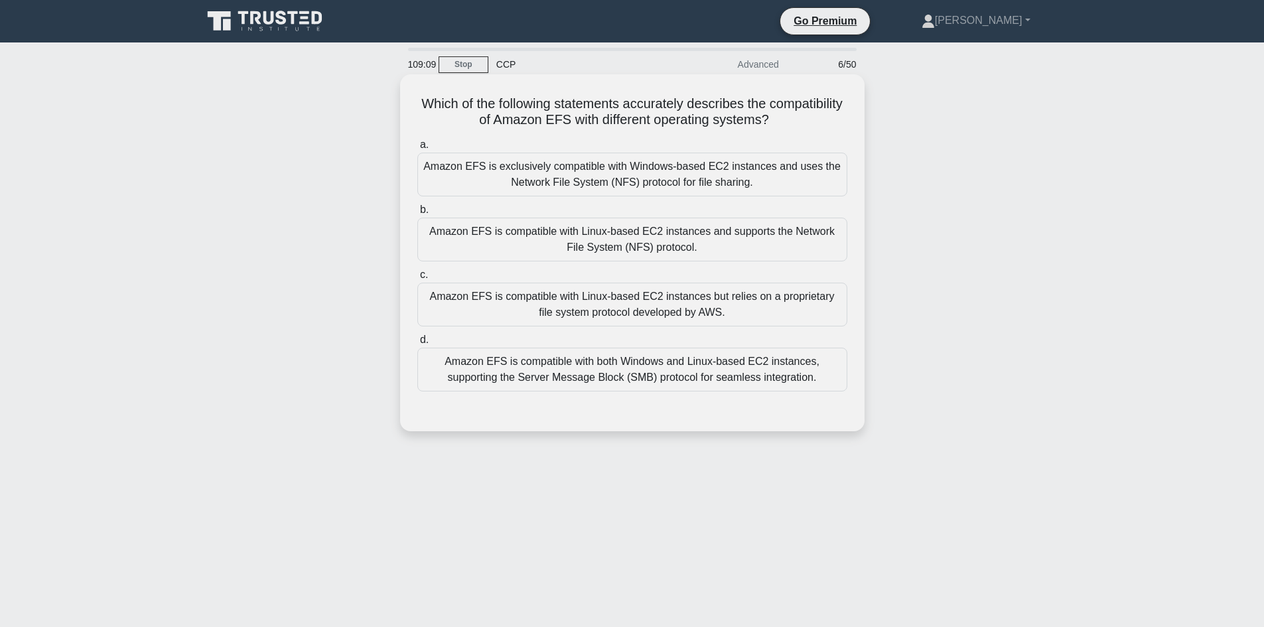
click at [637, 372] on div "Amazon EFS is compatible with both Windows and Linux-based EC2 instances, suppo…" at bounding box center [632, 370] width 430 height 44
click at [417, 344] on input "d. Amazon EFS is compatible with both Windows and Linux-based EC2 instances, su…" at bounding box center [417, 340] width 0 height 9
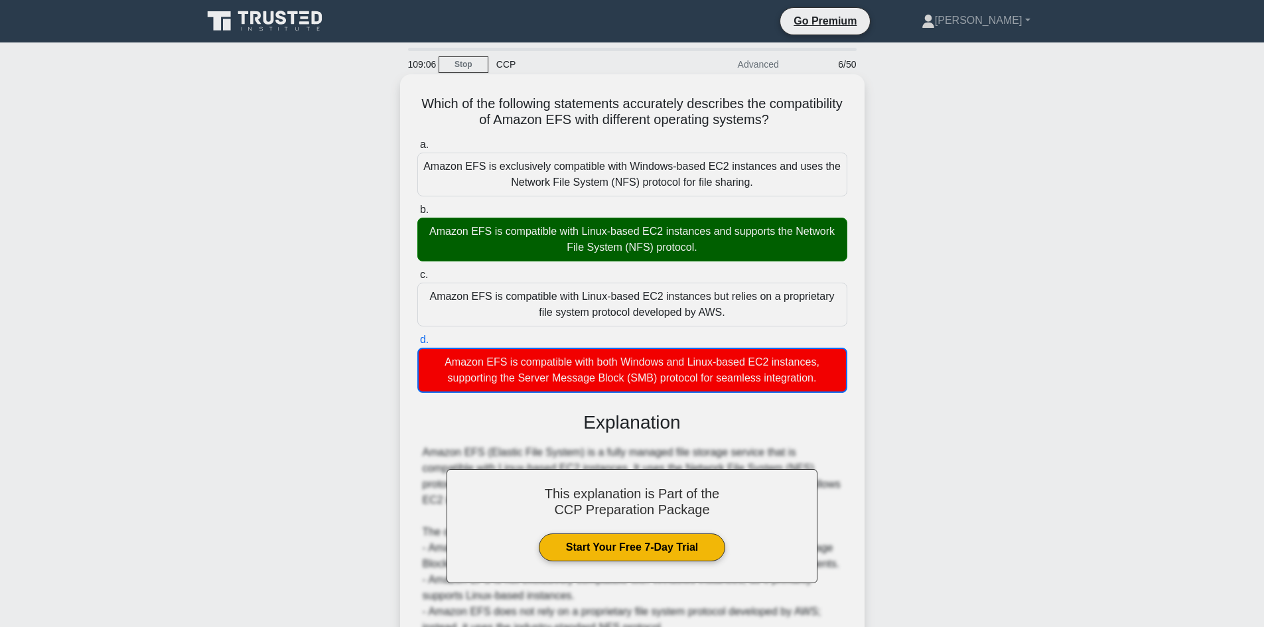
drag, startPoint x: 707, startPoint y: 252, endPoint x: 415, endPoint y: 220, distance: 293.1
click at [415, 220] on div "b. Amazon EFS is compatible with Linux-based EC2 instances and supports the Net…" at bounding box center [632, 232] width 446 height 60
click at [437, 244] on div "Amazon EFS is compatible with Linux-based EC2 instances and supports the Networ…" at bounding box center [632, 240] width 430 height 44
click at [417, 214] on input "b. Amazon EFS is compatible with Linux-based EC2 instances and supports the Net…" at bounding box center [417, 210] width 0 height 9
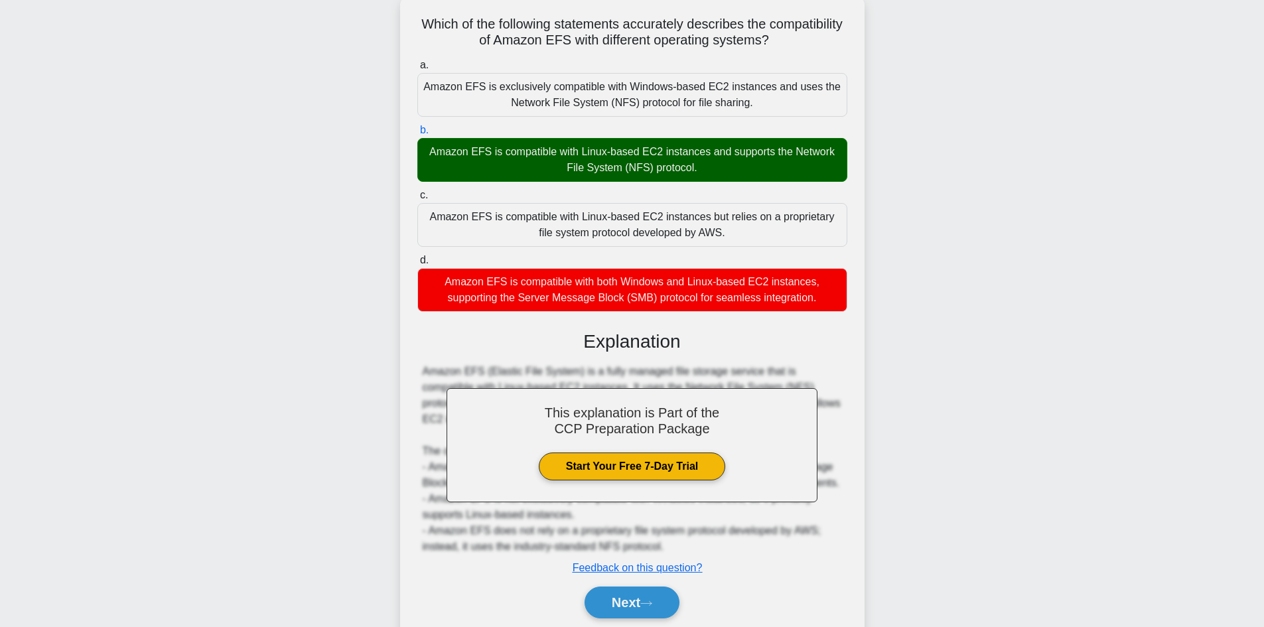
scroll to position [128, 0]
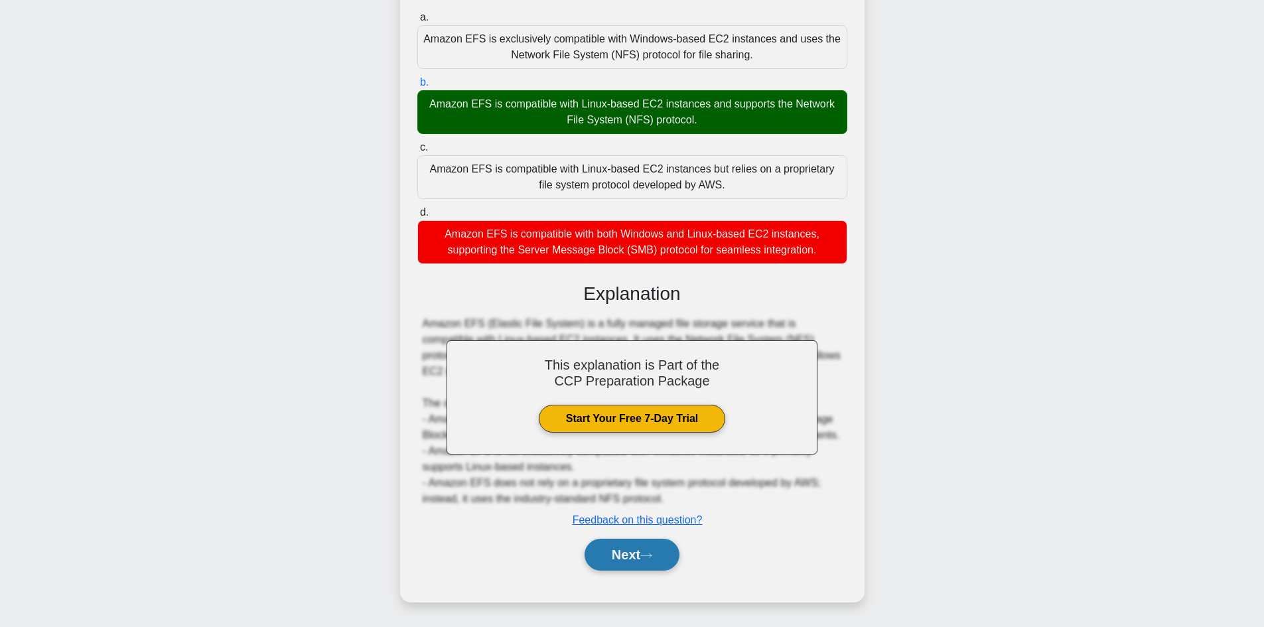
click at [606, 554] on button "Next" at bounding box center [632, 555] width 95 height 32
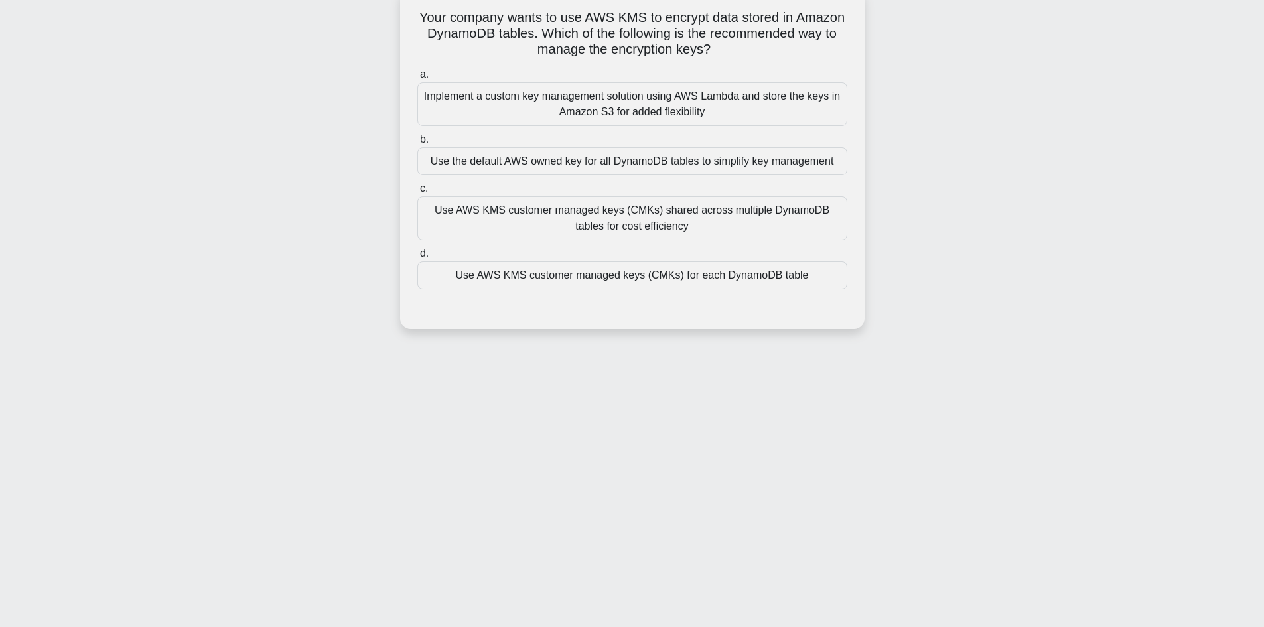
scroll to position [90, 0]
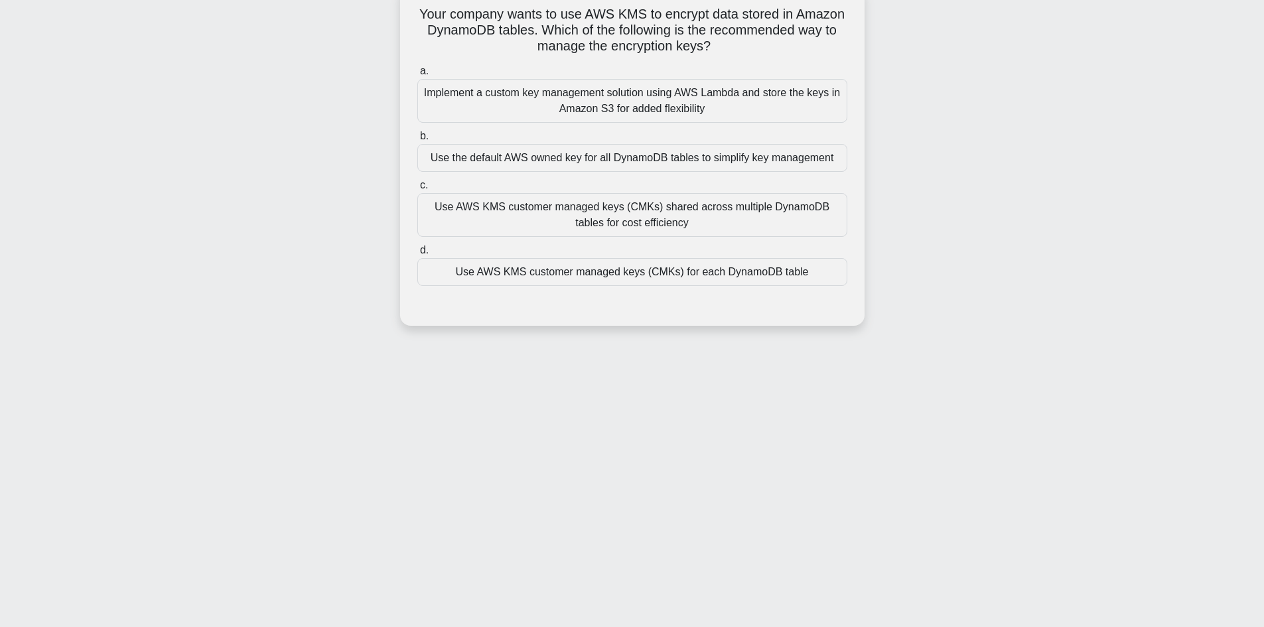
click at [595, 278] on div "Use AWS KMS customer managed keys (CMKs) for each DynamoDB table" at bounding box center [632, 272] width 430 height 28
click at [417, 255] on input "d. Use AWS KMS customer managed keys (CMKs) for each DynamoDB table" at bounding box center [417, 250] width 0 height 9
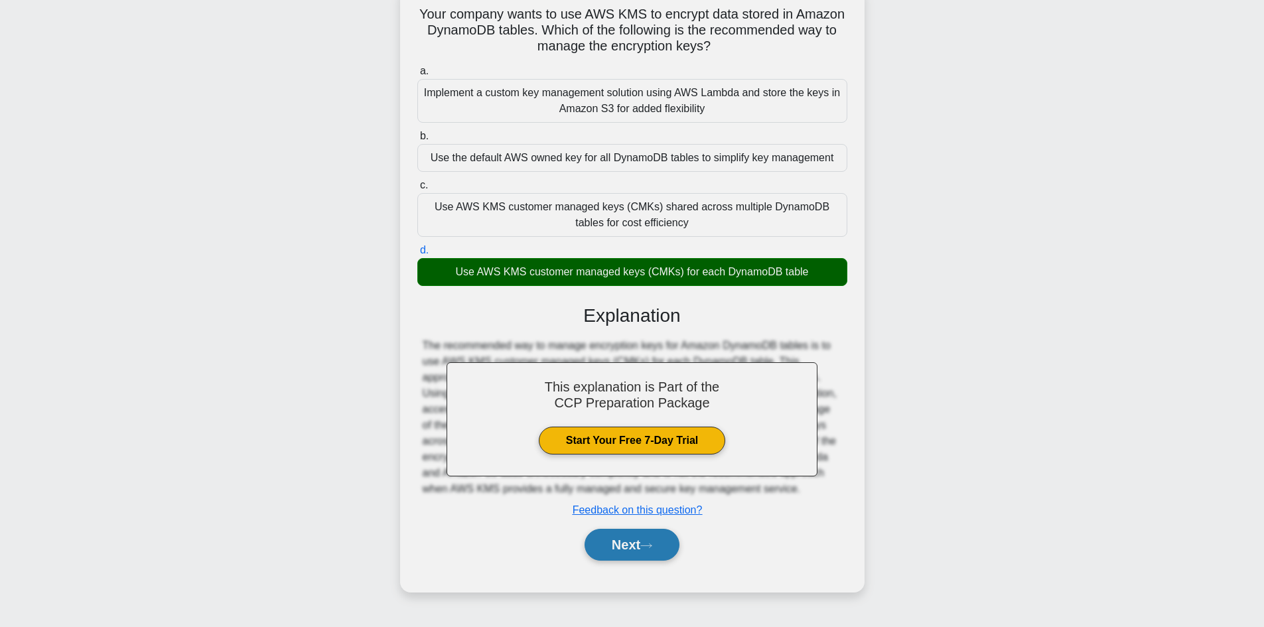
click at [632, 541] on button "Next" at bounding box center [632, 545] width 95 height 32
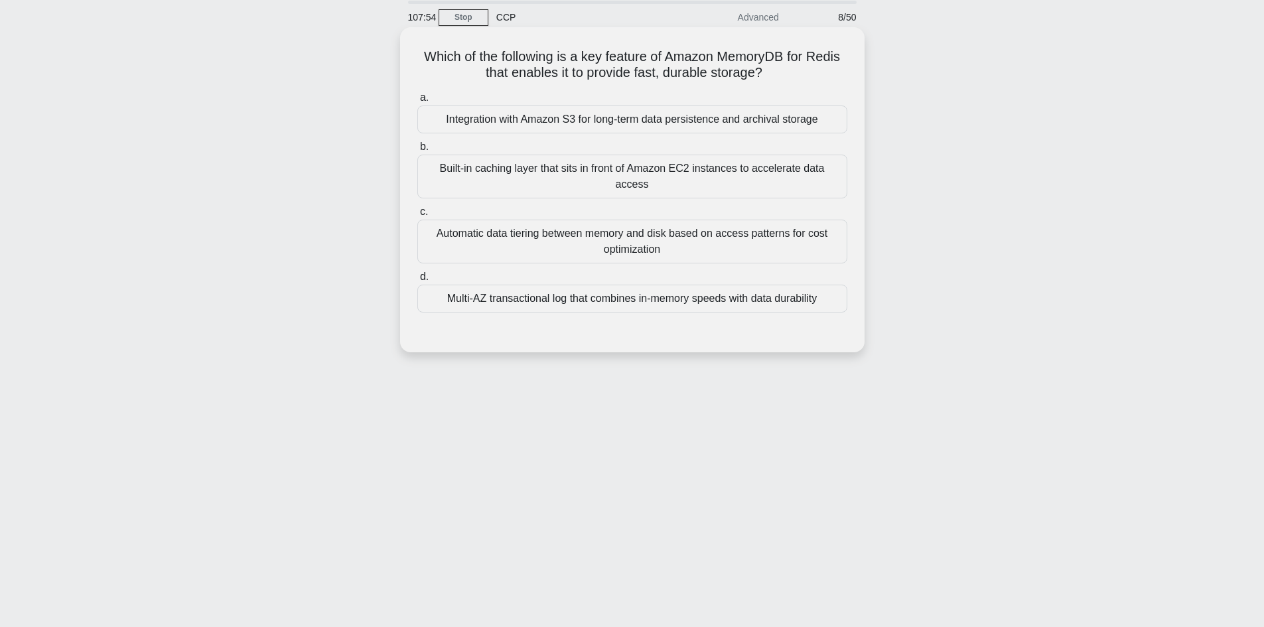
scroll to position [23, 0]
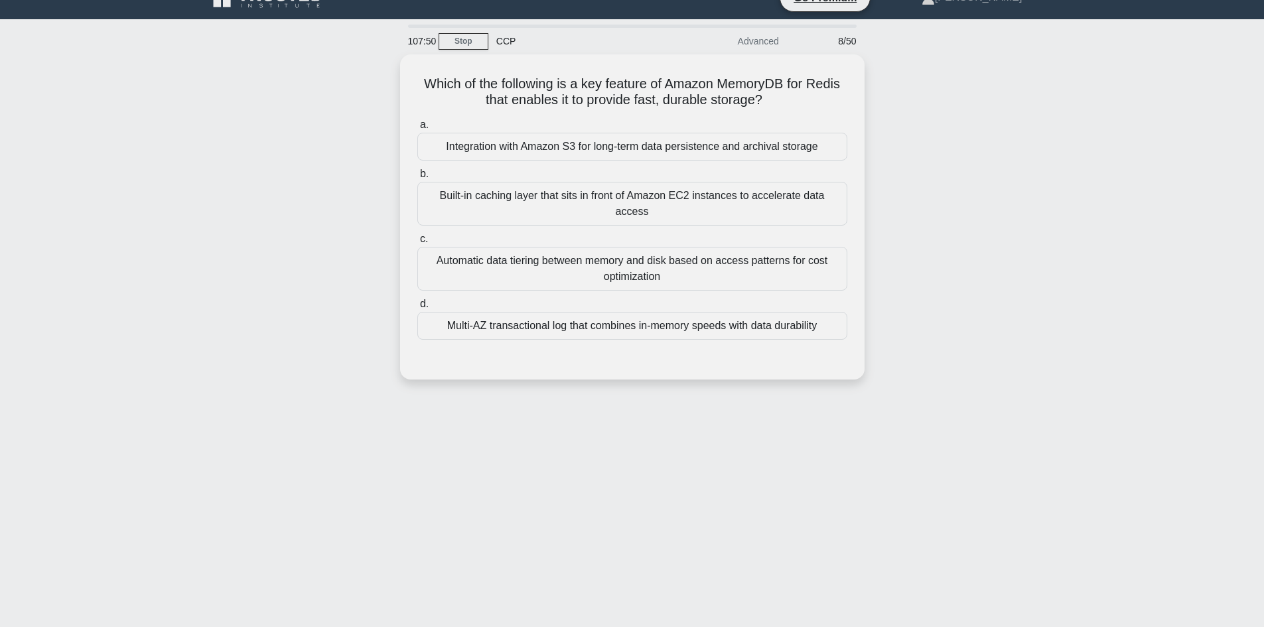
drag, startPoint x: 784, startPoint y: 103, endPoint x: 366, endPoint y: 73, distance: 418.5
click at [366, 73] on div "Which of the following is a key feature of Amazon MemoryDB for Redis that enabl…" at bounding box center [632, 224] width 876 height 341
click at [330, 125] on div "Which of the following is a key feature of Amazon MemoryDB for Redis that enabl…" at bounding box center [632, 224] width 876 height 341
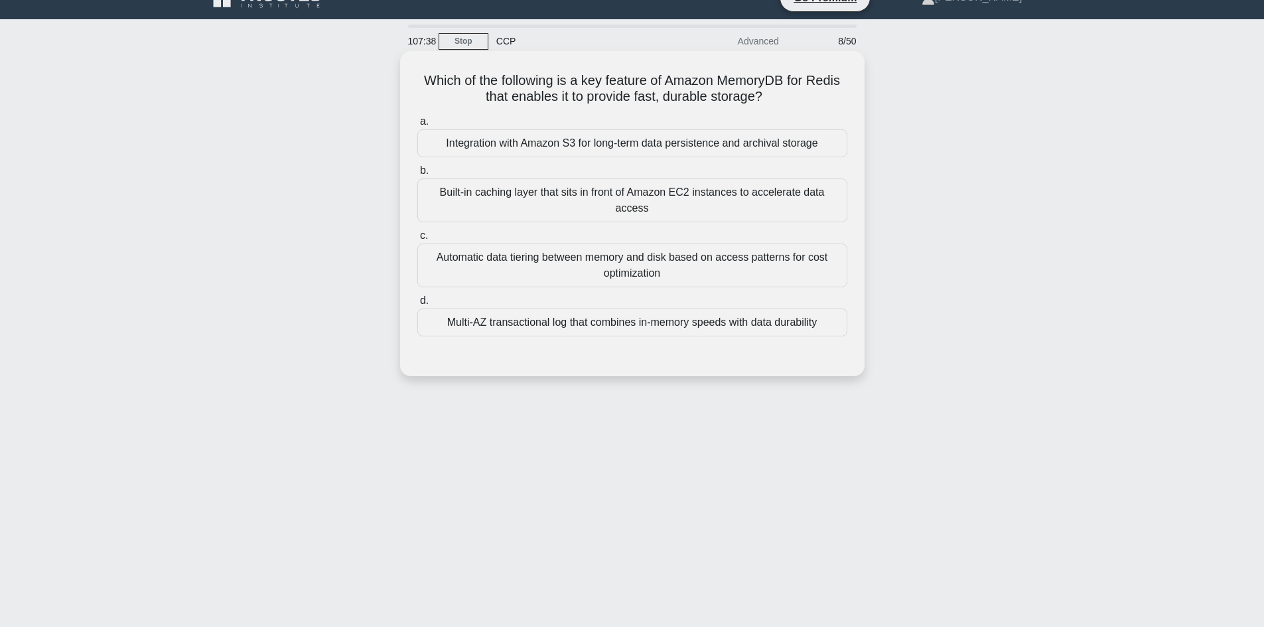
click at [606, 309] on div "Multi-AZ transactional log that combines in-memory speeds with data durability" at bounding box center [632, 323] width 430 height 28
click at [417, 305] on input "d. Multi-AZ transactional log that combines in-memory speeds with data durabili…" at bounding box center [417, 301] width 0 height 9
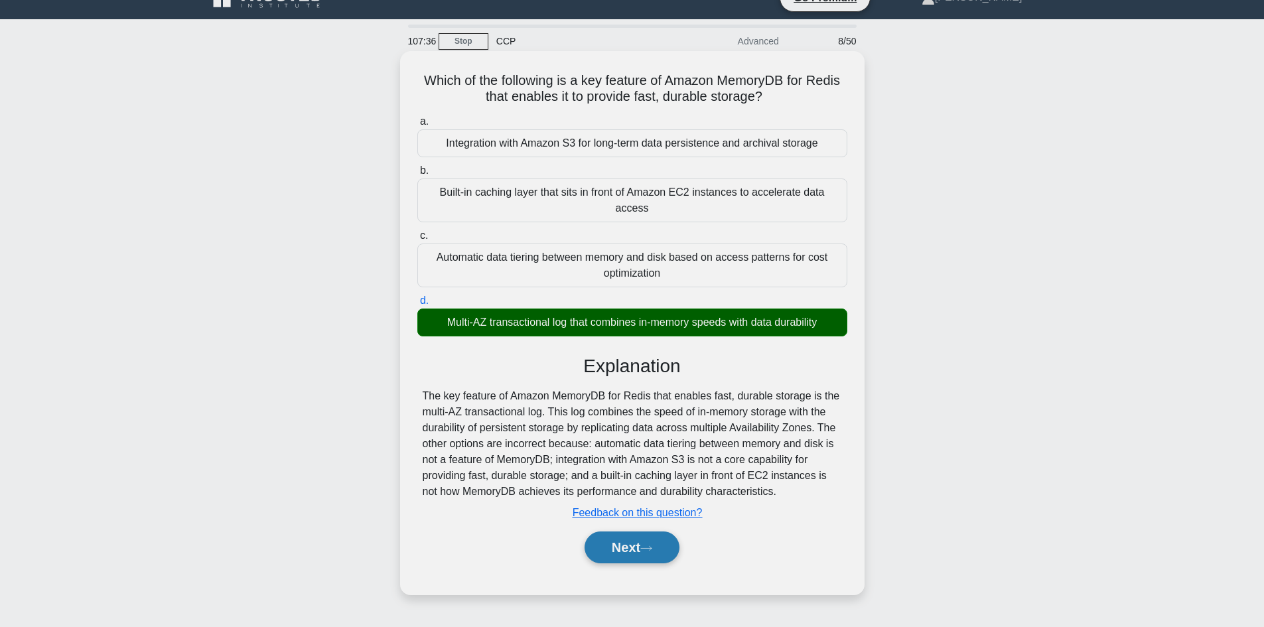
drag, startPoint x: 605, startPoint y: 494, endPoint x: 605, endPoint y: 547, distance: 53.1
drag, startPoint x: 605, startPoint y: 547, endPoint x: 542, endPoint y: 508, distance: 73.6
click at [542, 508] on div "Explanation The key feature of Amazon MemoryDB for Redis that enables fast, dur…" at bounding box center [632, 462] width 430 height 214
click at [626, 532] on button "Next" at bounding box center [632, 548] width 95 height 32
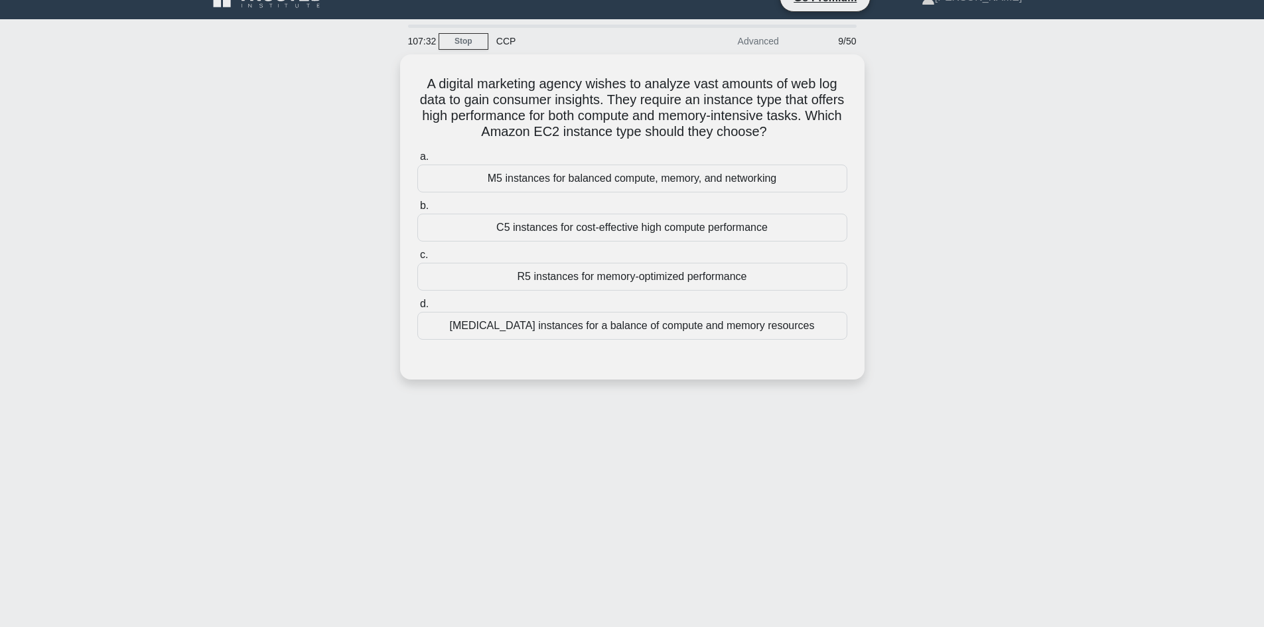
drag, startPoint x: 605, startPoint y: 459, endPoint x: 241, endPoint y: 186, distance: 455.5
click at [243, 184] on div "A digital marketing agency wishes to analyze vast amounts of web log data to ga…" at bounding box center [632, 224] width 876 height 341
click at [584, 173] on div "M5 instances for balanced compute, memory, and networking" at bounding box center [632, 175] width 430 height 28
click at [417, 158] on input "a. M5 instances for balanced compute, memory, and networking" at bounding box center [417, 153] width 0 height 9
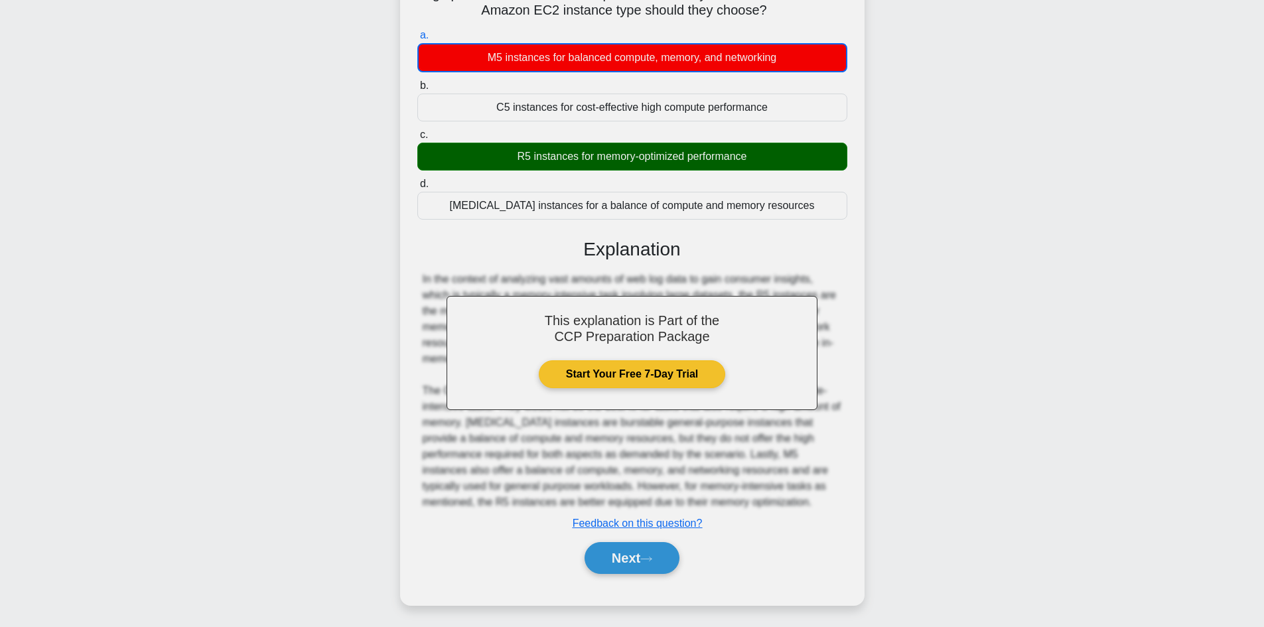
scroll to position [145, 0]
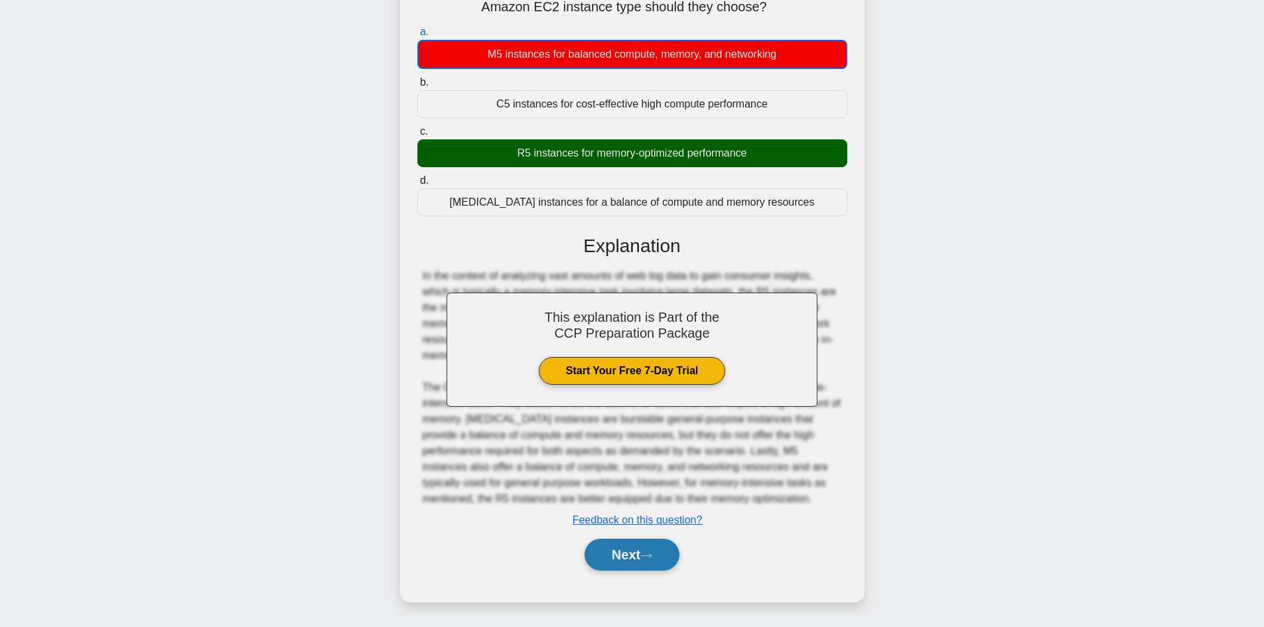
click at [624, 549] on button "Next" at bounding box center [632, 555] width 95 height 32
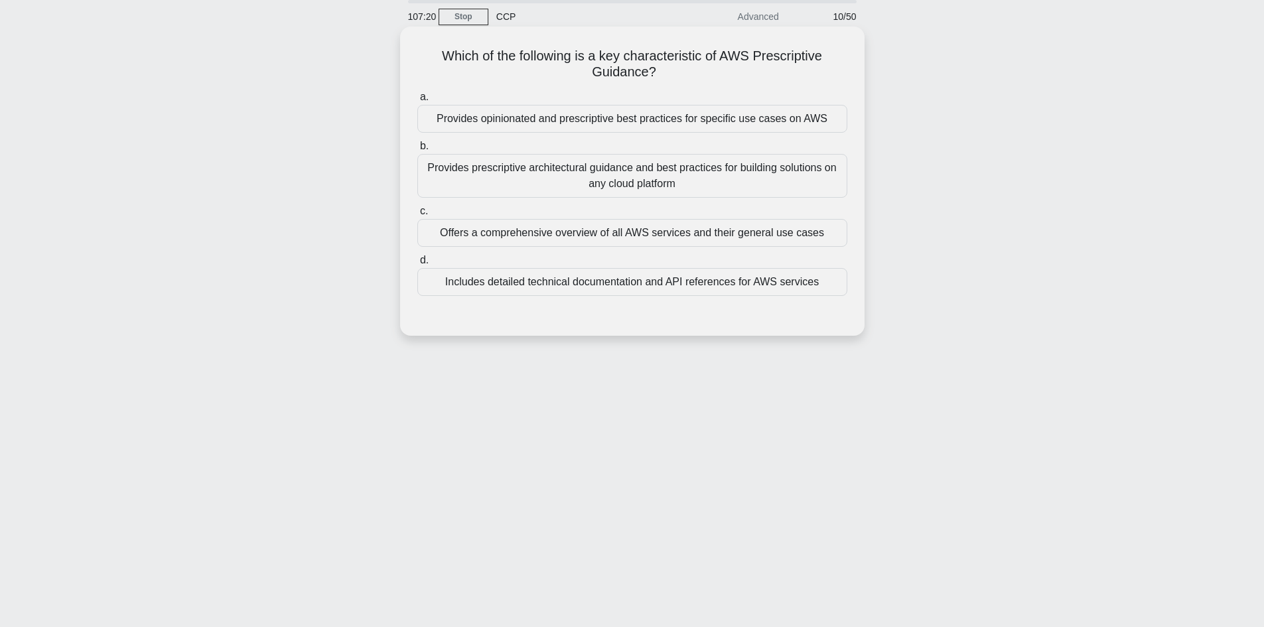
scroll to position [0, 0]
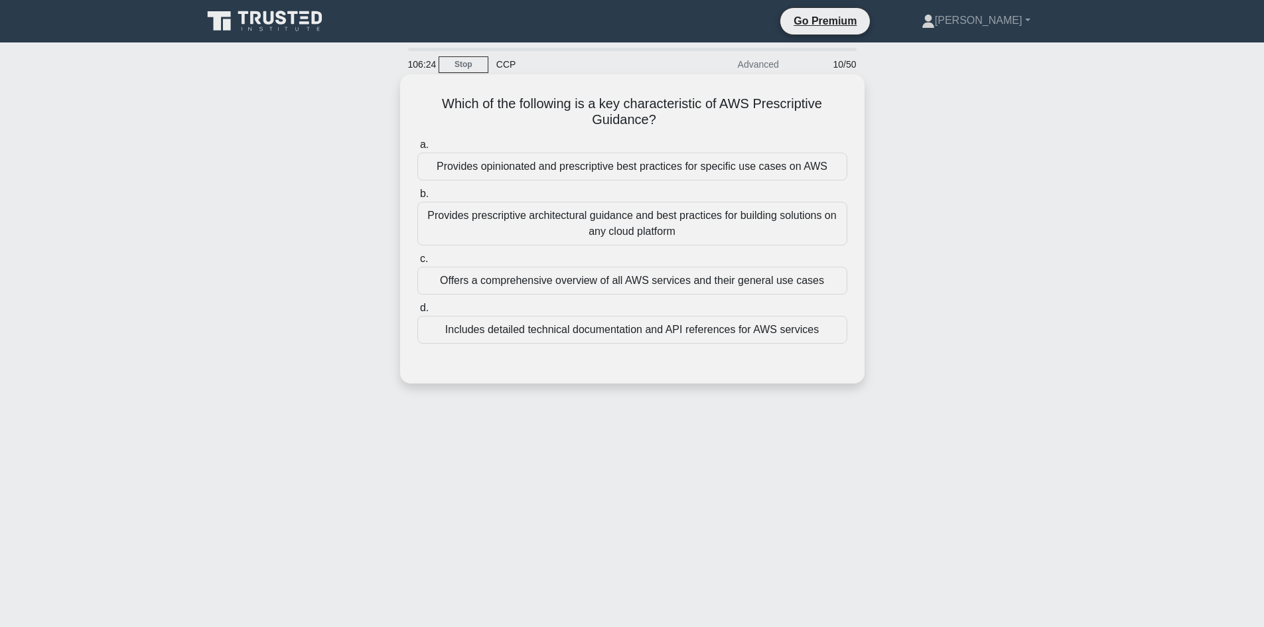
click at [579, 225] on div "Provides prescriptive architectural guidance and best practices for building so…" at bounding box center [632, 224] width 430 height 44
click at [417, 198] on input "b. Provides prescriptive architectural guidance and best practices for building…" at bounding box center [417, 194] width 0 height 9
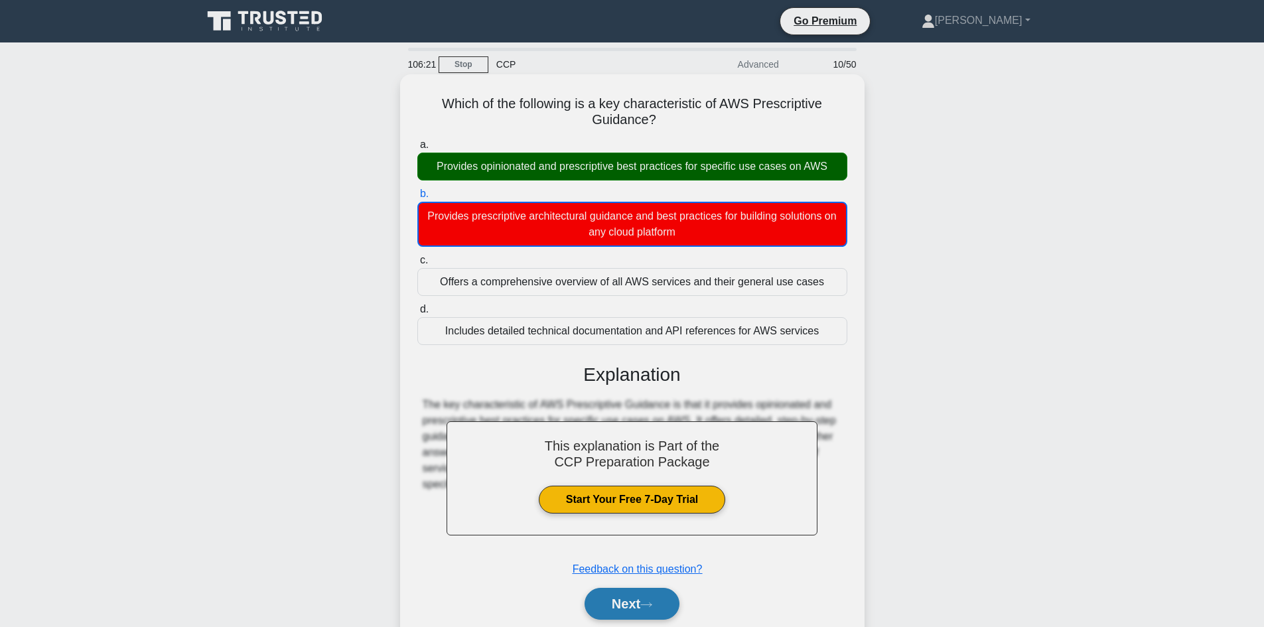
click at [653, 599] on button "Next" at bounding box center [632, 604] width 95 height 32
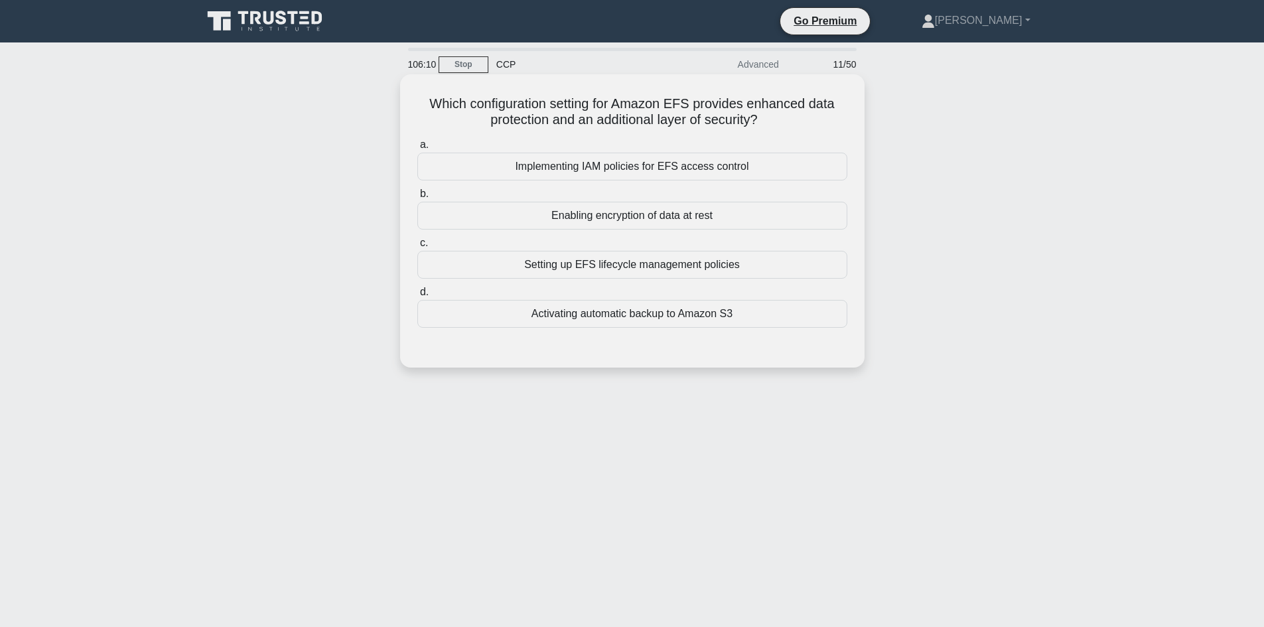
click at [618, 214] on div "Enabling encryption of data at rest" at bounding box center [632, 216] width 430 height 28
click at [417, 198] on input "b. Enabling encryption of data at rest" at bounding box center [417, 194] width 0 height 9
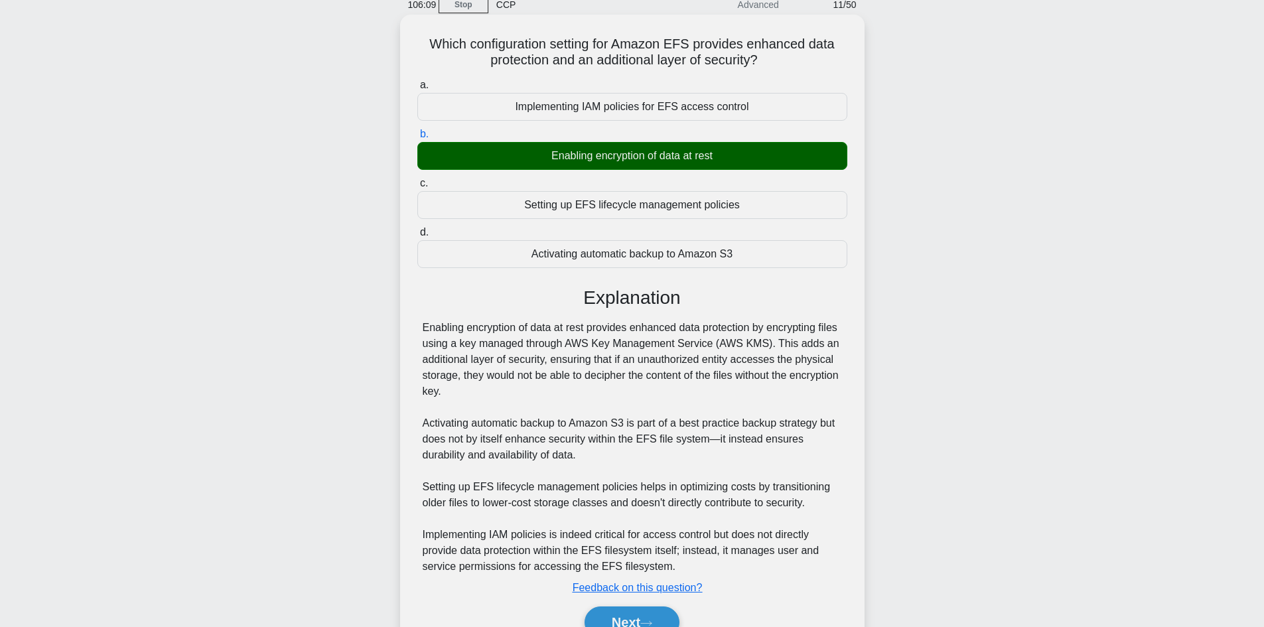
scroll to position [128, 0]
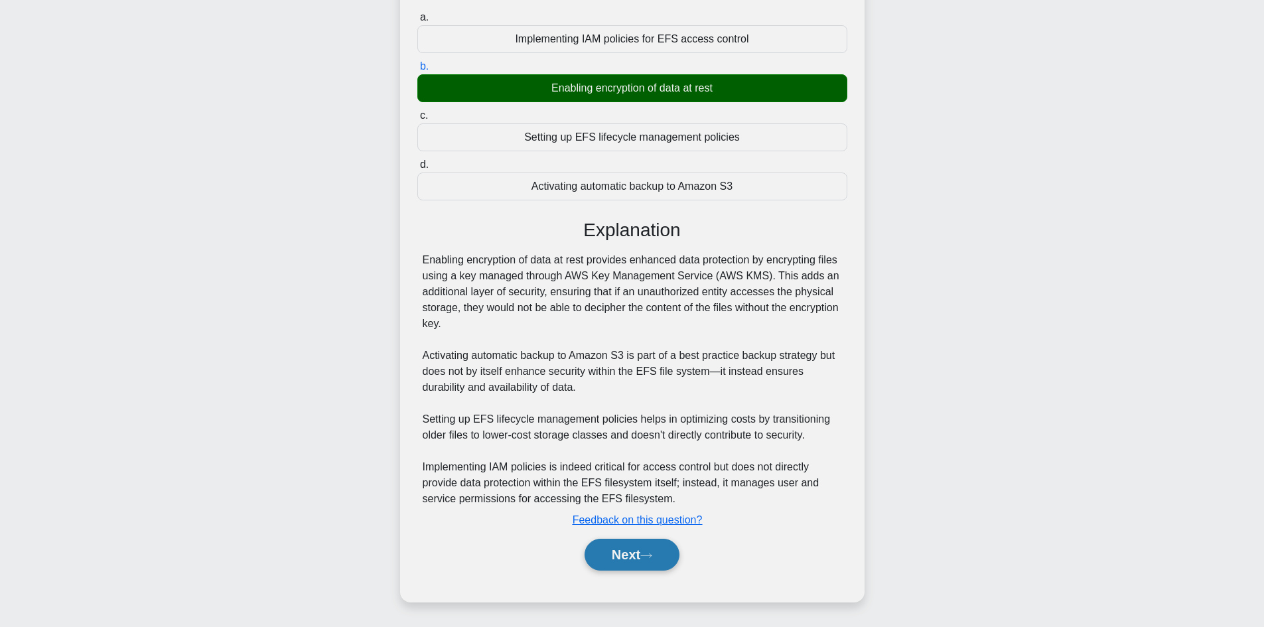
click at [630, 558] on button "Next" at bounding box center [632, 555] width 95 height 32
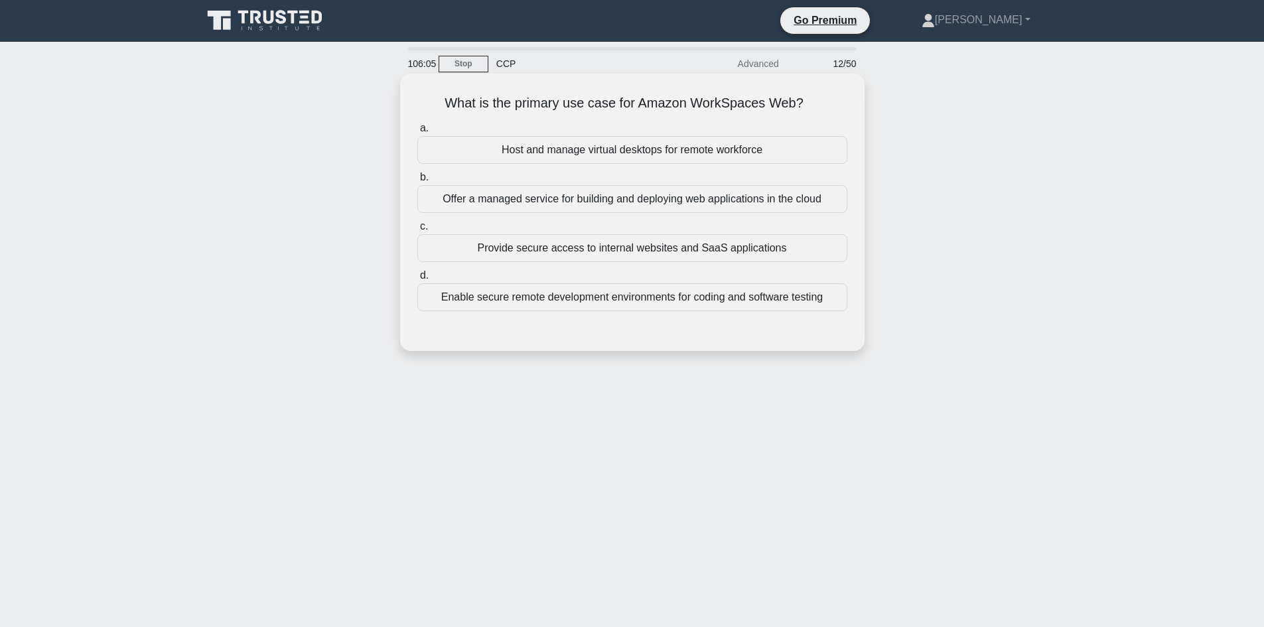
scroll to position [0, 0]
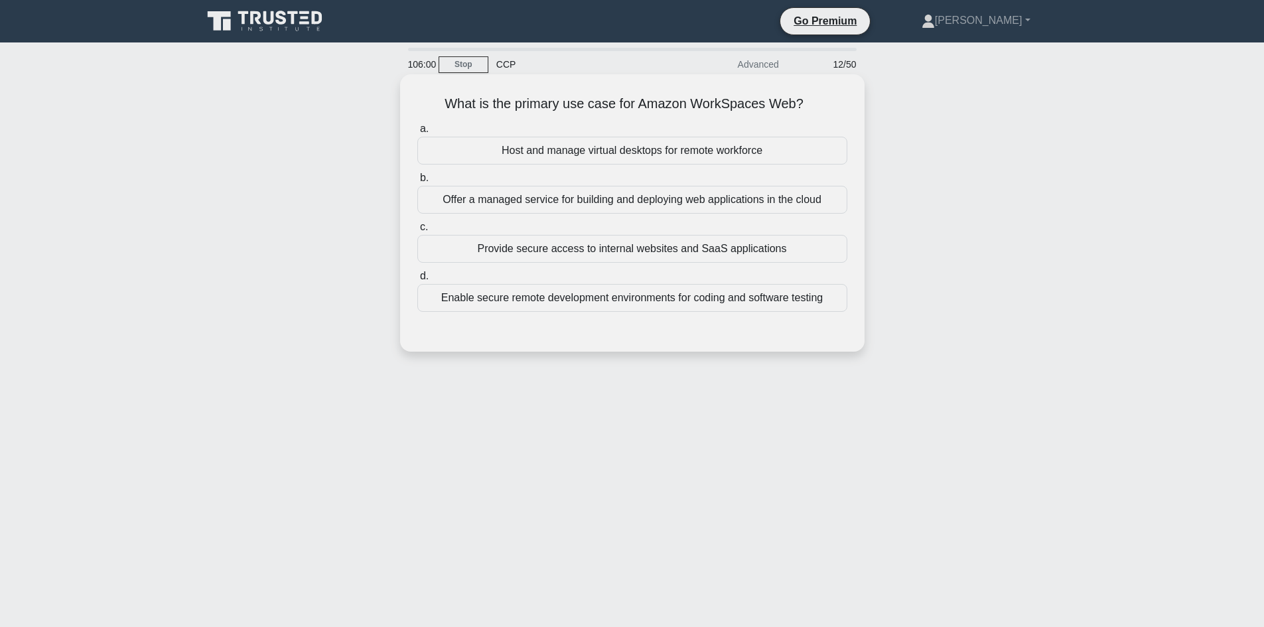
click at [589, 307] on div "Enable secure remote development environments for coding and software testing" at bounding box center [632, 298] width 430 height 28
click at [417, 281] on input "d. Enable secure remote development environments for coding and software testing" at bounding box center [417, 276] width 0 height 9
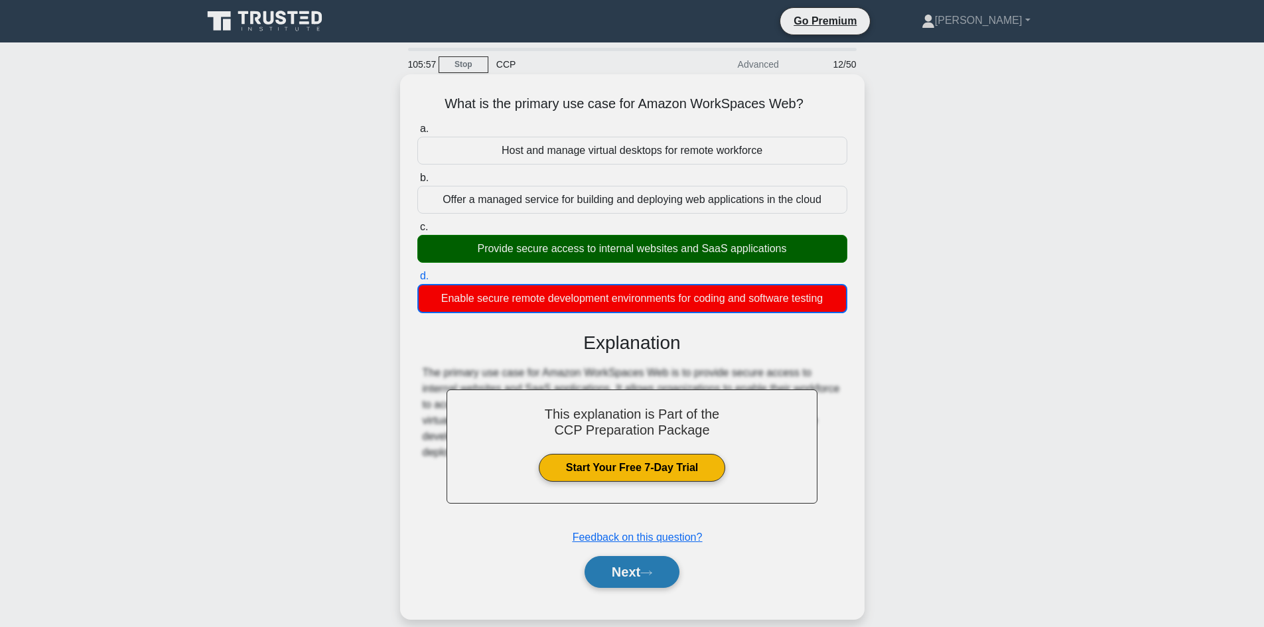
click at [645, 565] on button "Next" at bounding box center [632, 572] width 95 height 32
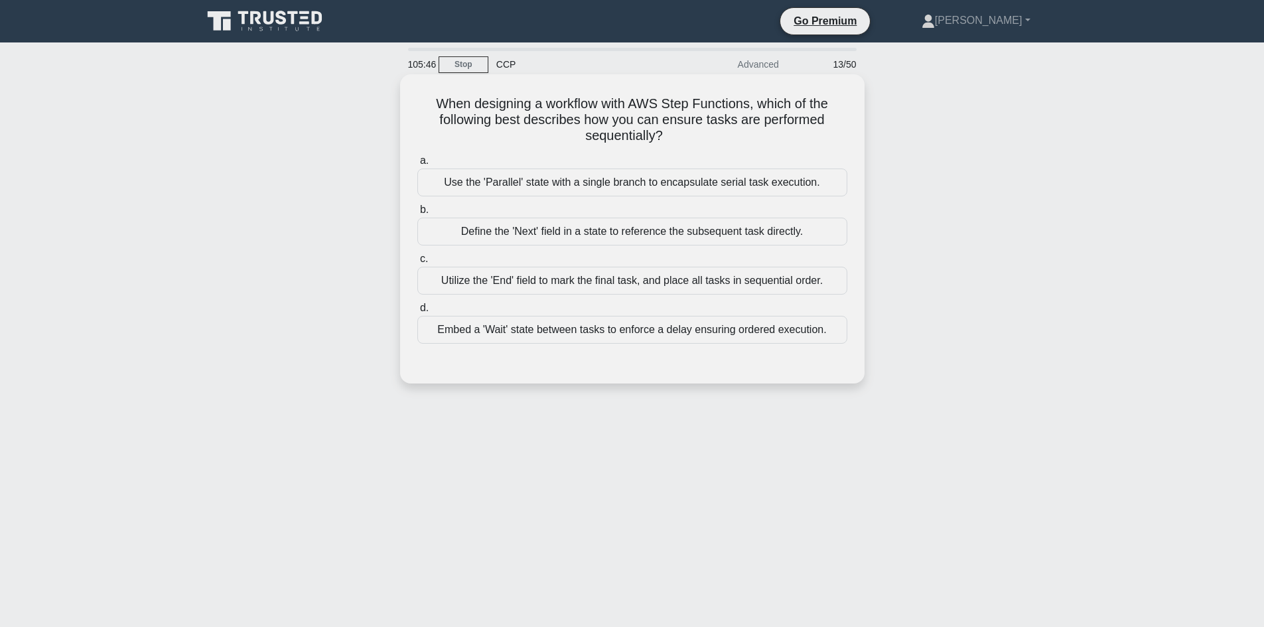
click at [589, 330] on div "Embed a 'Wait' state between tasks to enforce a delay ensuring ordered executio…" at bounding box center [632, 330] width 430 height 28
click at [417, 313] on input "d. Embed a 'Wait' state between tasks to enforce a delay ensuring ordered execu…" at bounding box center [417, 308] width 0 height 9
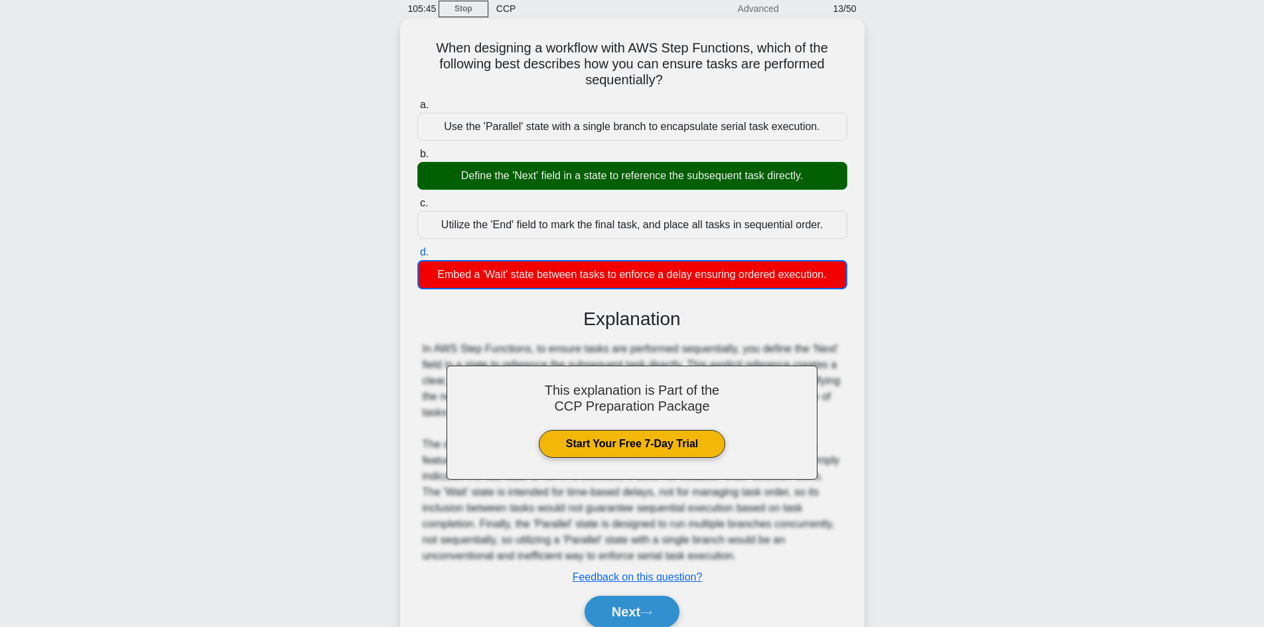
scroll to position [113, 0]
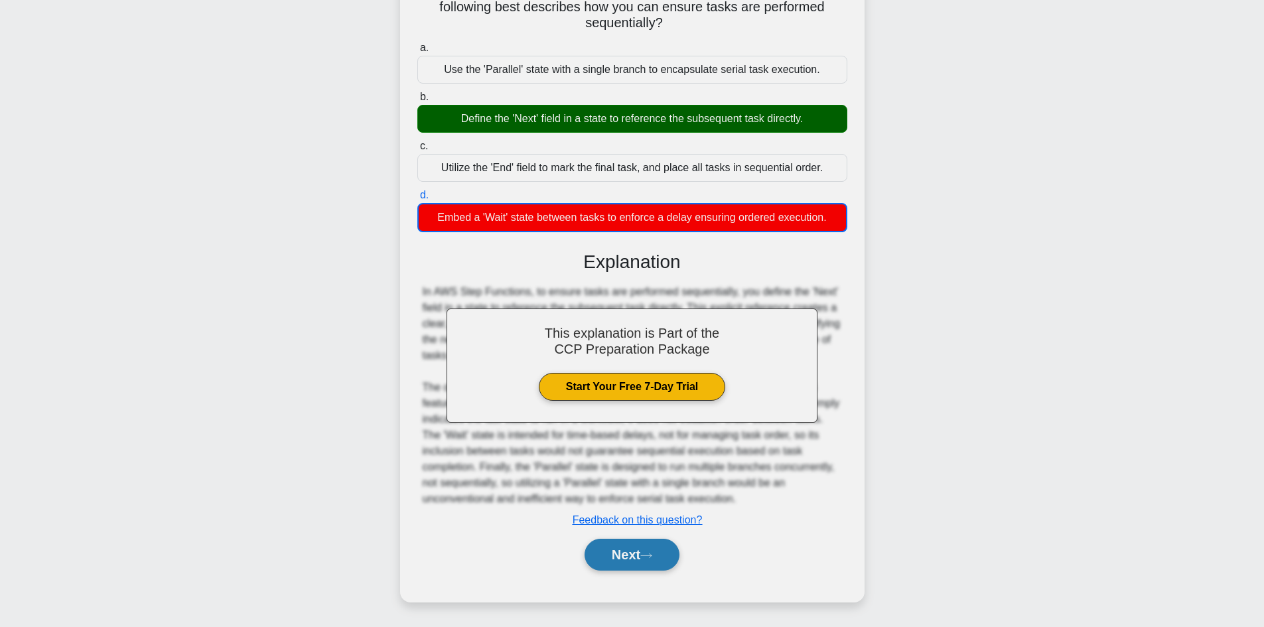
click at [623, 546] on button "Next" at bounding box center [632, 555] width 95 height 32
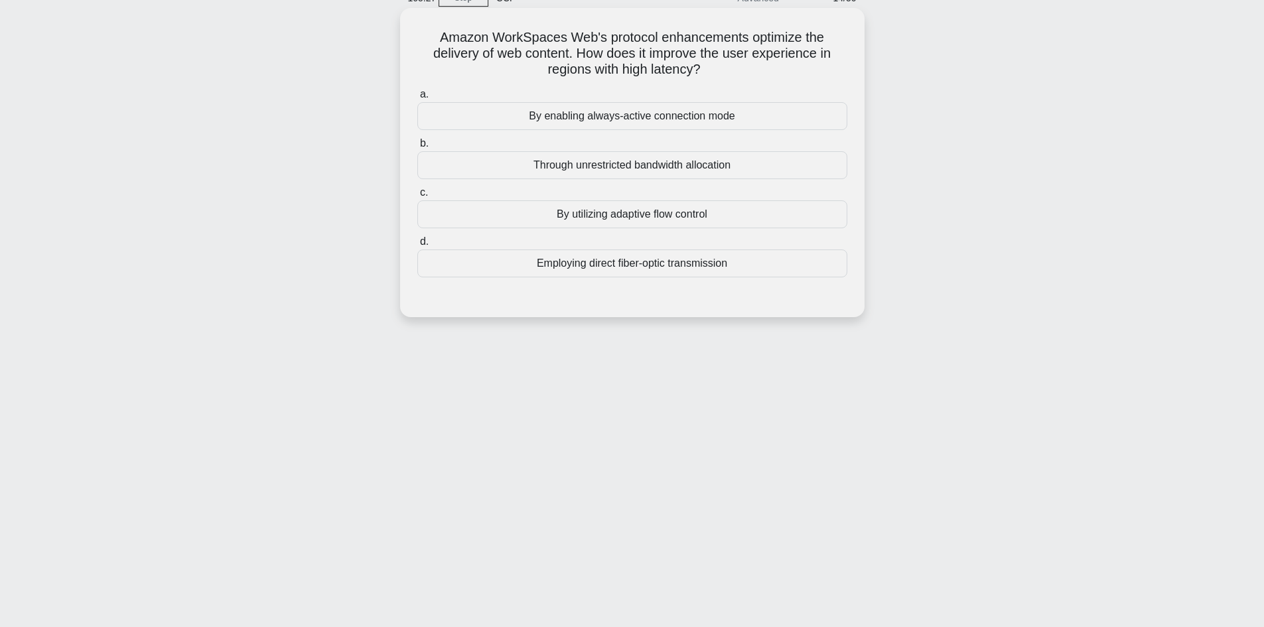
scroll to position [0, 0]
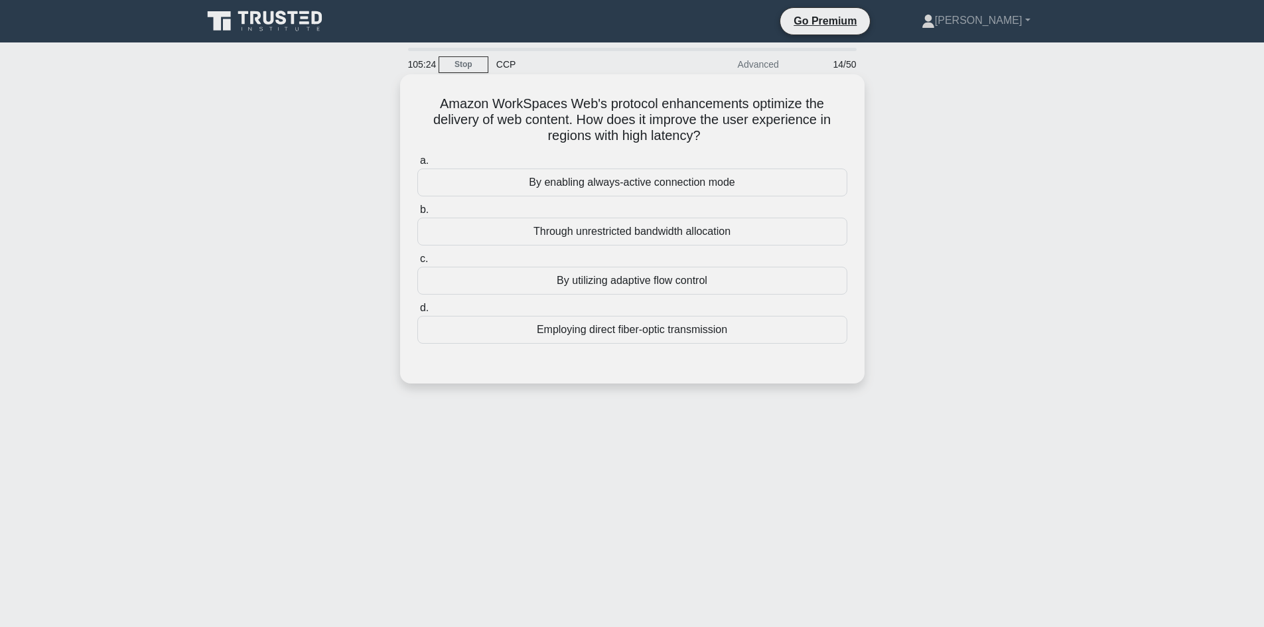
click at [628, 276] on div "By utilizing adaptive flow control" at bounding box center [632, 281] width 430 height 28
click at [417, 263] on input "c. By utilizing adaptive flow control" at bounding box center [417, 259] width 0 height 9
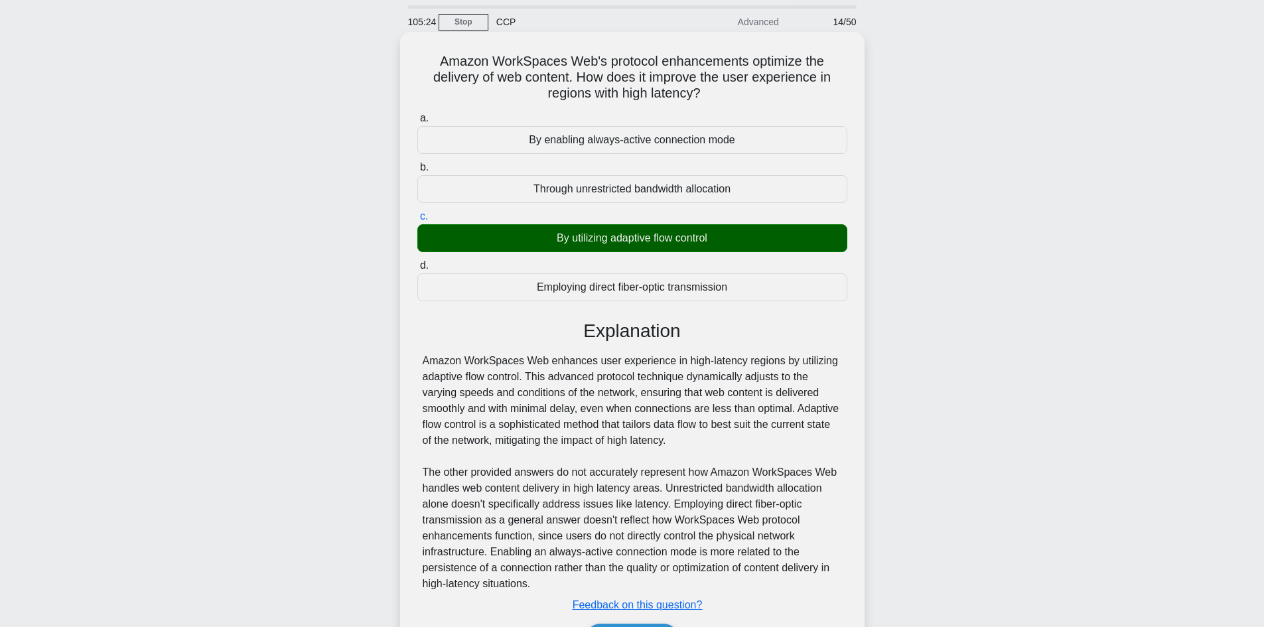
scroll to position [128, 0]
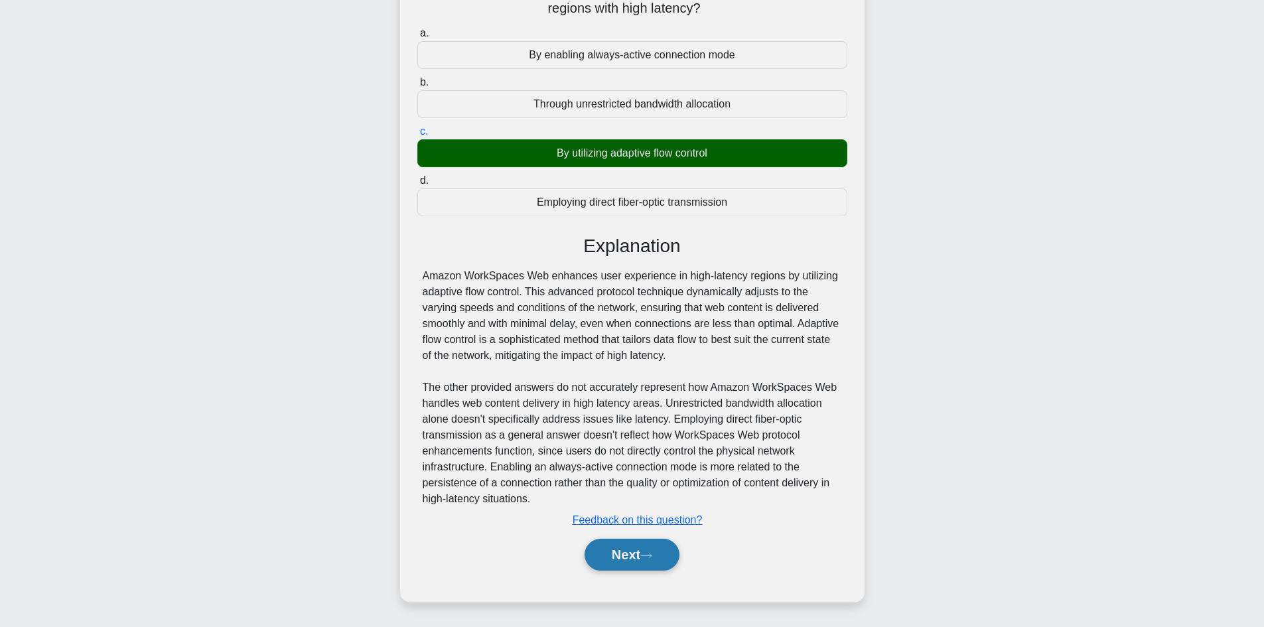
click at [624, 552] on button "Next" at bounding box center [632, 555] width 95 height 32
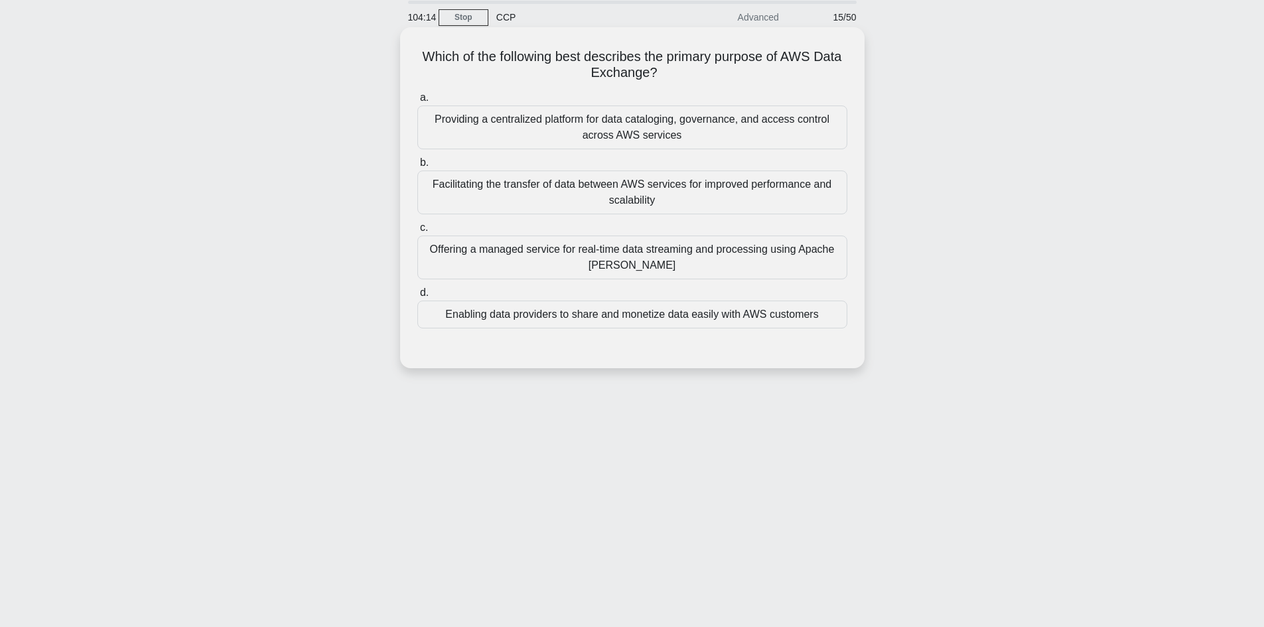
scroll to position [0, 0]
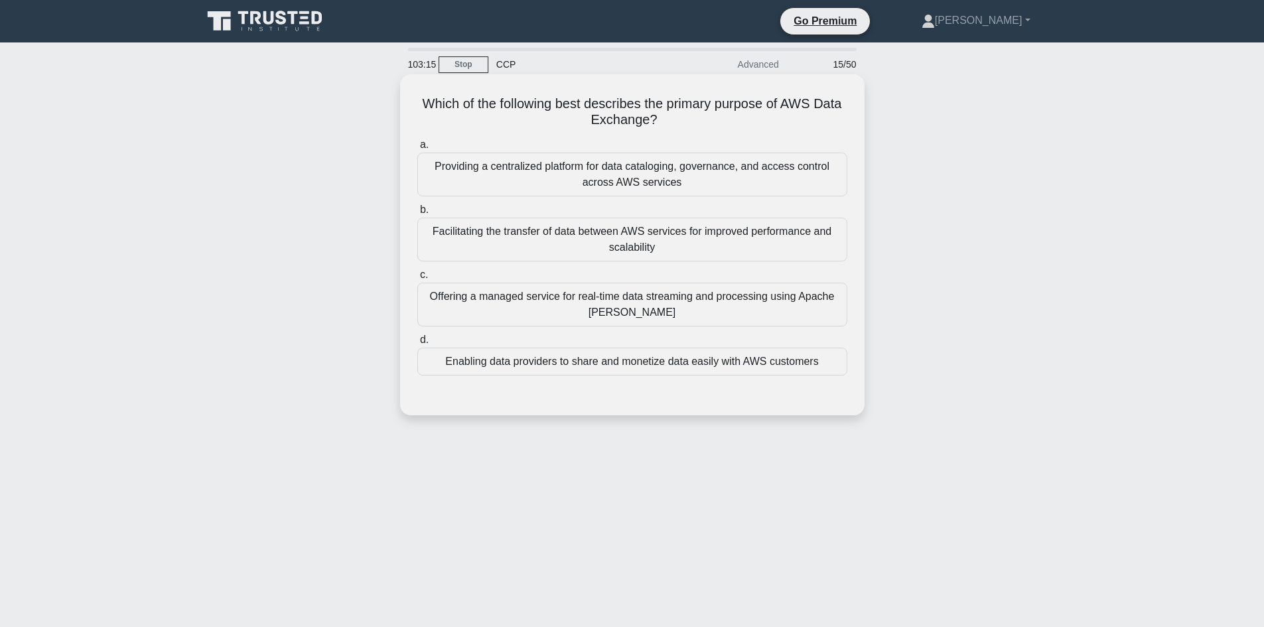
click at [565, 367] on div "Enabling data providers to share and monetize data easily with AWS customers" at bounding box center [632, 362] width 430 height 28
click at [417, 344] on input "d. Enabling data providers to share and monetize data easily with AWS customers" at bounding box center [417, 340] width 0 height 9
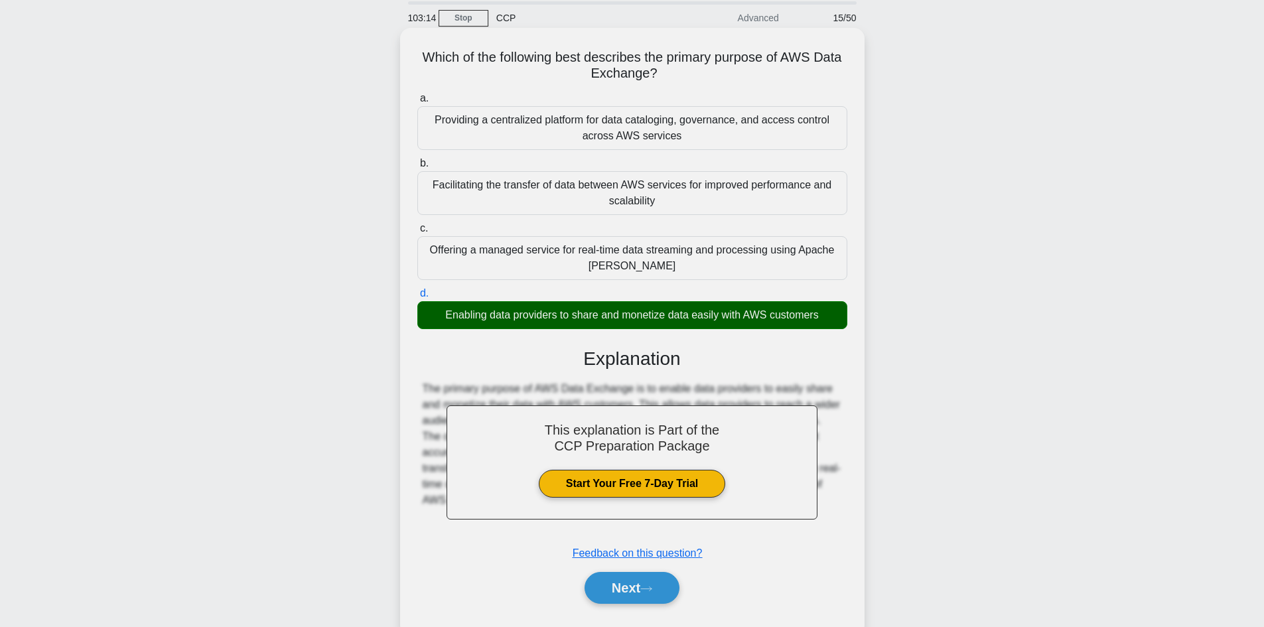
scroll to position [90, 0]
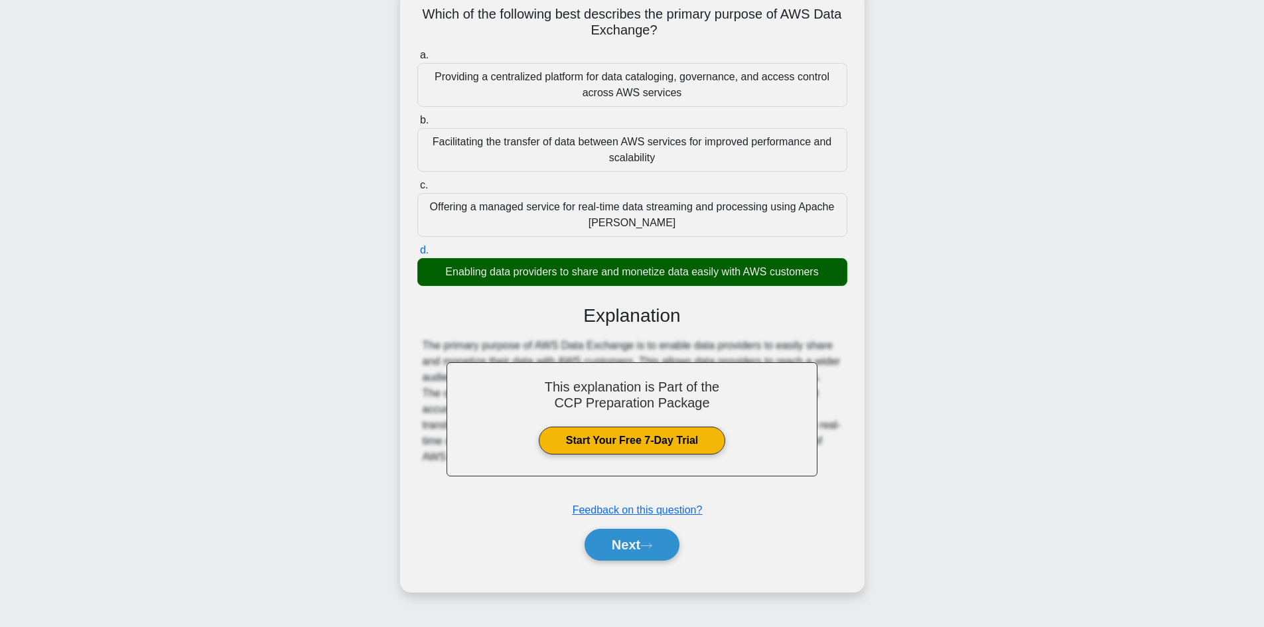
click at [621, 571] on div "a. Providing a centralized platform for data cataloging, governance, and access…" at bounding box center [632, 310] width 433 height 532
click at [634, 551] on button "Next" at bounding box center [632, 545] width 95 height 32
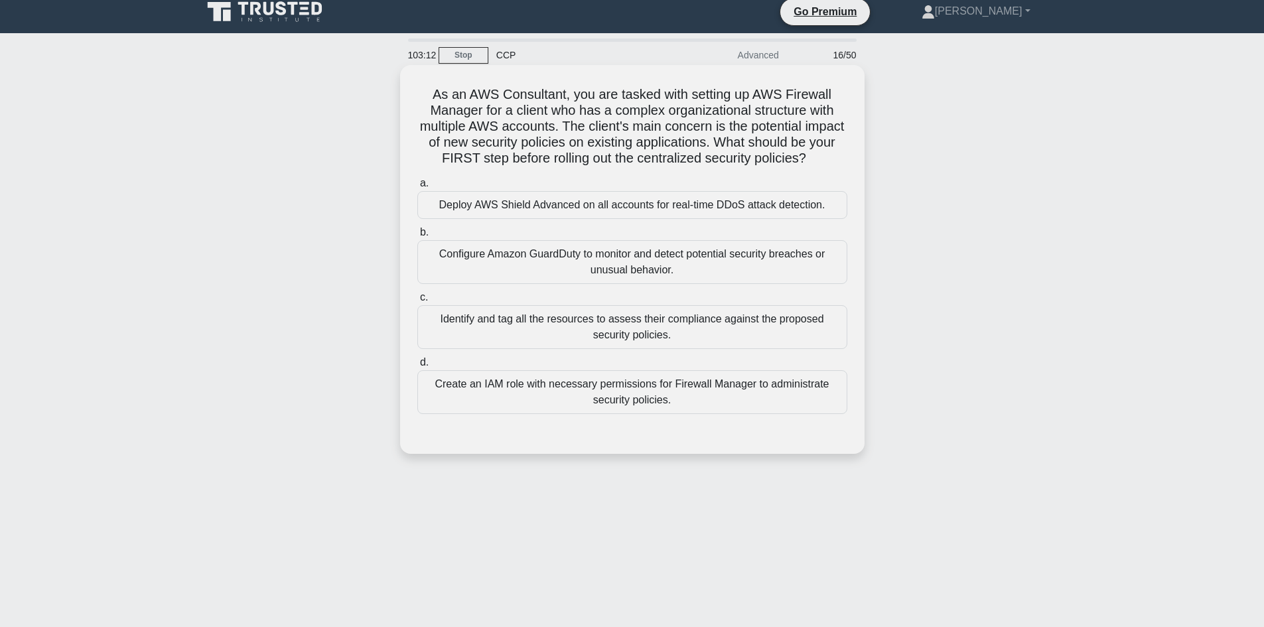
scroll to position [0, 0]
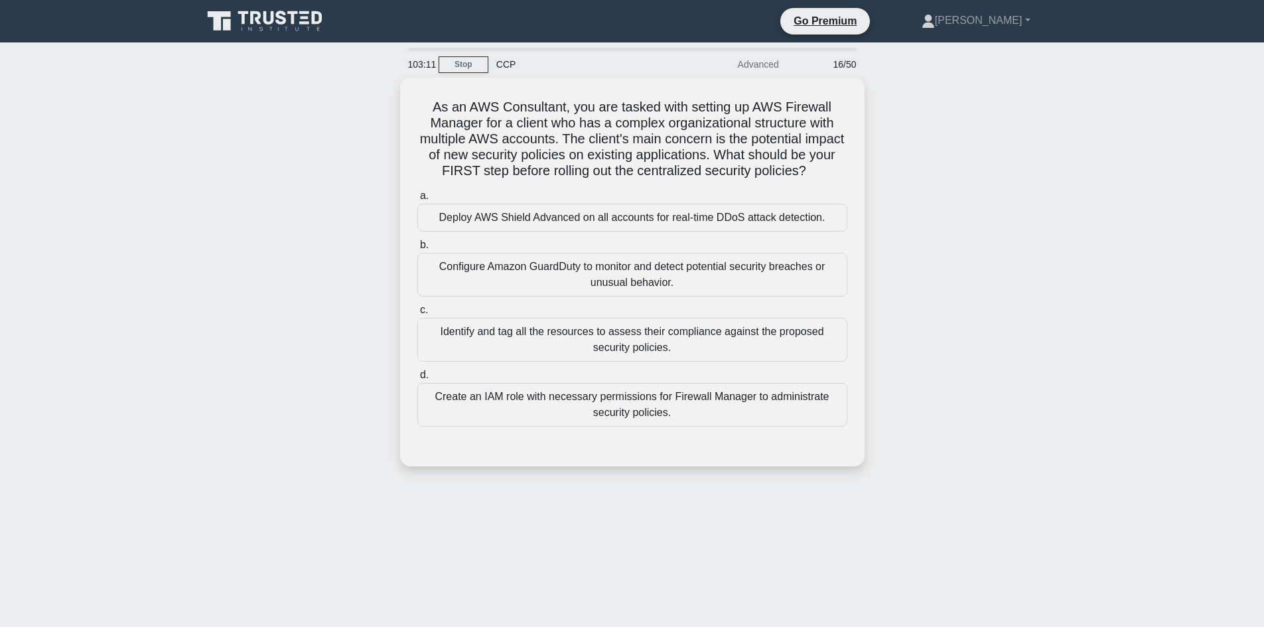
drag, startPoint x: 596, startPoint y: 145, endPoint x: 360, endPoint y: 102, distance: 240.3
click at [360, 102] on div "As an AWS Consultant, you are tasked with setting up AWS Firewall Manager for a…" at bounding box center [632, 280] width 876 height 405
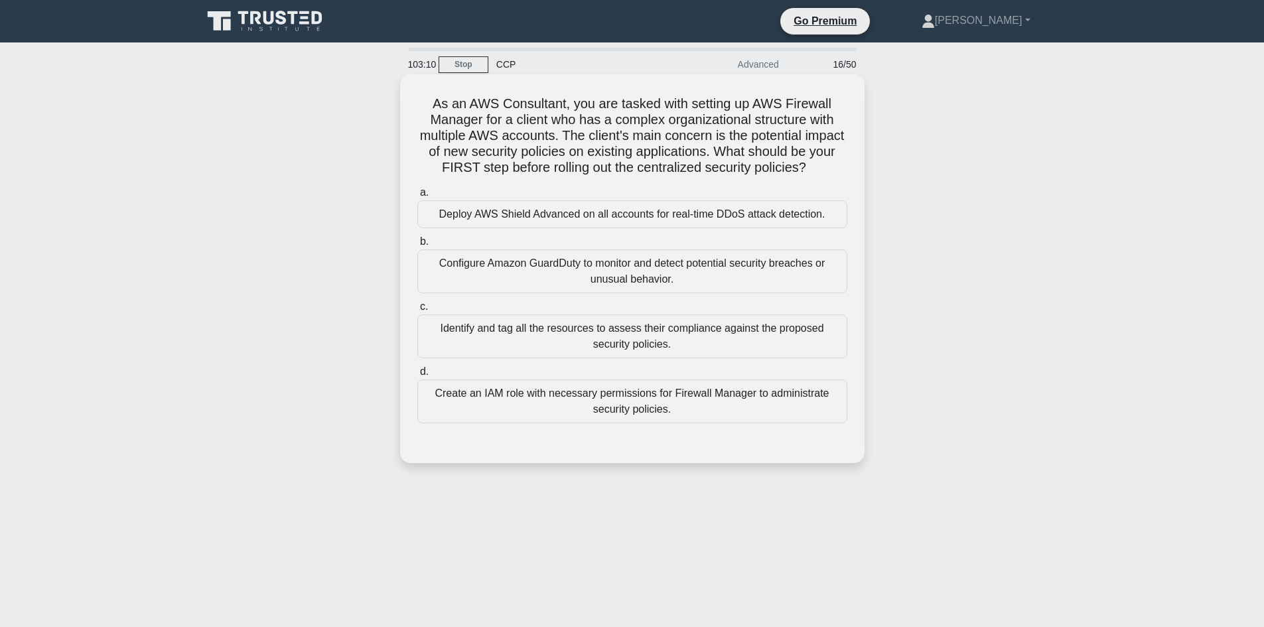
click at [543, 149] on h5 "As an AWS Consultant, you are tasked with setting up AWS Firewall Manager for a…" at bounding box center [632, 136] width 433 height 81
click at [555, 358] on div "Identify and tag all the resources to assess their compliance against the propo…" at bounding box center [632, 337] width 430 height 44
click at [417, 311] on input "c. Identify and tag all the resources to assess their compliance against the pr…" at bounding box center [417, 307] width 0 height 9
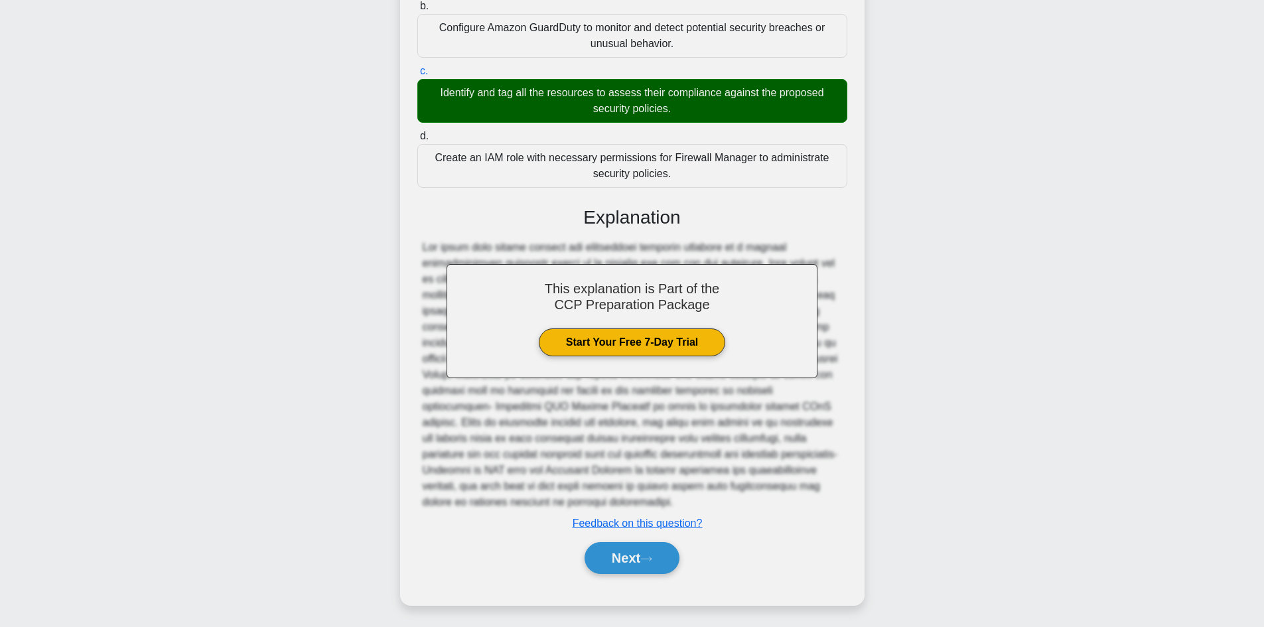
scroll to position [240, 0]
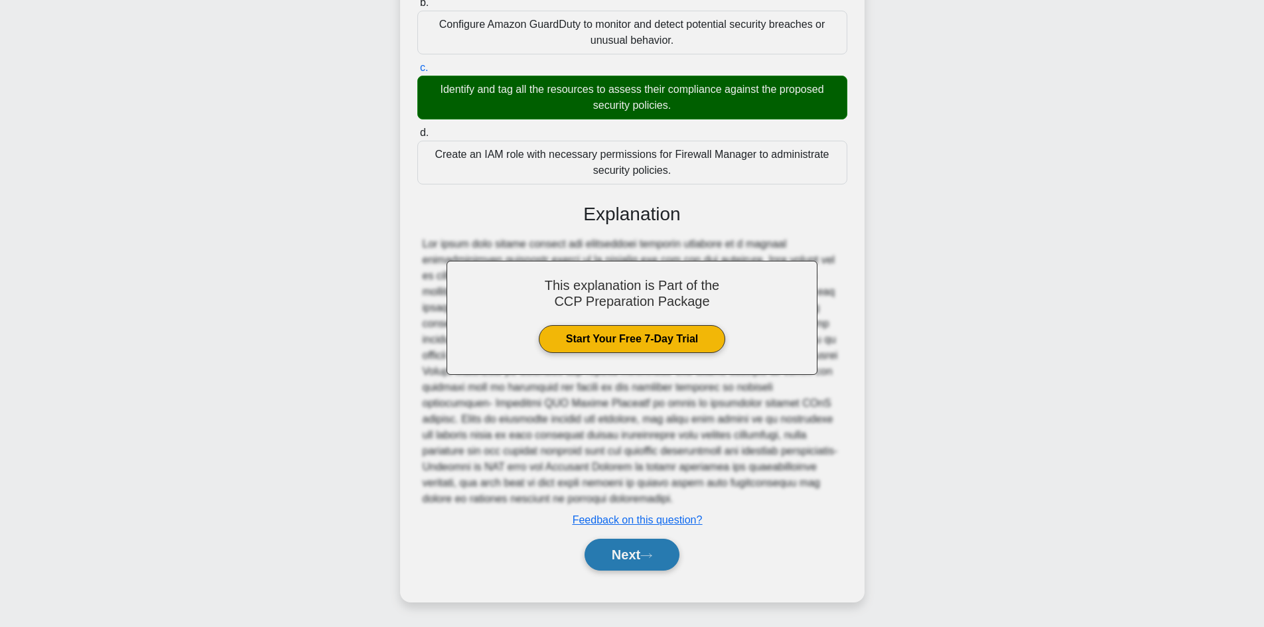
click at [624, 559] on button "Next" at bounding box center [632, 555] width 95 height 32
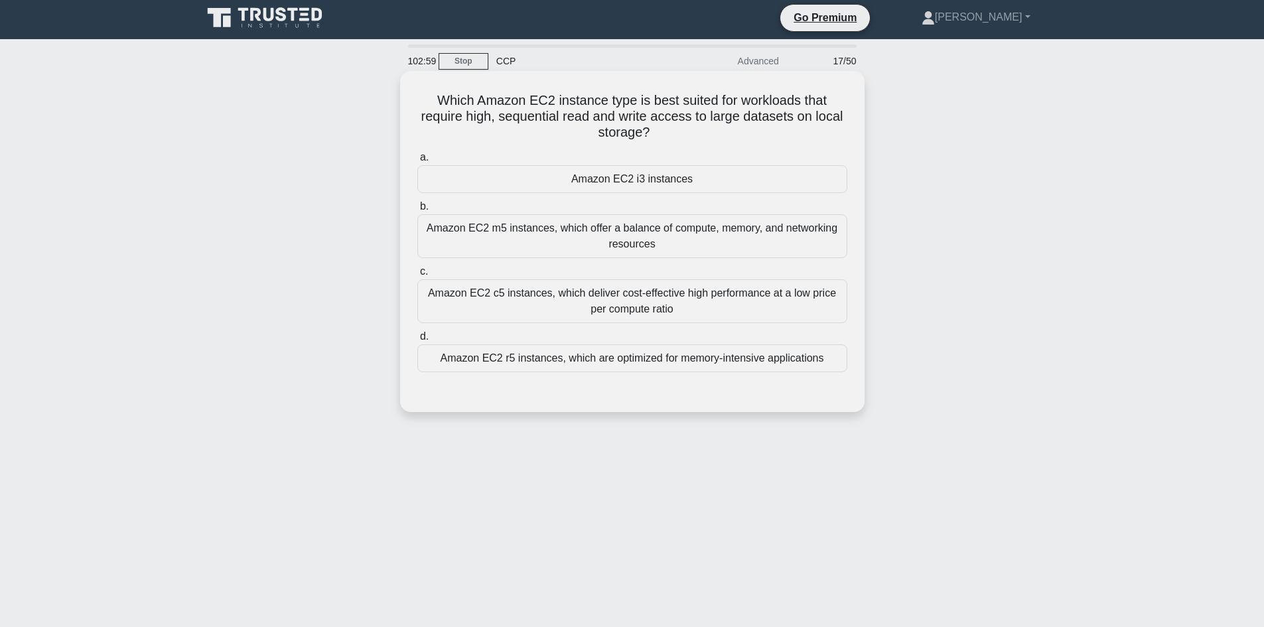
scroll to position [0, 0]
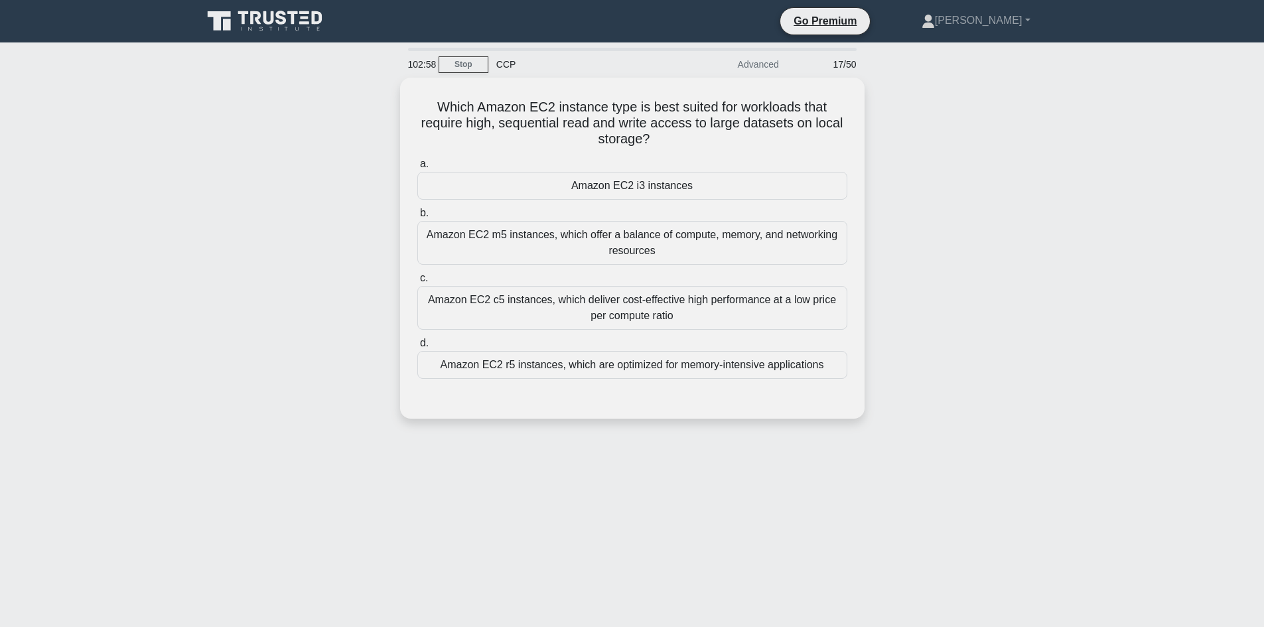
drag, startPoint x: 656, startPoint y: 137, endPoint x: 384, endPoint y: 113, distance: 272.4
click at [390, 116] on div "Which Amazon EC2 instance type is best suited for workloads that require high, …" at bounding box center [632, 256] width 876 height 357
drag, startPoint x: 433, startPoint y: 92, endPoint x: 676, endPoint y: 131, distance: 245.2
click at [676, 131] on div "Which Amazon EC2 instance type is best suited for workloads that require high, …" at bounding box center [632, 245] width 454 height 330
click at [662, 133] on icon ".spinner_0XTQ{transform-origin:center;animation:spinner_y6GP .75s linear infini…" at bounding box center [658, 137] width 16 height 16
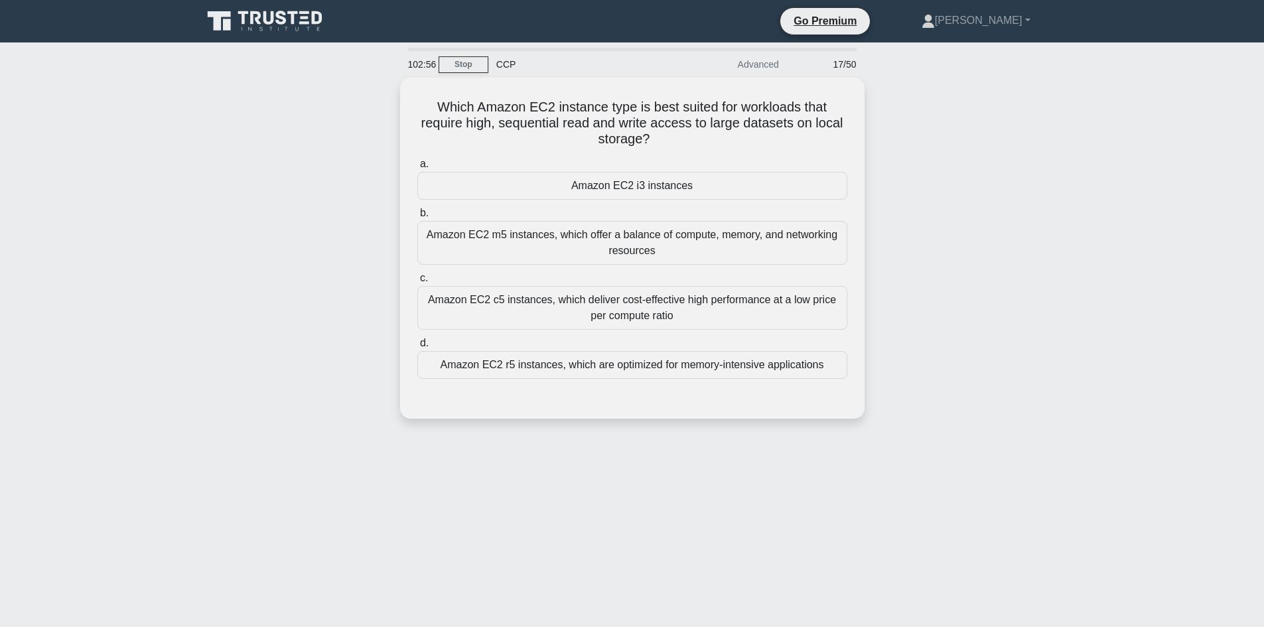
drag, startPoint x: 665, startPoint y: 137, endPoint x: 392, endPoint y: 88, distance: 277.1
click at [393, 88] on div "Which Amazon EC2 instance type is best suited for workloads that require high, …" at bounding box center [632, 256] width 876 height 357
click at [315, 172] on div "Which Amazon EC2 instance type is best suited for workloads that require high, …" at bounding box center [632, 256] width 876 height 357
click at [594, 366] on div "Amazon EC2 r5 instances, which are optimized for memory-intensive applications" at bounding box center [632, 362] width 430 height 28
click at [417, 344] on input "d. Amazon EC2 r5 instances, which are optimized for memory-intensive applicatio…" at bounding box center [417, 340] width 0 height 9
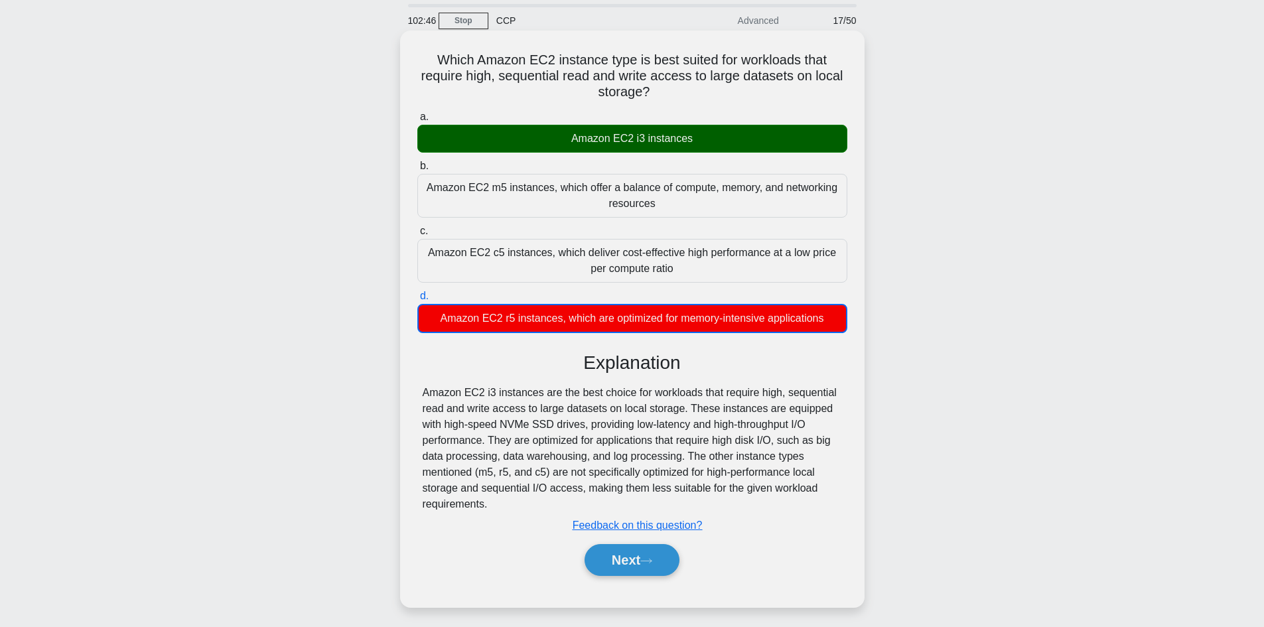
scroll to position [90, 0]
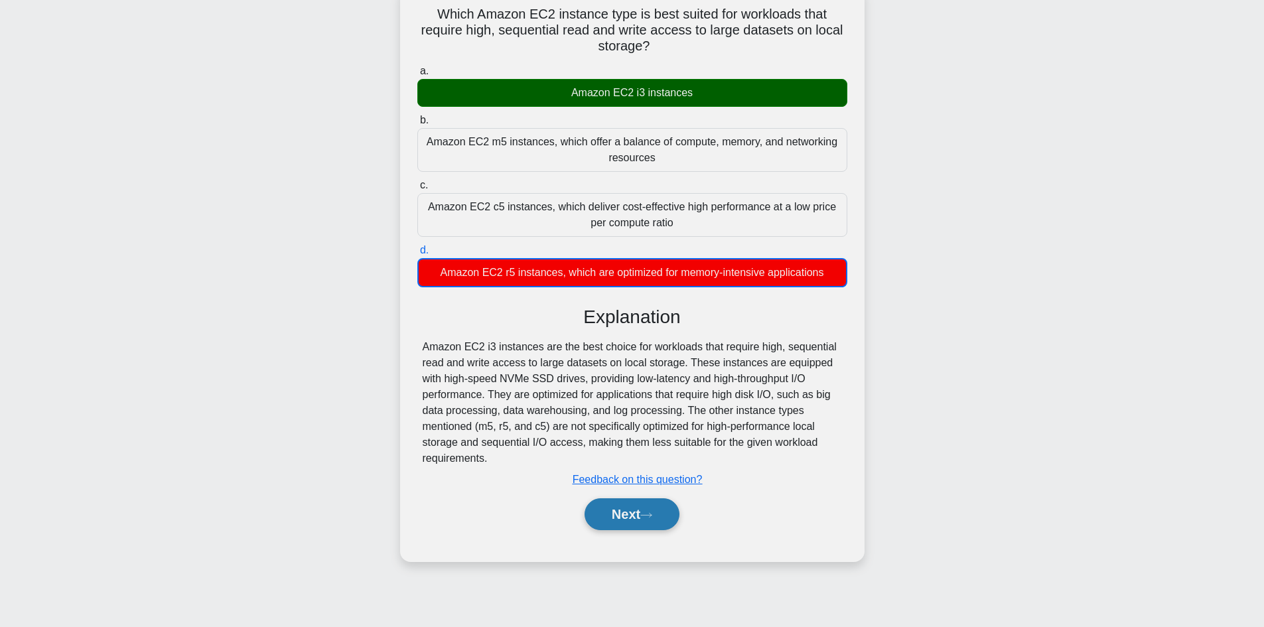
click at [646, 518] on icon at bounding box center [646, 515] width 12 height 7
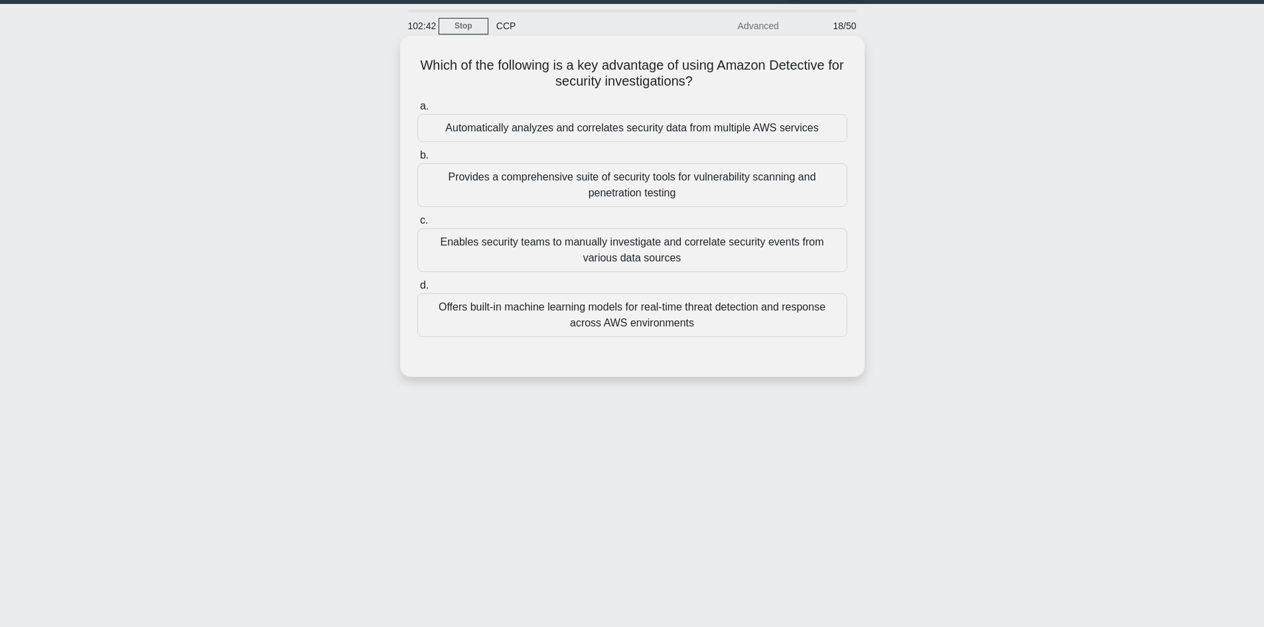
scroll to position [0, 0]
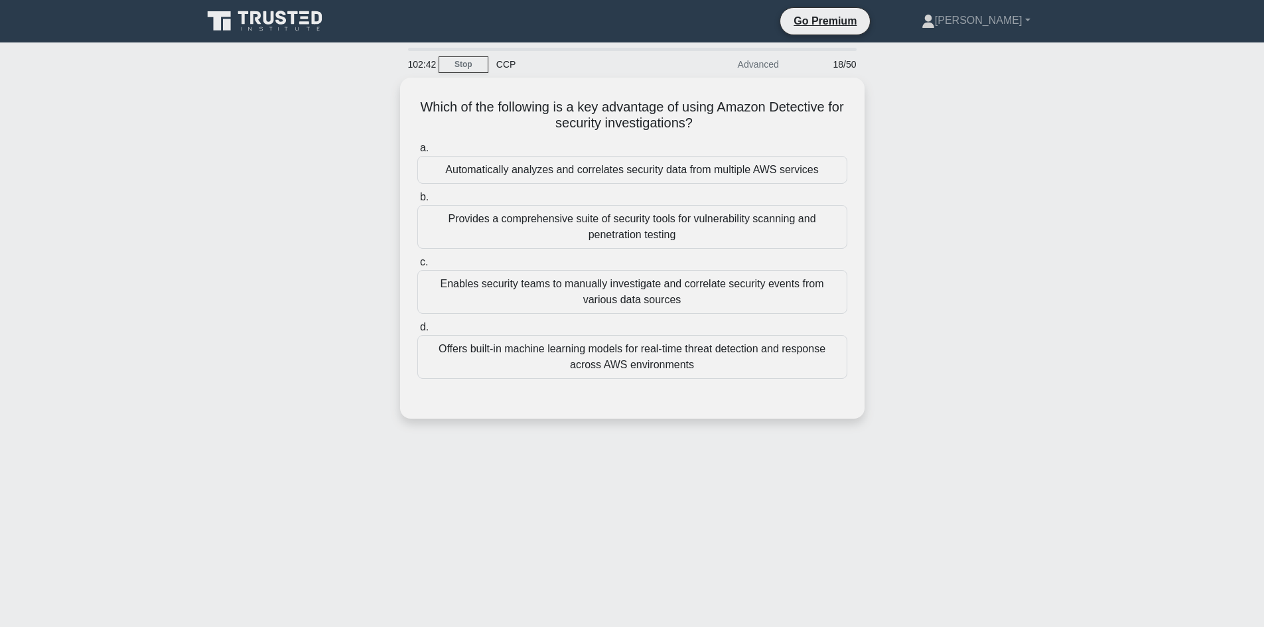
drag, startPoint x: 722, startPoint y: 124, endPoint x: 377, endPoint y: 72, distance: 348.9
click at [395, 78] on div "Which of the following is a key advantage of using Amazon Detective for securit…" at bounding box center [632, 256] width 876 height 357
click at [268, 233] on div "Which of the following is a key advantage of using Amazon Detective for securit…" at bounding box center [632, 256] width 876 height 357
drag, startPoint x: 728, startPoint y: 117, endPoint x: 220, endPoint y: 83, distance: 509.5
click at [229, 84] on div "Which of the following is a key advantage of using Amazon Detective for securit…" at bounding box center [632, 256] width 876 height 357
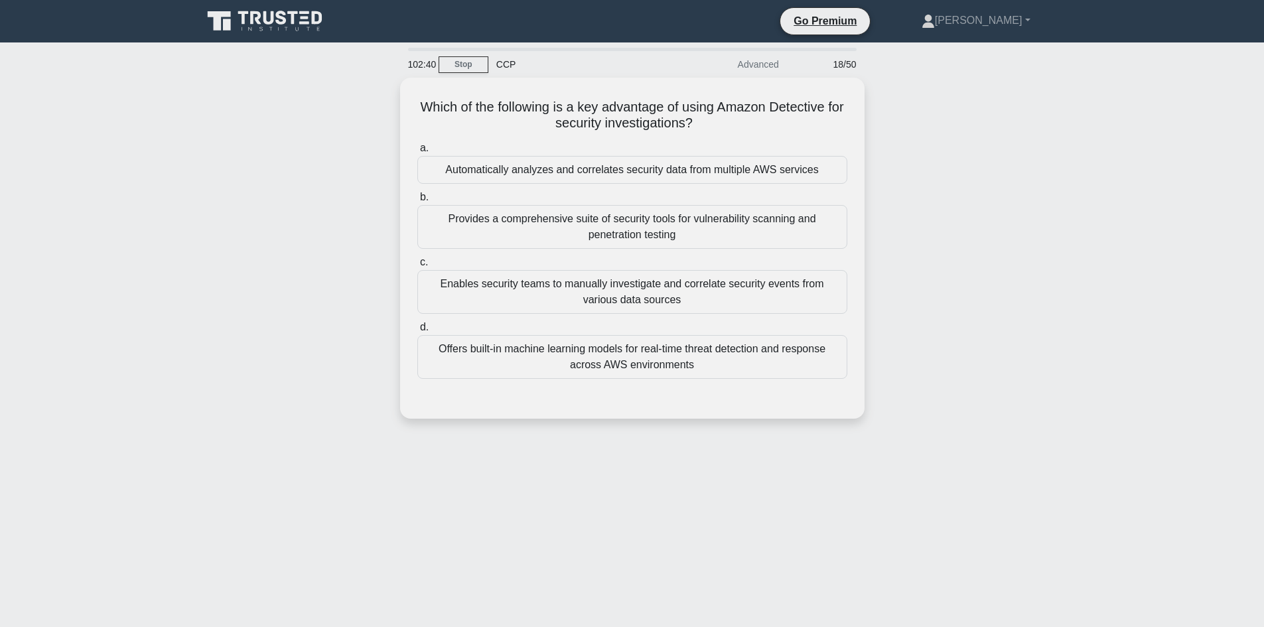
click at [304, 209] on div "Which of the following is a key advantage of using Amazon Detective for securit…" at bounding box center [632, 256] width 876 height 357
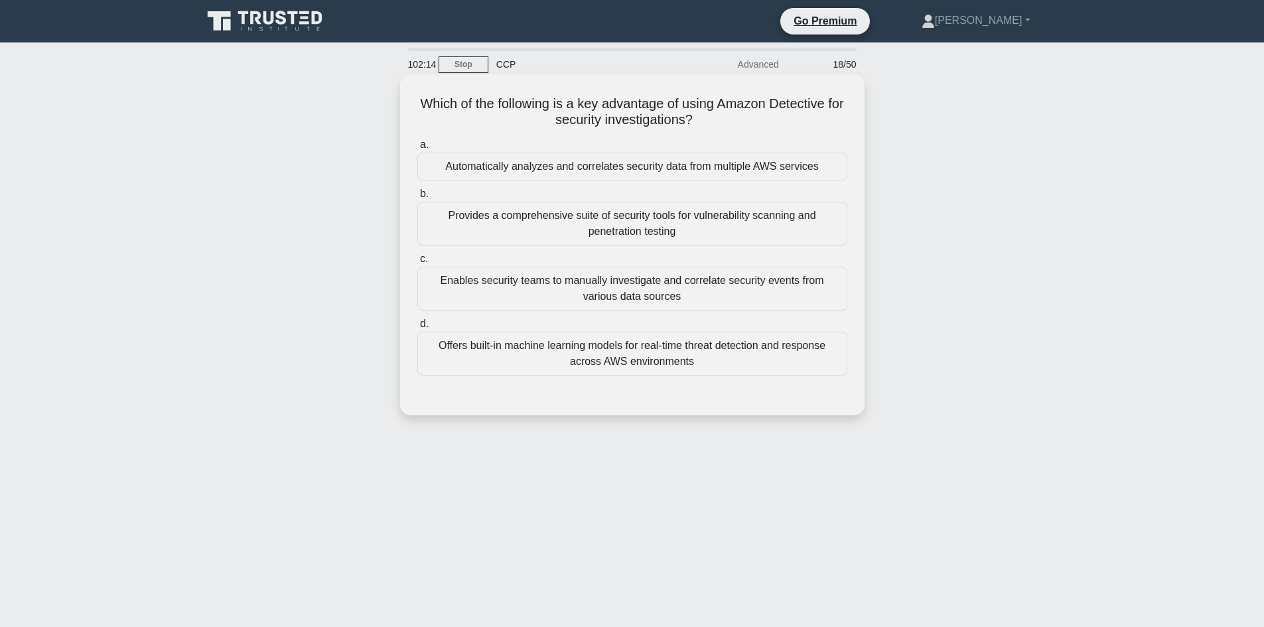
click at [618, 171] on div "Automatically analyzes and correlates security data from multiple AWS services" at bounding box center [632, 167] width 430 height 28
click at [417, 149] on input "a. Automatically analyzes and correlates security data from multiple AWS servic…" at bounding box center [417, 145] width 0 height 9
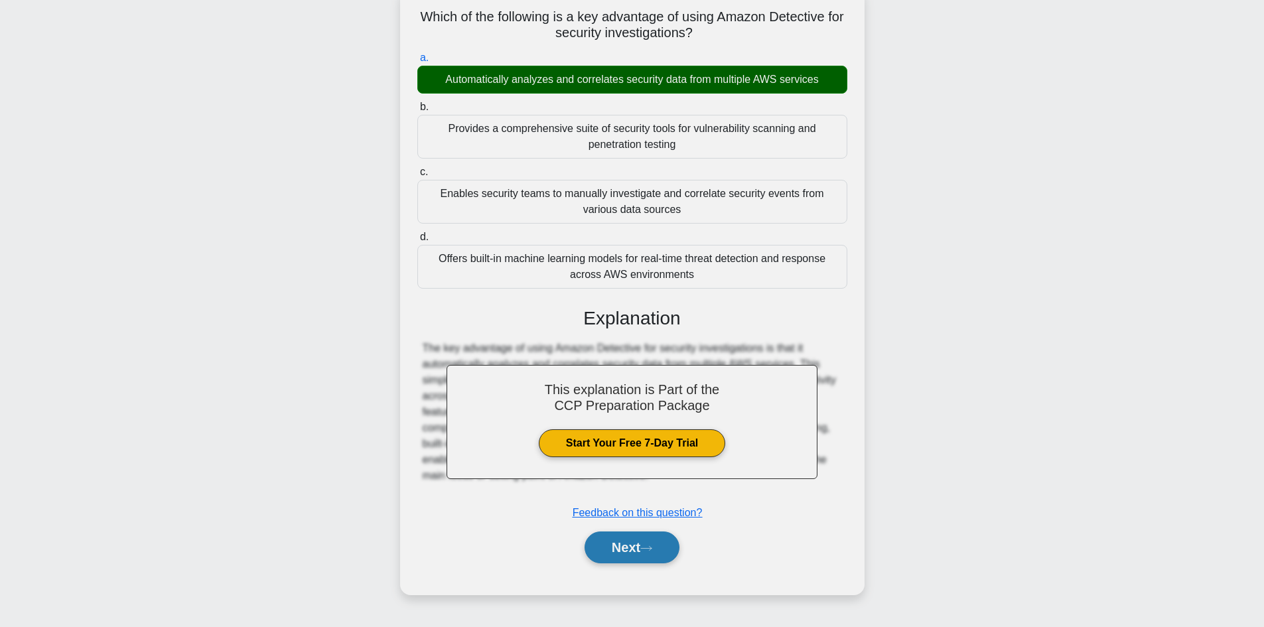
scroll to position [90, 0]
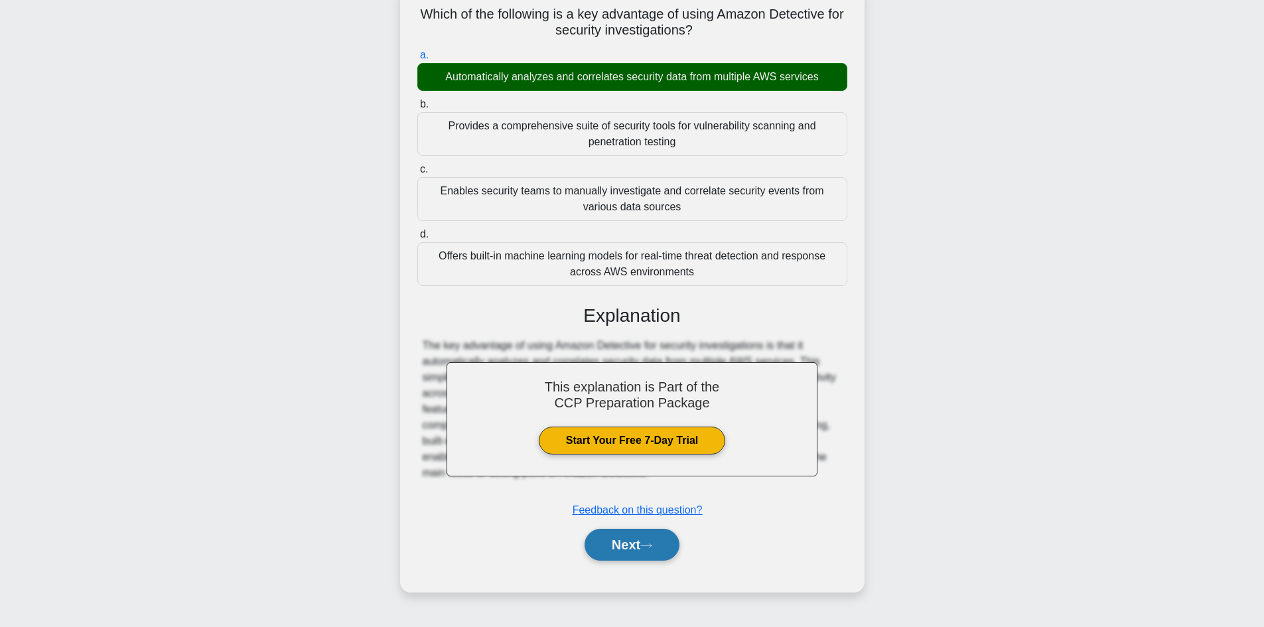
click at [630, 549] on button "Next" at bounding box center [632, 545] width 95 height 32
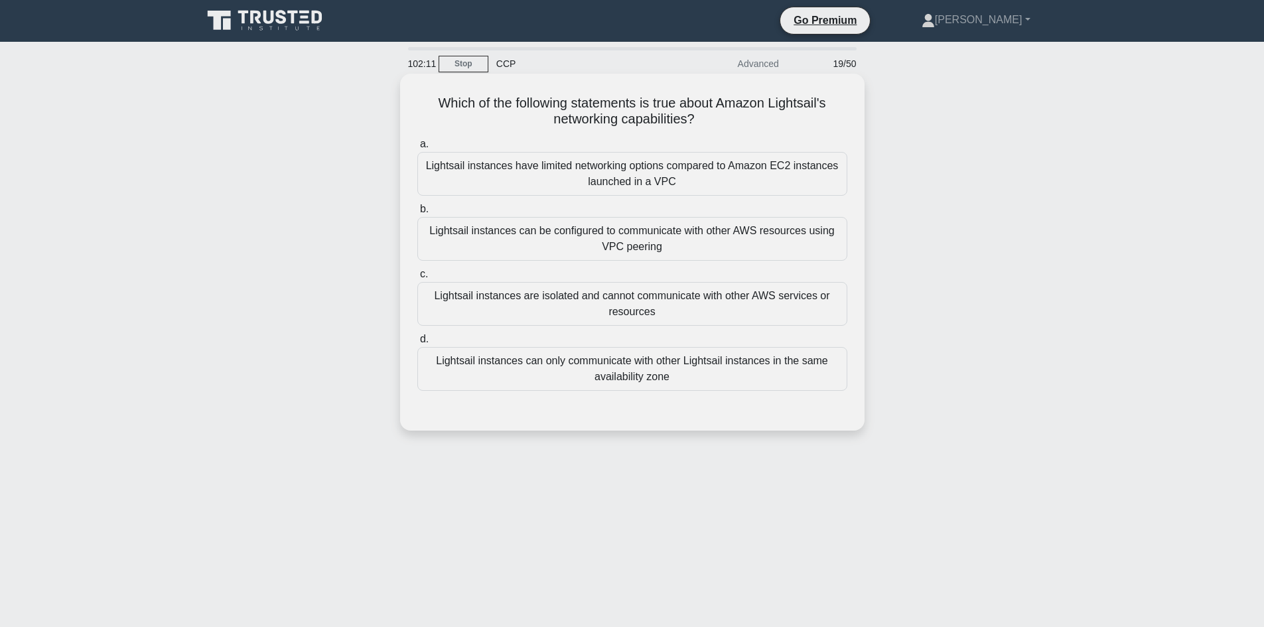
scroll to position [0, 0]
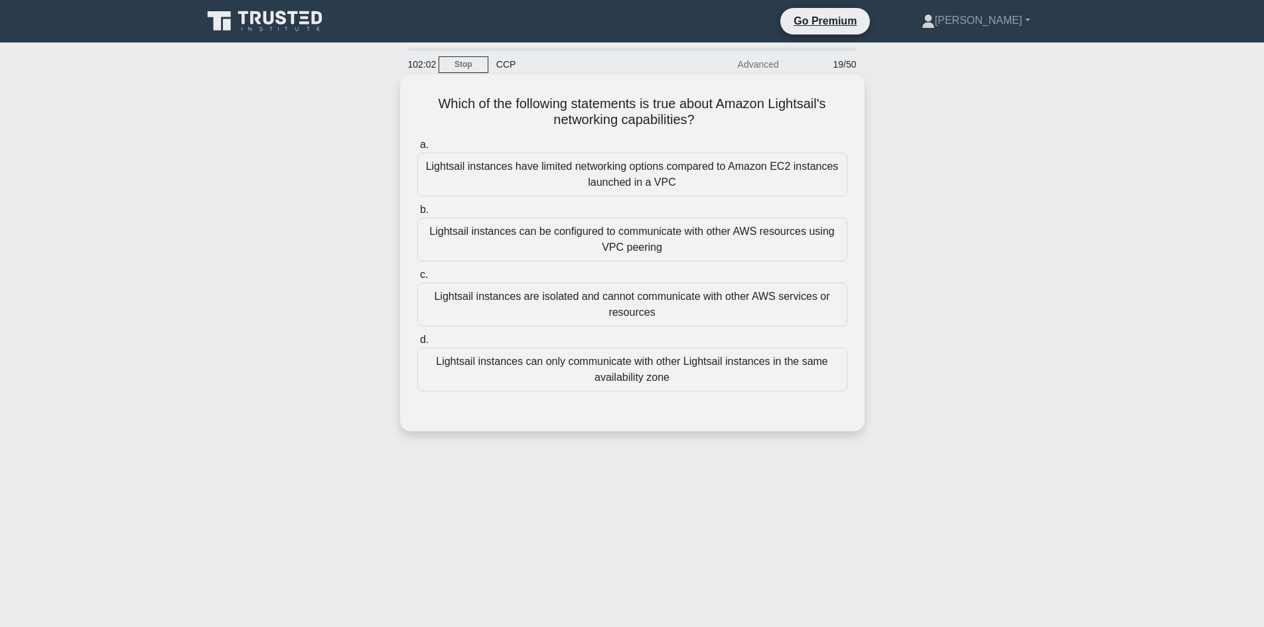
click at [638, 243] on div "Lightsail instances can be configured to communicate with other AWS resources u…" at bounding box center [632, 240] width 430 height 44
click at [417, 214] on input "b. Lightsail instances can be configured to communicate with other AWS resource…" at bounding box center [417, 210] width 0 height 9
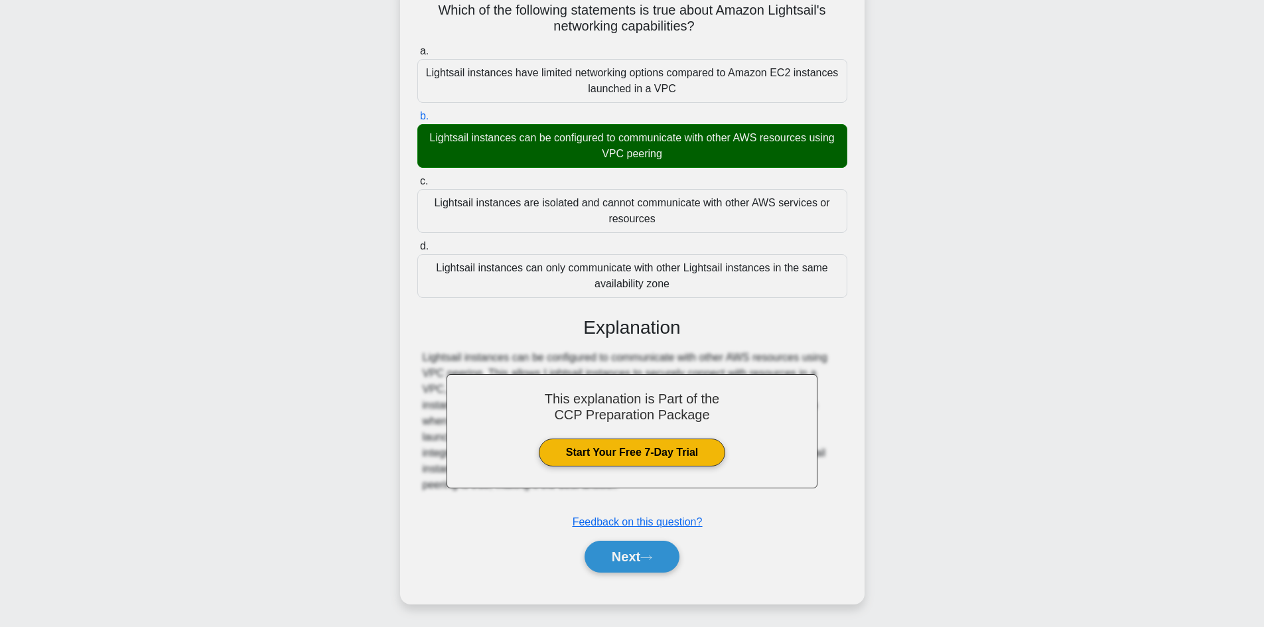
scroll to position [96, 0]
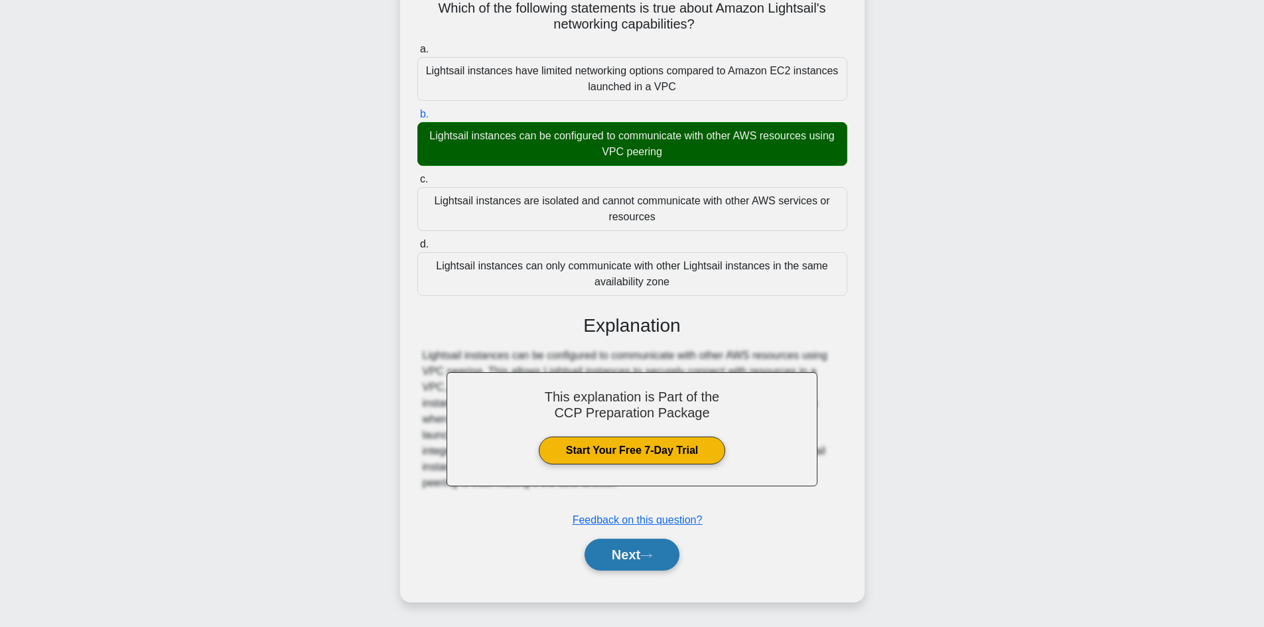
click at [646, 553] on icon at bounding box center [646, 555] width 12 height 7
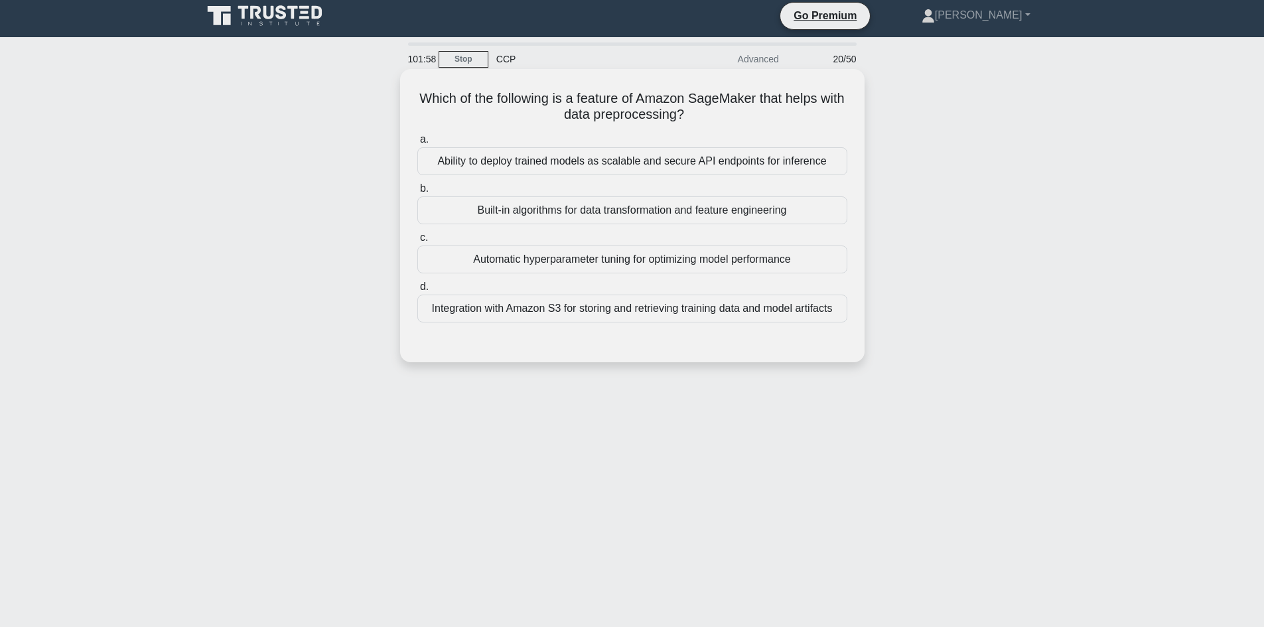
scroll to position [0, 0]
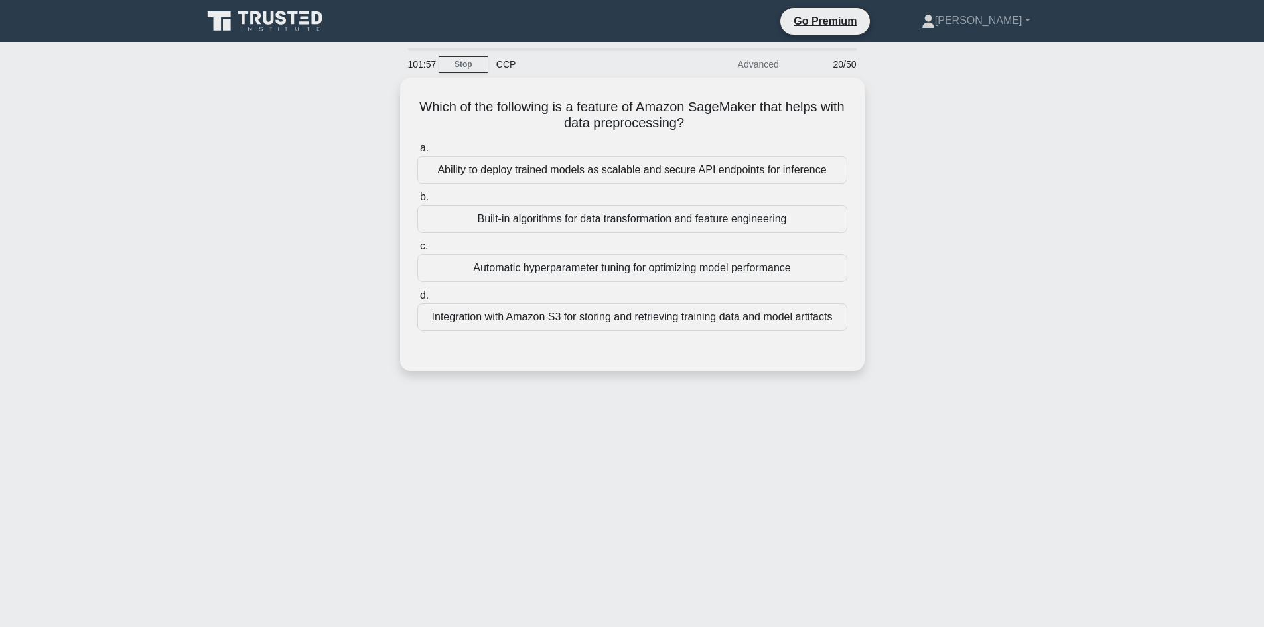
drag, startPoint x: 712, startPoint y: 125, endPoint x: 361, endPoint y: 94, distance: 352.4
click at [354, 91] on div "Which of the following is a feature of Amazon SageMaker that helps with data pr…" at bounding box center [632, 232] width 876 height 309
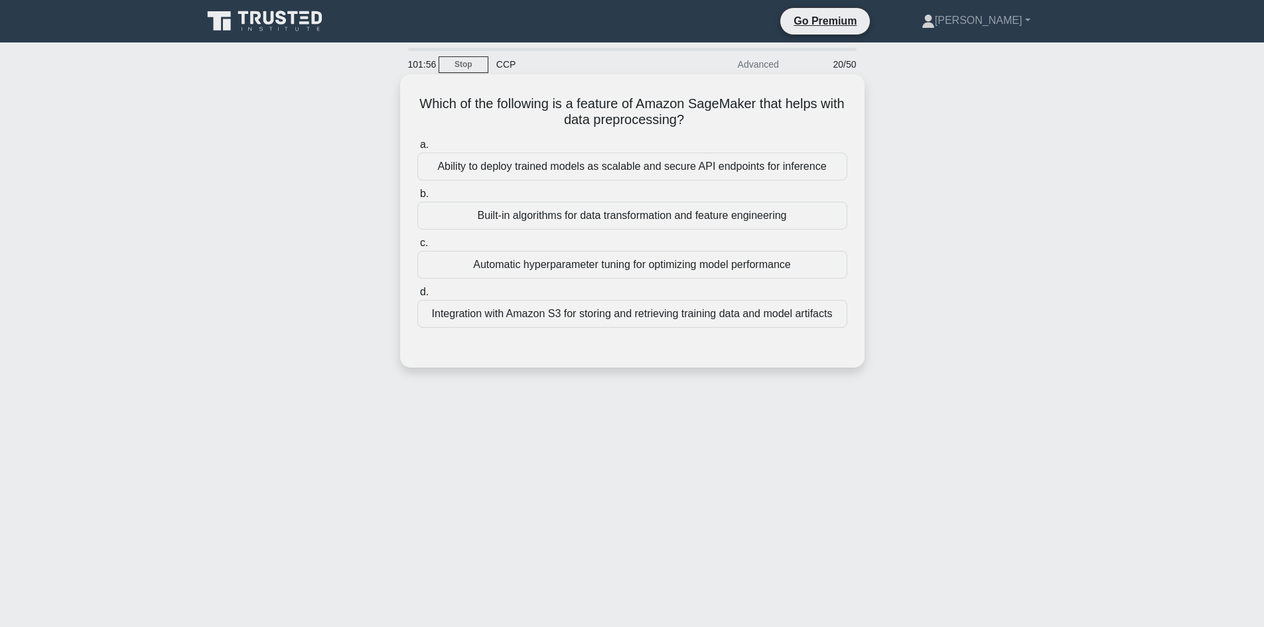
click at [558, 117] on h5 "Which of the following is a feature of Amazon SageMaker that helps with data pr…" at bounding box center [632, 112] width 433 height 33
drag, startPoint x: 428, startPoint y: 98, endPoint x: 712, endPoint y: 125, distance: 285.3
click at [712, 125] on h5 "Which of the following is a feature of Amazon SageMaker that helps with data pr…" at bounding box center [632, 112] width 433 height 33
click at [700, 119] on icon ".spinner_0XTQ{transform-origin:center;animation:spinner_y6GP .75s linear infini…" at bounding box center [692, 121] width 16 height 16
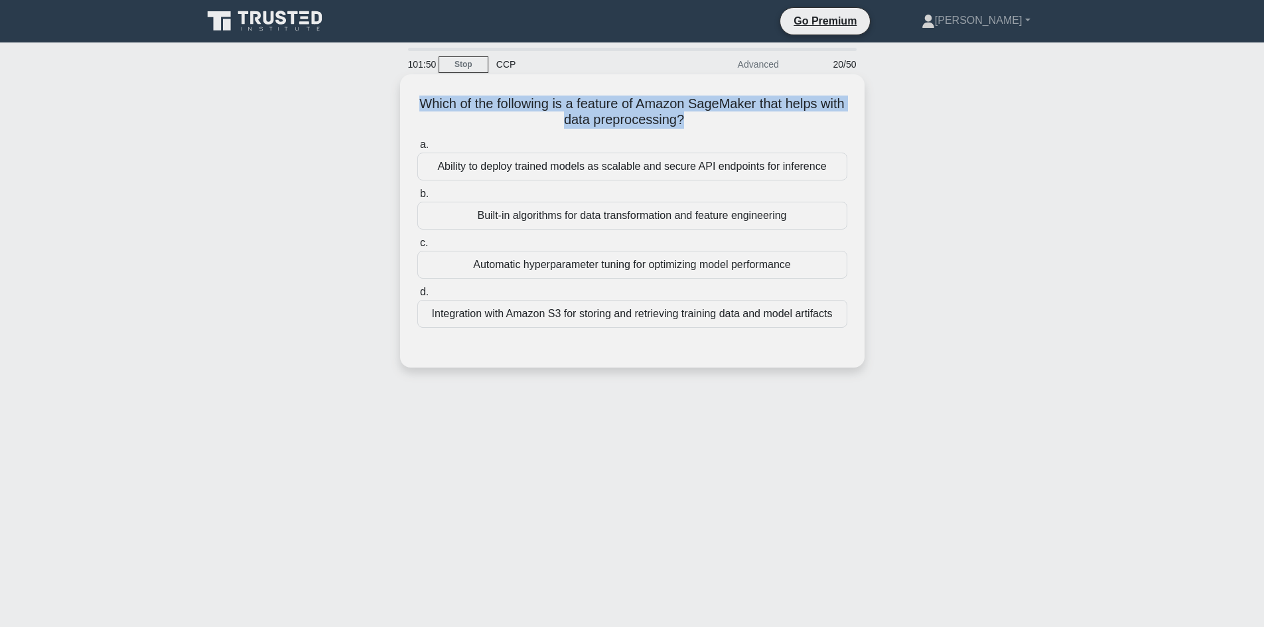
drag, startPoint x: 703, startPoint y: 119, endPoint x: 418, endPoint y: 117, distance: 285.4
click at [407, 106] on div "Which of the following is a feature of Amazon SageMaker that helps with data pr…" at bounding box center [632, 221] width 454 height 283
drag, startPoint x: 687, startPoint y: 125, endPoint x: 701, endPoint y: 122, distance: 14.3
click at [688, 125] on h5 "Which of the following is a feature of Amazon SageMaker that helps with data pr…" at bounding box center [632, 112] width 433 height 33
click at [700, 117] on icon ".spinner_0XTQ{transform-origin:center;animation:spinner_y6GP .75s linear infini…" at bounding box center [692, 121] width 16 height 16
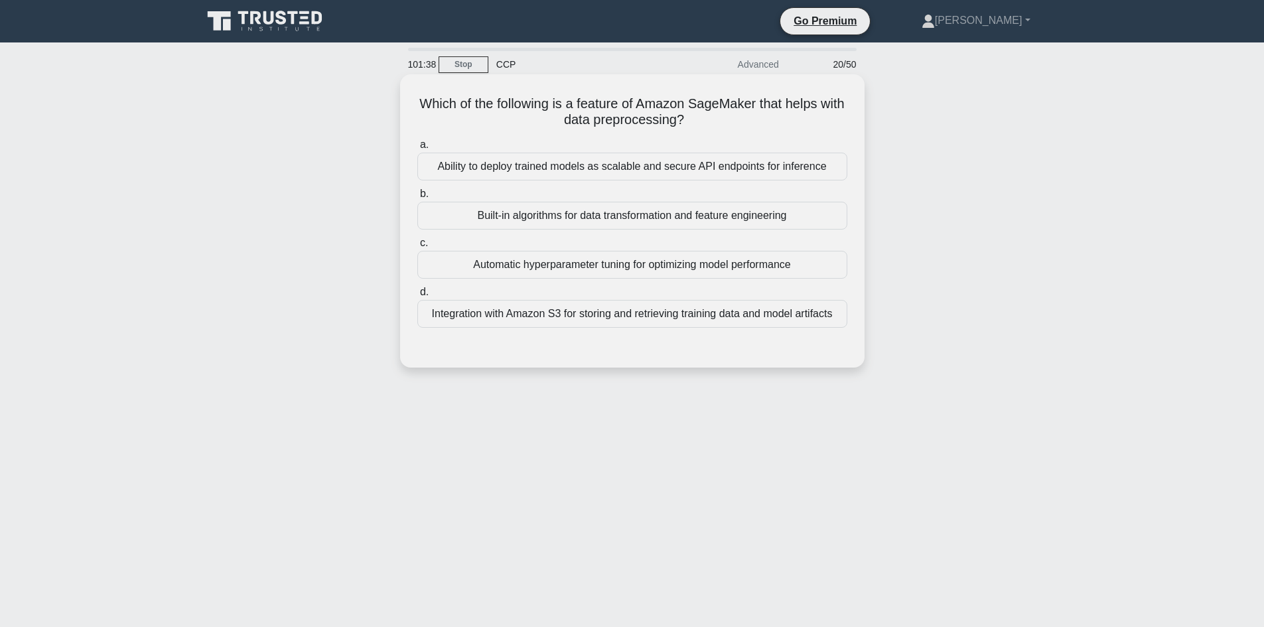
click at [602, 209] on div "Built-in algorithms for data transformation and feature engineering" at bounding box center [632, 216] width 430 height 28
click at [417, 198] on input "b. Built-in algorithms for data transformation and feature engineering" at bounding box center [417, 194] width 0 height 9
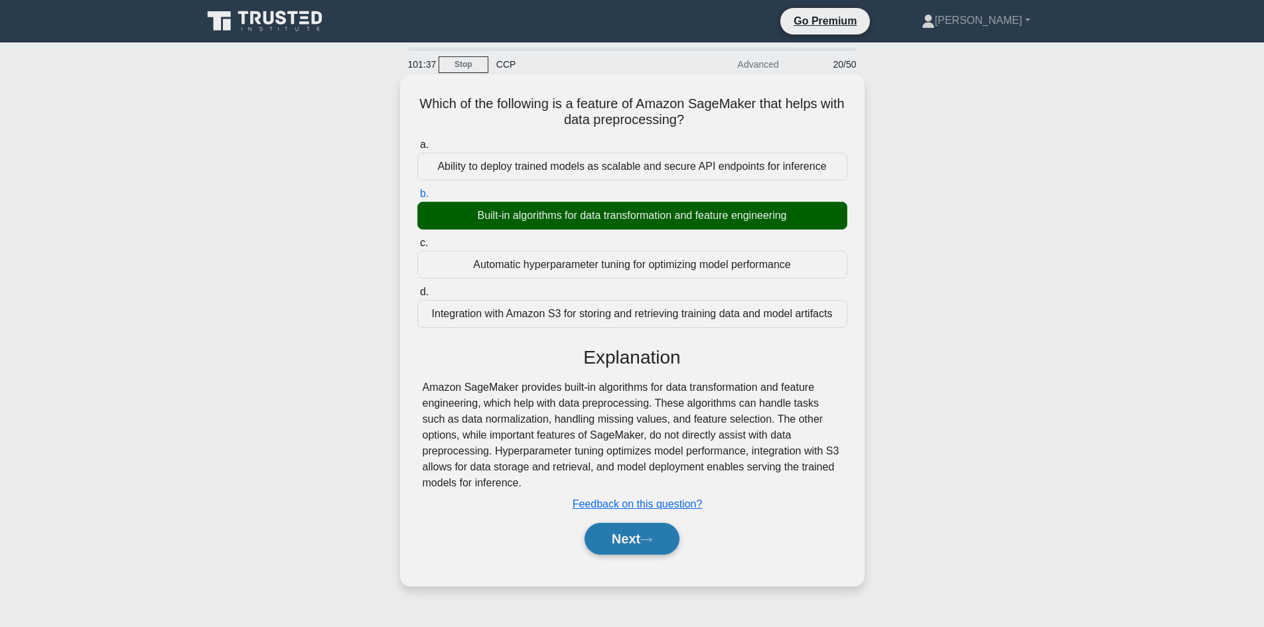
click at [631, 545] on button "Next" at bounding box center [632, 539] width 95 height 32
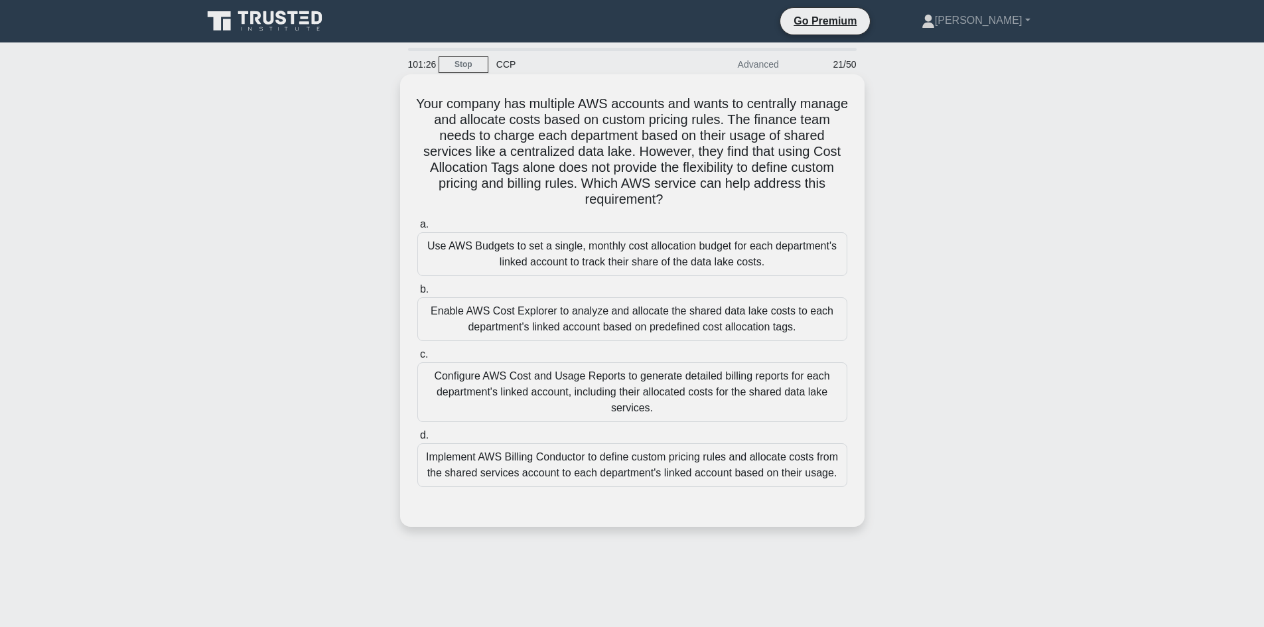
click at [577, 396] on div "Configure AWS Cost and Usage Reports to generate detailed billing reports for e…" at bounding box center [632, 392] width 430 height 60
click at [417, 359] on input "c. Configure AWS Cost and Usage Reports to generate detailed billing reports fo…" at bounding box center [417, 354] width 0 height 9
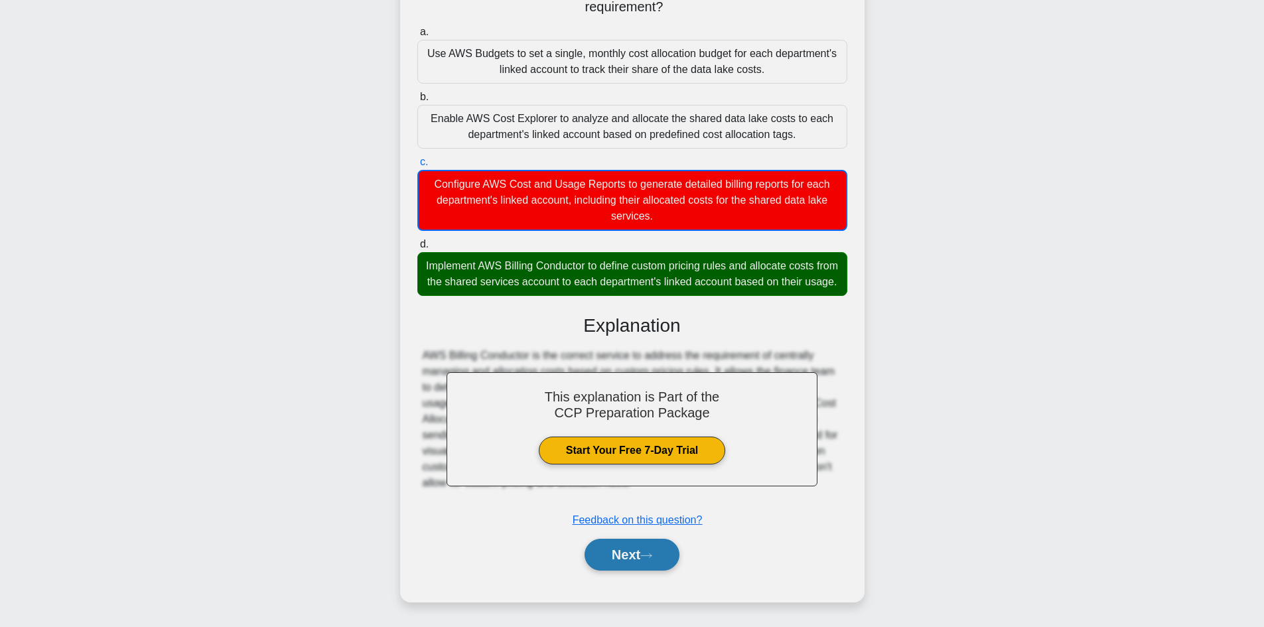
click at [655, 551] on button "Next" at bounding box center [632, 555] width 95 height 32
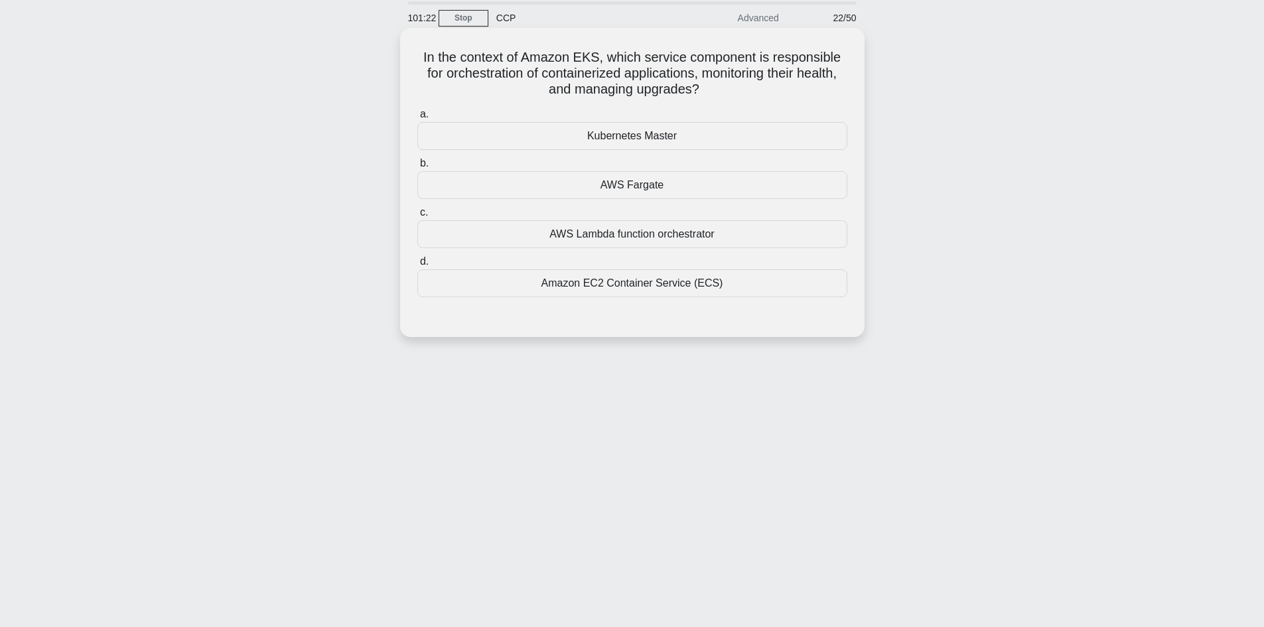
scroll to position [23, 0]
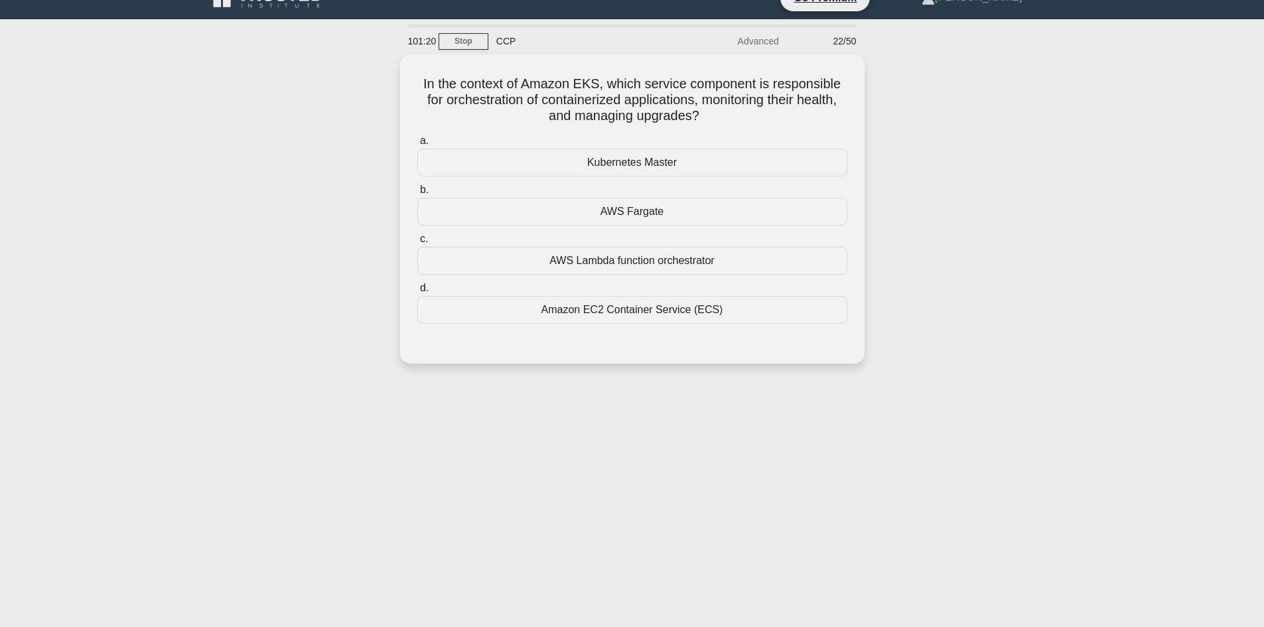
drag, startPoint x: 713, startPoint y: 119, endPoint x: 358, endPoint y: 76, distance: 356.9
click at [358, 76] on div "In the context of Amazon EKS, which service component is responsible for orches…" at bounding box center [632, 216] width 876 height 325
click at [291, 125] on div "In the context of Amazon EKS, which service component is responsible for orches…" at bounding box center [632, 216] width 876 height 325
click at [646, 311] on div "Amazon EC2 Container Service (ECS)" at bounding box center [632, 307] width 430 height 28
click at [417, 289] on input "d. Amazon EC2 Container Service (ECS)" at bounding box center [417, 285] width 0 height 9
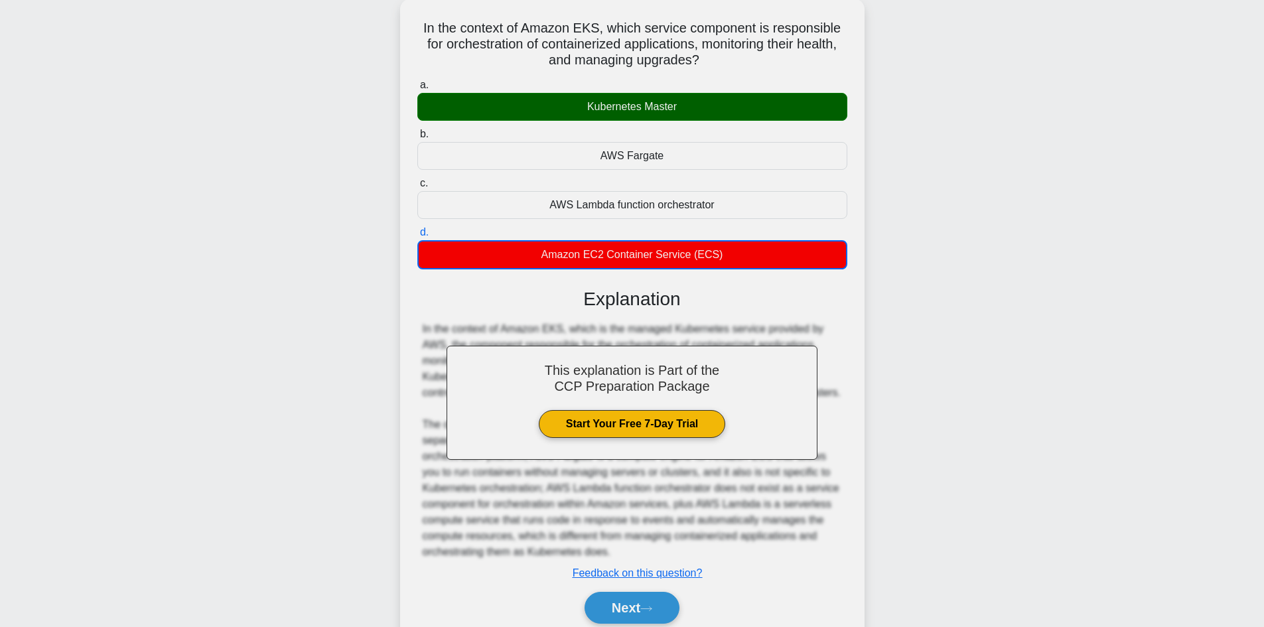
scroll to position [129, 0]
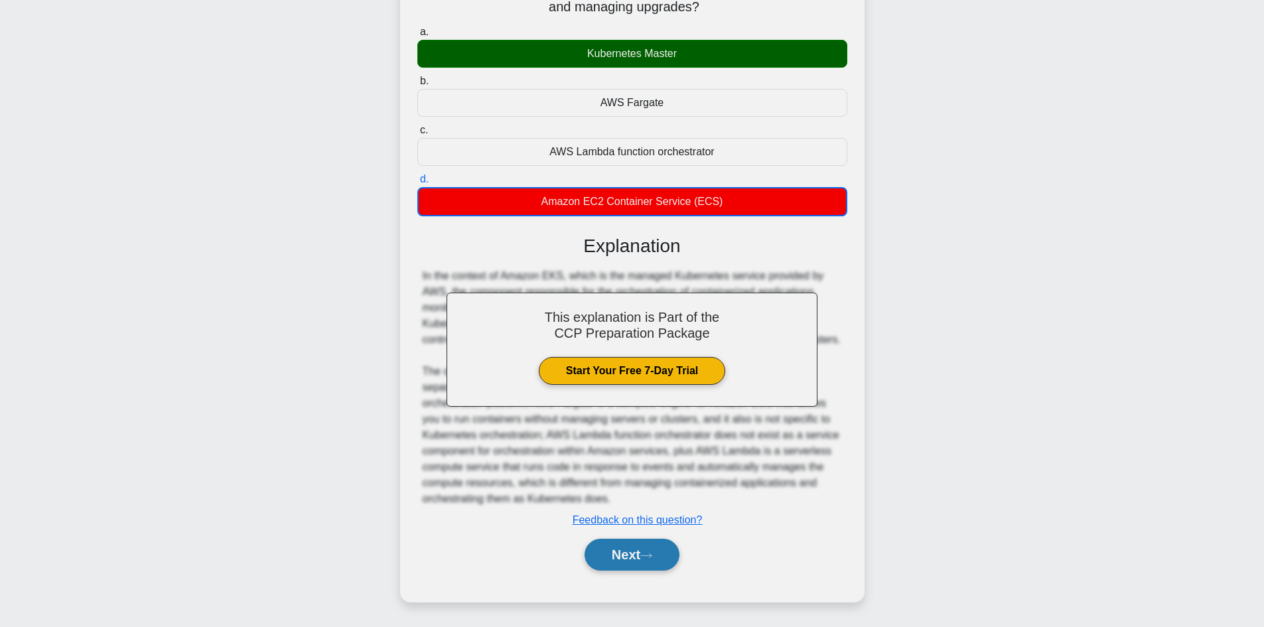
click at [647, 557] on icon at bounding box center [646, 555] width 12 height 7
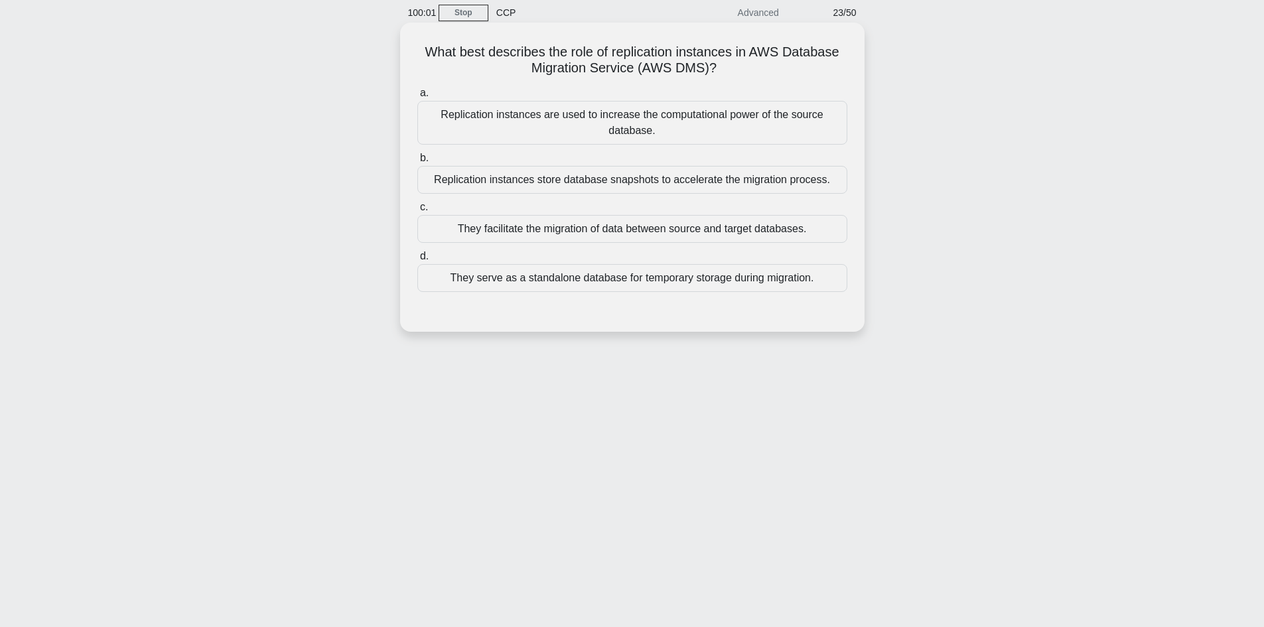
scroll to position [0, 0]
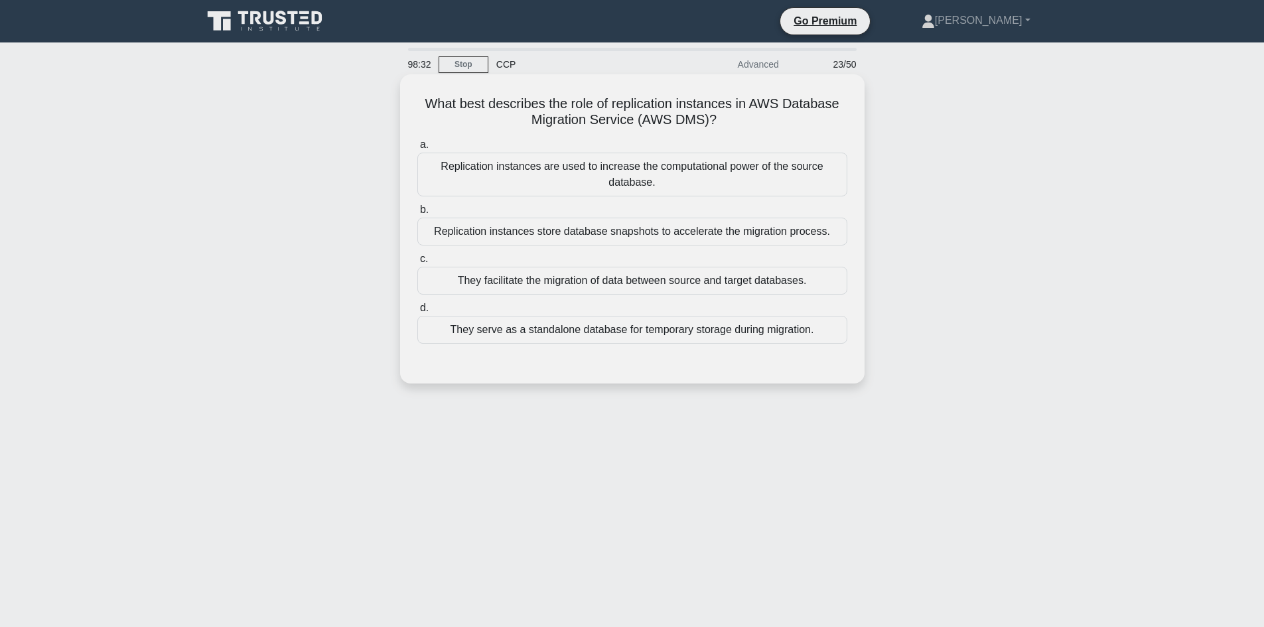
click at [644, 280] on div "They facilitate the migration of data between source and target databases." at bounding box center [632, 281] width 430 height 28
click at [417, 263] on input "c. They facilitate the migration of data between source and target databases." at bounding box center [417, 259] width 0 height 9
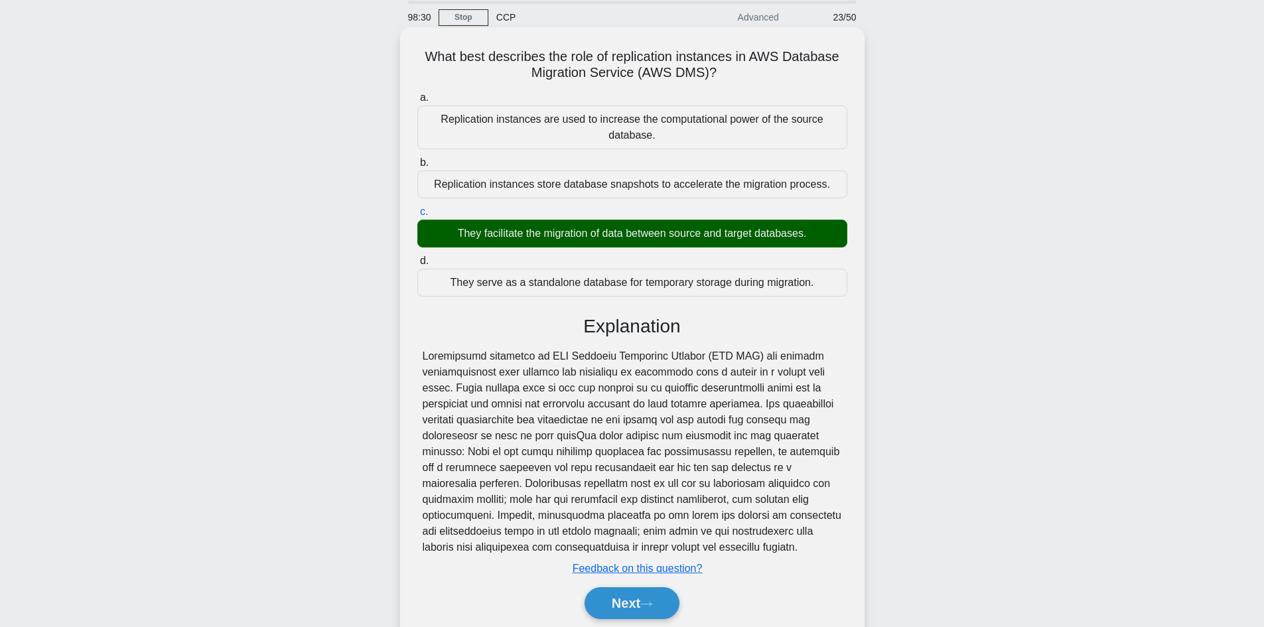
scroll to position [96, 0]
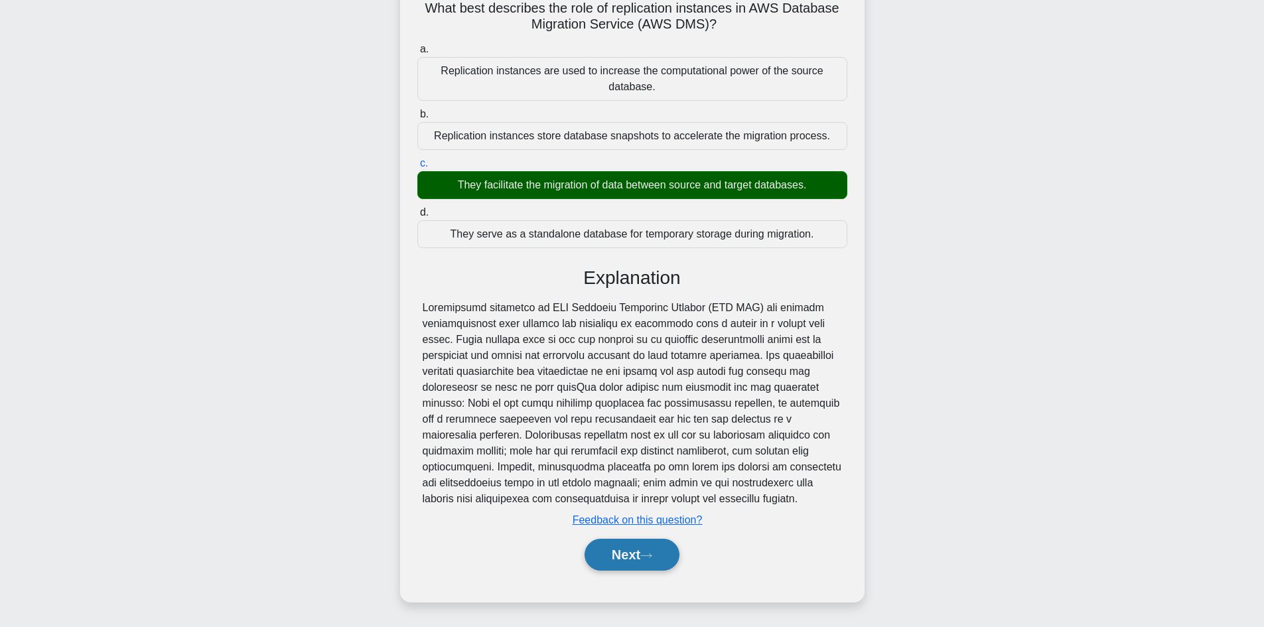
click at [640, 550] on button "Next" at bounding box center [632, 555] width 95 height 32
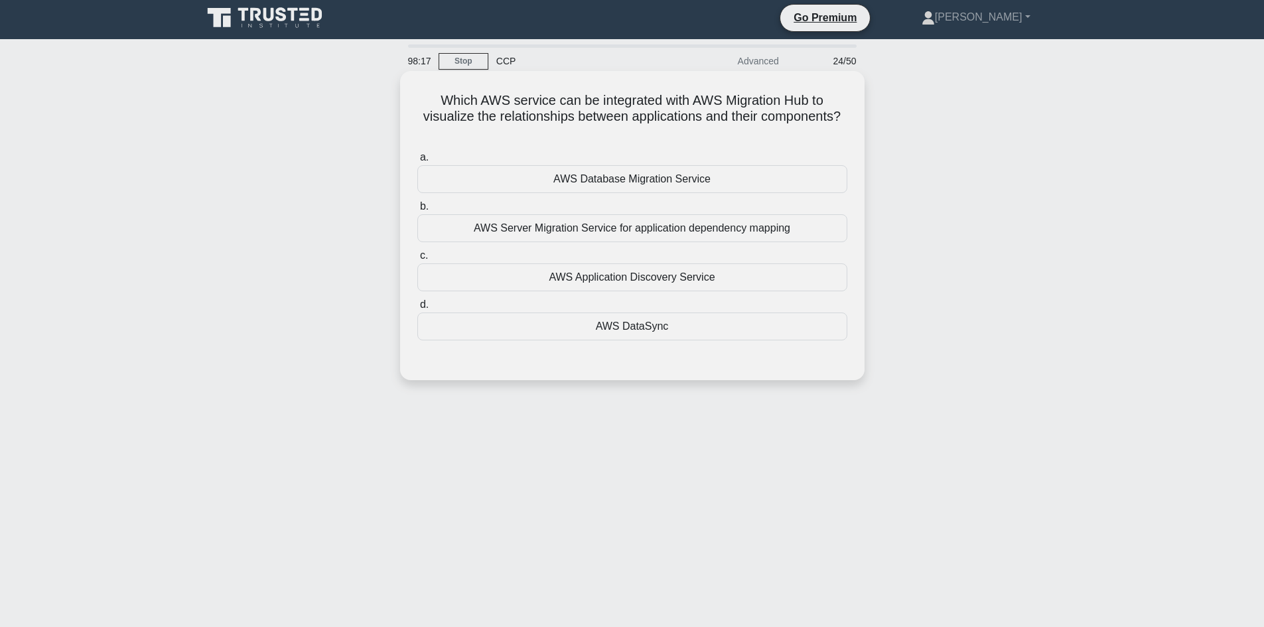
scroll to position [0, 0]
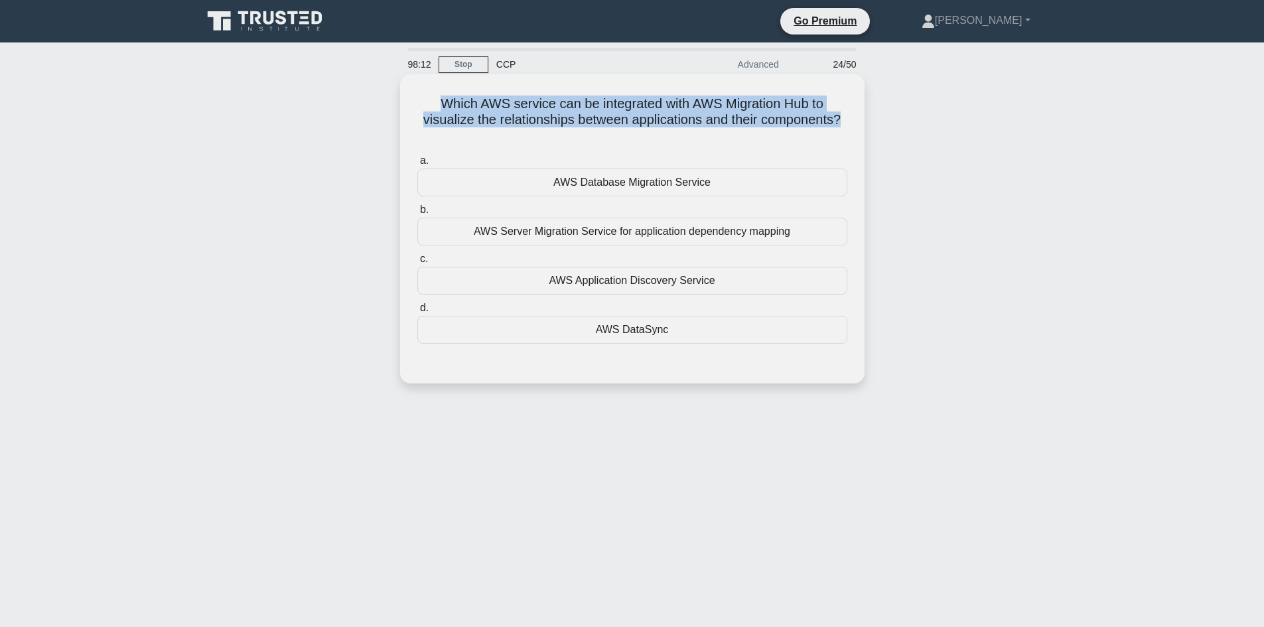
drag, startPoint x: 851, startPoint y: 120, endPoint x: 419, endPoint y: 103, distance: 432.3
click at [419, 103] on div "Which AWS service can be integrated with AWS Migration Hub to visualize the rel…" at bounding box center [632, 229] width 454 height 299
click at [504, 101] on h5 "Which AWS service can be integrated with AWS Migration Hub to visualize the rel…" at bounding box center [632, 120] width 433 height 49
drag, startPoint x: 425, startPoint y: 104, endPoint x: 850, endPoint y: 127, distance: 425.3
click at [850, 127] on div "Which AWS service can be integrated with AWS Migration Hub to visualize the rel…" at bounding box center [632, 229] width 454 height 299
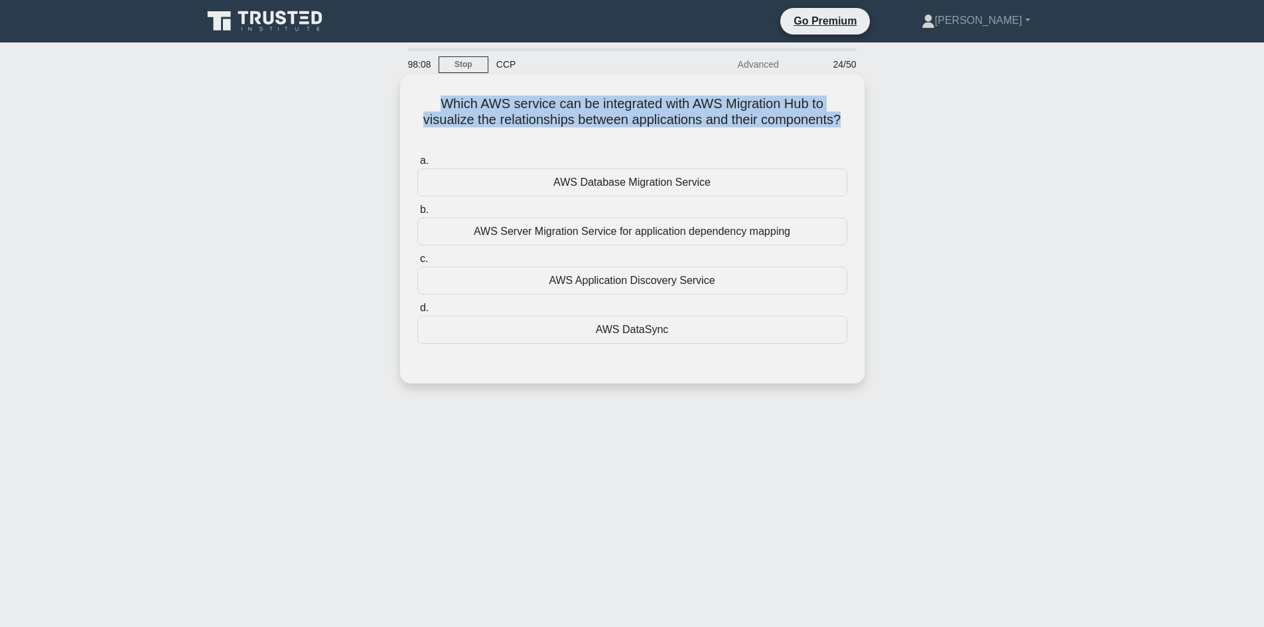
click at [845, 122] on h5 "Which AWS service can be integrated with AWS Migration Hub to visualize the rel…" at bounding box center [632, 120] width 433 height 49
drag, startPoint x: 850, startPoint y: 122, endPoint x: 419, endPoint y: 100, distance: 431.9
click at [419, 100] on div "Which AWS service can be integrated with AWS Migration Hub to visualize the rel…" at bounding box center [632, 229] width 454 height 299
click at [429, 107] on h5 "Which AWS service can be integrated with AWS Migration Hub to visualize the rel…" at bounding box center [632, 120] width 433 height 49
drag, startPoint x: 435, startPoint y: 99, endPoint x: 859, endPoint y: 115, distance: 425.0
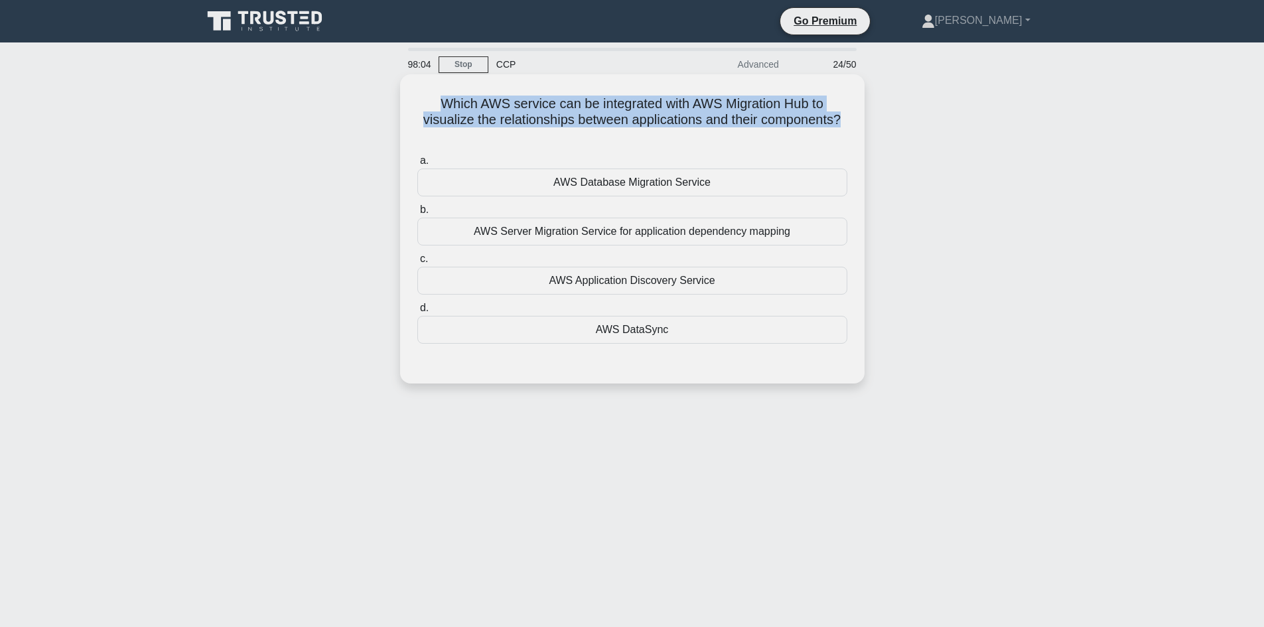
click at [859, 115] on div "Which AWS service can be integrated with AWS Migration Hub to visualize the rel…" at bounding box center [632, 228] width 465 height 309
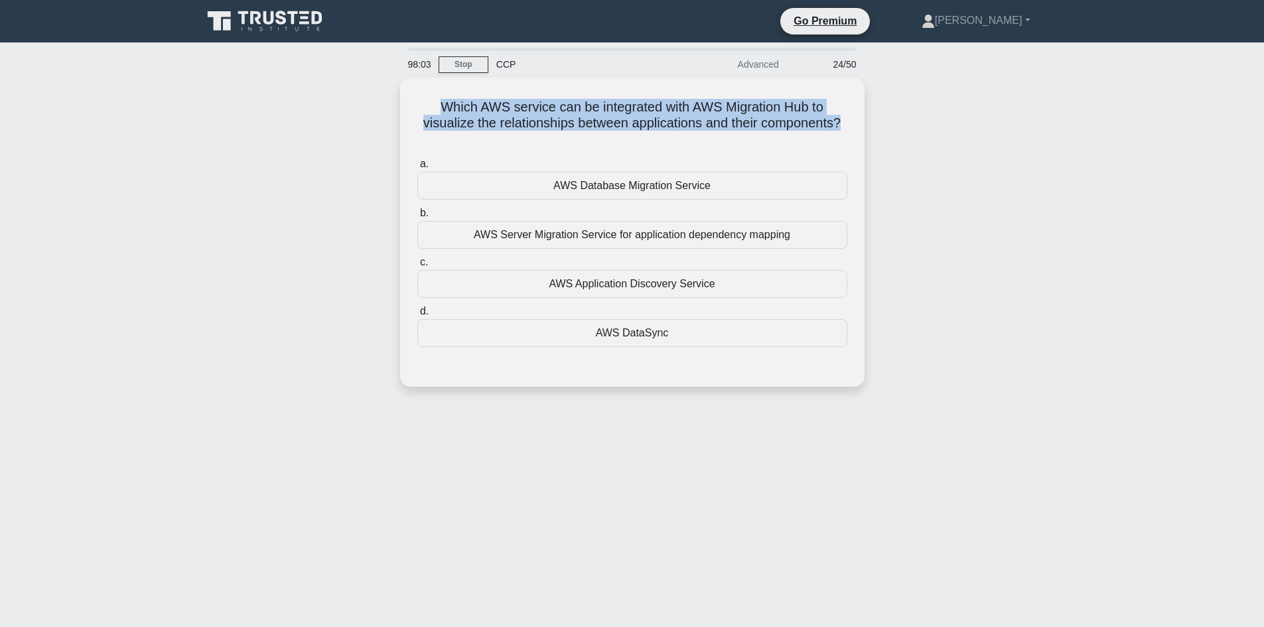
drag, startPoint x: 858, startPoint y: 119, endPoint x: 360, endPoint y: 103, distance: 498.0
click at [360, 103] on div "Which AWS service can be integrated with AWS Migration Hub to visualize the rel…" at bounding box center [632, 240] width 876 height 325
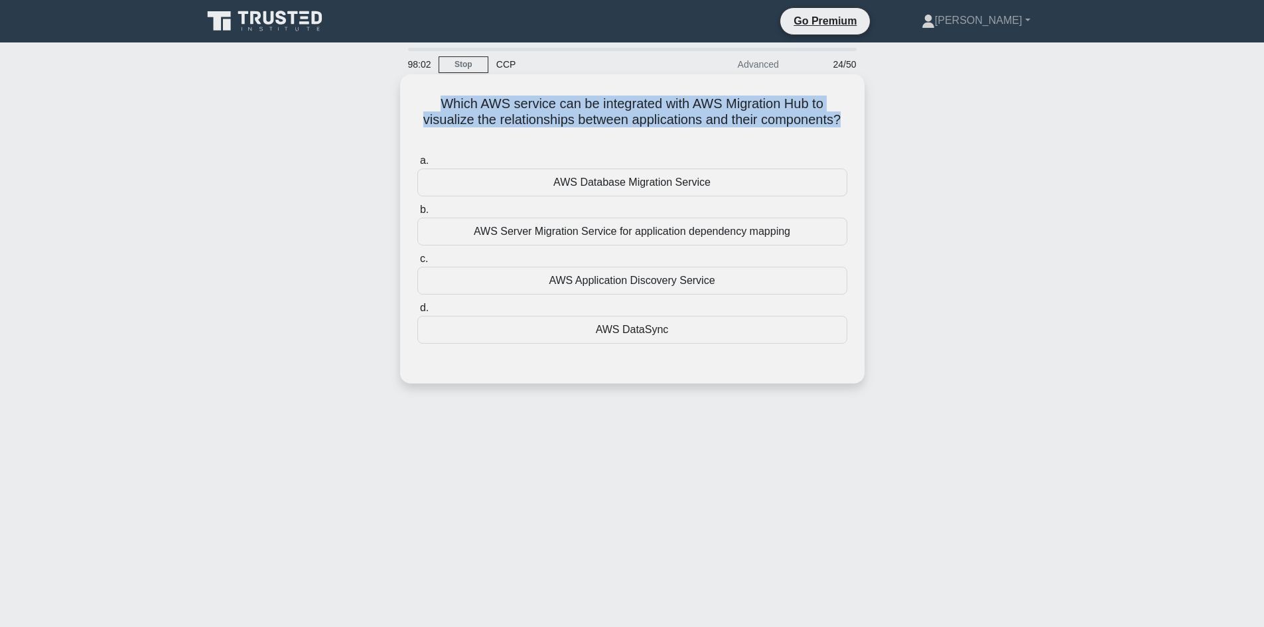
click at [463, 103] on h5 "Which AWS service can be integrated with AWS Migration Hub to visualize the rel…" at bounding box center [632, 120] width 433 height 49
drag, startPoint x: 432, startPoint y: 102, endPoint x: 863, endPoint y: 121, distance: 431.8
click at [863, 121] on div "Which AWS service can be integrated with AWS Migration Hub to visualize the rel…" at bounding box center [632, 228] width 465 height 309
click at [851, 113] on div "Which AWS service can be integrated with AWS Migration Hub to visualize the rel…" at bounding box center [632, 229] width 454 height 299
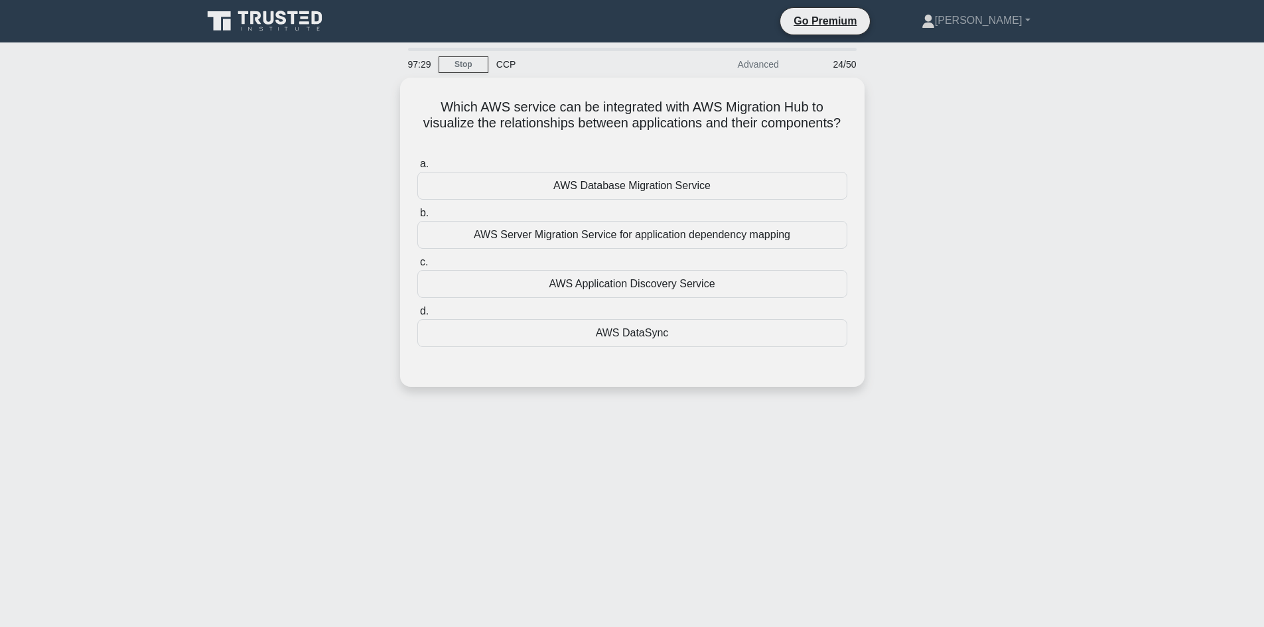
drag, startPoint x: 608, startPoint y: 134, endPoint x: 361, endPoint y: 108, distance: 248.2
click at [361, 108] on div "Which AWS service can be integrated with AWS Migration Hub to visualize the rel…" at bounding box center [632, 240] width 876 height 325
click at [562, 125] on h5 "Which AWS service can be integrated with AWS Migration Hub to visualize the rel…" at bounding box center [632, 120] width 433 height 49
drag, startPoint x: 656, startPoint y: 135, endPoint x: 386, endPoint y: 102, distance: 272.0
click at [394, 104] on div "Which AWS service can be integrated with AWS Migration Hub to visualize the rel…" at bounding box center [632, 240] width 876 height 325
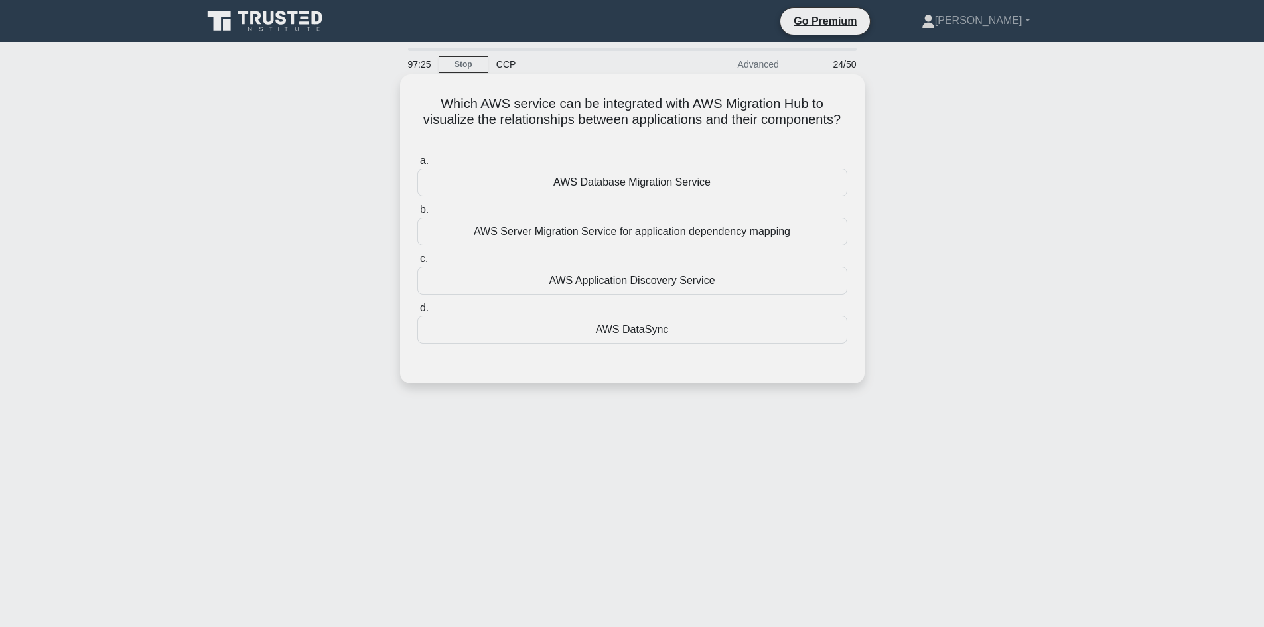
click at [622, 238] on div "AWS Server Migration Service for application dependency mapping" at bounding box center [632, 232] width 430 height 28
click at [417, 214] on input "b. AWS Server Migration Service for application dependency mapping" at bounding box center [417, 210] width 0 height 9
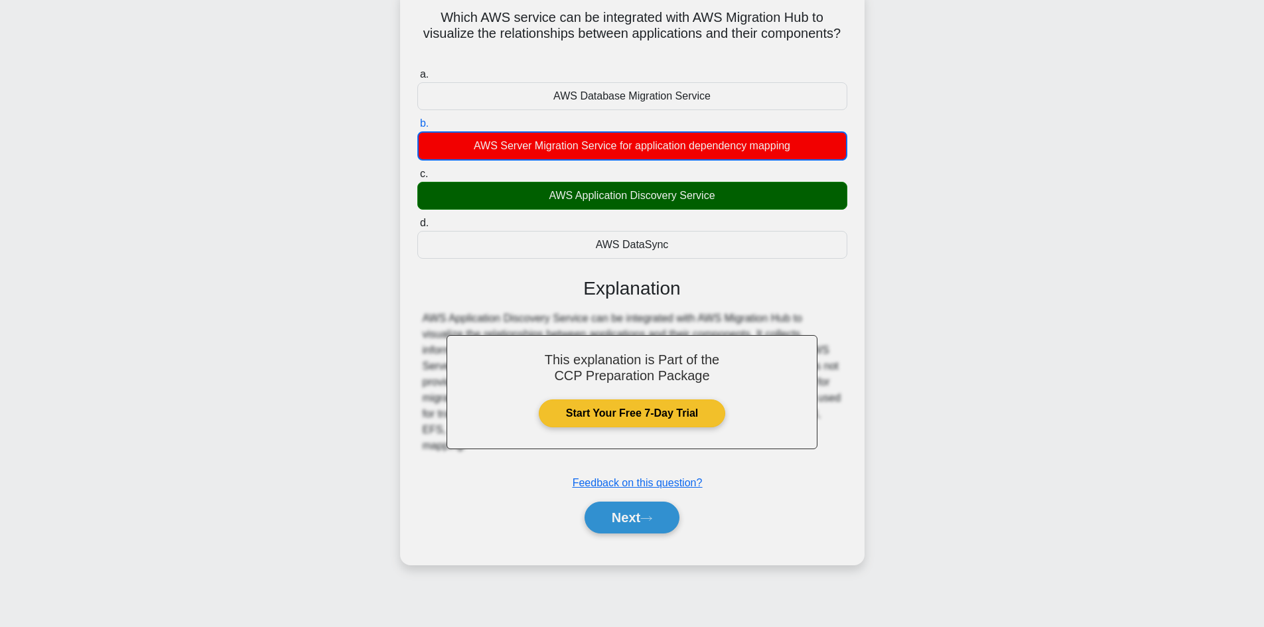
scroll to position [90, 0]
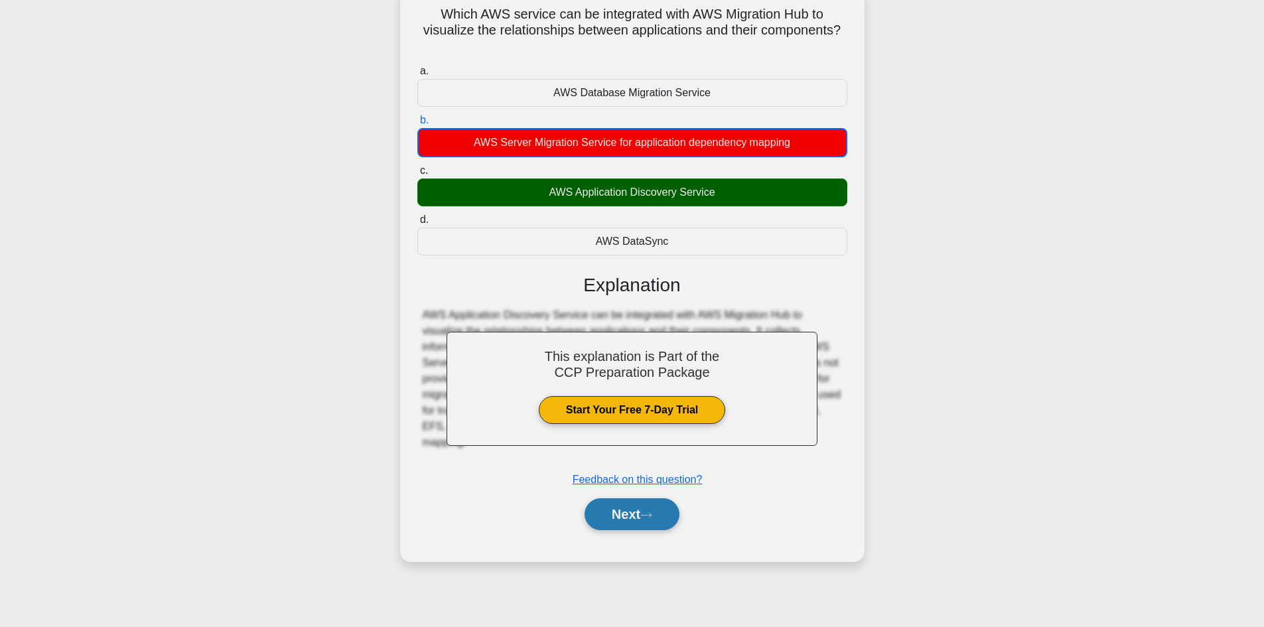
click at [663, 518] on button "Next" at bounding box center [632, 514] width 95 height 32
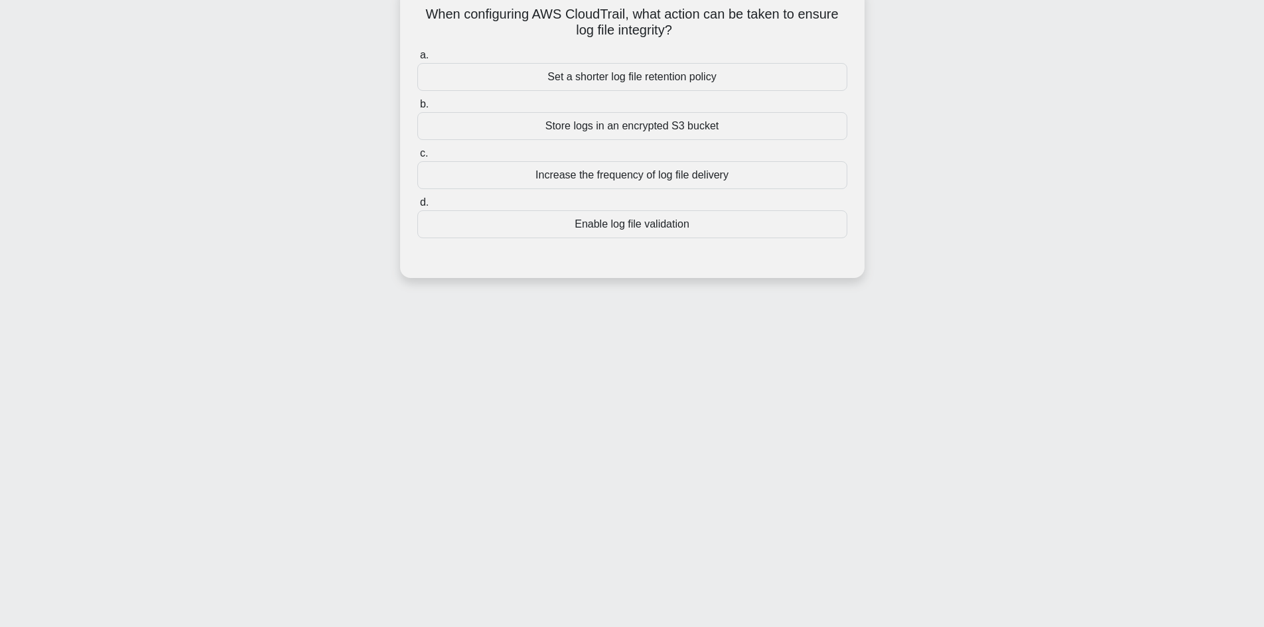
click at [650, 127] on div "Store logs in an encrypted S3 bucket" at bounding box center [632, 126] width 430 height 28
click at [417, 109] on input "b. Store logs in an encrypted S3 bucket" at bounding box center [417, 104] width 0 height 9
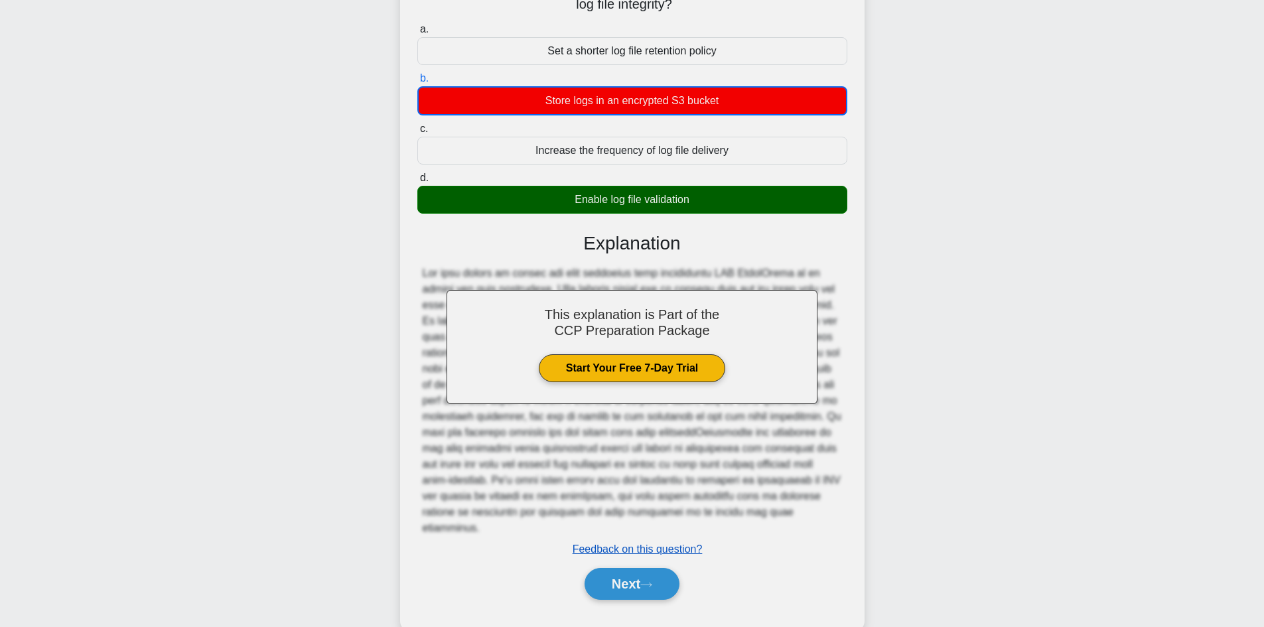
scroll to position [129, 0]
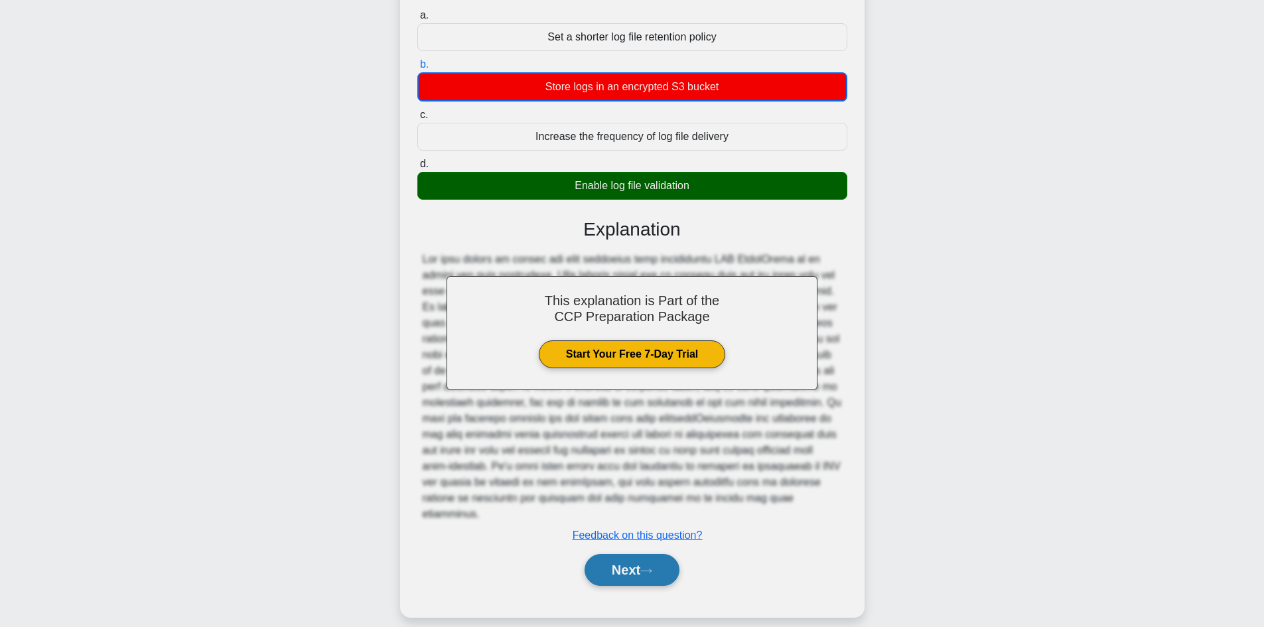
click at [652, 567] on icon at bounding box center [646, 570] width 12 height 7
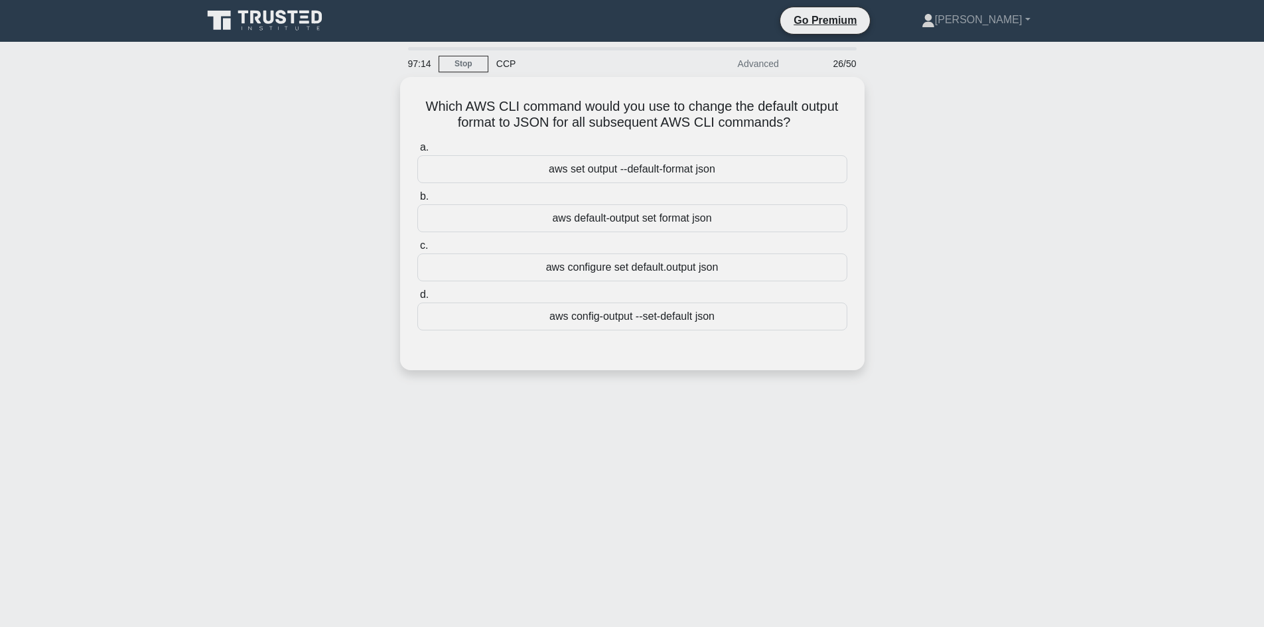
scroll to position [0, 0]
